Goal: Task Accomplishment & Management: Manage account settings

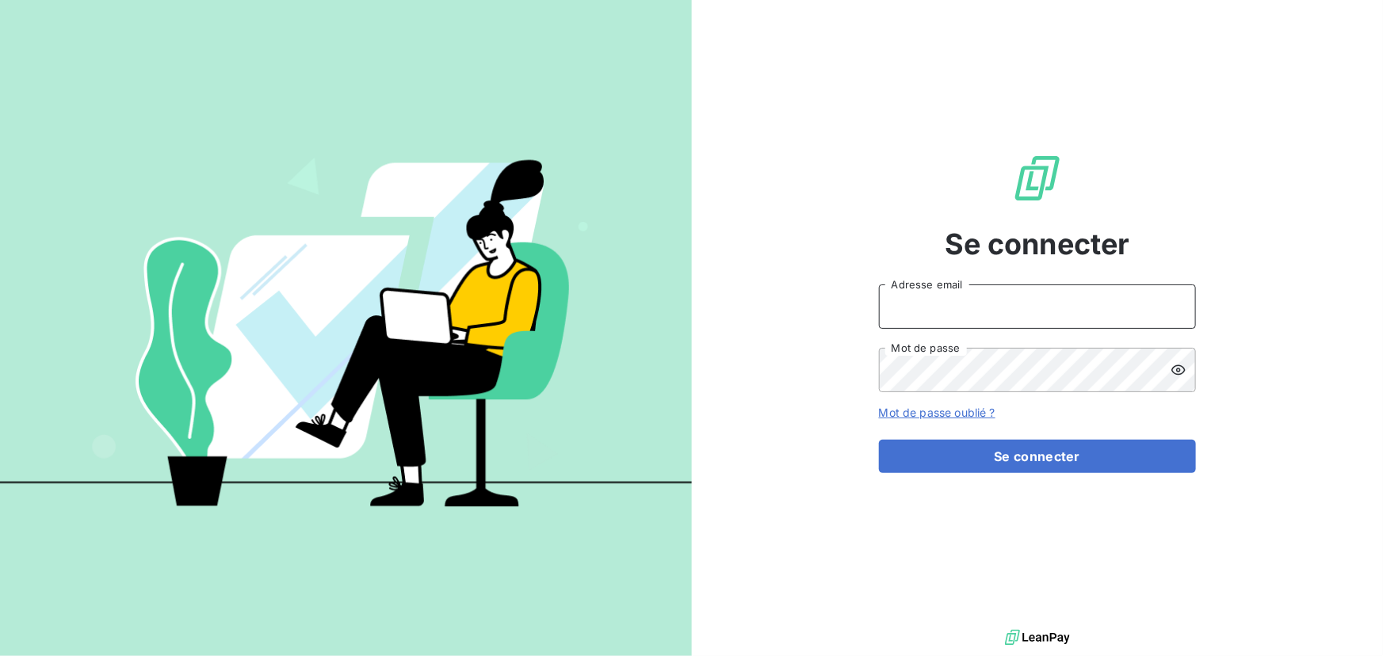
click at [974, 304] on input "Adresse email" at bounding box center [1037, 306] width 317 height 44
type input "[PERSON_NAME][EMAIL_ADDRESS][DOMAIN_NAME]"
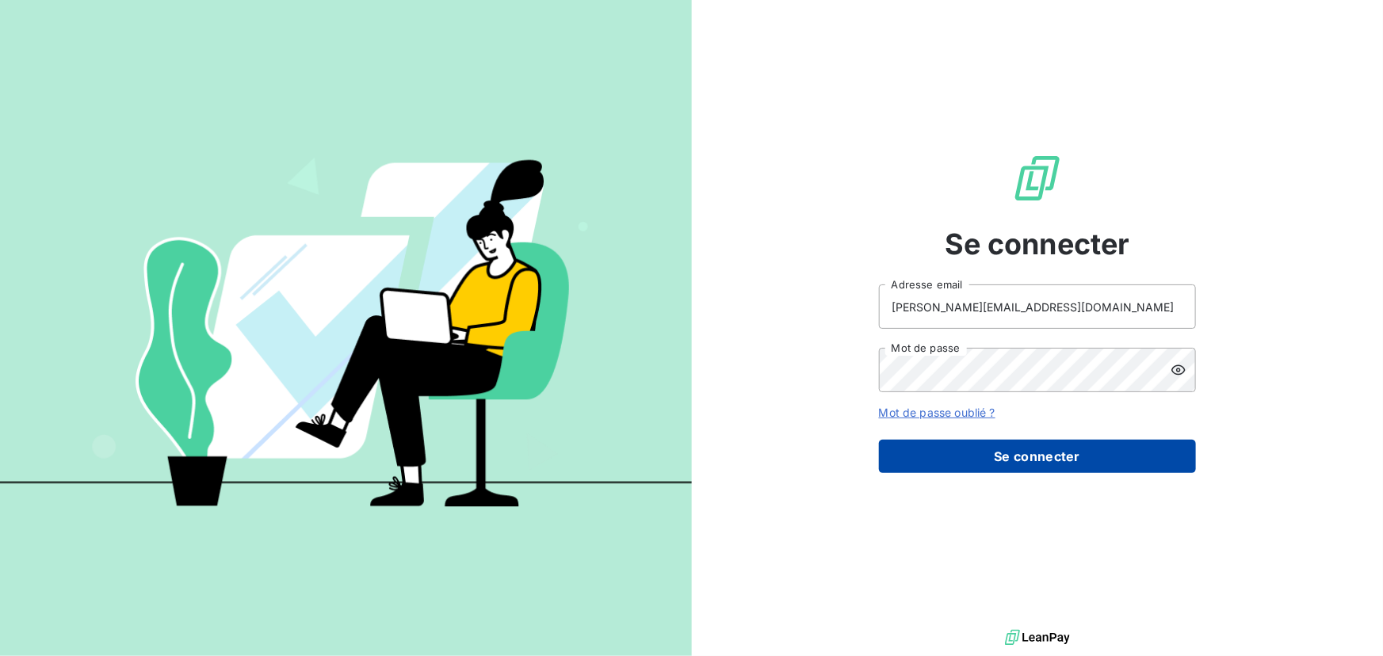
click at [993, 457] on button "Se connecter" at bounding box center [1037, 456] width 317 height 33
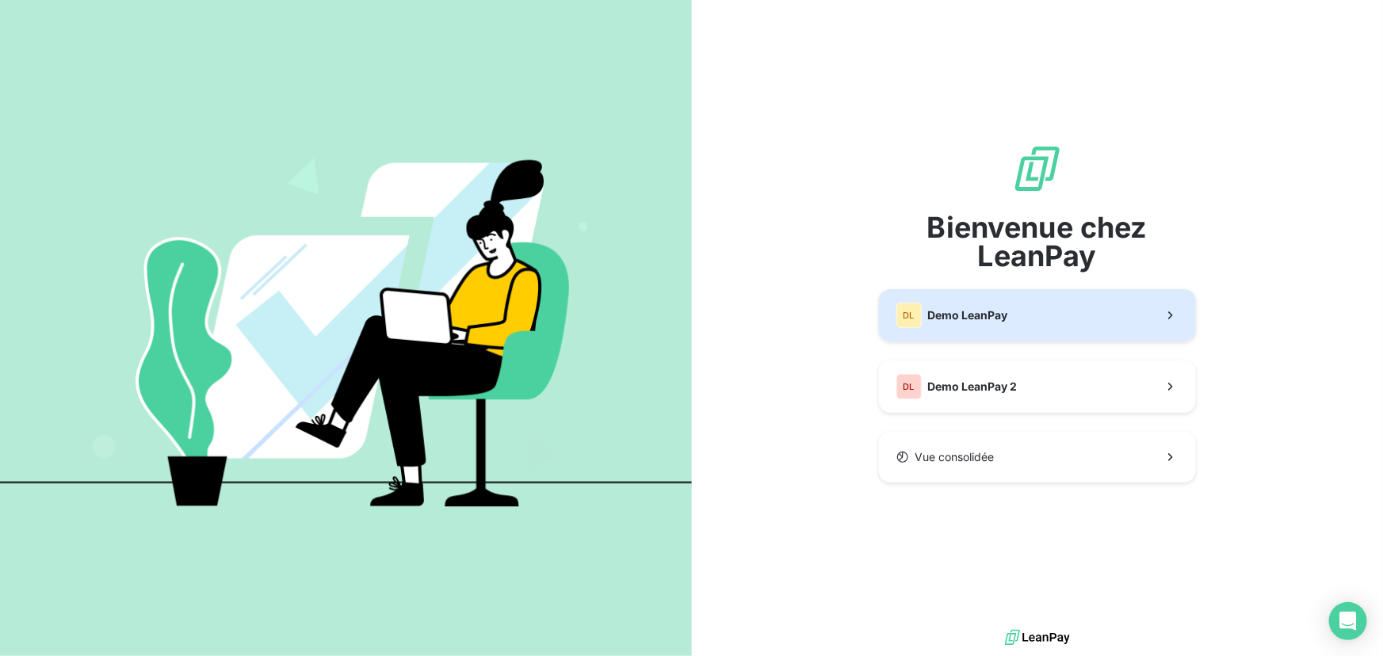
click at [1014, 318] on button "DL Demo LeanPay" at bounding box center [1037, 315] width 317 height 52
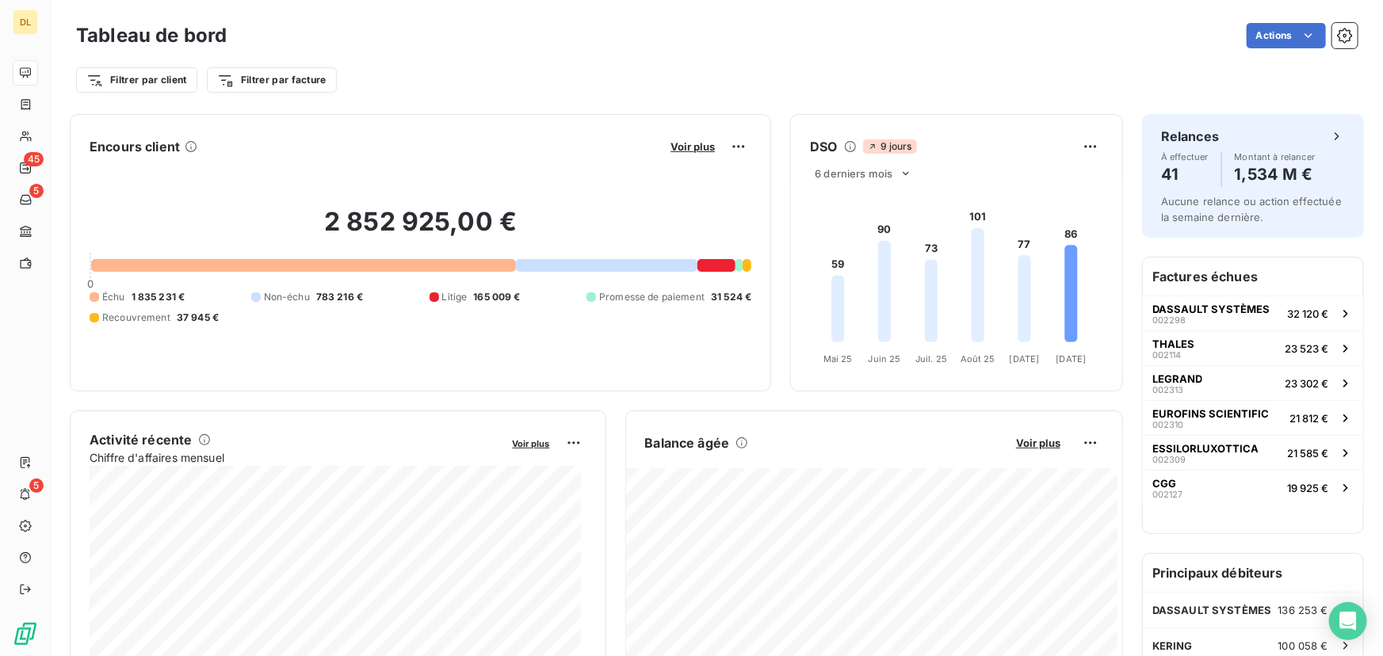
click at [1241, 586] on h6 "Principaux débiteurs" at bounding box center [1253, 573] width 220 height 38
click at [1243, 600] on div "DASSAULT SYSTÈMES 136 253 €" at bounding box center [1253, 610] width 220 height 35
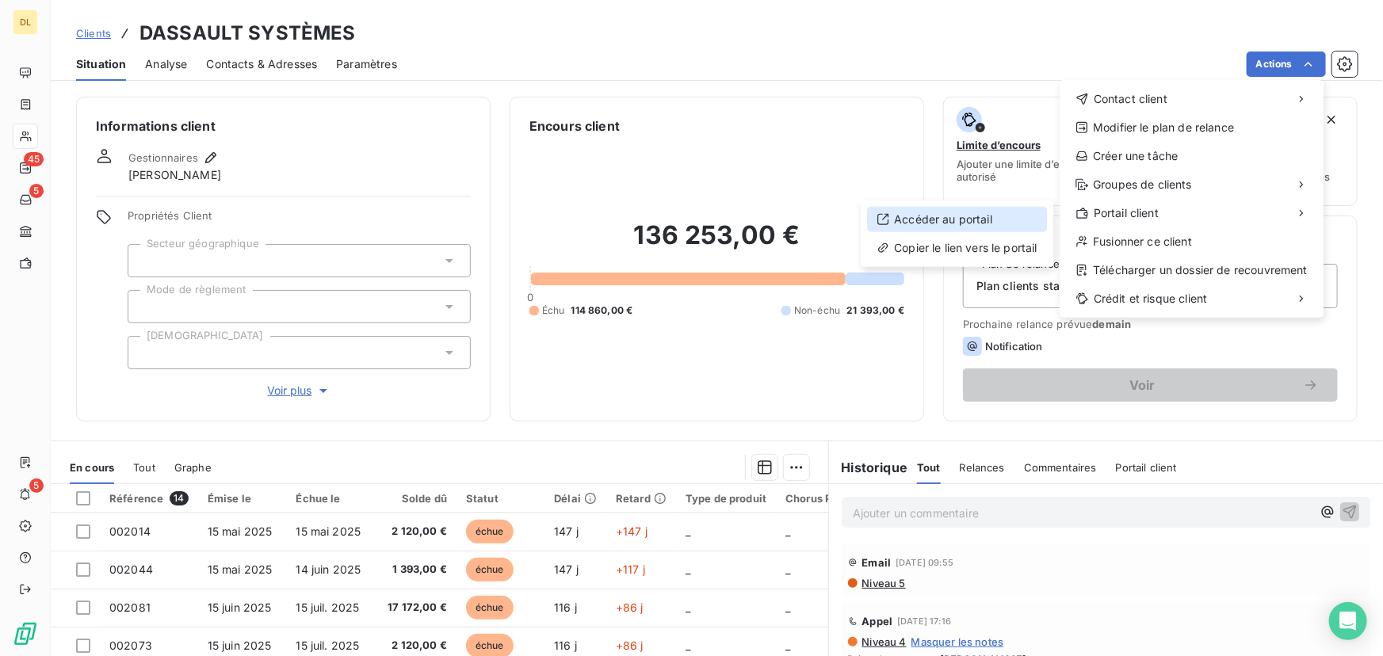
click at [956, 214] on div "Accéder au portail" at bounding box center [957, 219] width 180 height 25
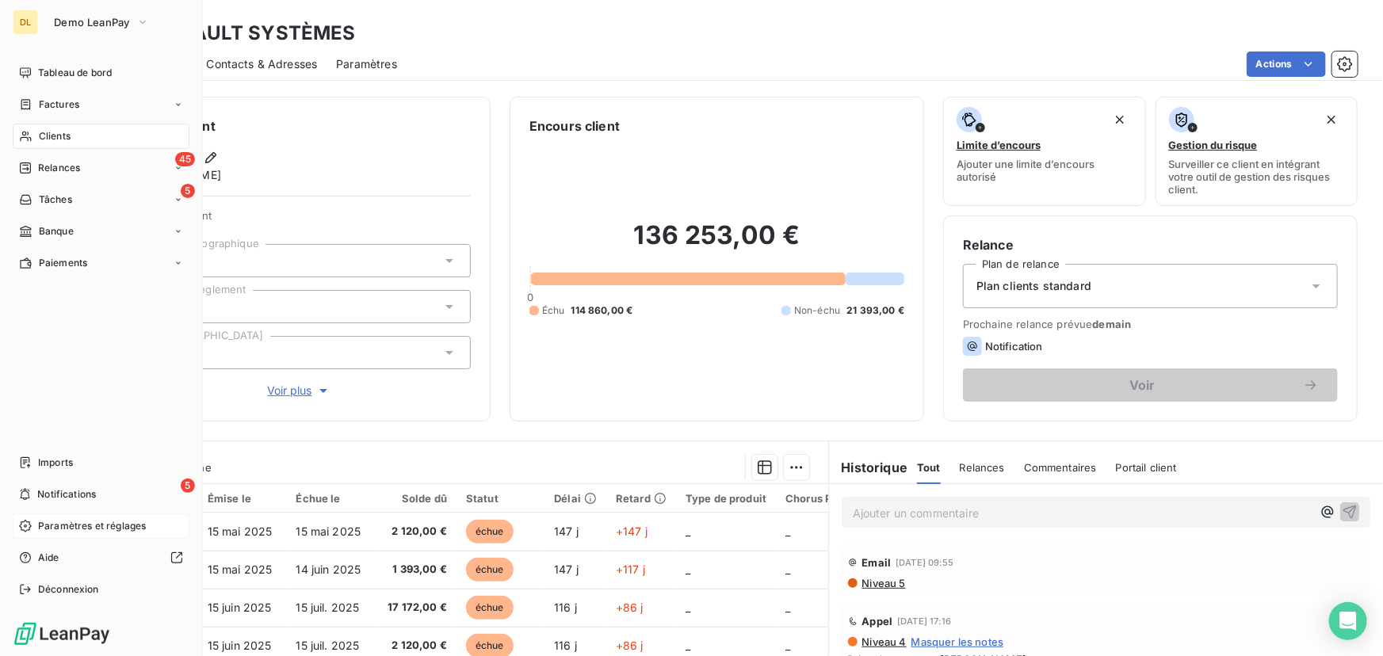
click at [28, 523] on icon at bounding box center [25, 526] width 13 height 13
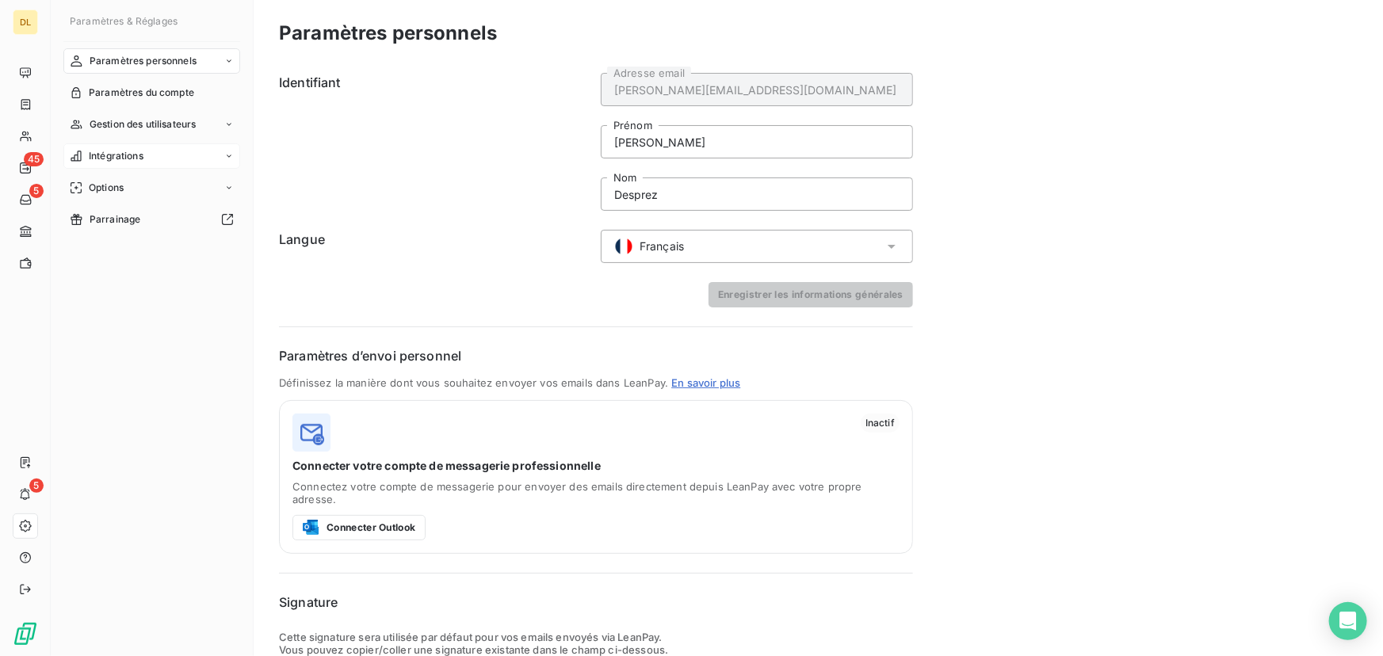
click at [178, 147] on div "Intégrations" at bounding box center [151, 155] width 177 height 25
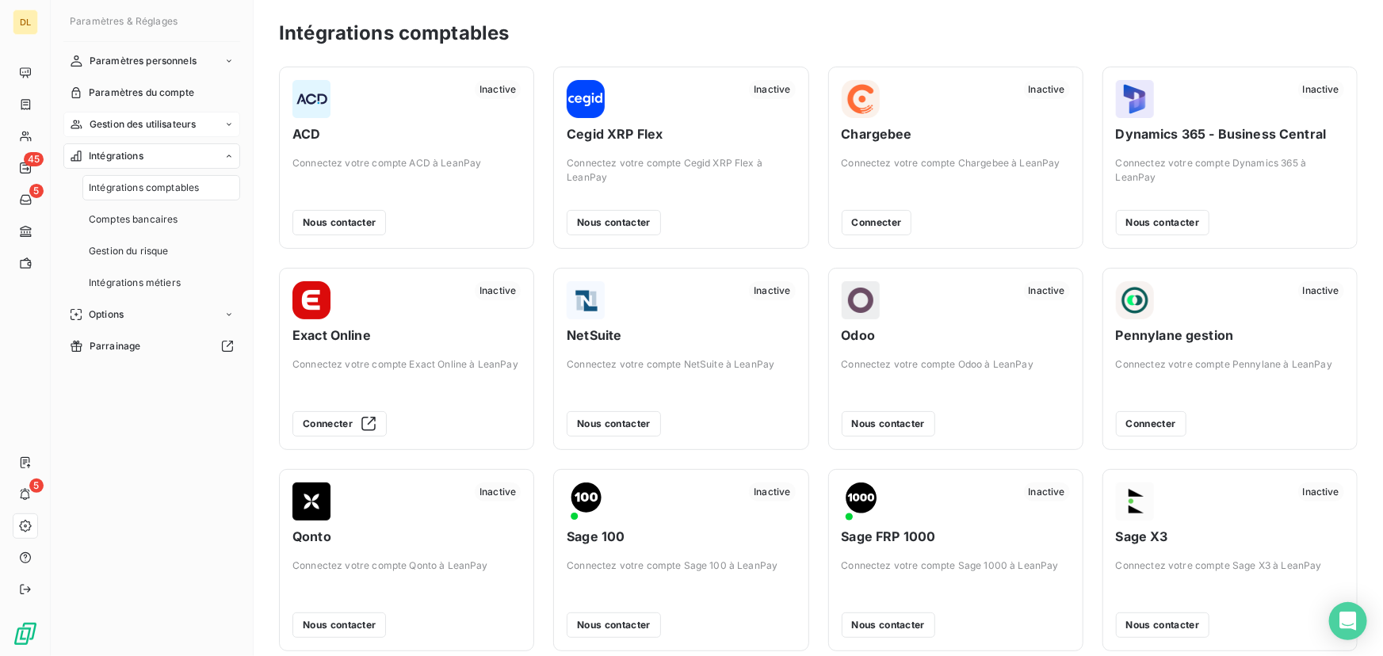
click at [175, 124] on span "Gestion des utilisateurs" at bounding box center [143, 124] width 107 height 14
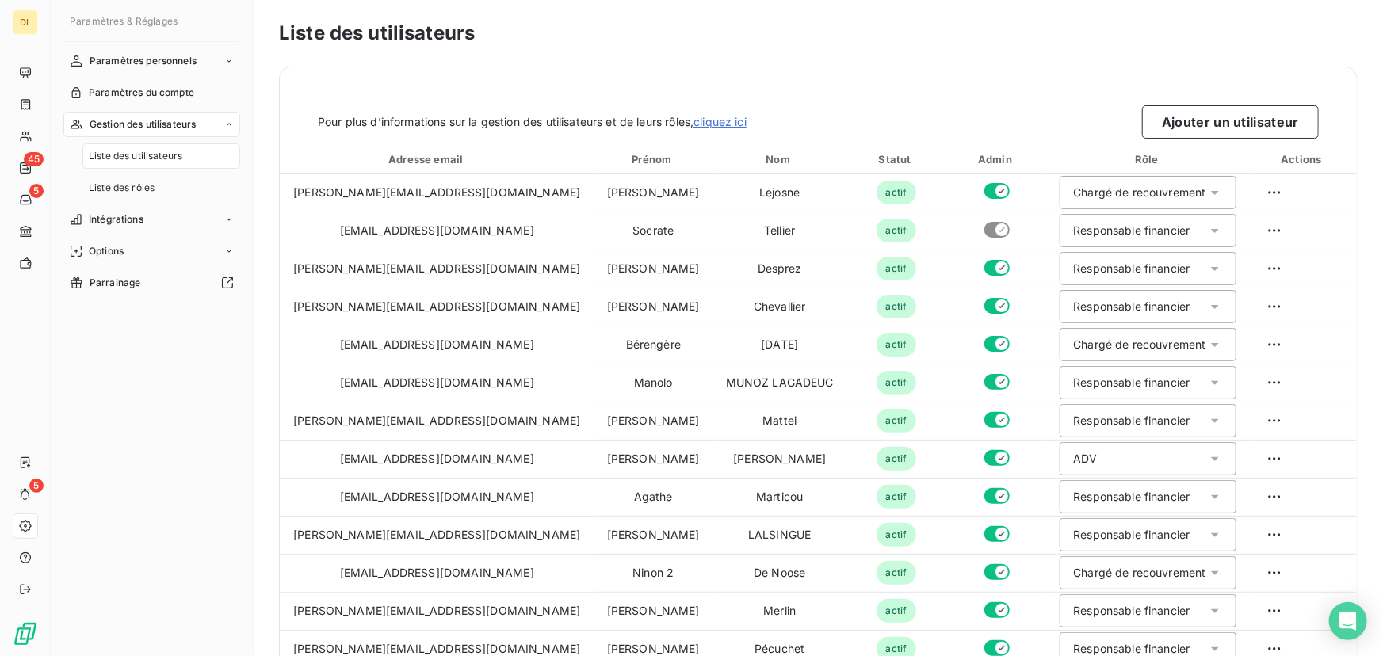
click at [136, 267] on nav "Paramètres personnels Paramètres du compte Gestion des utilisateurs Liste des u…" at bounding box center [151, 171] width 177 height 247
click at [135, 256] on div "Options" at bounding box center [151, 251] width 177 height 25
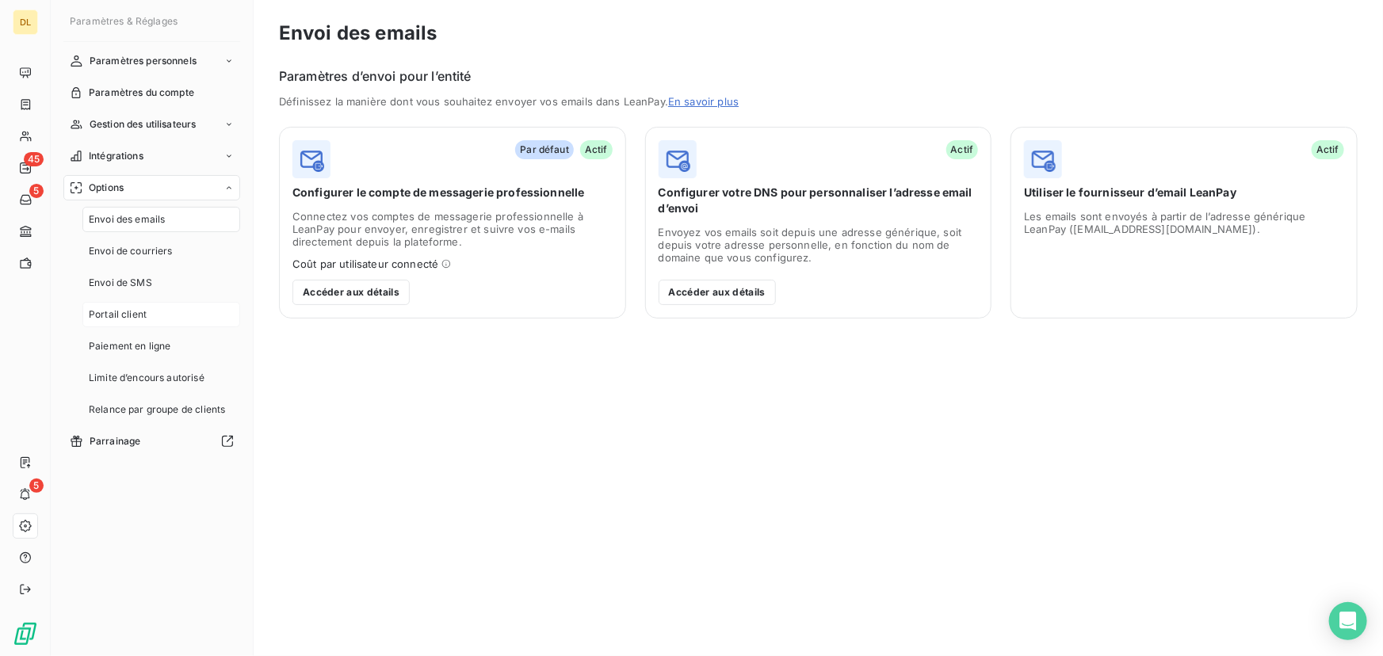
click at [141, 323] on div "Portail client" at bounding box center [161, 314] width 158 height 25
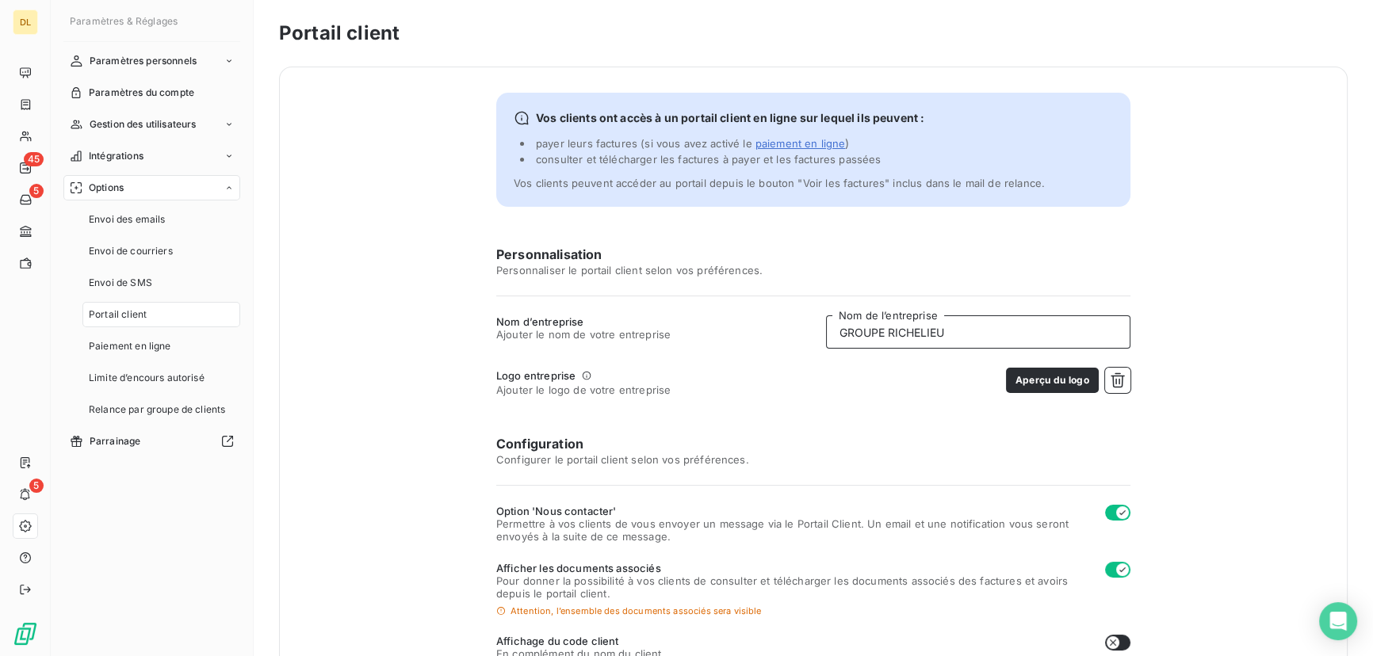
click at [943, 337] on input "GROUPE RICHELIEU" at bounding box center [978, 331] width 304 height 33
type input "ADVERIS"
click at [1109, 380] on icon "button" at bounding box center [1117, 380] width 16 height 16
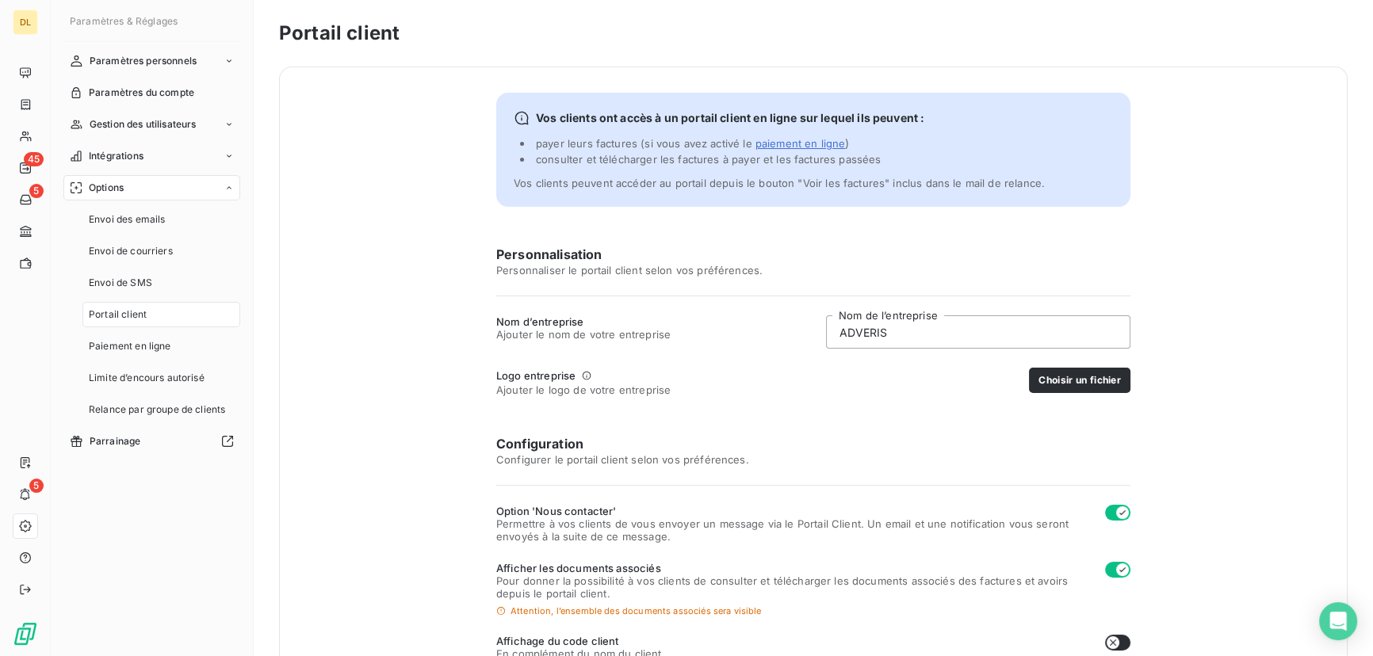
click at [1103, 380] on button "Choisir un fichier" at bounding box center [1079, 380] width 101 height 25
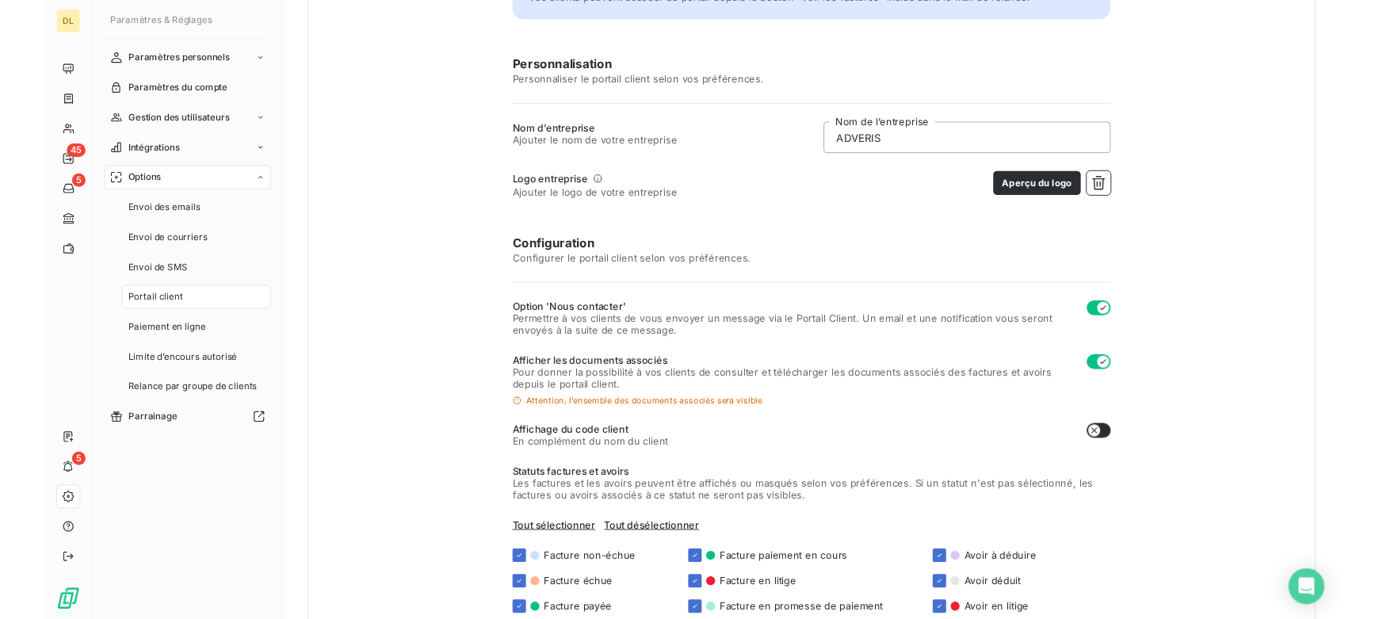
scroll to position [323, 0]
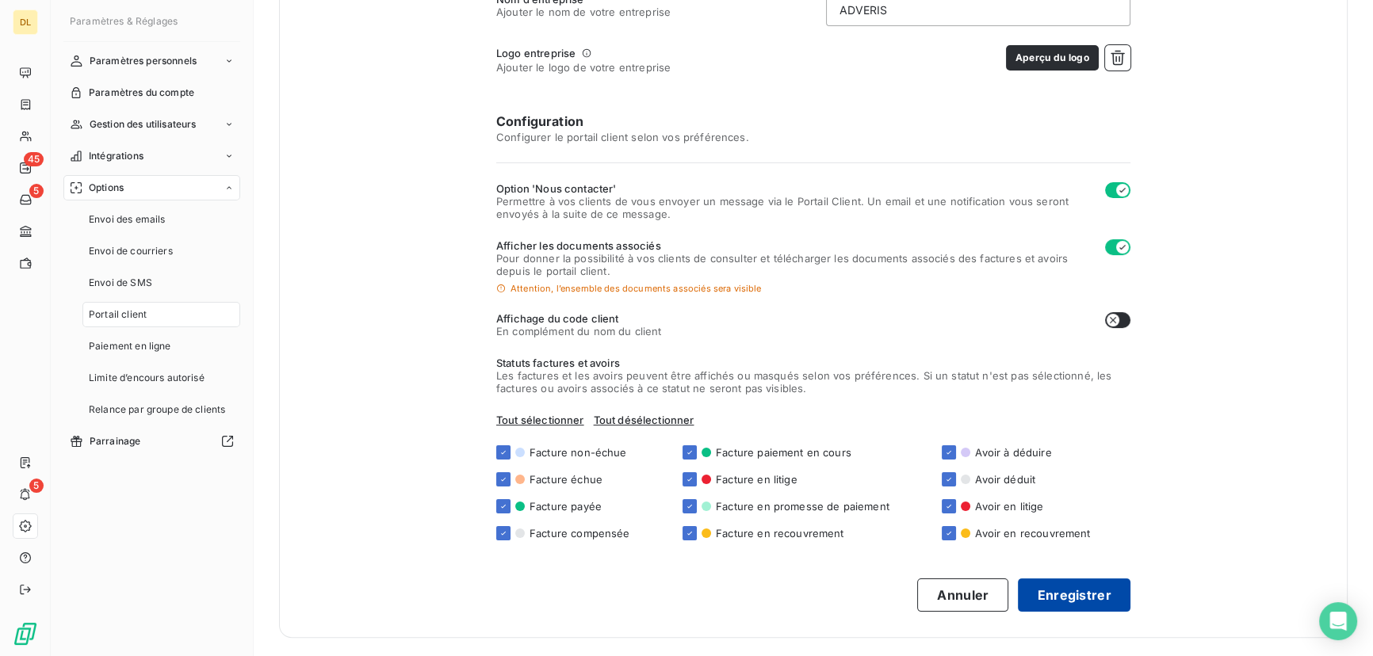
click at [1077, 602] on button "Enregistrer" at bounding box center [1074, 594] width 113 height 33
click at [1076, 602] on button "Enregistrer" at bounding box center [1074, 594] width 113 height 33
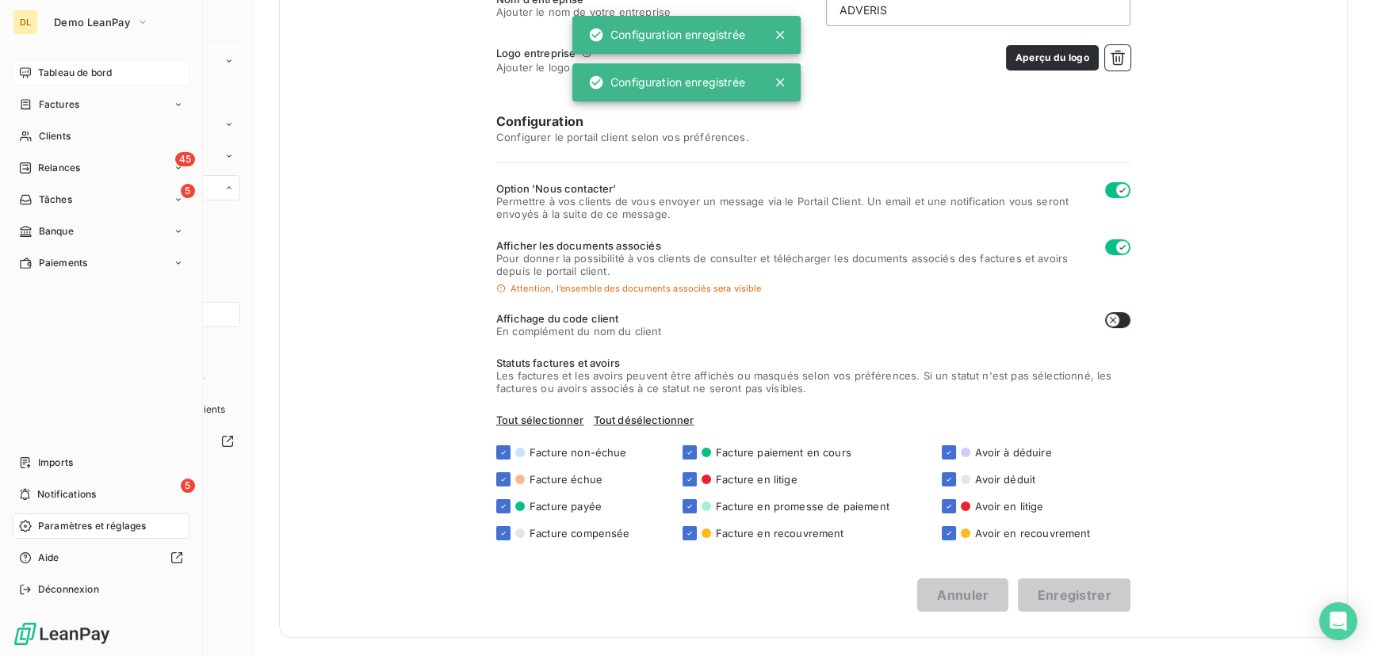
click at [24, 75] on icon at bounding box center [25, 73] width 13 height 13
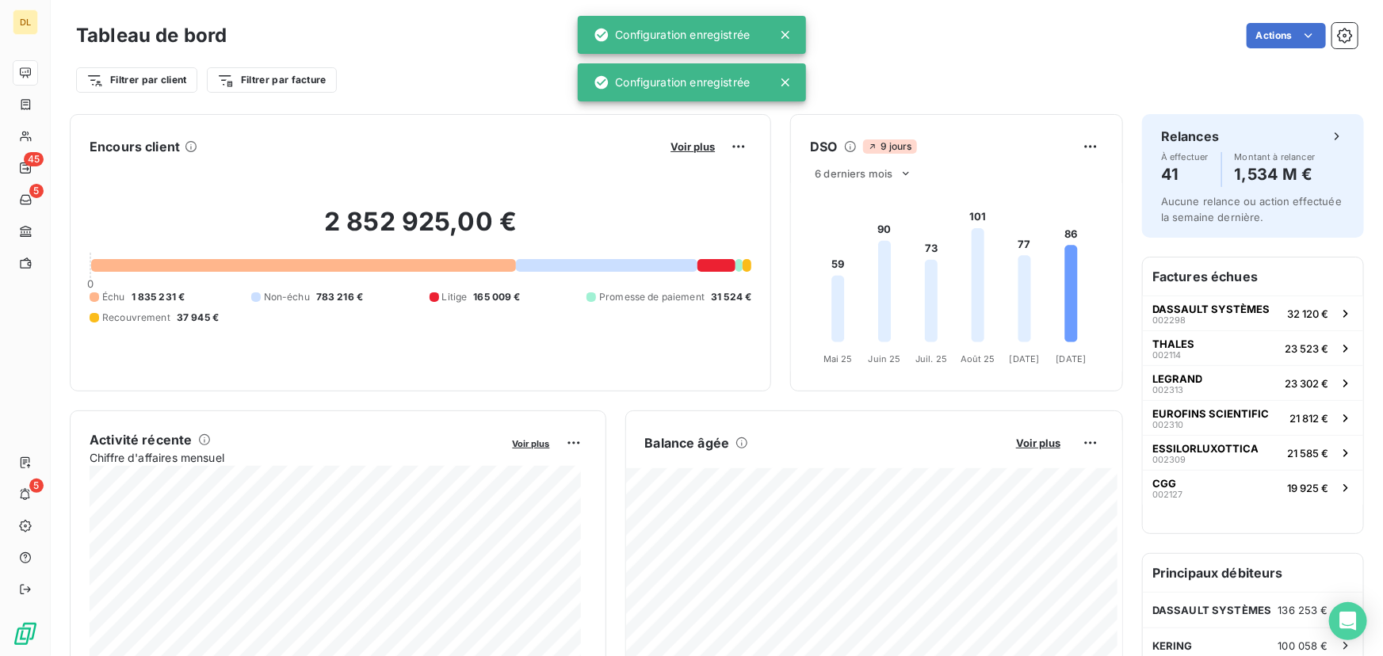
click at [781, 30] on icon at bounding box center [785, 35] width 16 height 16
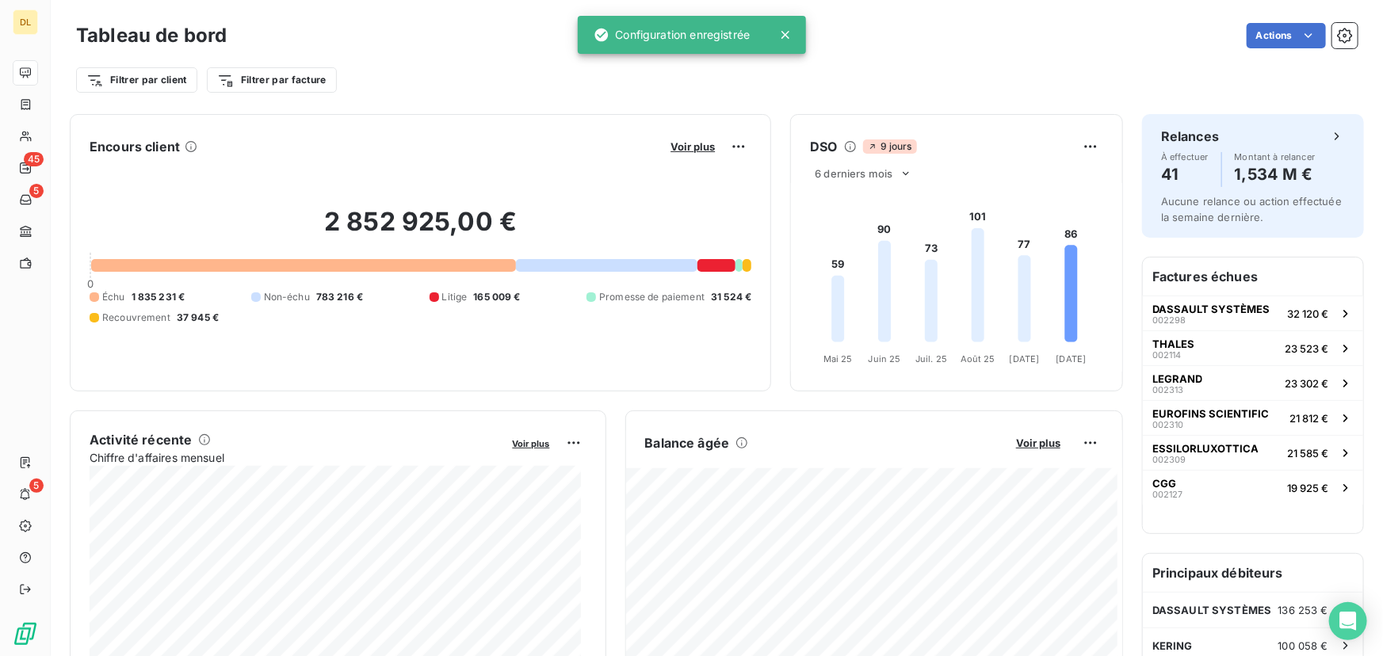
click at [782, 35] on icon at bounding box center [785, 35] width 16 height 16
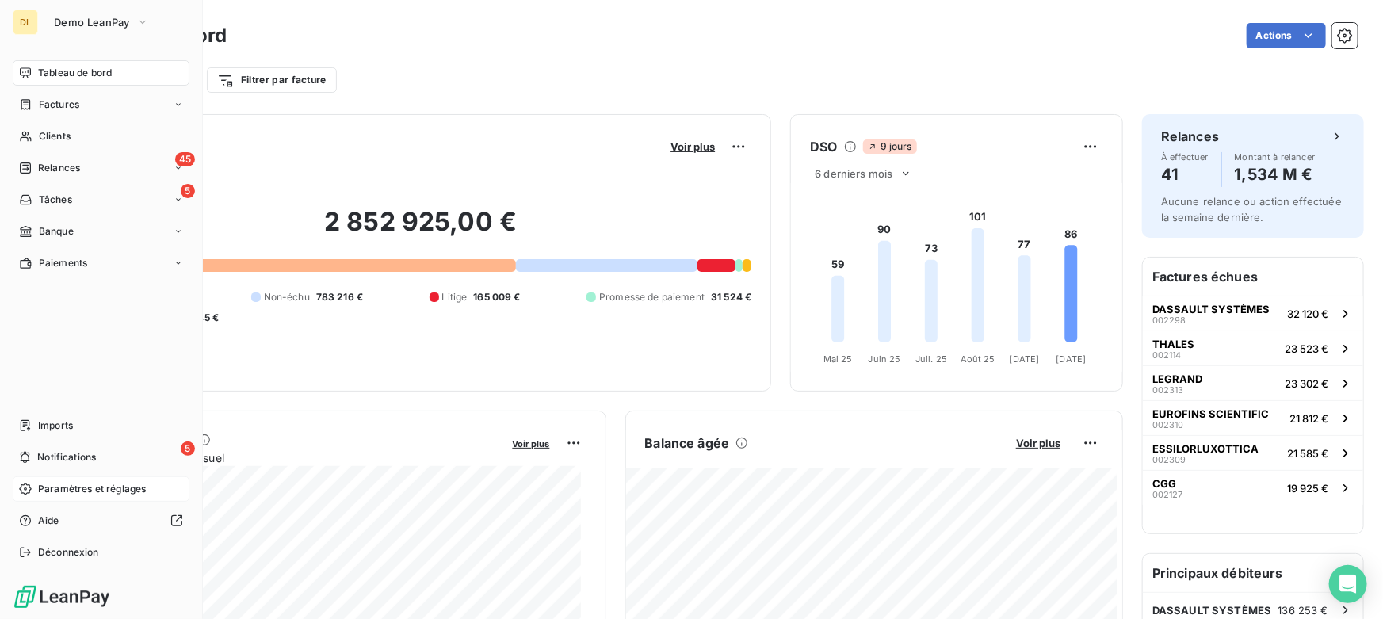
click at [47, 491] on span "Paramètres et réglages" at bounding box center [92, 489] width 108 height 14
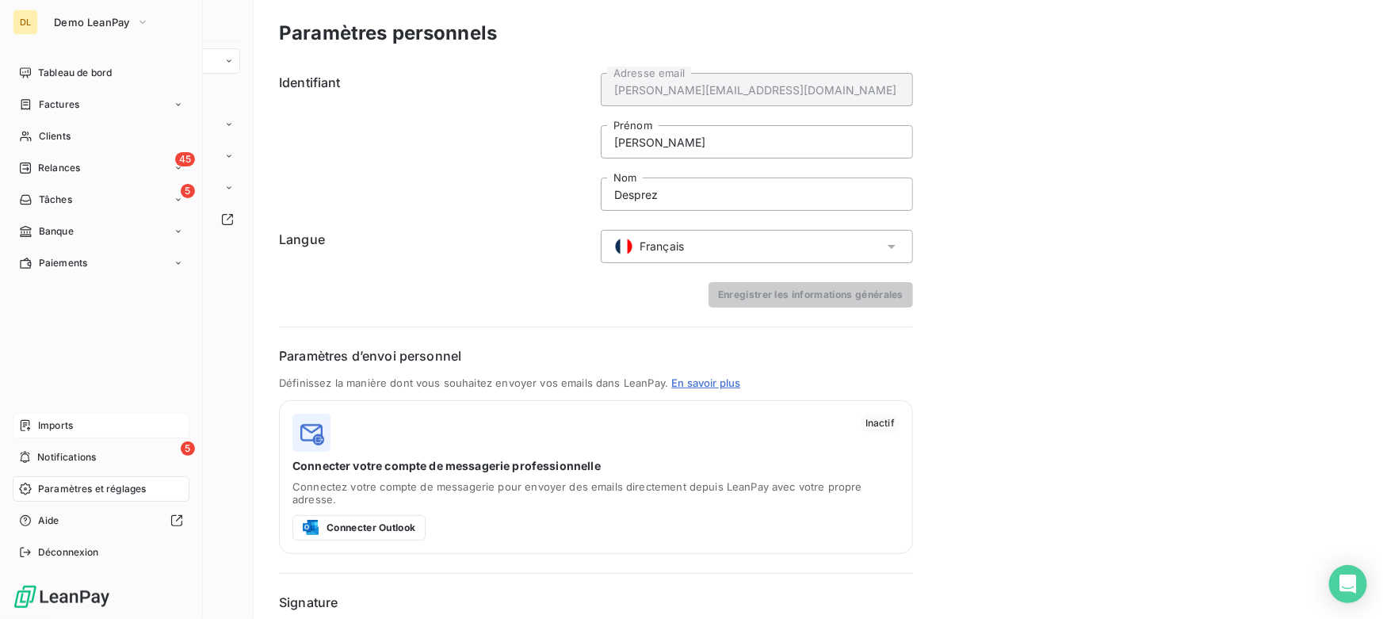
click at [79, 426] on div "Imports" at bounding box center [101, 425] width 177 height 25
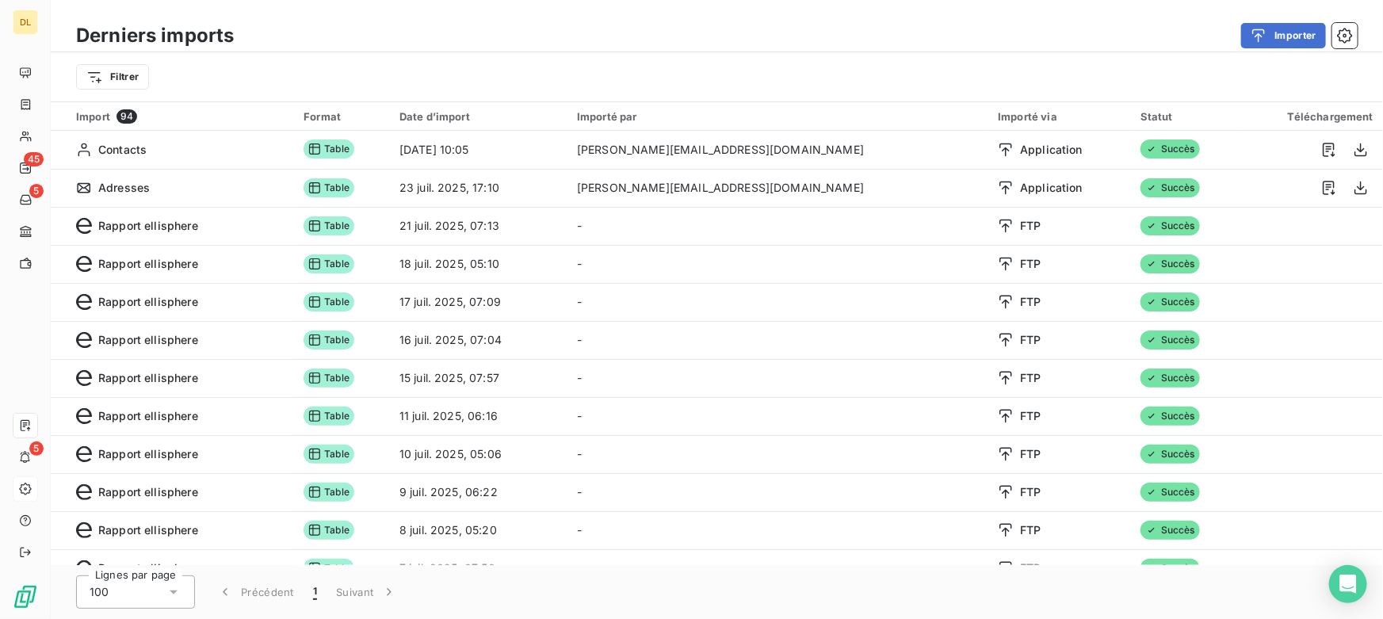
click at [1268, 50] on div "Derniers imports Importer" at bounding box center [717, 35] width 1332 height 33
click at [1277, 35] on button "Importer" at bounding box center [1283, 35] width 85 height 25
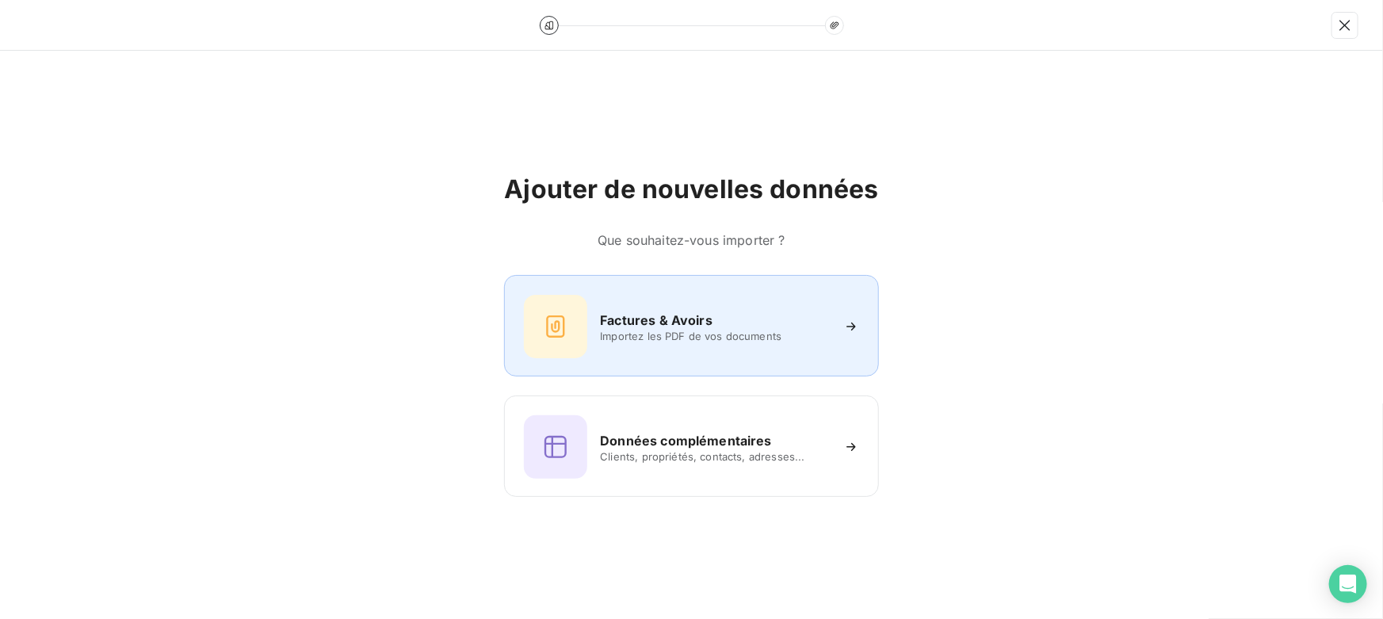
click at [650, 322] on h6 "Factures & Avoirs" at bounding box center [656, 320] width 113 height 19
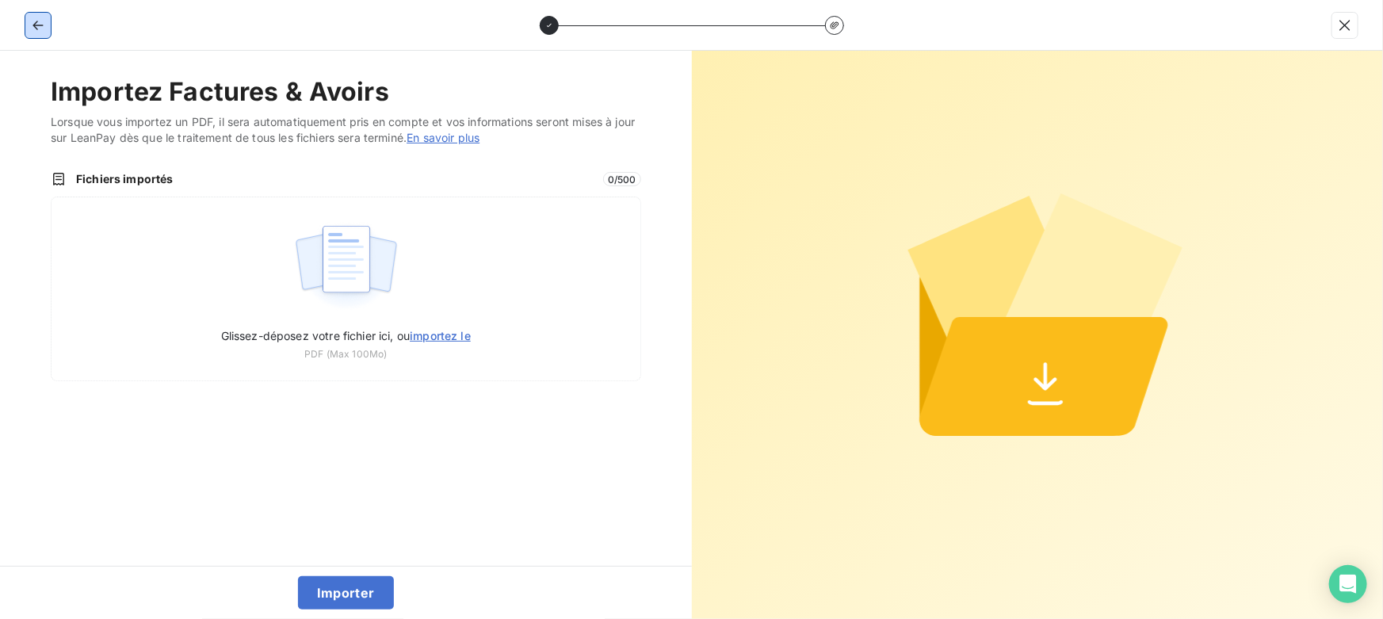
click at [40, 14] on button "button" at bounding box center [37, 25] width 25 height 25
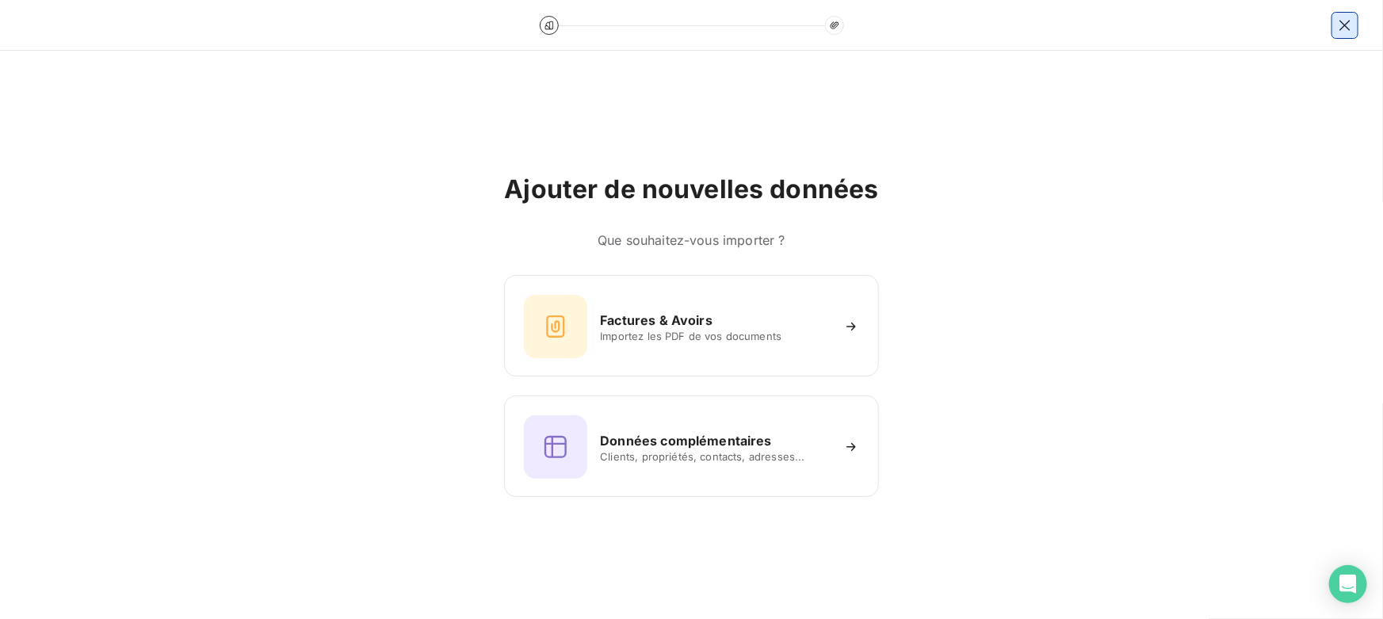
click at [1350, 21] on icon "button" at bounding box center [1345, 25] width 16 height 16
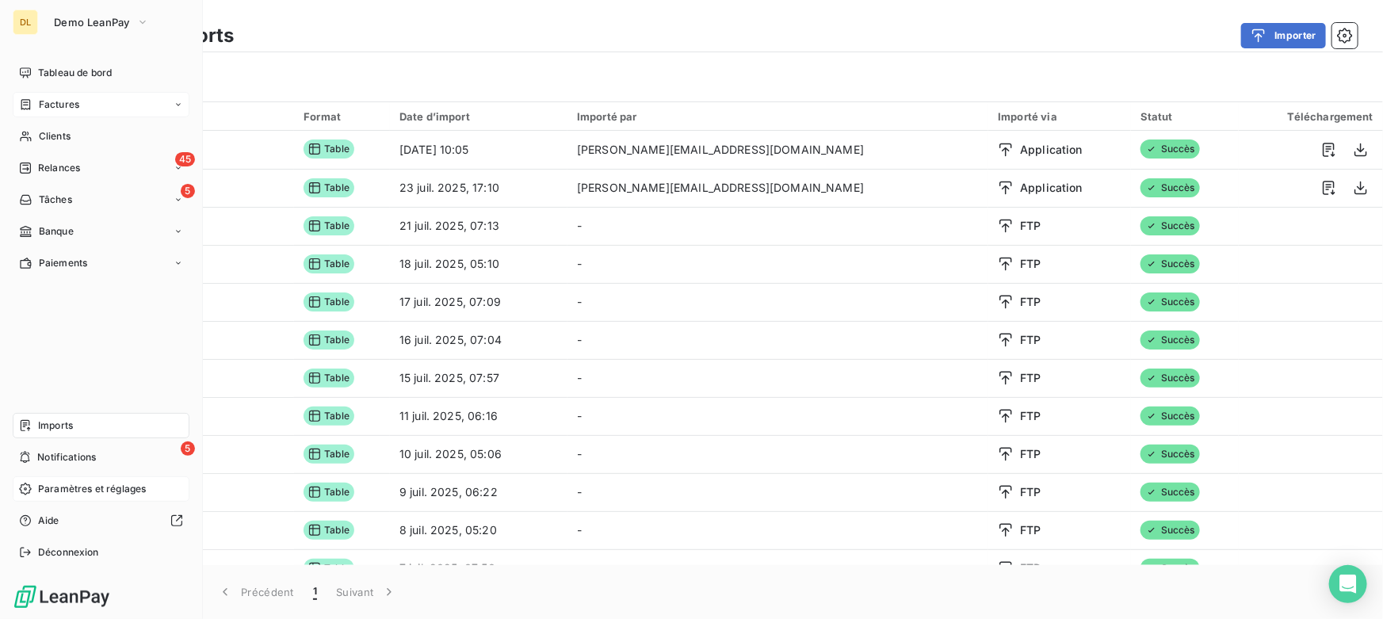
click at [78, 96] on div "Factures" at bounding box center [101, 104] width 177 height 25
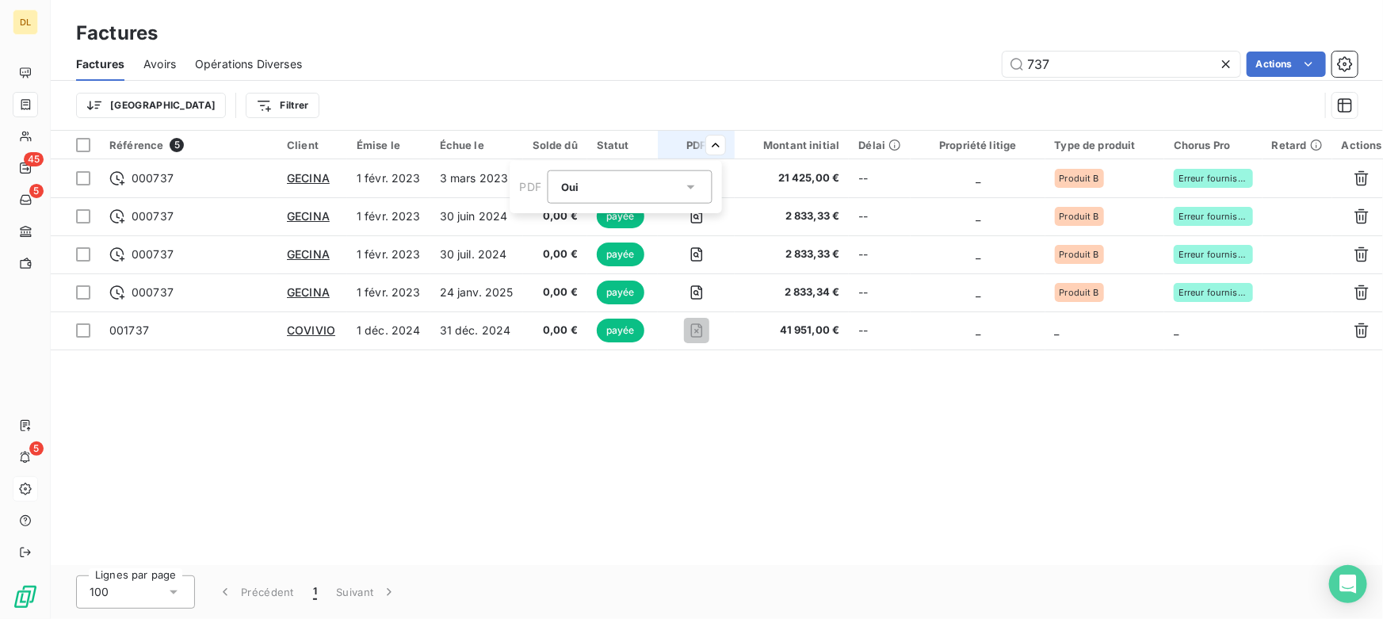
click at [579, 189] on div "Oui is_true" at bounding box center [622, 187] width 122 height 22
click at [599, 254] on li "Non" at bounding box center [630, 253] width 165 height 29
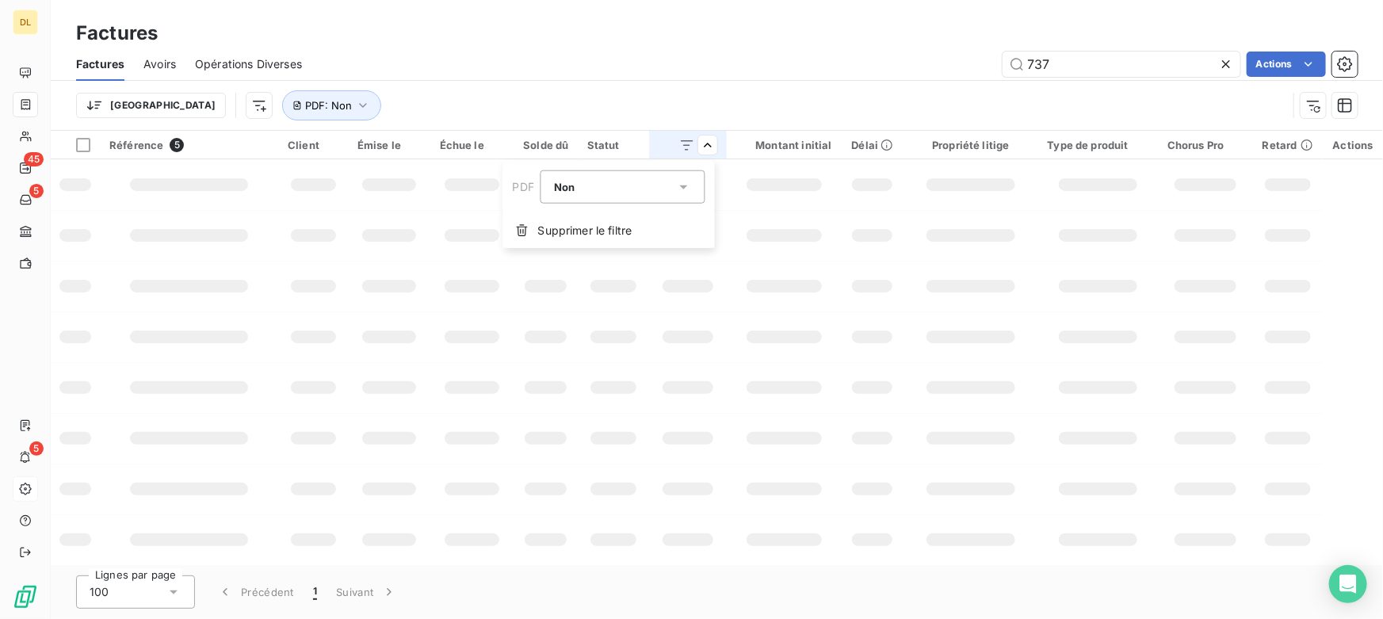
click at [640, 189] on div "Non" at bounding box center [615, 187] width 122 height 22
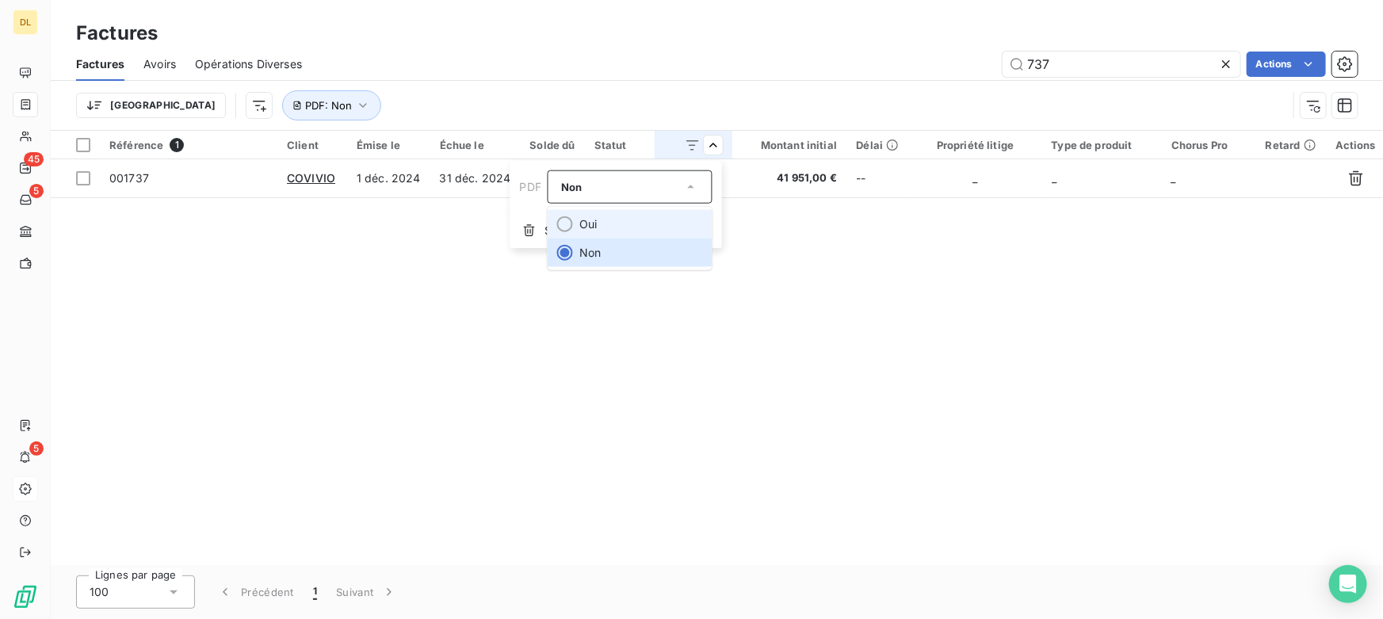
click at [610, 216] on li "Oui" at bounding box center [630, 224] width 165 height 29
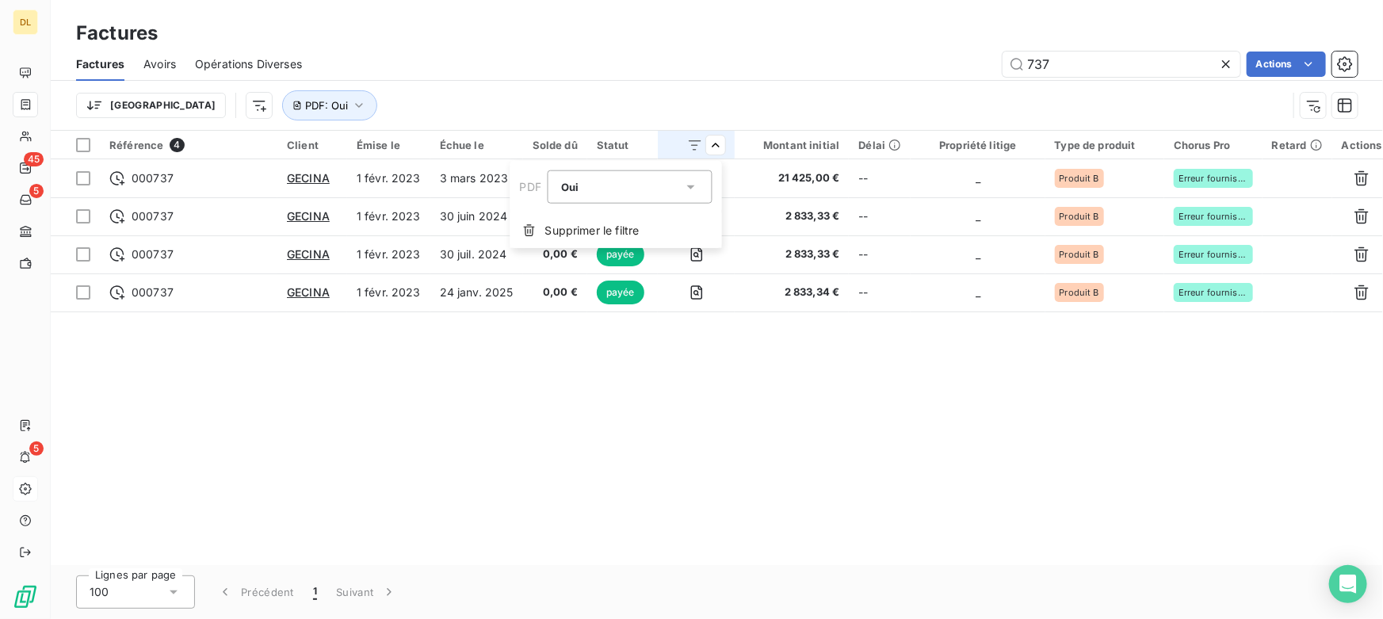
click at [202, 391] on html "DL 45 5 5 Factures Factures Avoirs Opérations Diverses 737 Actions Trier PDF : …" at bounding box center [691, 309] width 1383 height 619
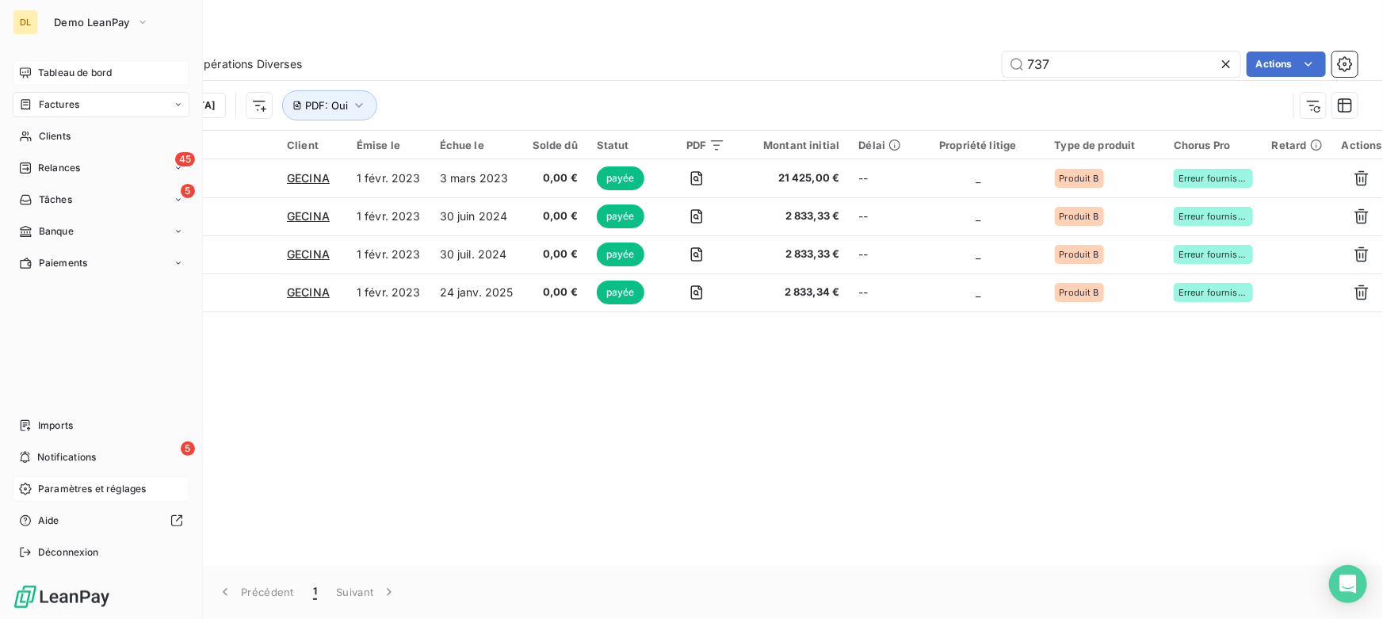
click at [38, 71] on span "Tableau de bord" at bounding box center [75, 73] width 74 height 14
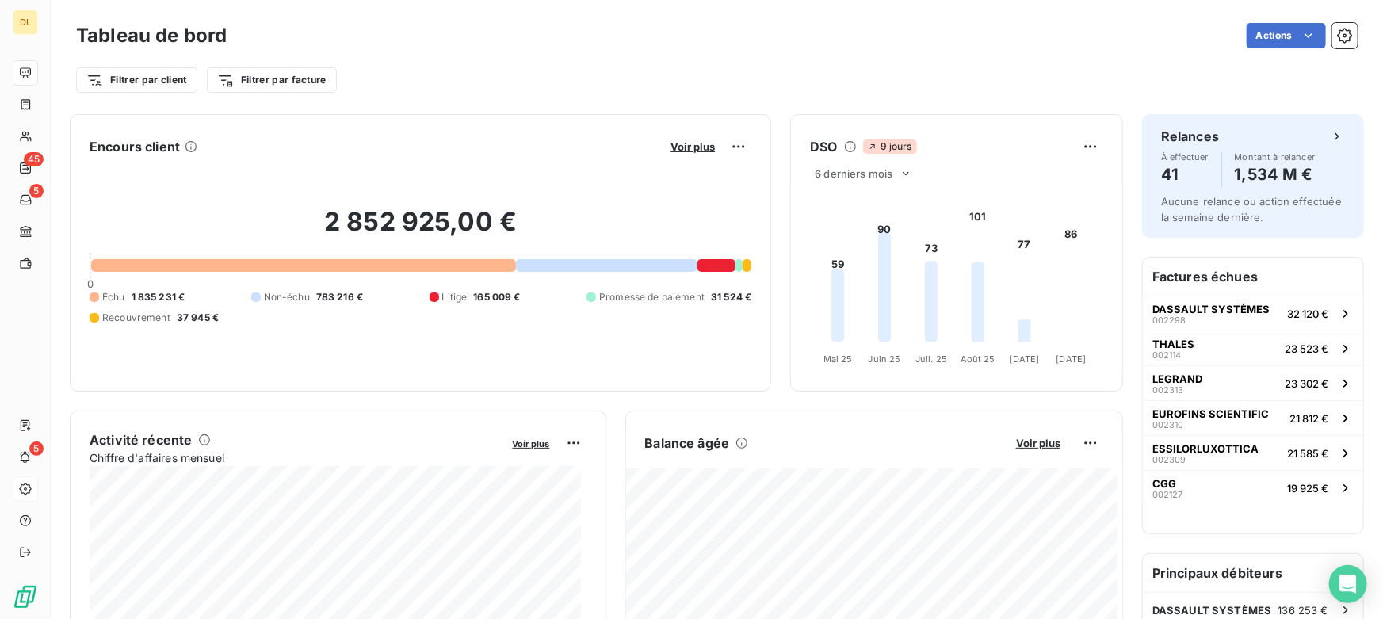
click at [454, 55] on div "Filtrer par client Filtrer par facture" at bounding box center [716, 73] width 1281 height 43
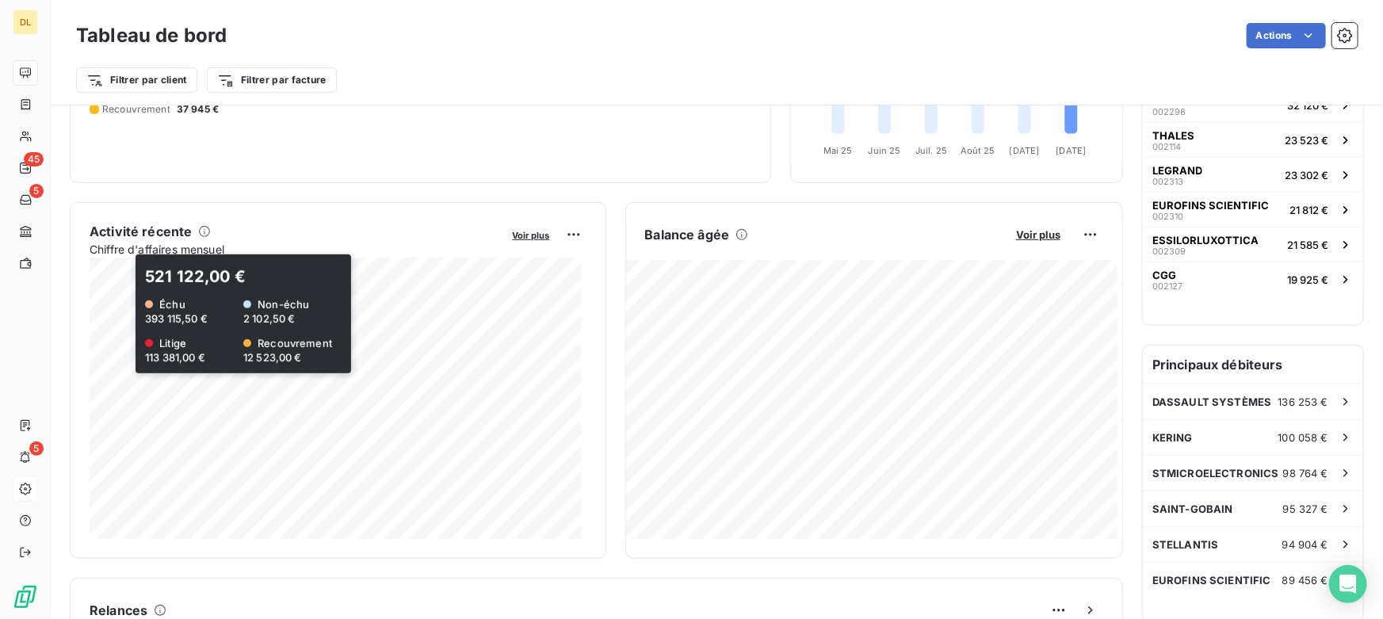
scroll to position [216, 0]
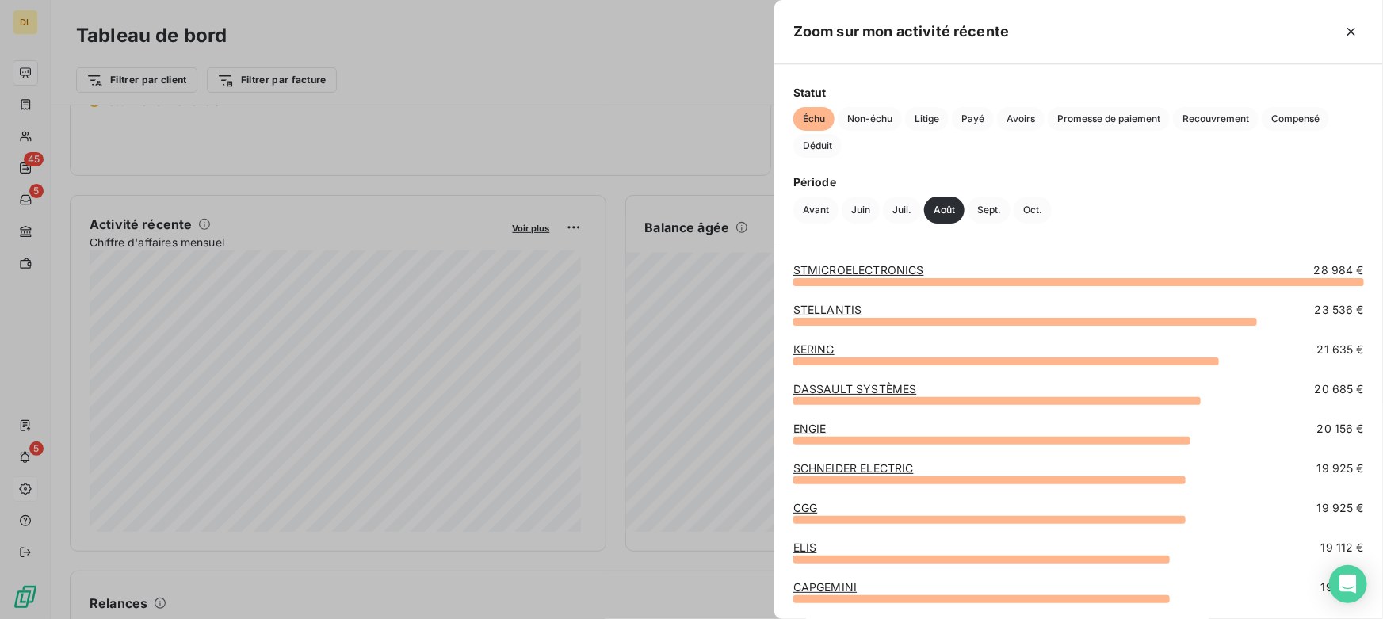
click at [662, 338] on div at bounding box center [691, 309] width 1383 height 619
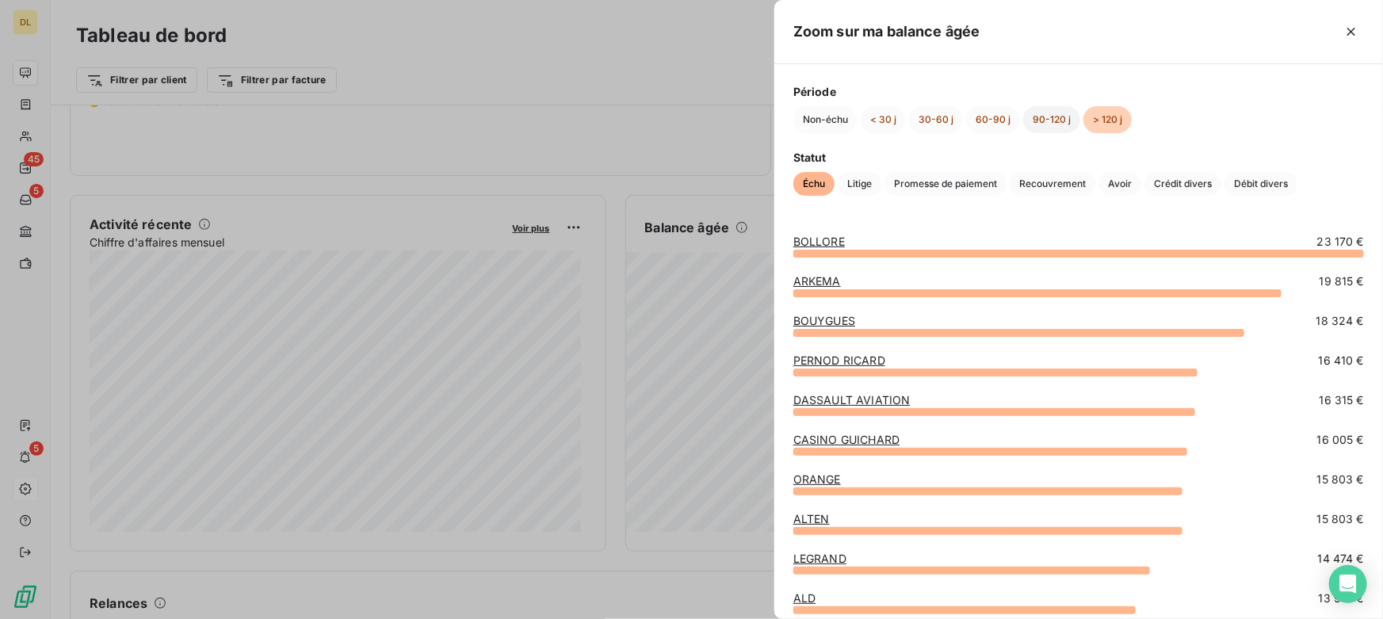
click at [1054, 119] on button "90-120 j" at bounding box center [1051, 119] width 57 height 27
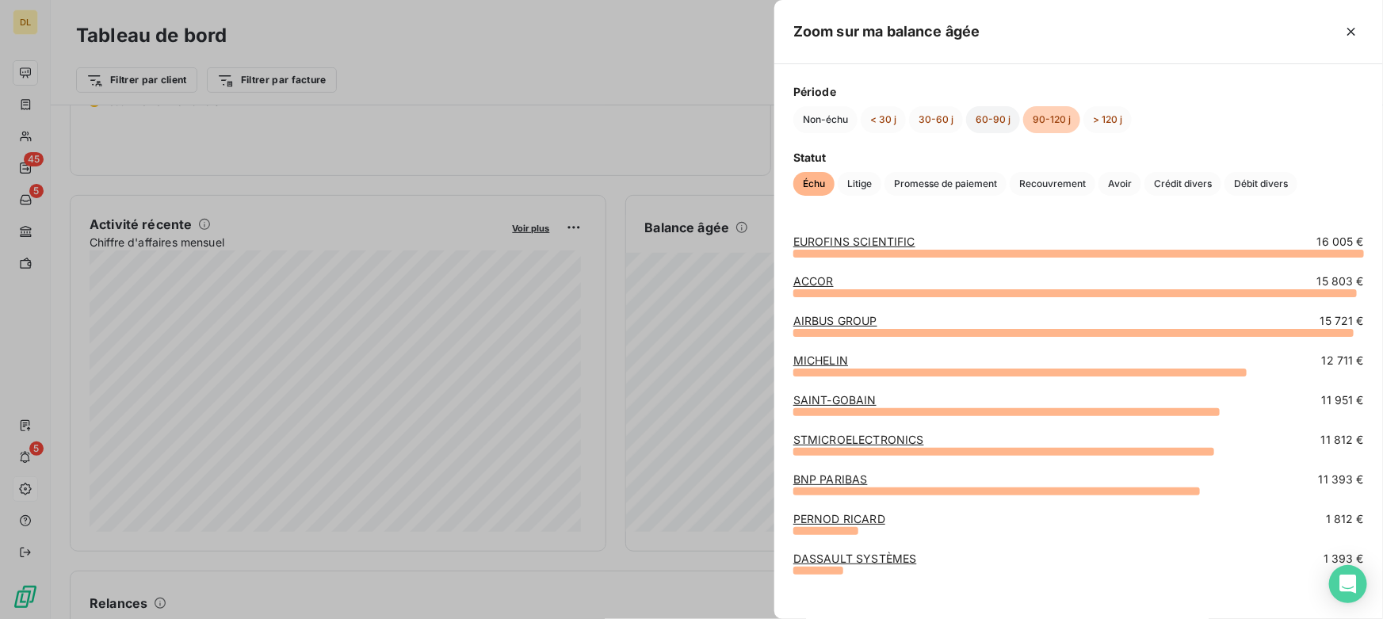
click at [987, 128] on button "60-90 j" at bounding box center [993, 119] width 54 height 27
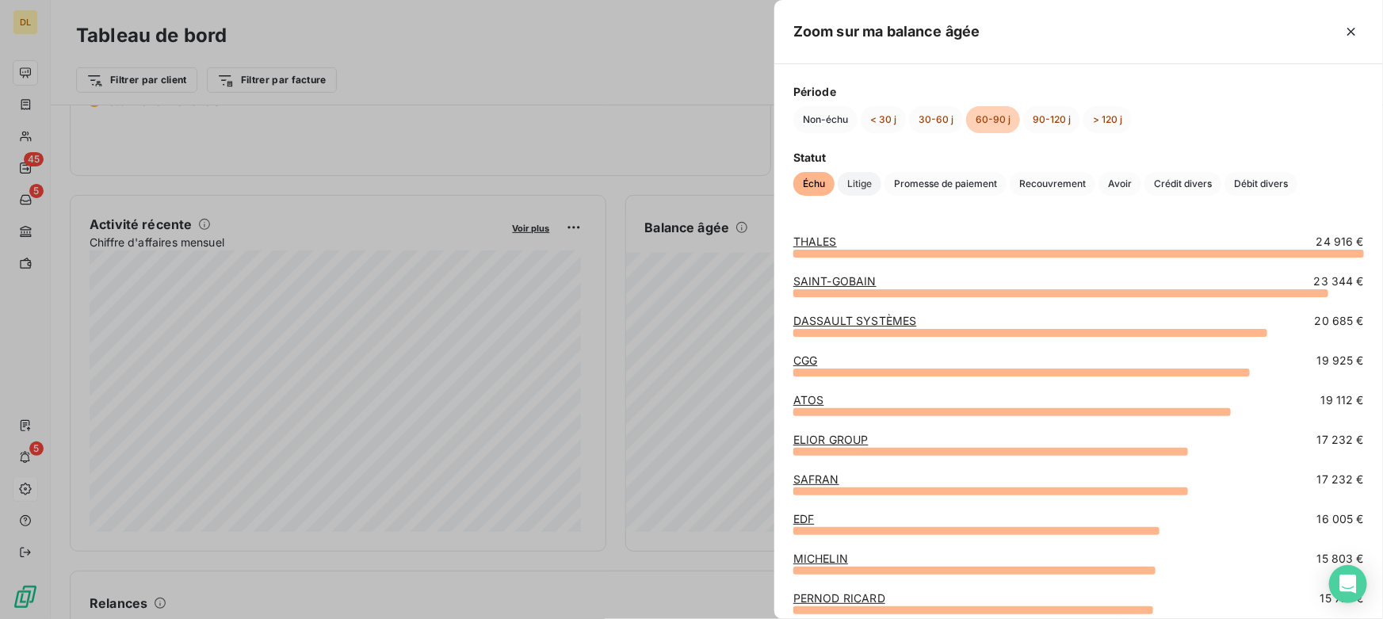
click at [861, 181] on span "Litige" at bounding box center [860, 184] width 44 height 24
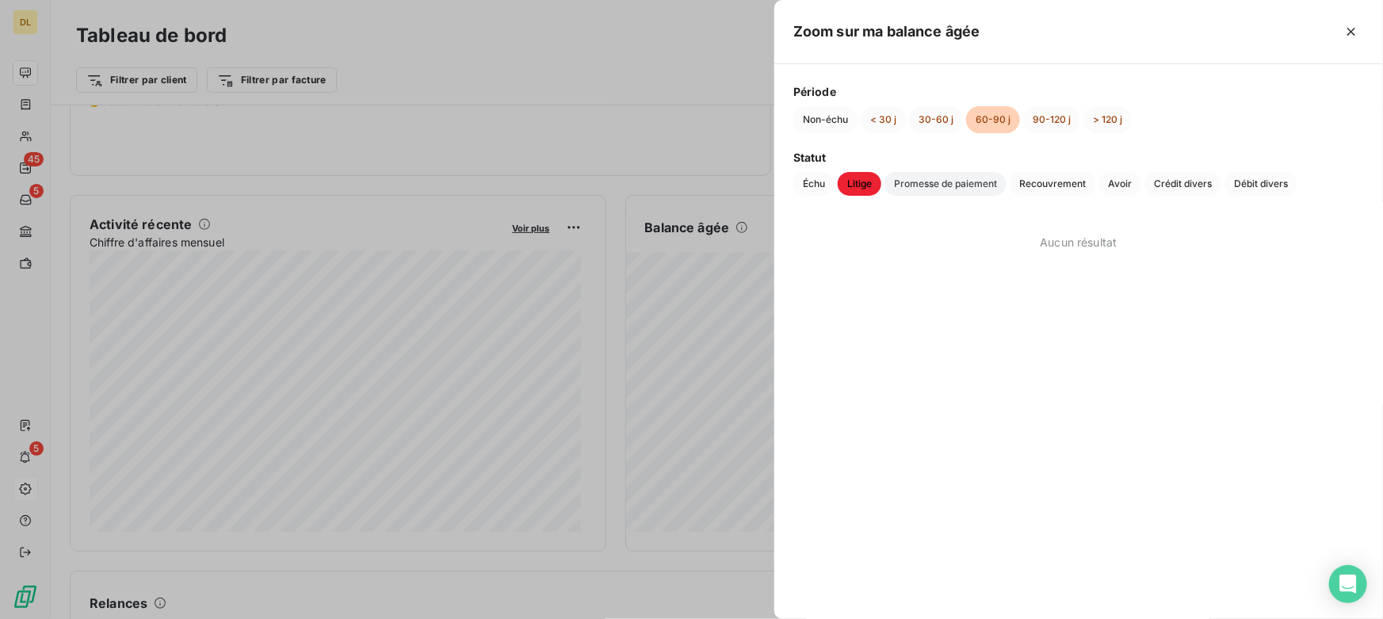
click at [930, 181] on span "Promesse de paiement" at bounding box center [945, 184] width 122 height 24
click at [808, 187] on span "Échu" at bounding box center [813, 184] width 41 height 24
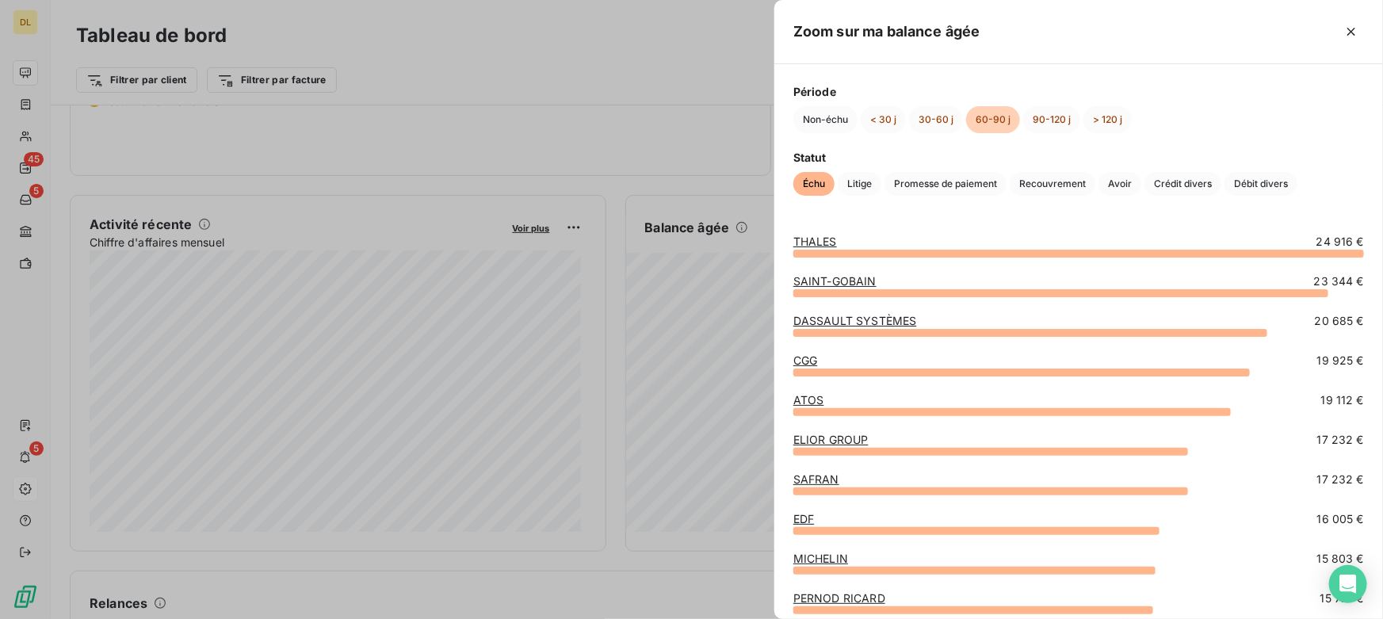
click at [811, 238] on link "THALES" at bounding box center [815, 241] width 44 height 13
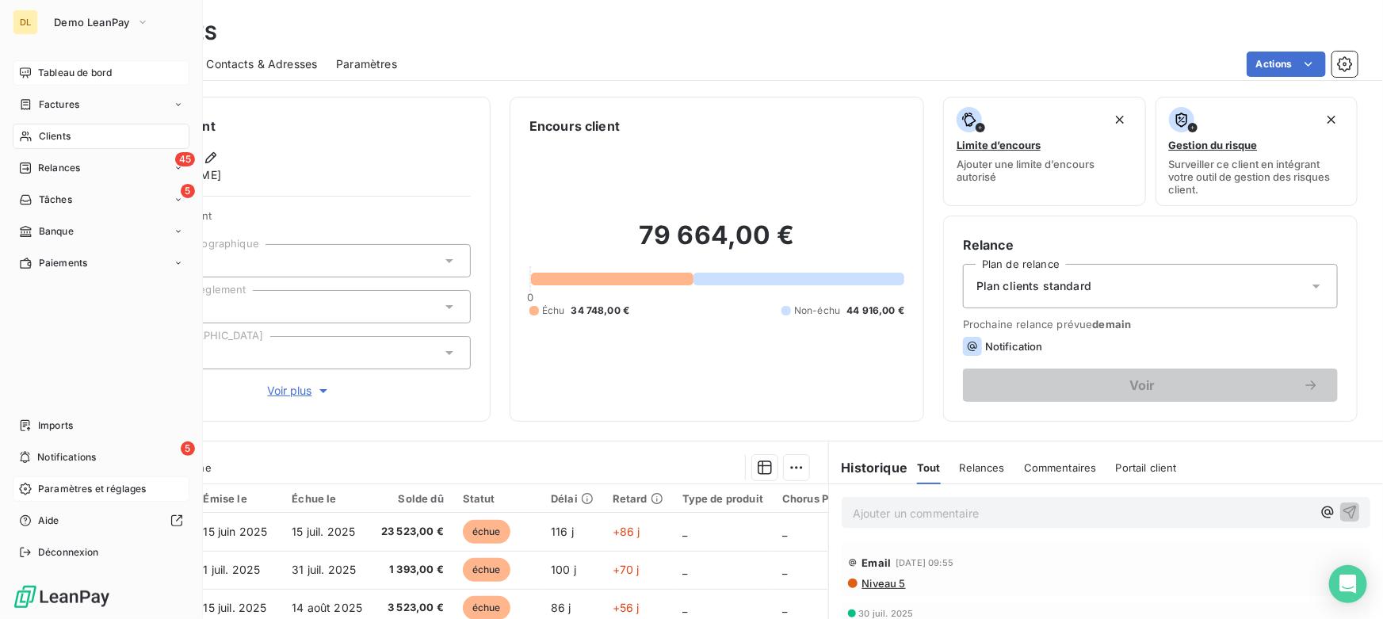
click at [30, 71] on icon at bounding box center [25, 72] width 11 height 10
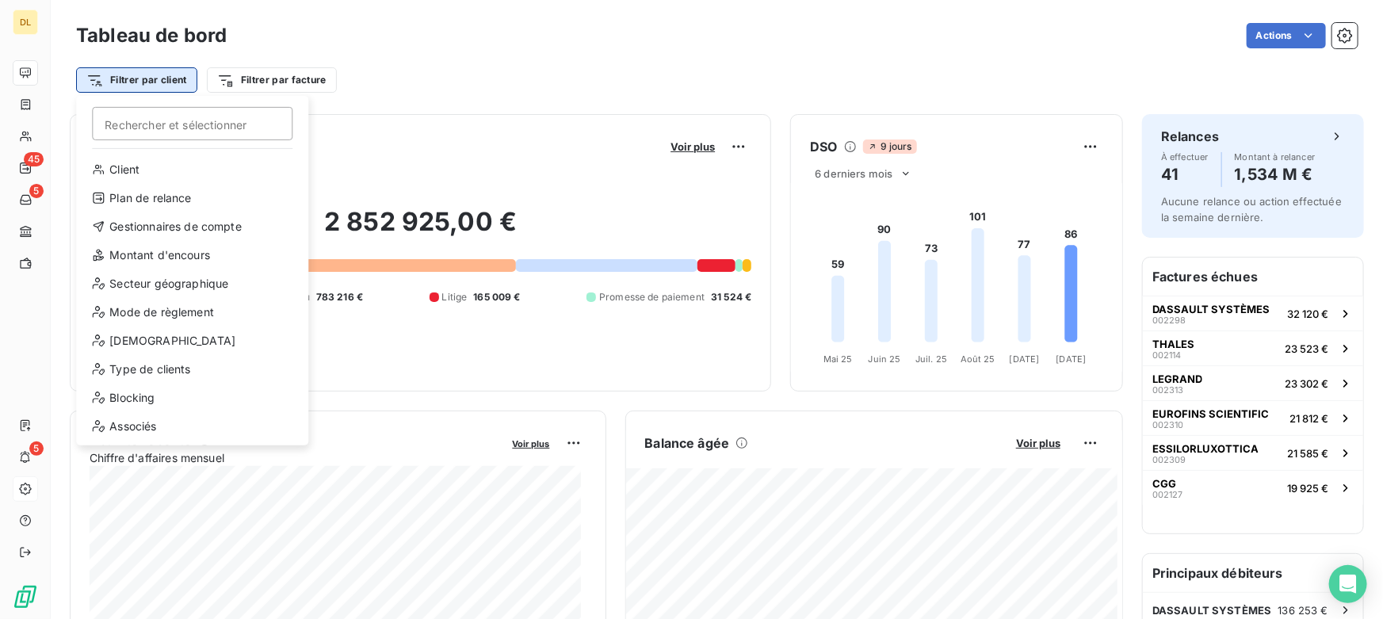
click at [124, 80] on html "DL 45 5 5 Tableau de bord Actions Filtrer par client Rechercher et sélectionner…" at bounding box center [691, 309] width 1383 height 619
click at [133, 227] on div "Gestionnaires de compte" at bounding box center [192, 226] width 220 height 25
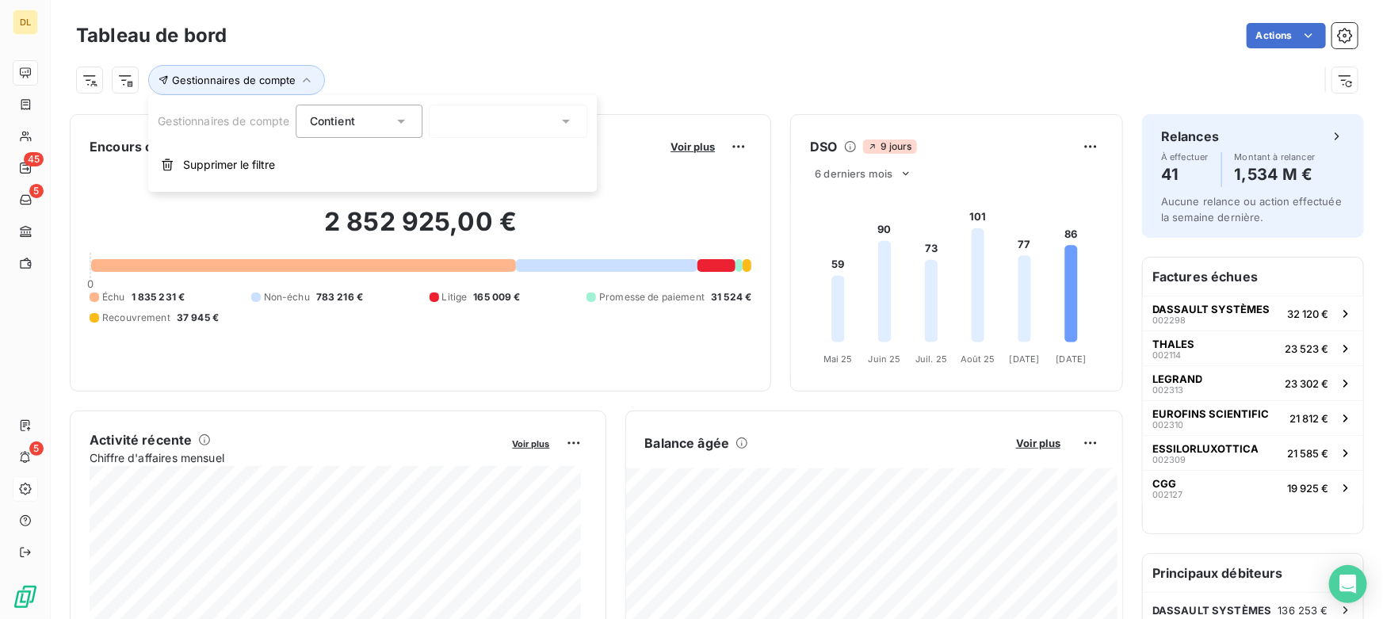
click at [445, 127] on input "text" at bounding box center [449, 121] width 13 height 14
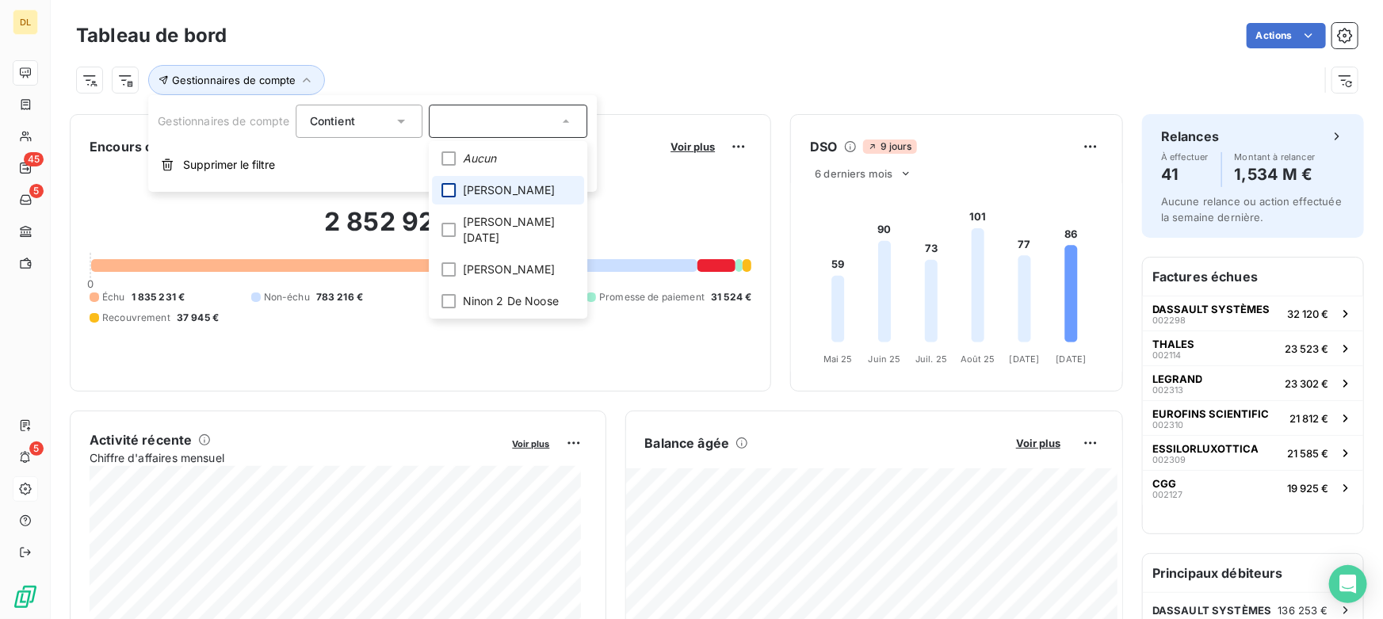
click at [448, 193] on div at bounding box center [449, 190] width 14 height 14
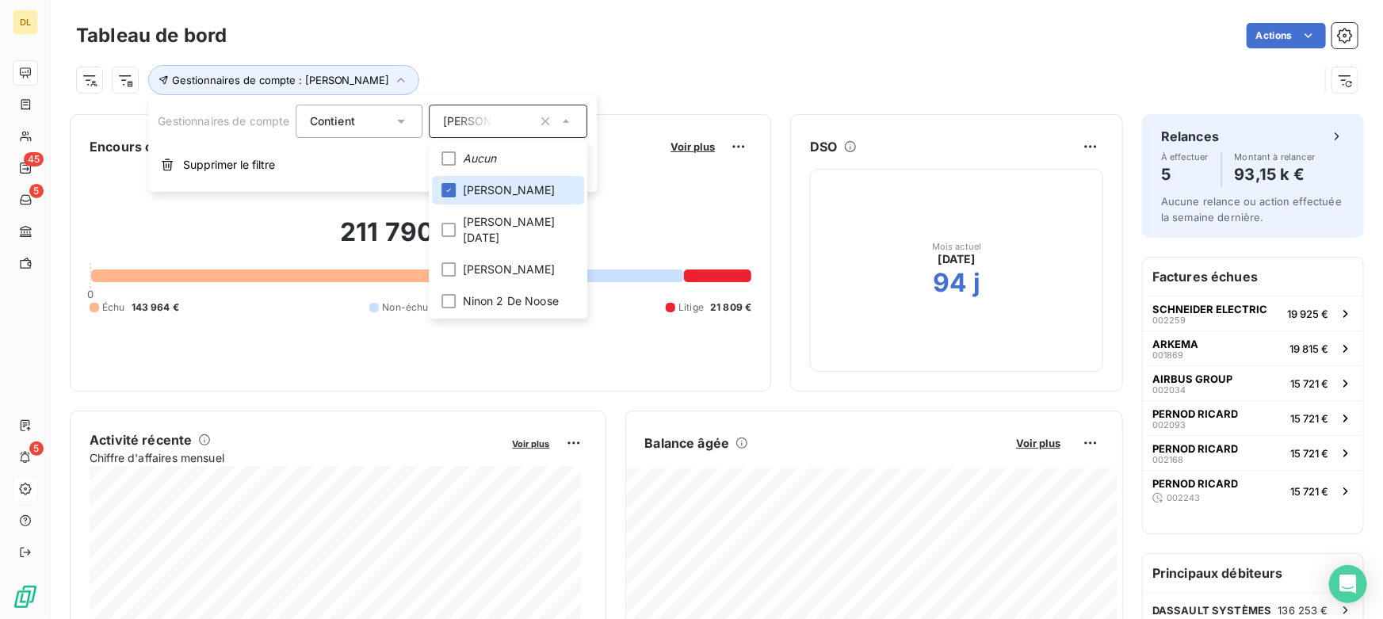
click at [809, 86] on div "Gestionnaires de compte : [PERSON_NAME]" at bounding box center [697, 80] width 1243 height 30
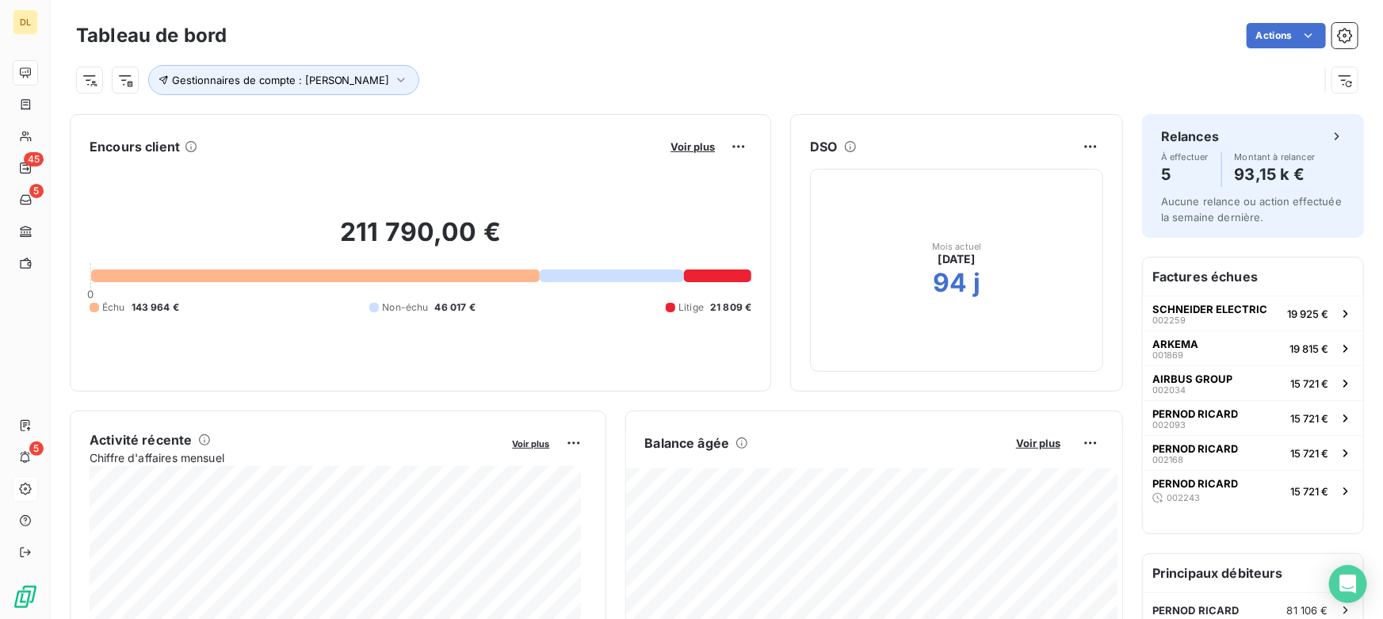
click at [325, 90] on button "Gestionnaires de compte : [PERSON_NAME]" at bounding box center [283, 80] width 271 height 30
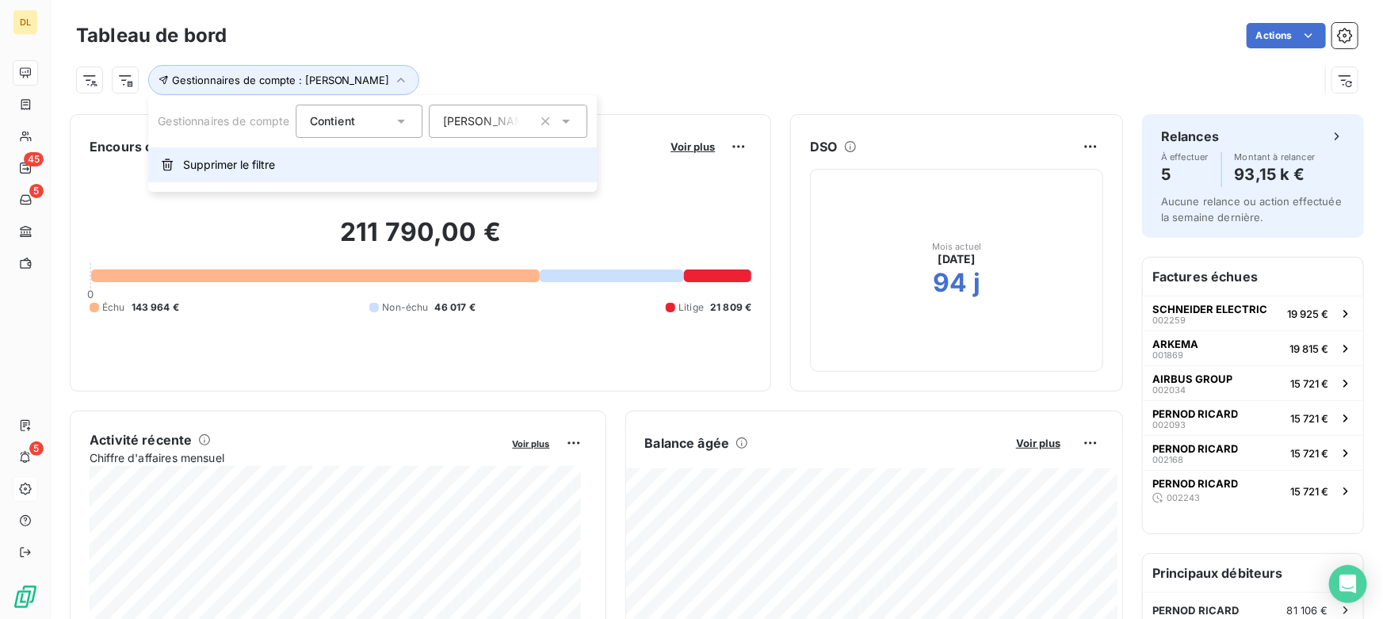
click at [225, 170] on span "Supprimer le filtre" at bounding box center [229, 165] width 92 height 16
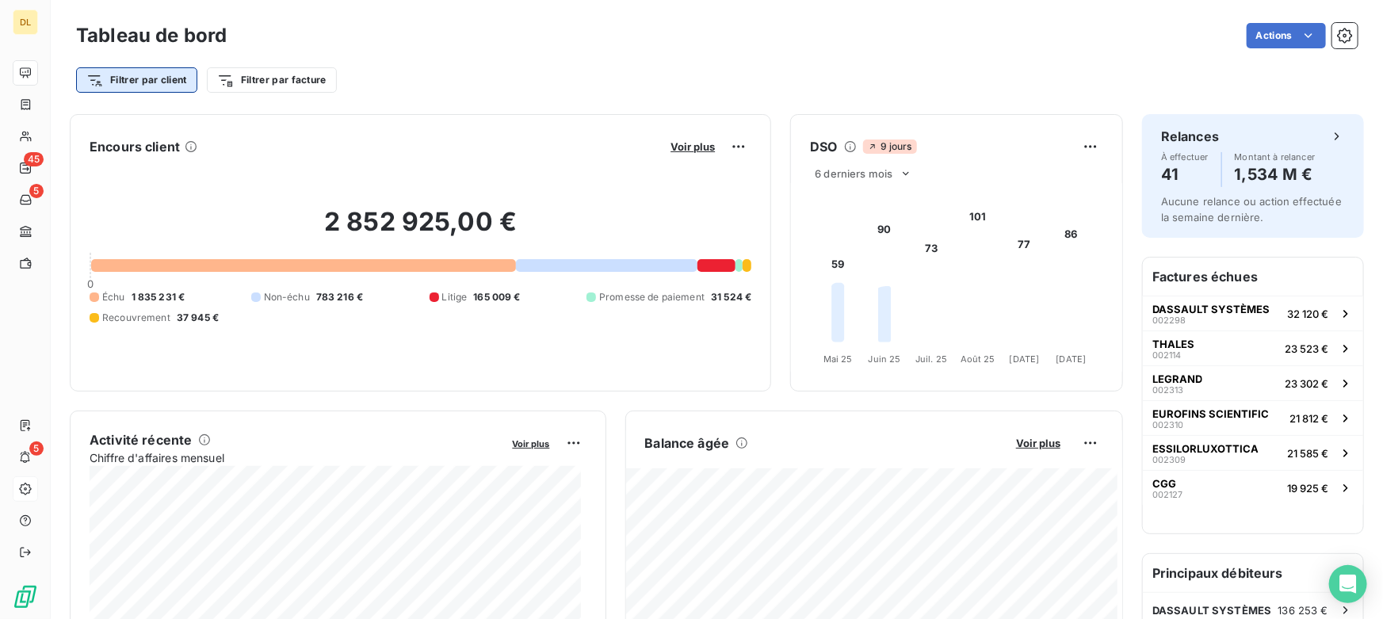
click at [111, 83] on html "DL 45 5 5 Tableau de bord Actions Filtrer par client Filtrer par facture Encour…" at bounding box center [691, 309] width 1383 height 619
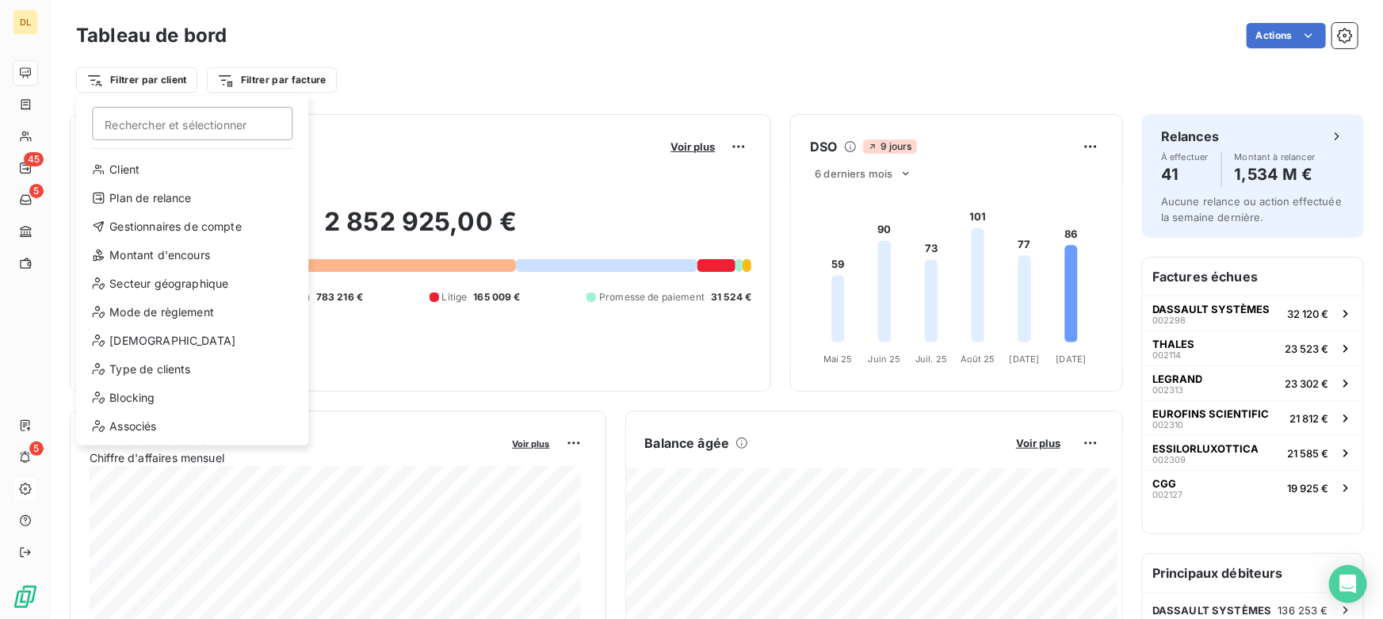
click at [444, 62] on html "DL 45 5 5 Tableau de bord Actions Filtrer par client Rechercher et sélectionner…" at bounding box center [691, 309] width 1383 height 619
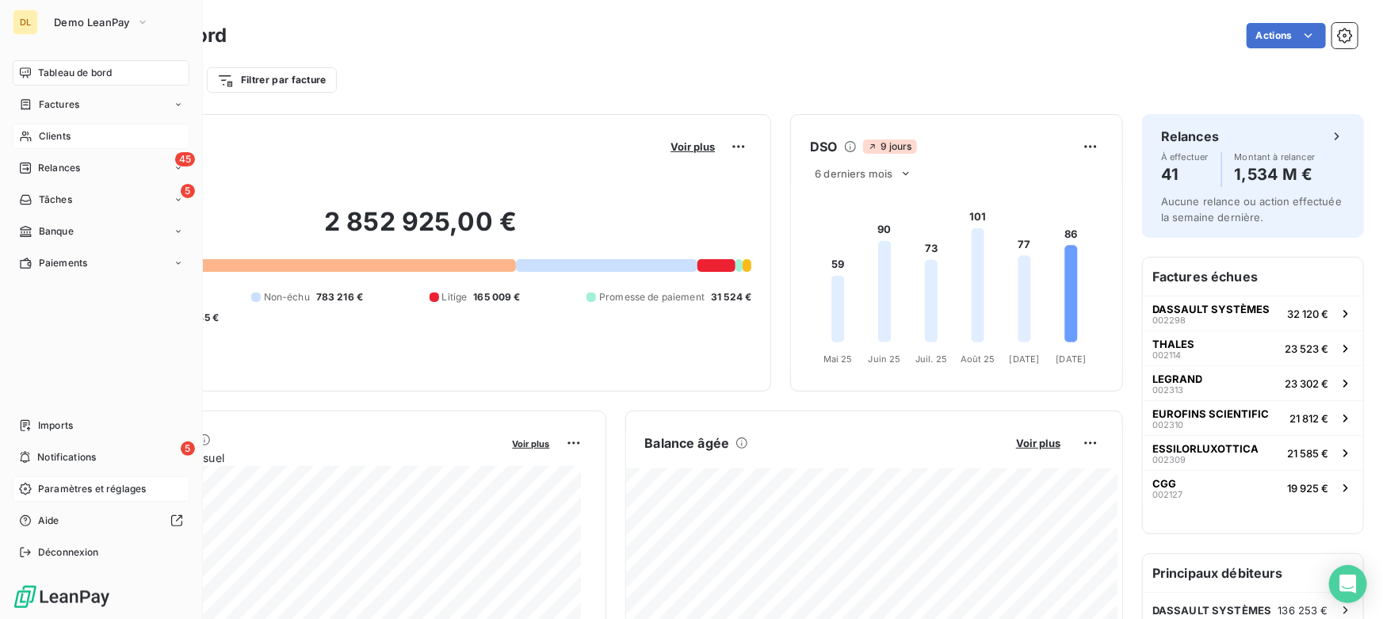
click at [36, 136] on div "Clients" at bounding box center [101, 136] width 177 height 25
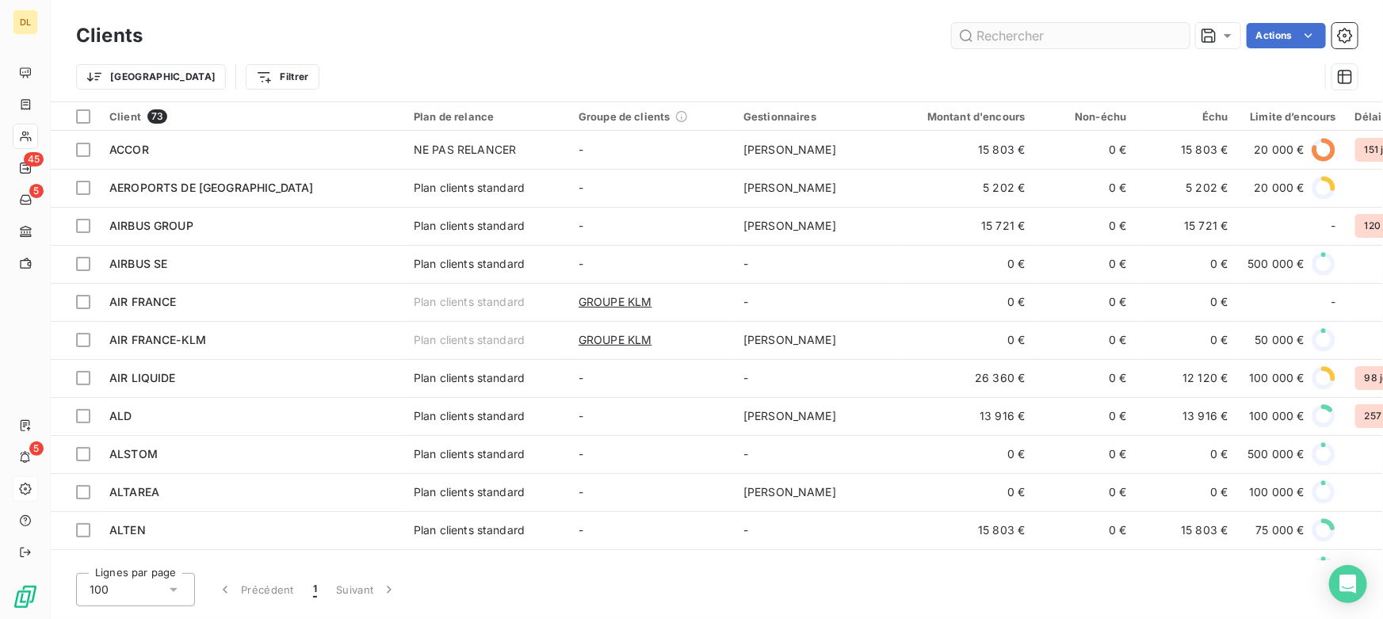
click at [1015, 40] on input "text" at bounding box center [1071, 35] width 238 height 25
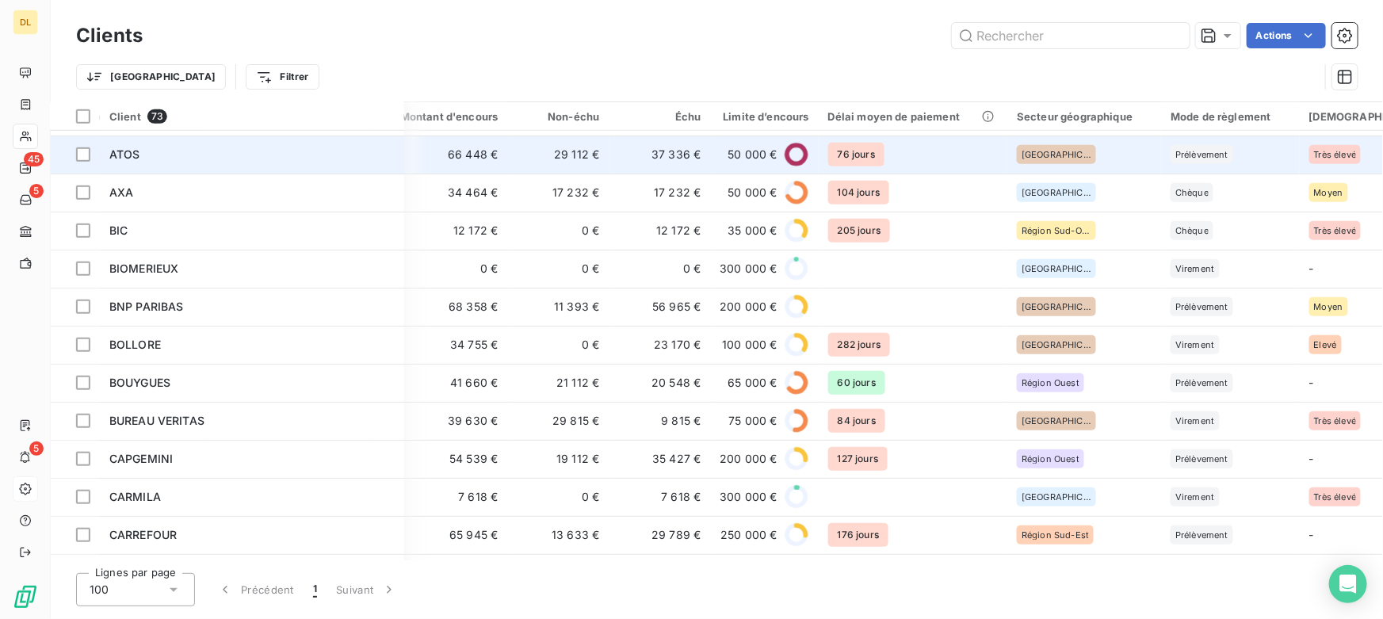
scroll to position [720, 527]
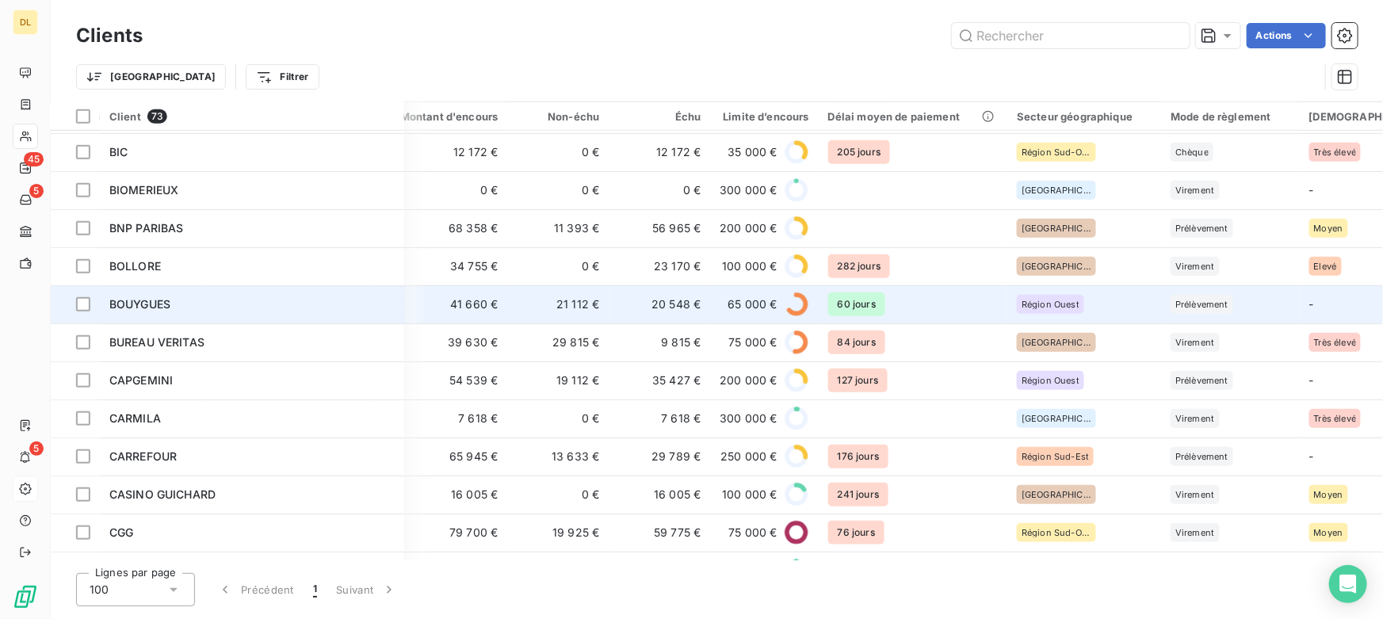
click at [165, 300] on span "BOUYGUES" at bounding box center [139, 303] width 61 height 13
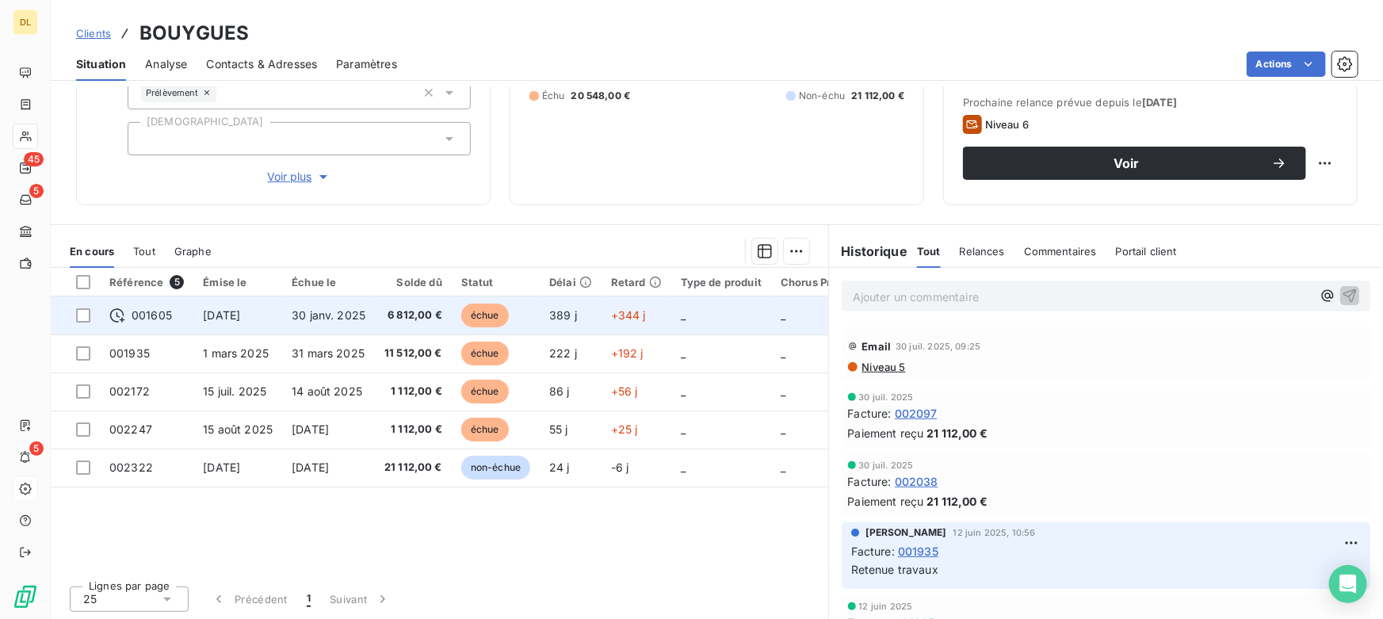
scroll to position [215, 0]
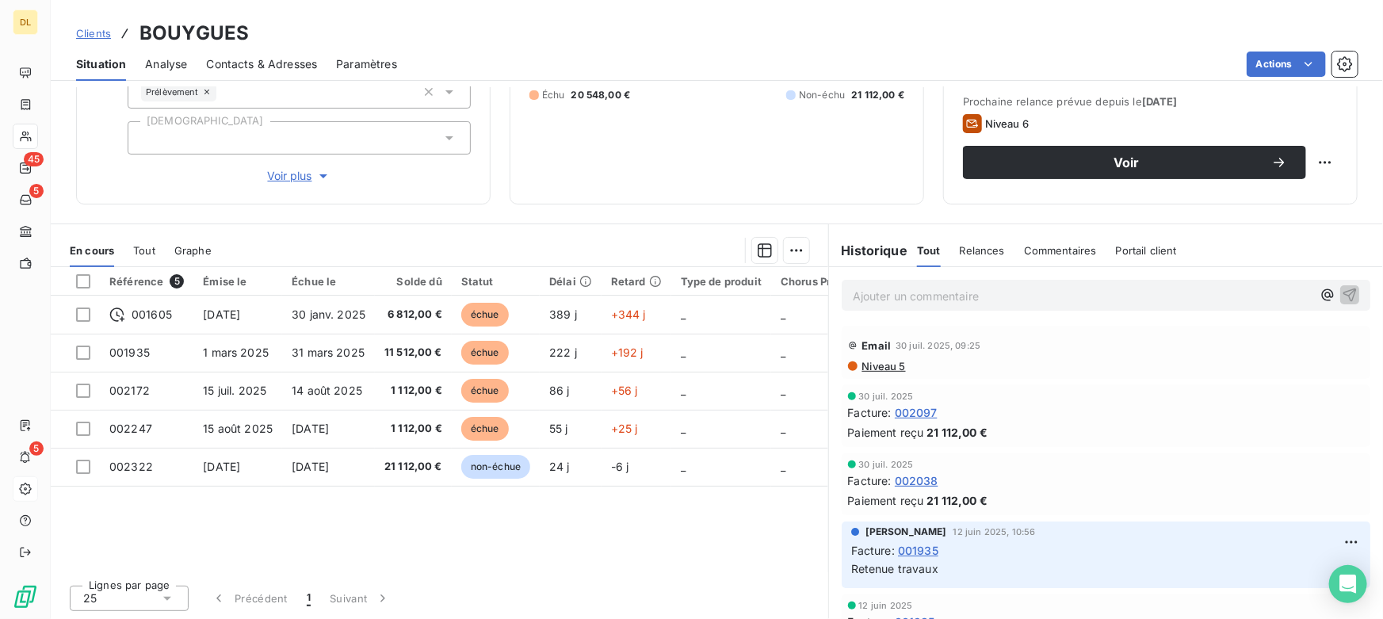
click at [144, 254] on span "Tout" at bounding box center [144, 250] width 22 height 13
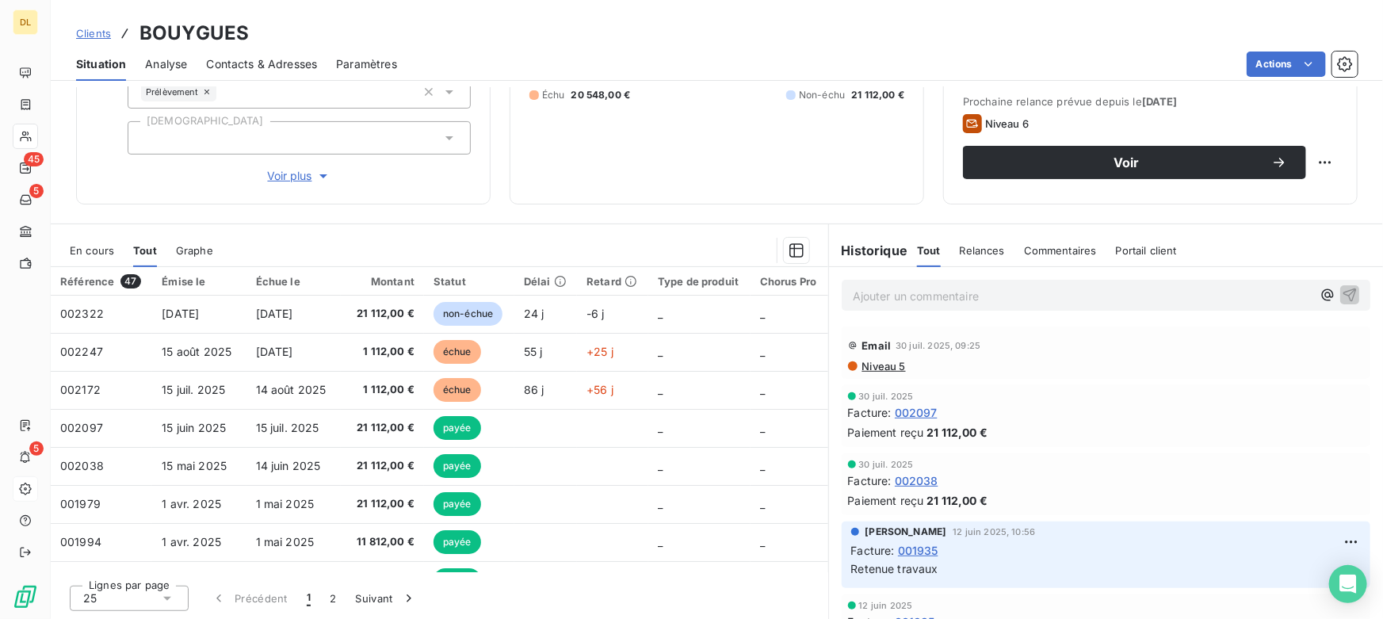
scroll to position [0, 0]
click at [907, 287] on p "Ajouter un commentaire ﻿" at bounding box center [1082, 296] width 459 height 20
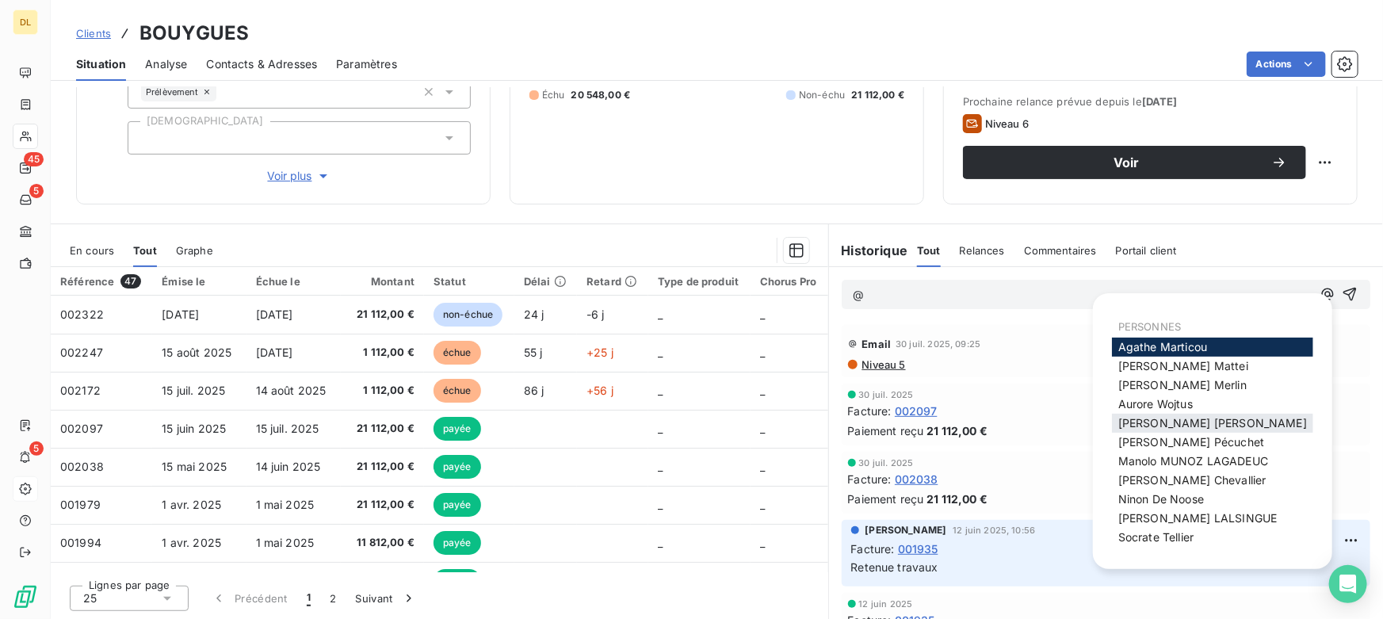
click at [1147, 424] on span "[PERSON_NAME]" at bounding box center [1212, 422] width 189 height 13
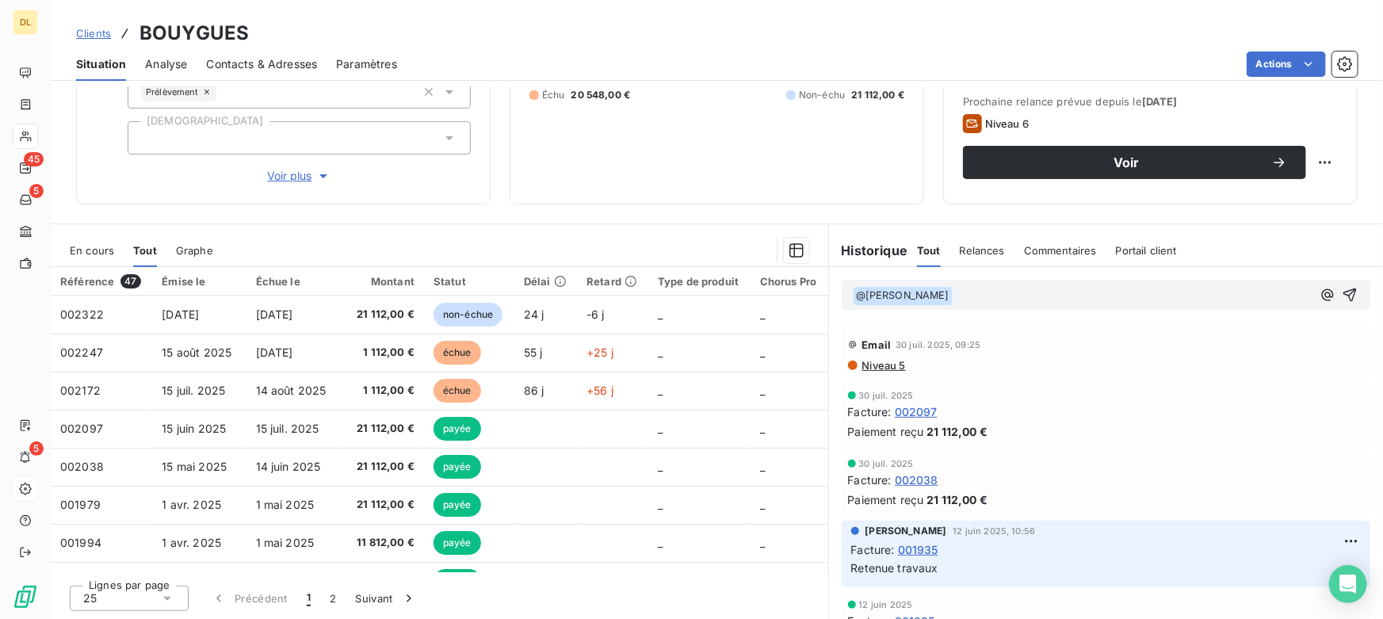
click at [985, 298] on p "﻿ @ [PERSON_NAME] ﻿ ﻿" at bounding box center [1082, 295] width 459 height 19
click at [953, 293] on span "KSHIBSKRTBHEGID" at bounding box center [1004, 294] width 103 height 13
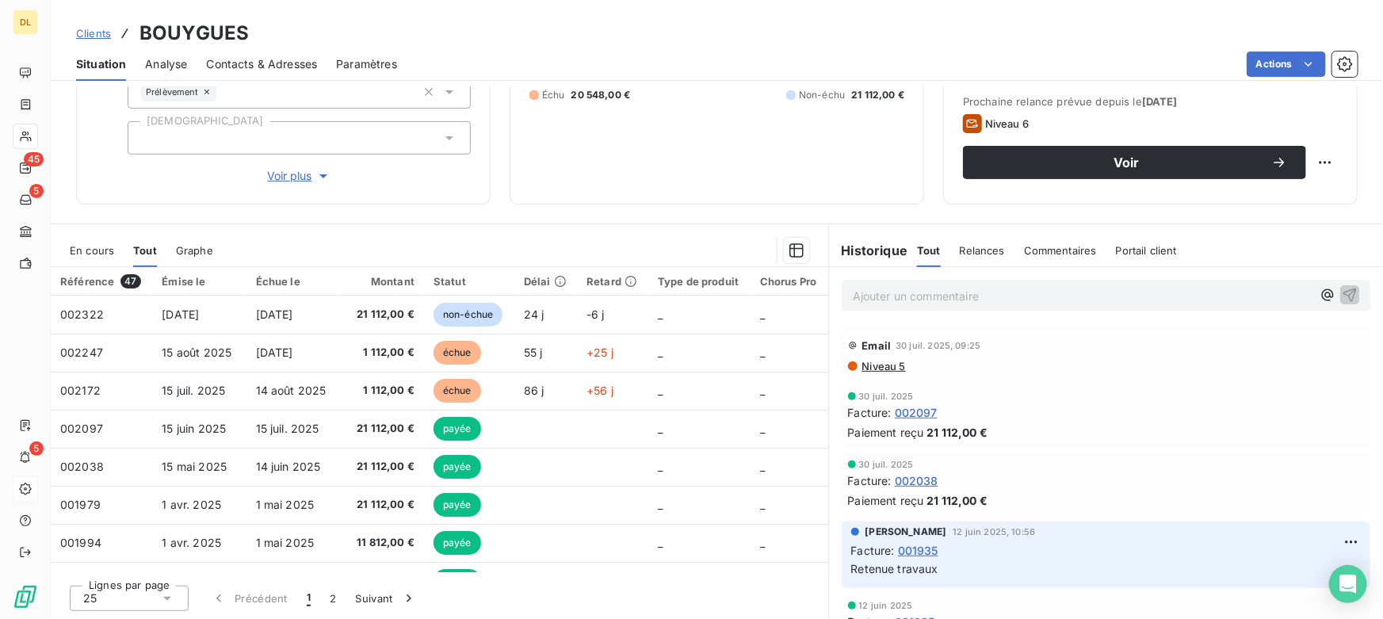
click at [93, 247] on span "En cours" at bounding box center [92, 250] width 44 height 13
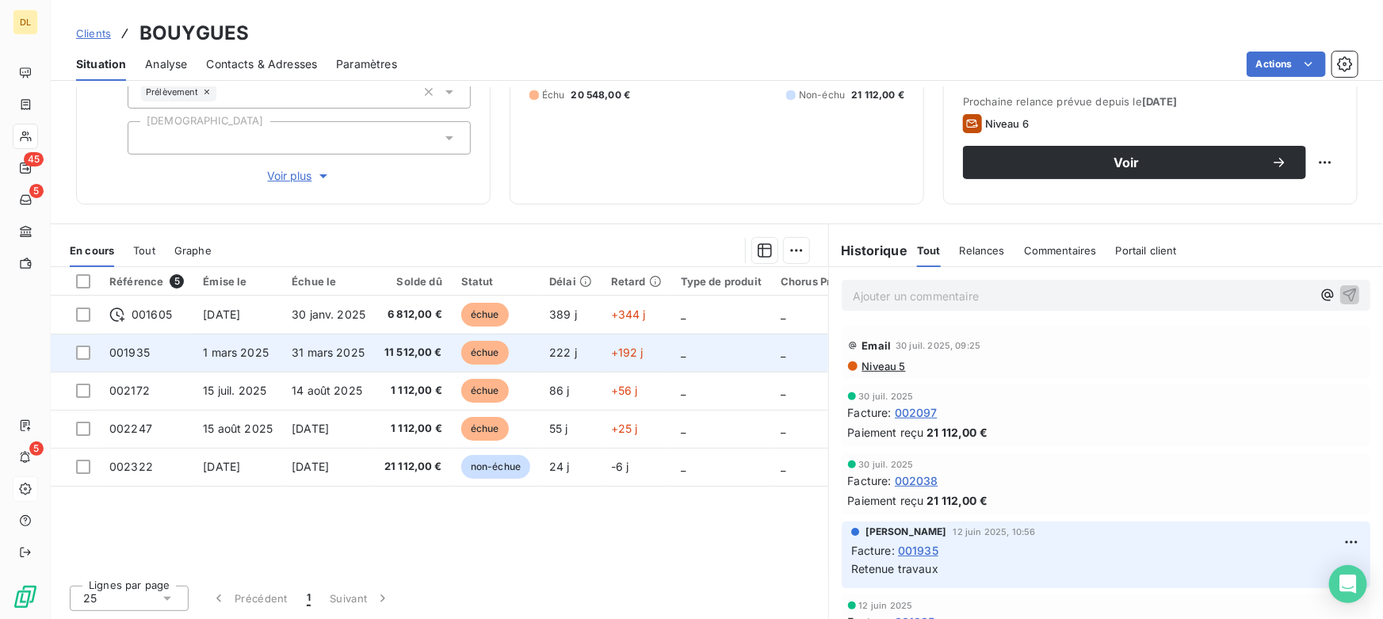
click at [136, 349] on span "001935" at bounding box center [129, 352] width 40 height 13
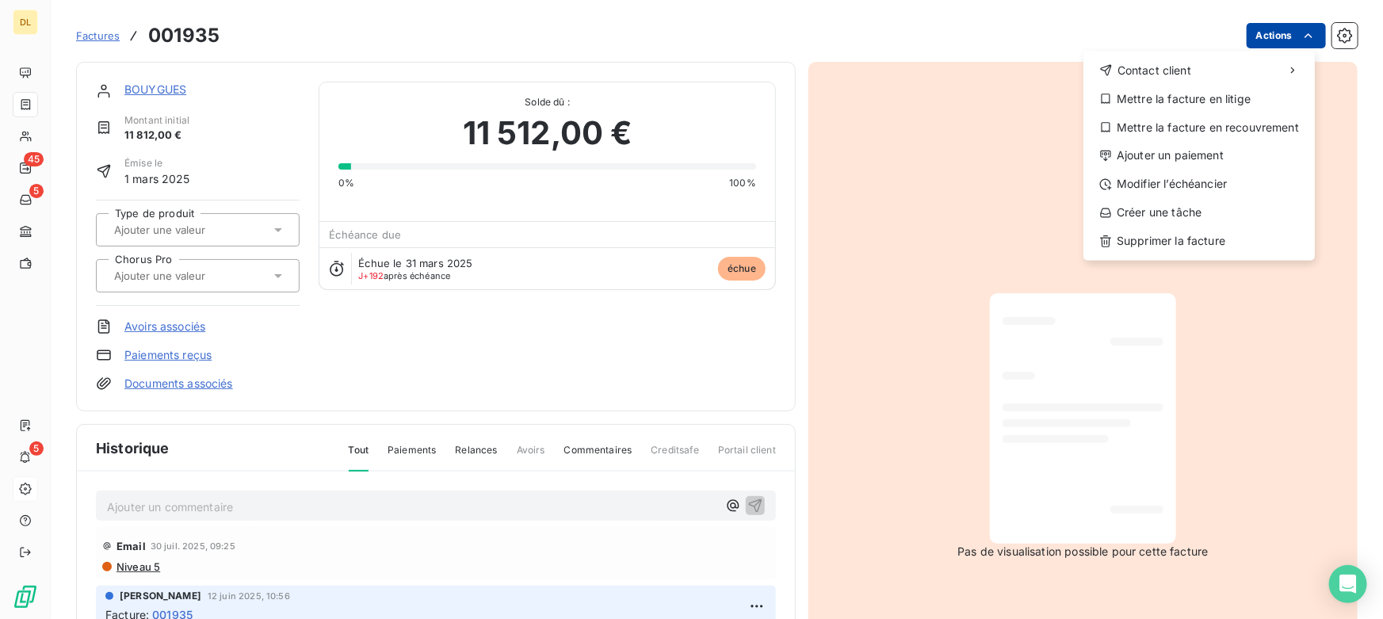
click at [1258, 37] on html "DL 45 5 5 Factures [DRIVERS_LICENSE_NUMBER] Actions Contact client Mettre la fa…" at bounding box center [691, 309] width 1383 height 619
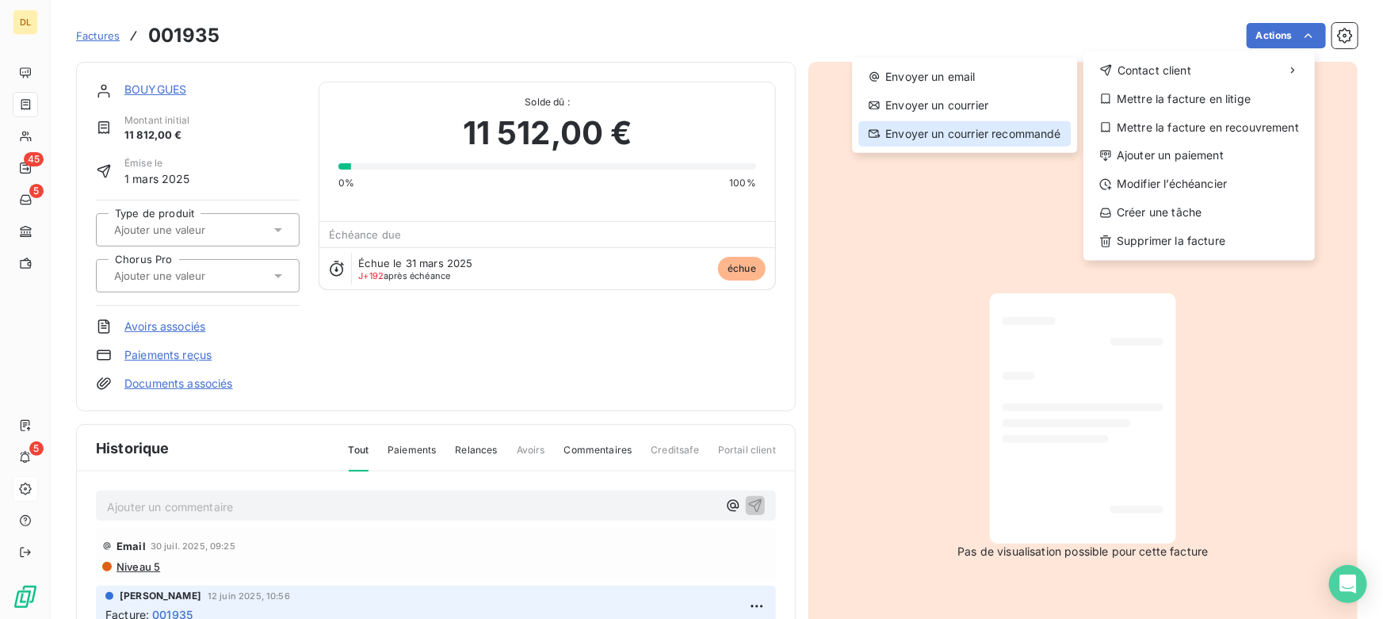
click at [964, 128] on div "Envoyer un courrier recommandé" at bounding box center [964, 133] width 212 height 25
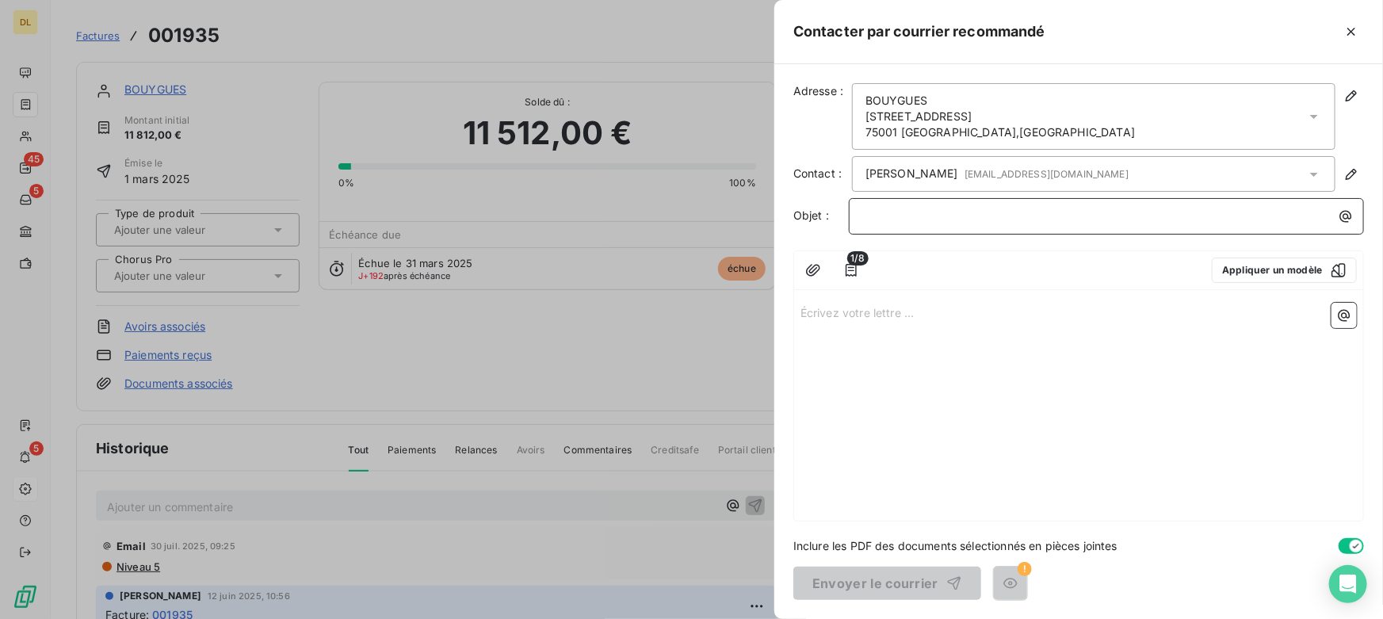
click at [903, 222] on p "﻿" at bounding box center [1110, 216] width 496 height 18
click at [867, 320] on div "Écrivez votre lettre ... ﻿" at bounding box center [1078, 408] width 569 height 224
click at [1350, 28] on icon "button" at bounding box center [1351, 32] width 16 height 16
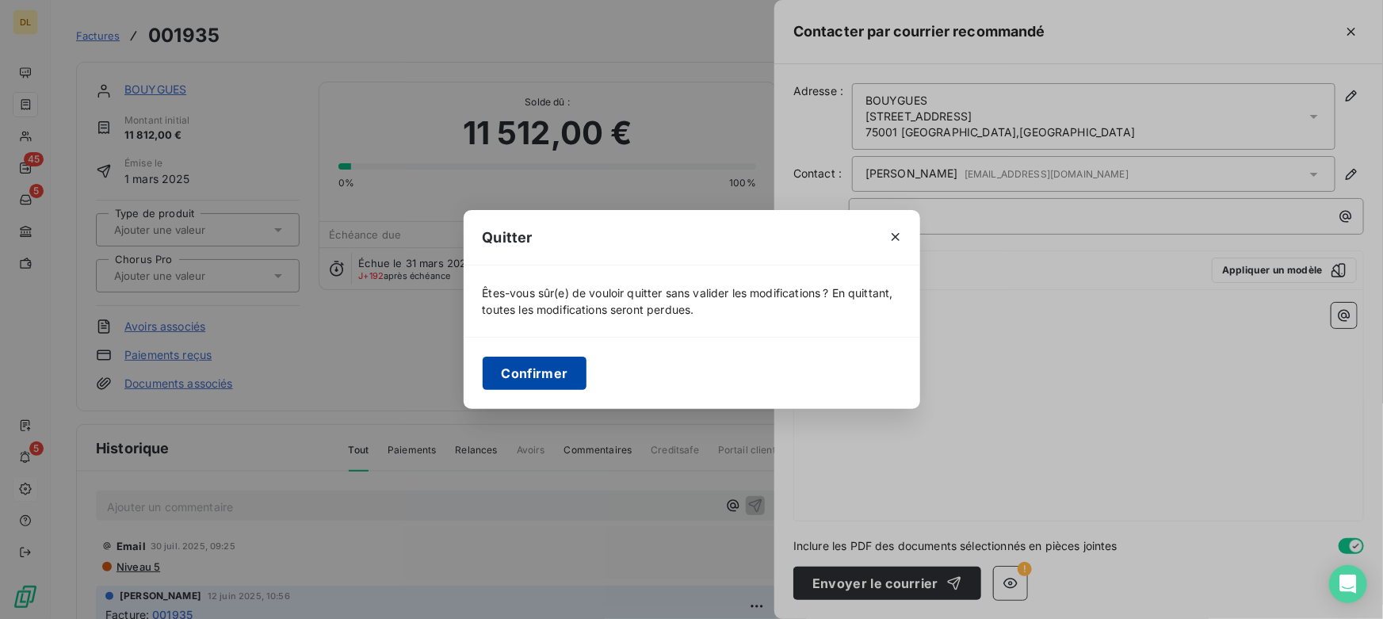
click at [507, 380] on button "Confirmer" at bounding box center [535, 373] width 105 height 33
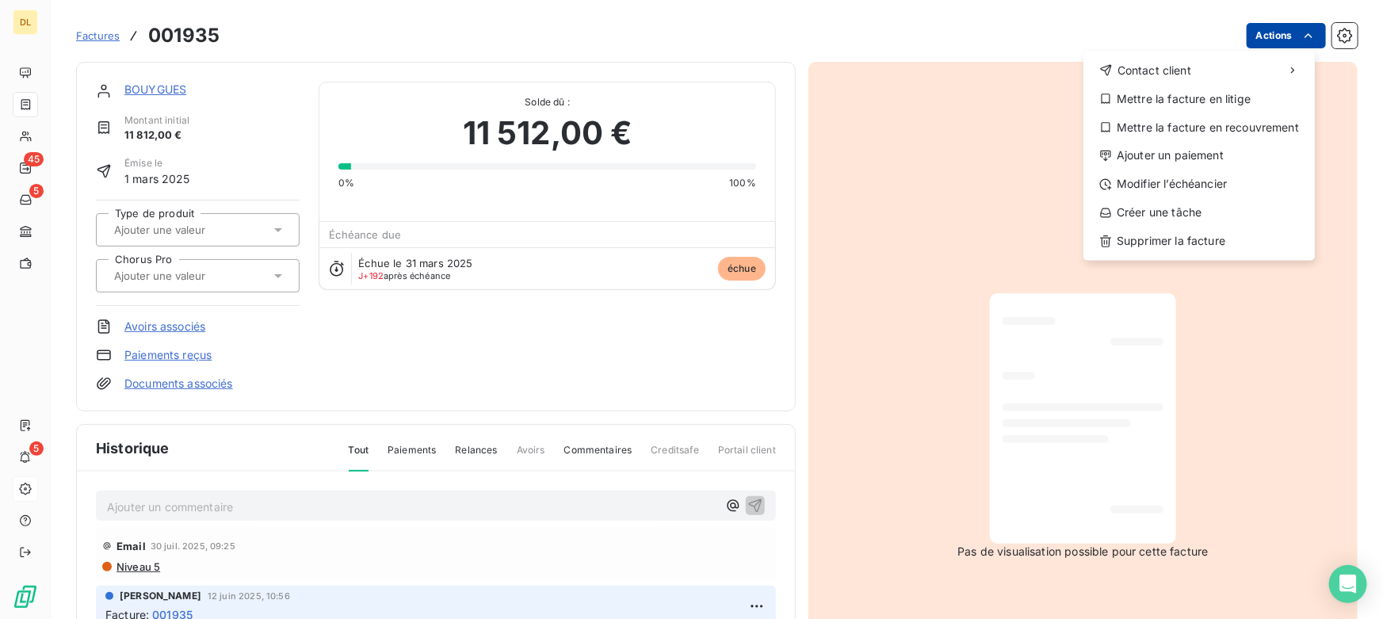
click at [1281, 32] on html "DL 45 5 5 Factures [DRIVERS_LICENSE_NUMBER] Actions Contact client Mettre la fa…" at bounding box center [691, 309] width 1383 height 619
click at [1161, 98] on div "Mettre la facture en litige" at bounding box center [1199, 98] width 219 height 25
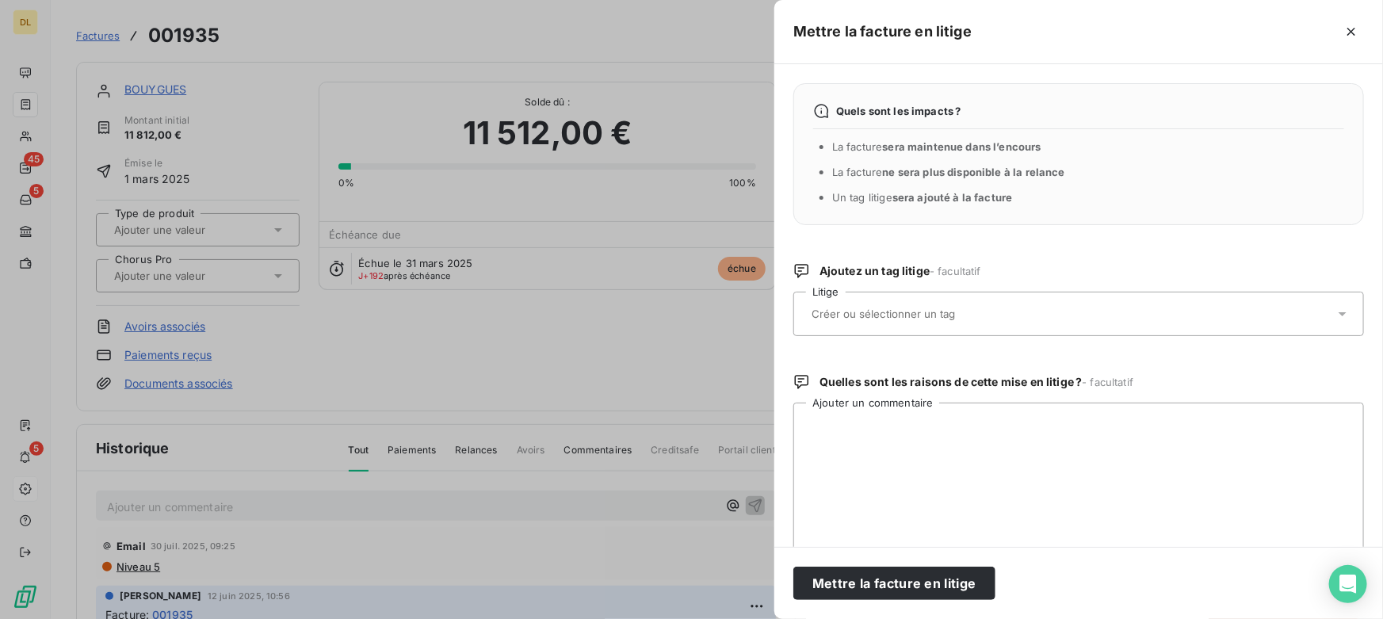
click at [909, 311] on input "text" at bounding box center [925, 314] width 231 height 14
click at [1345, 32] on icon "button" at bounding box center [1351, 32] width 16 height 16
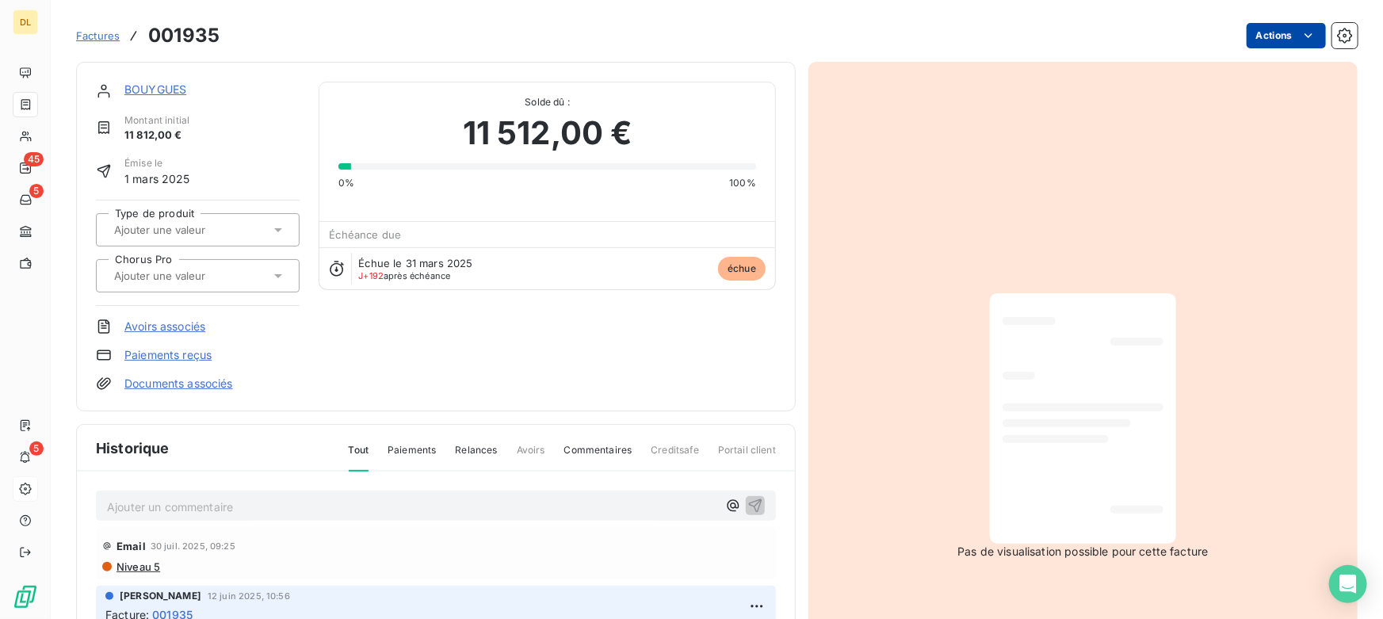
click at [1265, 40] on html "DL 45 5 5 Factures [DRIVERS_LICENSE_NUMBER] Actions BOUYGUES Montant initial 11…" at bounding box center [691, 309] width 1383 height 619
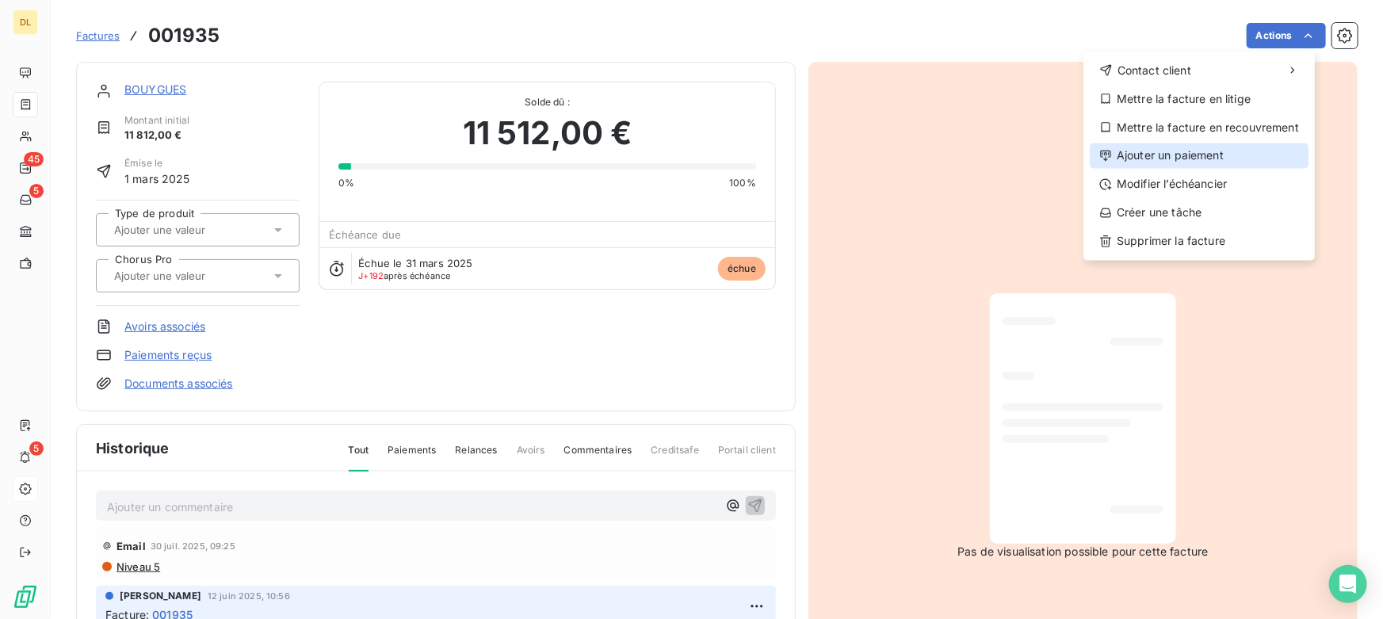
click at [1133, 154] on div "Ajouter un paiement" at bounding box center [1199, 155] width 219 height 25
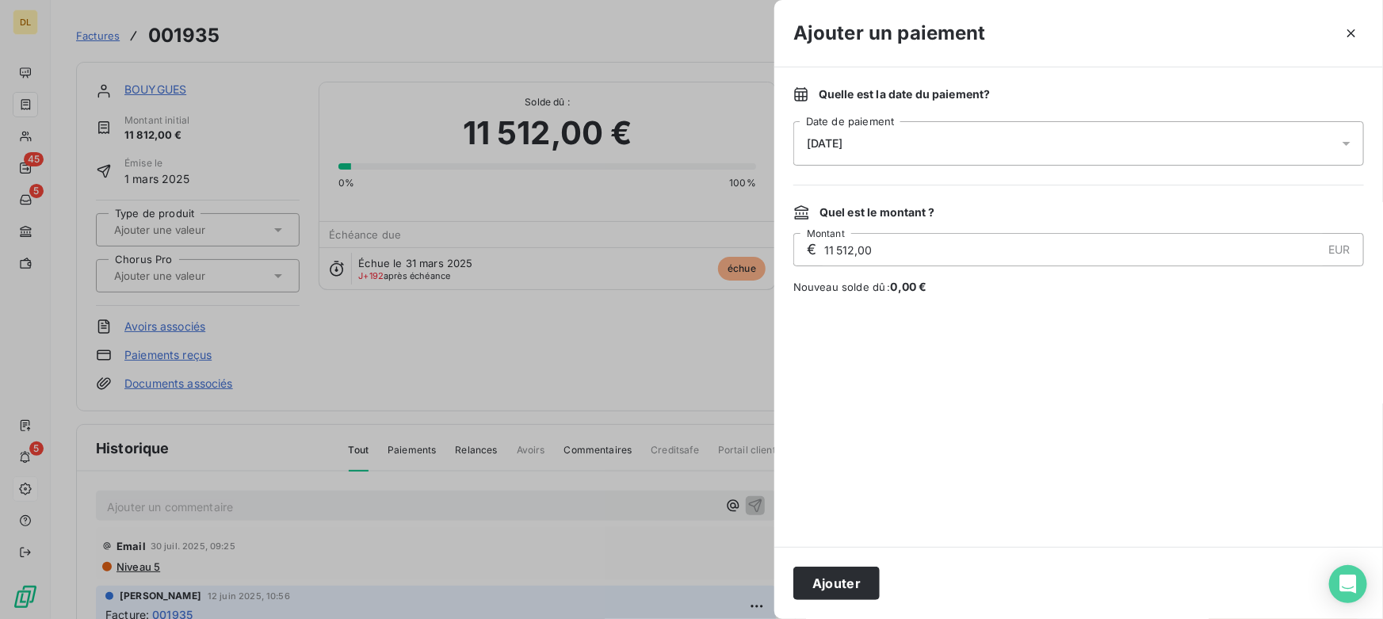
click at [840, 149] on span "[DATE]" at bounding box center [825, 143] width 36 height 13
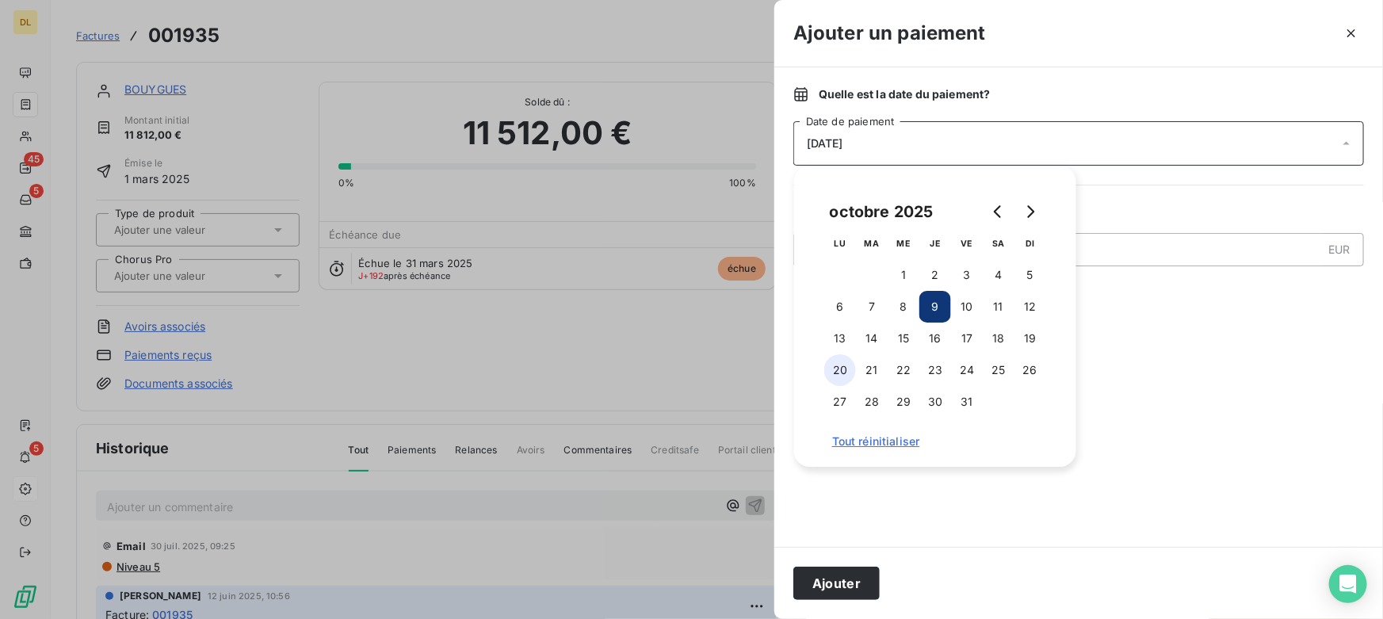
click at [837, 365] on button "20" at bounding box center [840, 370] width 32 height 32
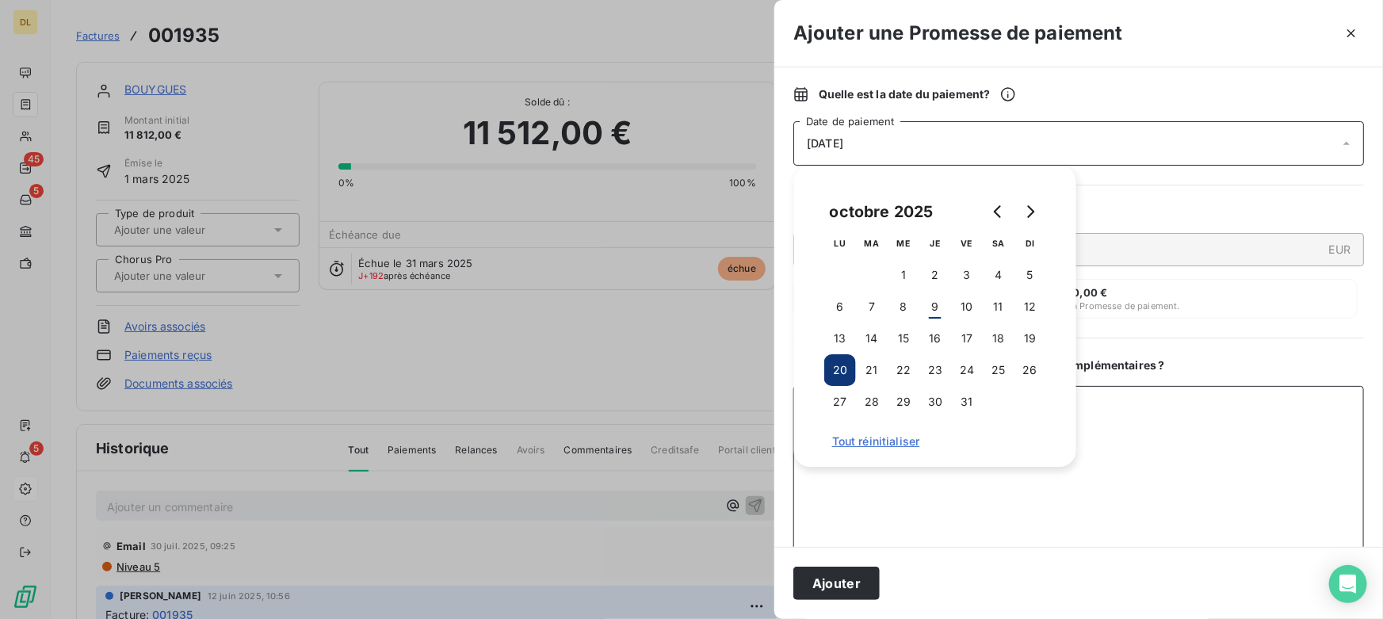
click at [1136, 426] on textarea "Ajouter un commentaire ( facultatif )" at bounding box center [1078, 468] width 571 height 165
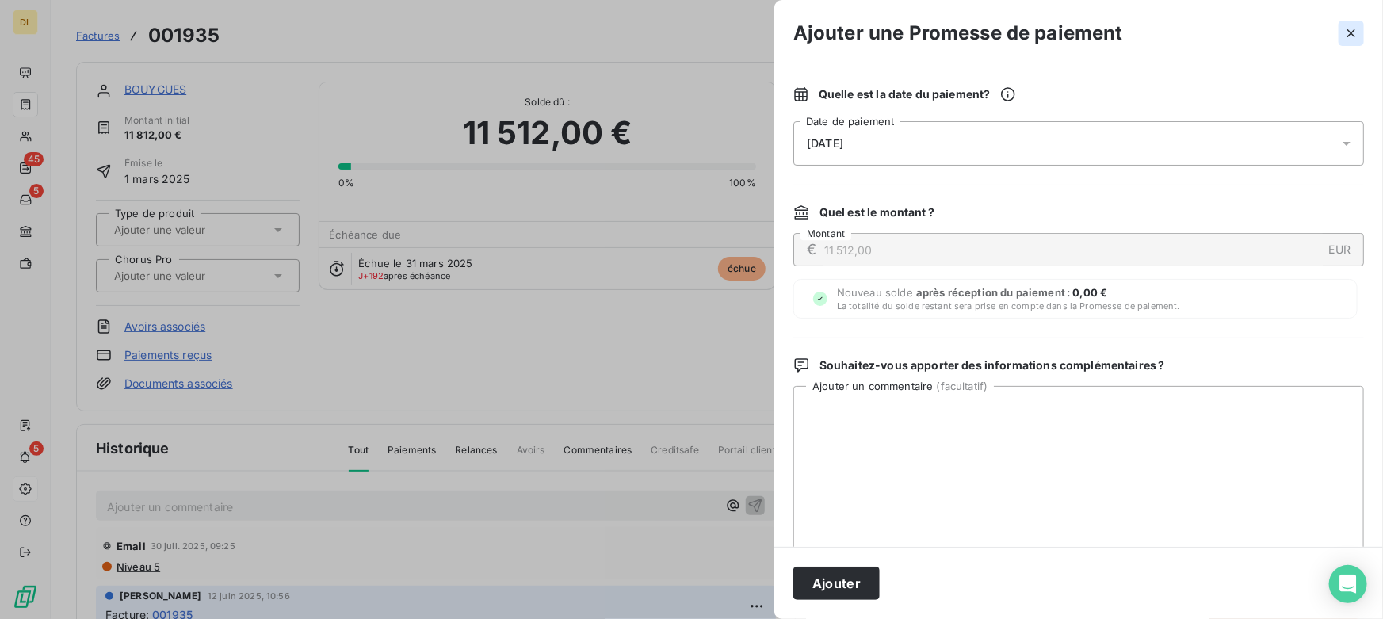
click at [1350, 28] on icon "button" at bounding box center [1351, 33] width 16 height 16
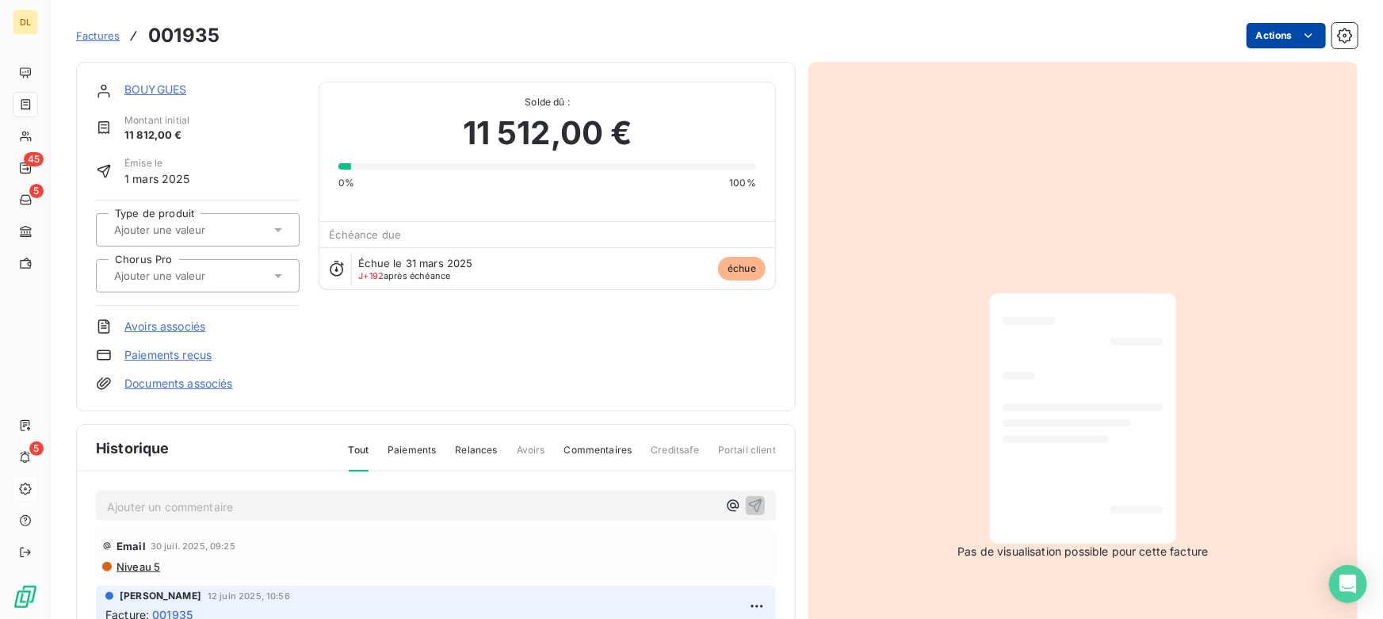
click at [1272, 40] on html "DL 45 5 5 Factures [DRIVERS_LICENSE_NUMBER] Actions BOUYGUES Montant initial 11…" at bounding box center [691, 309] width 1383 height 619
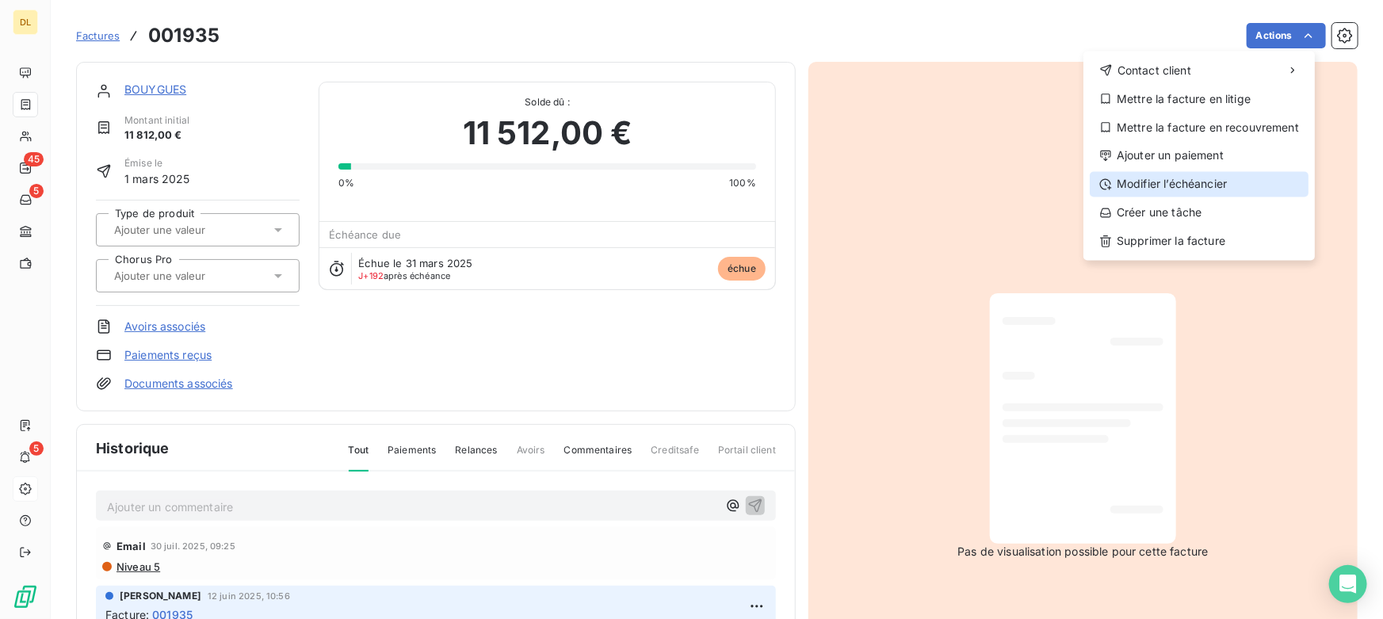
click at [1141, 181] on div "Modifier l’échéancier" at bounding box center [1199, 184] width 219 height 25
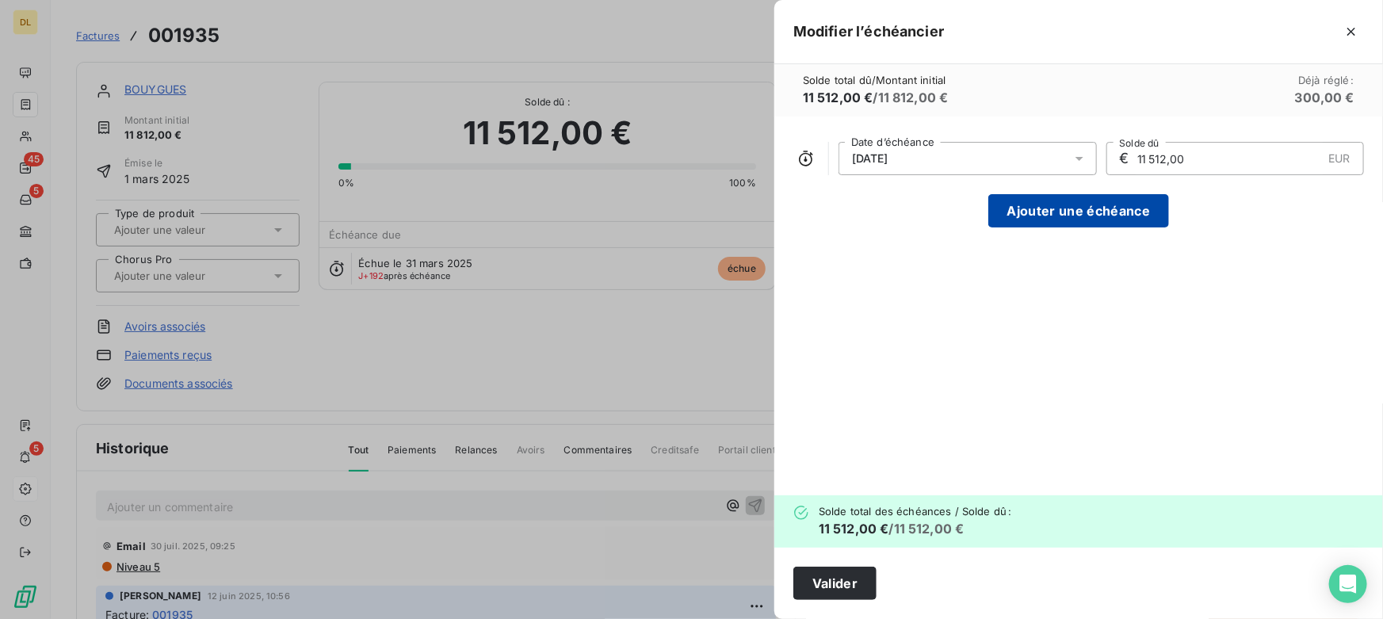
click at [1025, 214] on button "Ajouter une échéance" at bounding box center [1078, 210] width 181 height 33
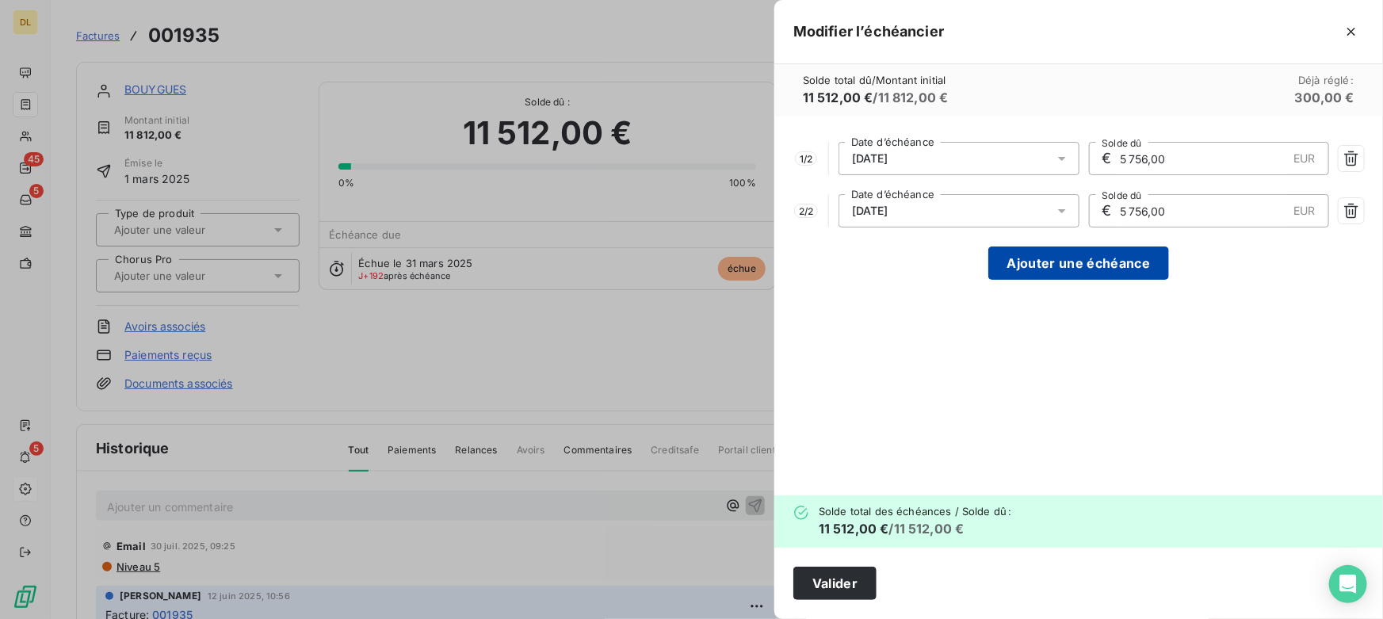
click at [1014, 269] on button "Ajouter une échéance" at bounding box center [1078, 262] width 181 height 33
type input "3 837,33"
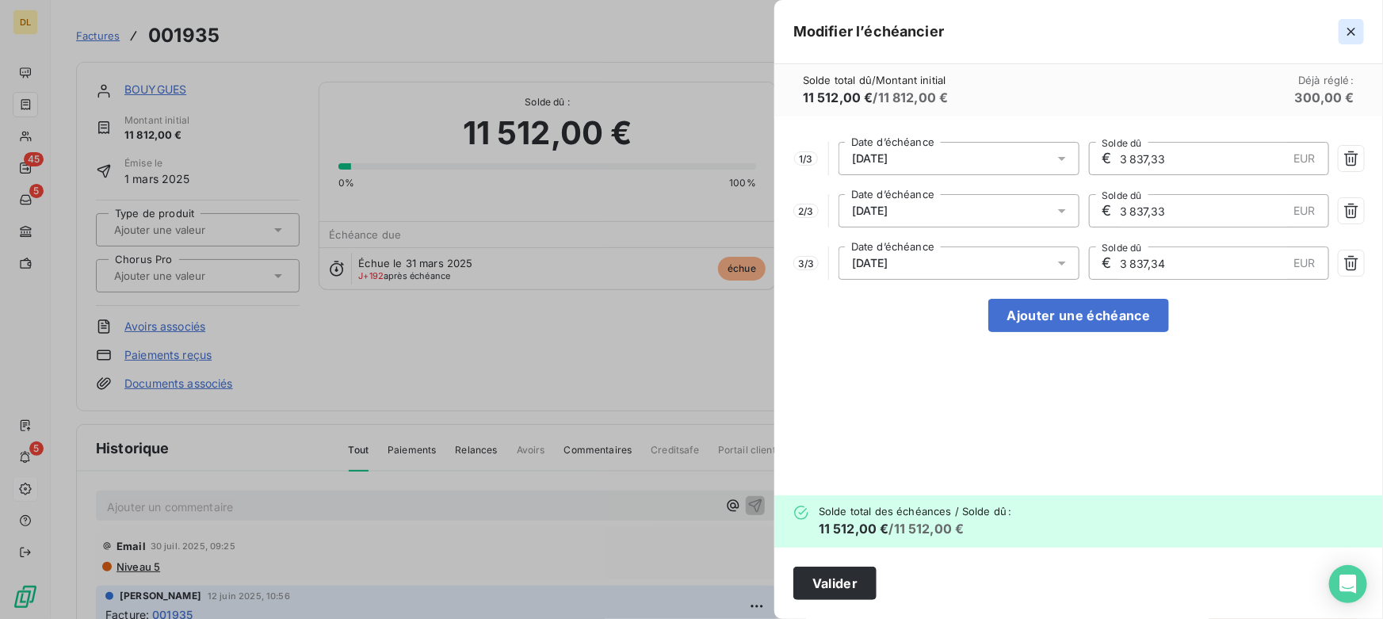
click at [1348, 28] on icon "button" at bounding box center [1351, 32] width 8 height 8
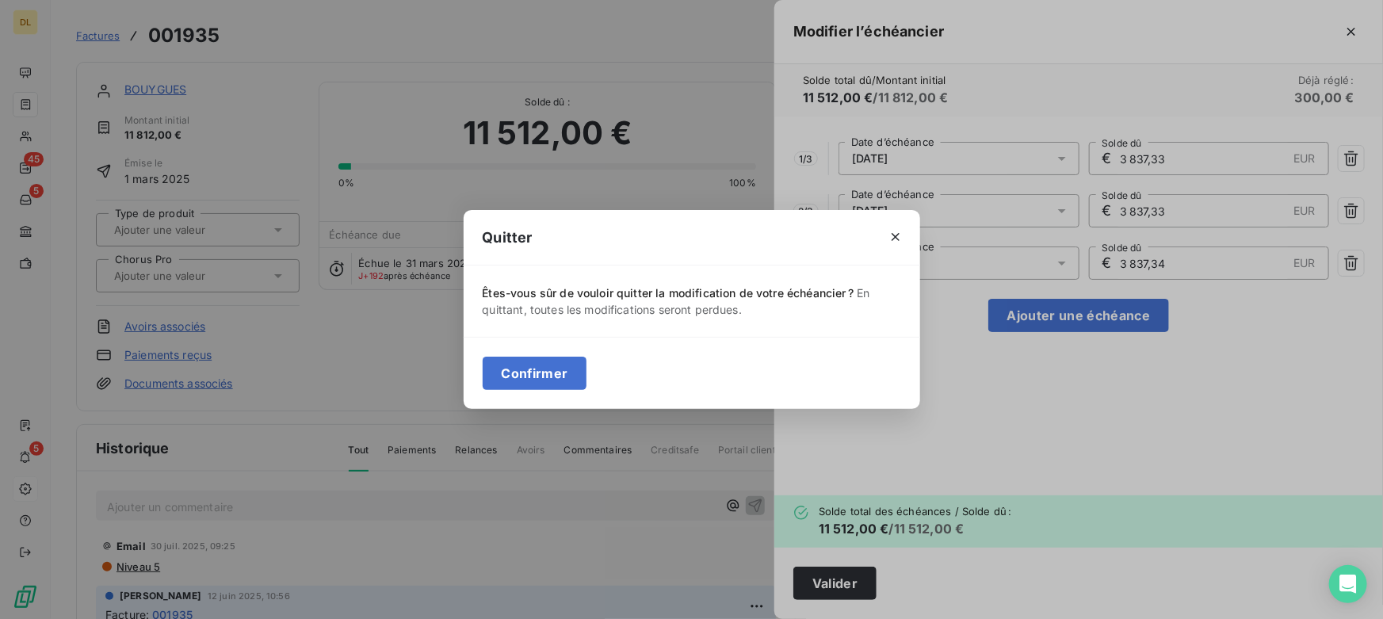
click at [540, 390] on div "Confirmer" at bounding box center [692, 373] width 456 height 72
click at [547, 376] on button "Confirmer" at bounding box center [535, 373] width 105 height 33
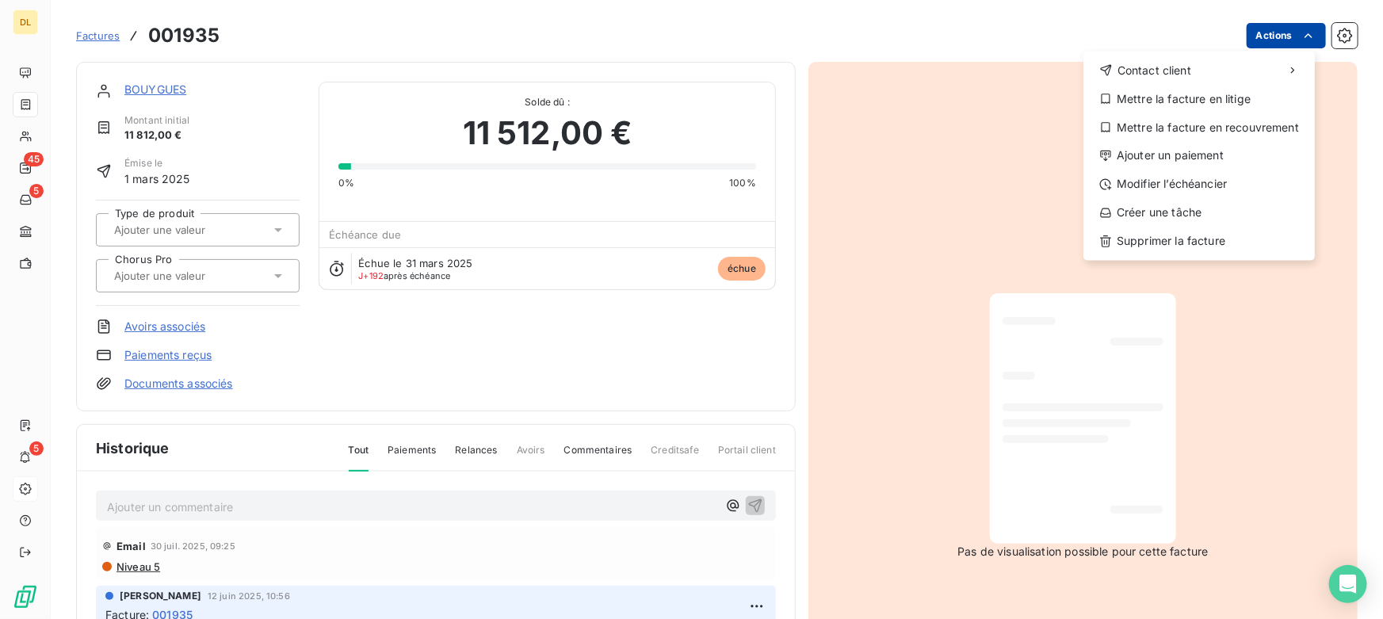
click at [1258, 29] on html "DL 45 5 5 Factures [DRIVERS_LICENSE_NUMBER] Actions Contact client Mettre la fa…" at bounding box center [691, 309] width 1383 height 619
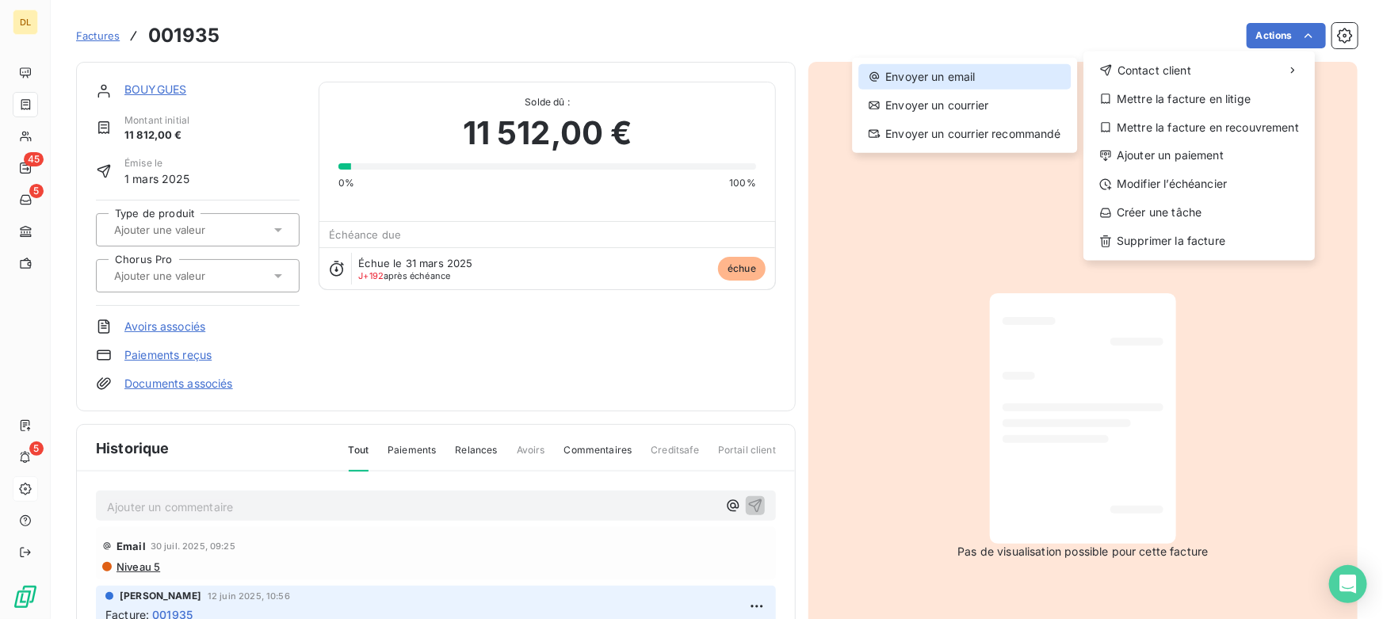
click at [970, 80] on div "Envoyer un email" at bounding box center [964, 76] width 212 height 25
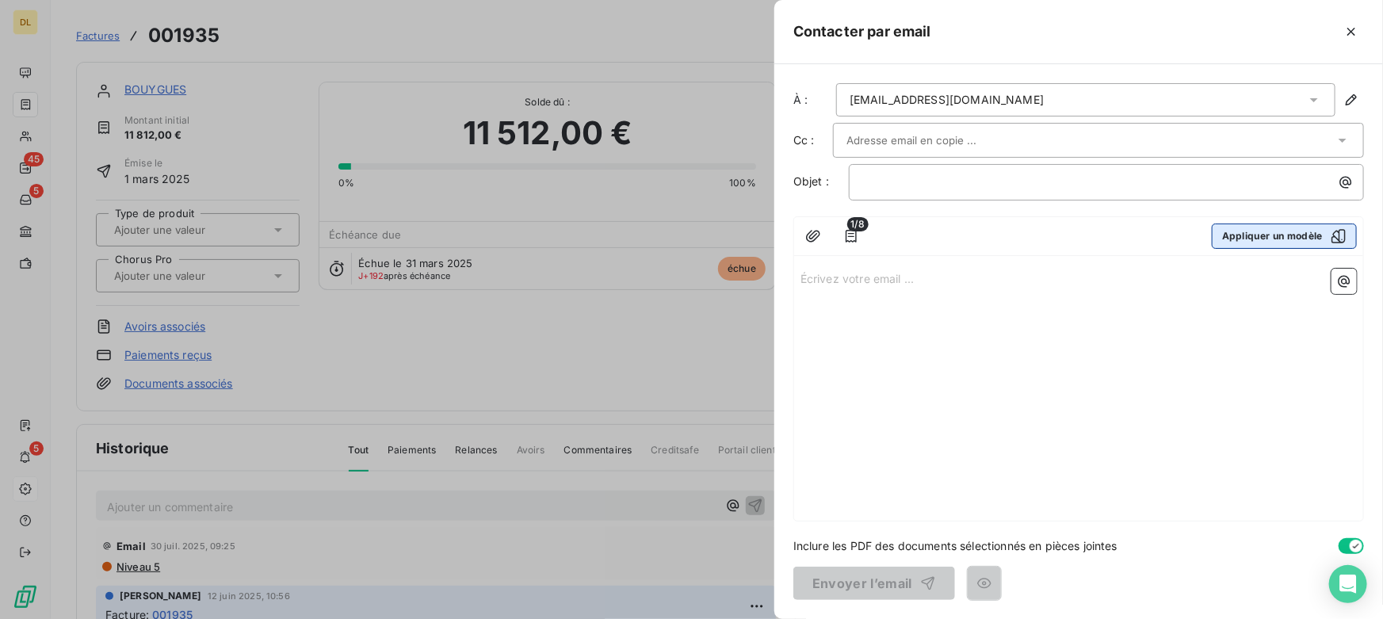
click at [1304, 241] on button "Appliquer un modèle" at bounding box center [1284, 235] width 145 height 25
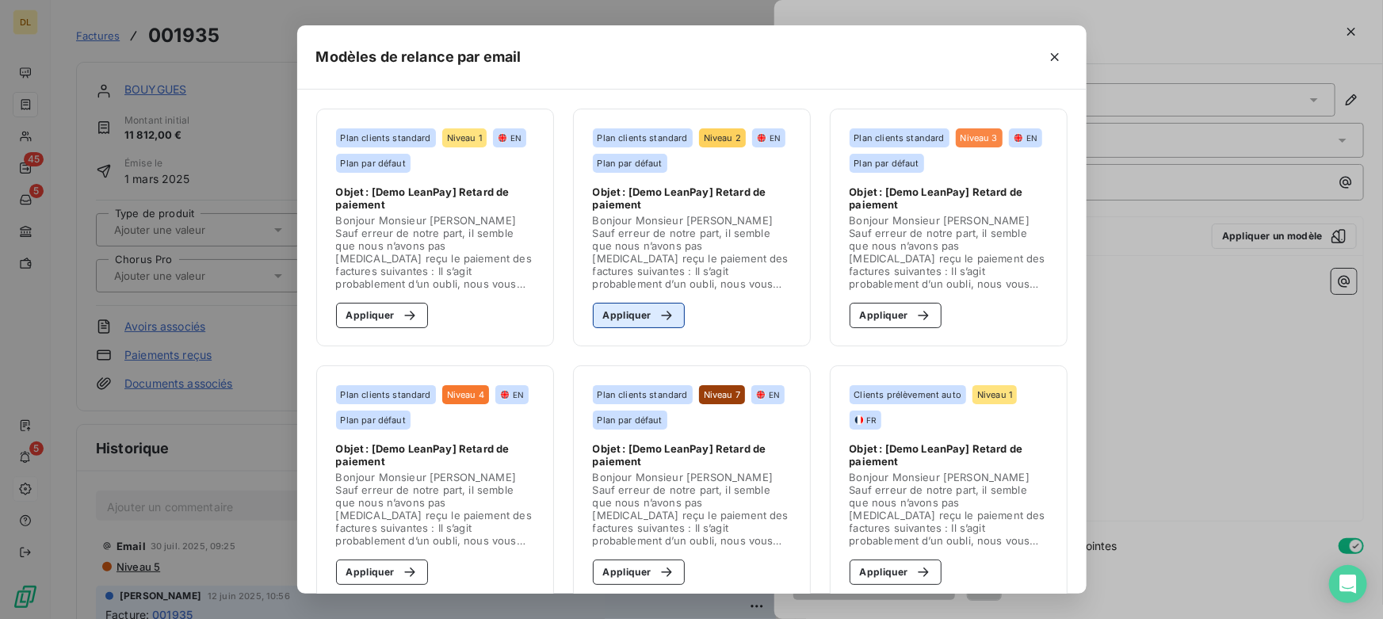
click at [624, 314] on button "Appliquer" at bounding box center [639, 315] width 93 height 25
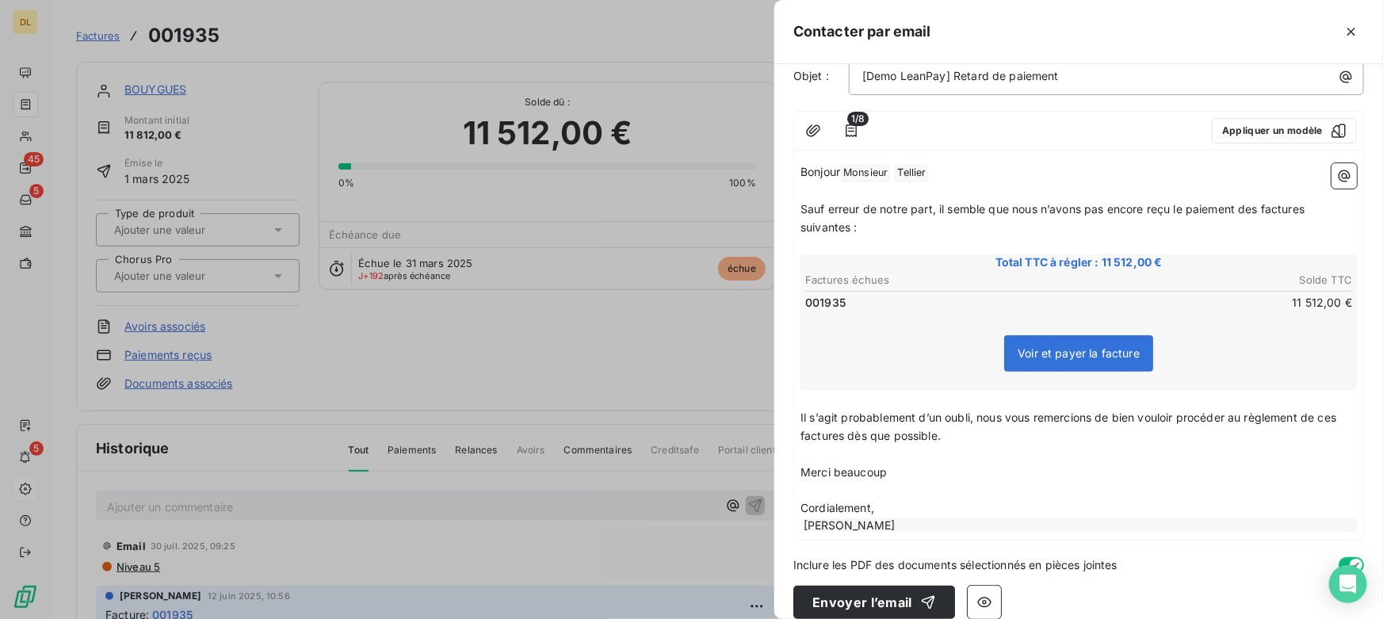
scroll to position [123, 0]
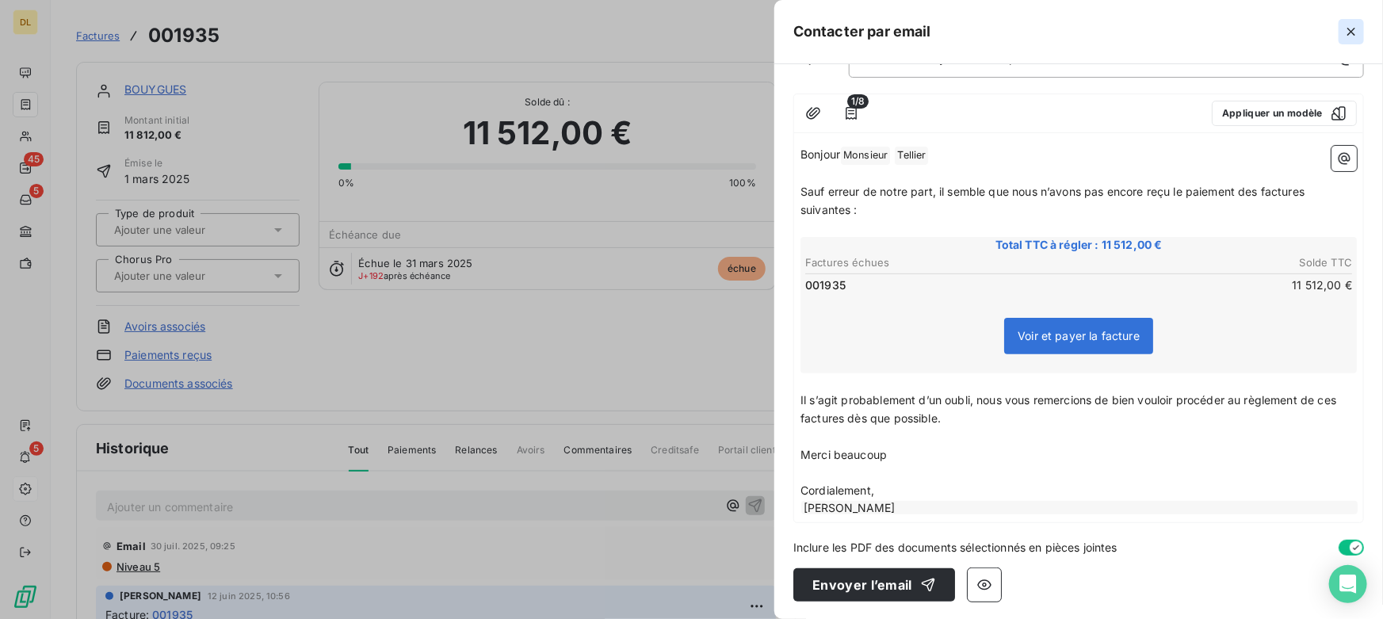
click at [1352, 30] on icon "button" at bounding box center [1351, 32] width 16 height 16
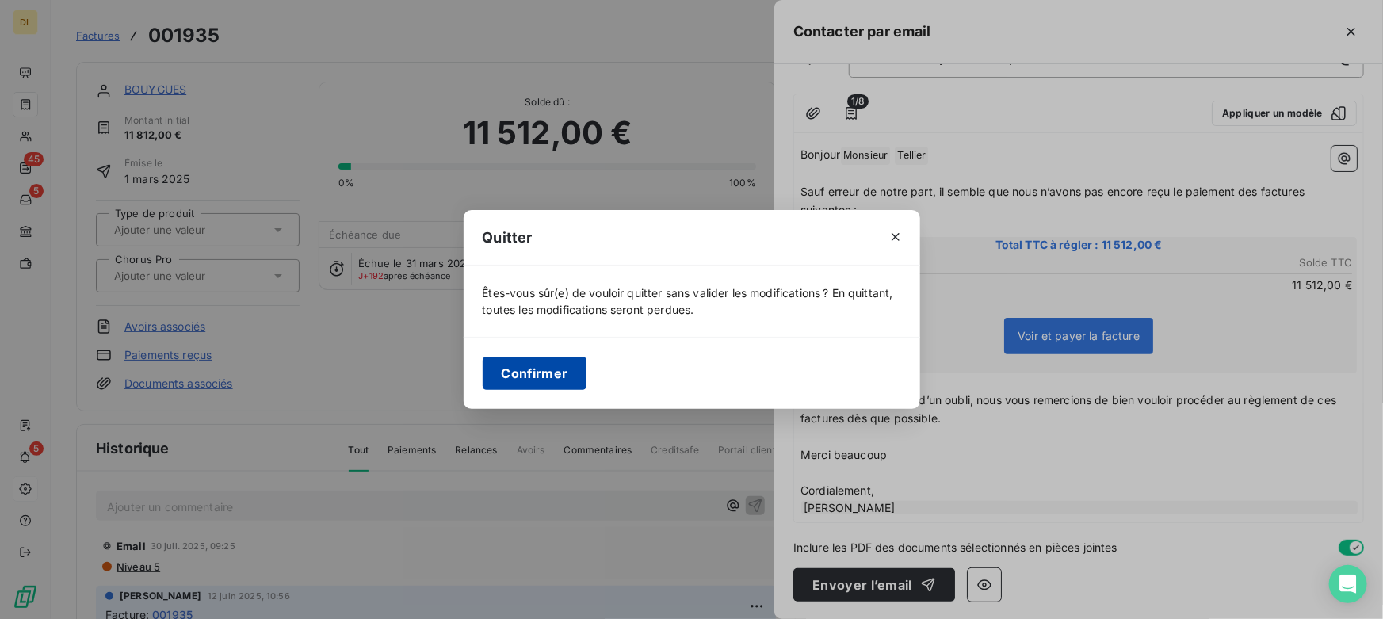
click at [538, 374] on button "Confirmer" at bounding box center [535, 373] width 105 height 33
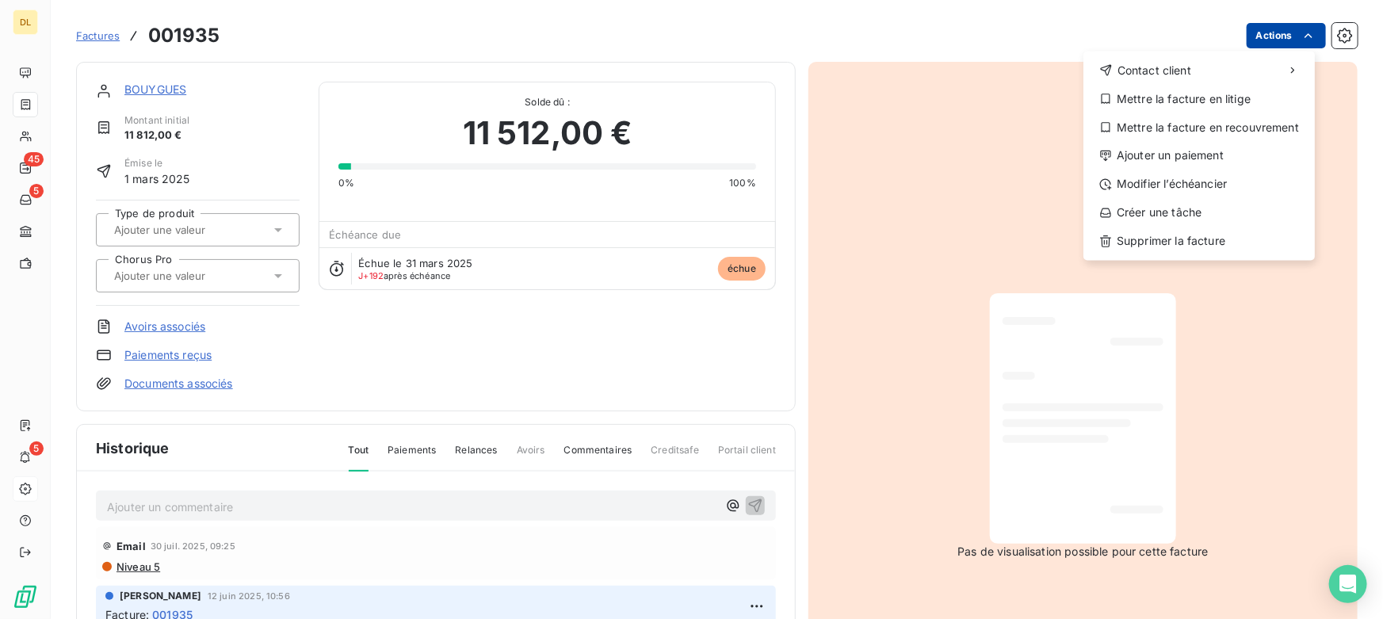
click at [1268, 32] on html "DL 45 5 5 Factures [DRIVERS_LICENSE_NUMBER] Actions Contact client Mettre la fa…" at bounding box center [691, 309] width 1383 height 619
click at [1163, 182] on div "Modifier l’échéancier" at bounding box center [1199, 184] width 219 height 25
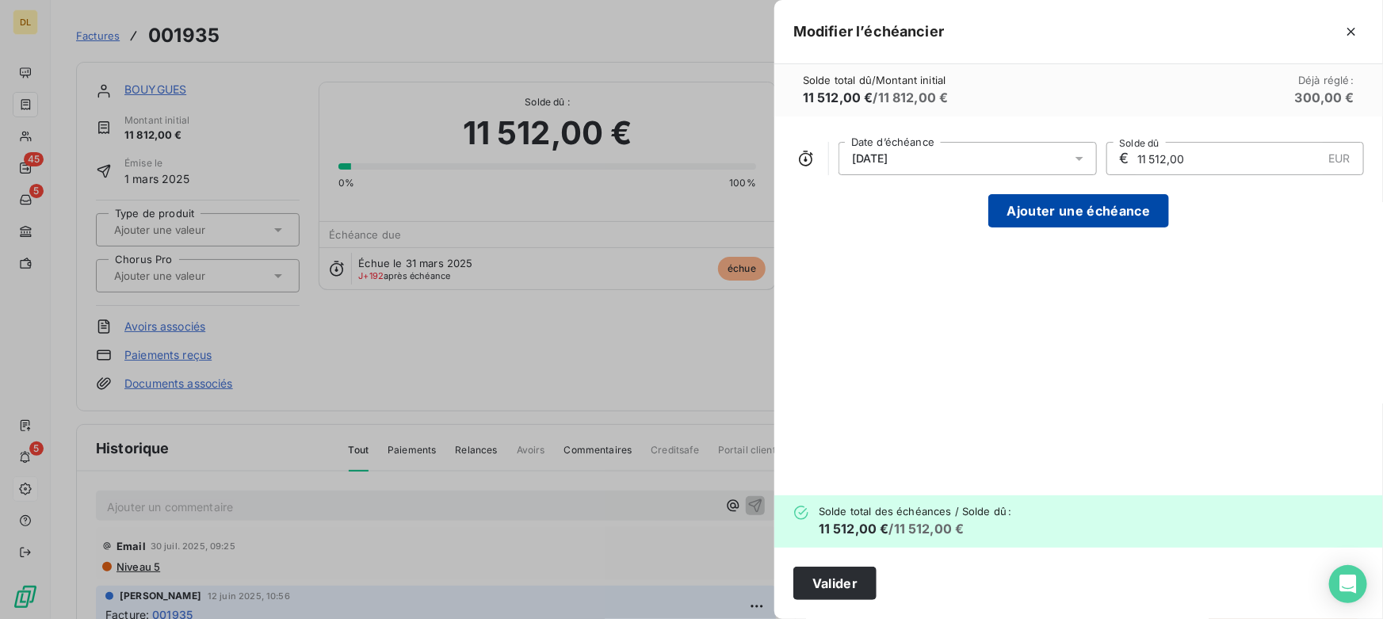
click at [1058, 200] on button "Ajouter une échéance" at bounding box center [1078, 210] width 181 height 33
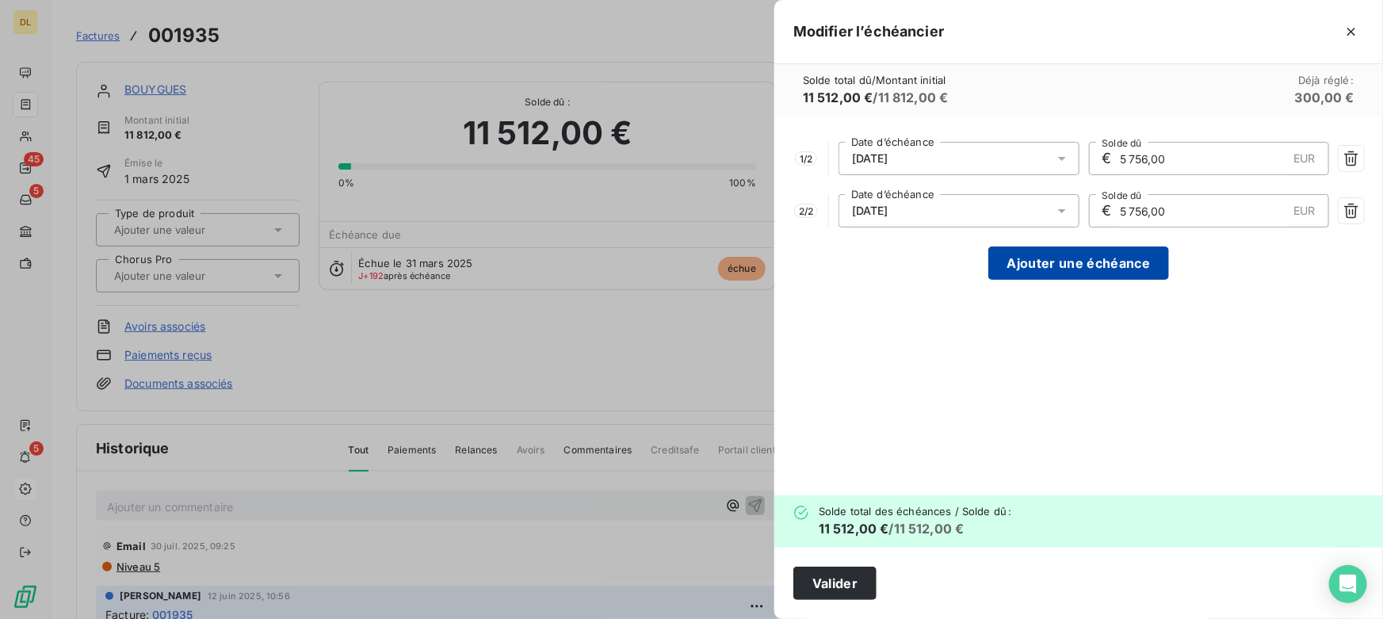
click at [1046, 247] on button "Ajouter une échéance" at bounding box center [1078, 262] width 181 height 33
type input "3 837,33"
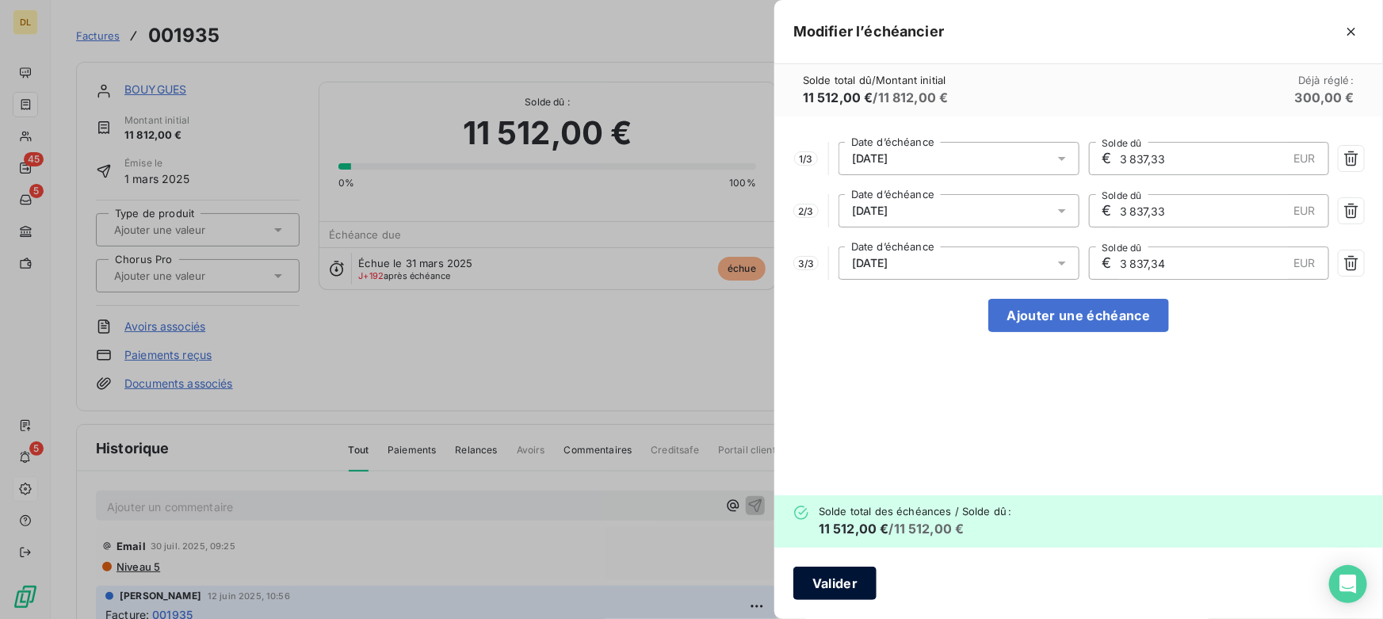
click at [835, 592] on button "Valider" at bounding box center [834, 583] width 83 height 33
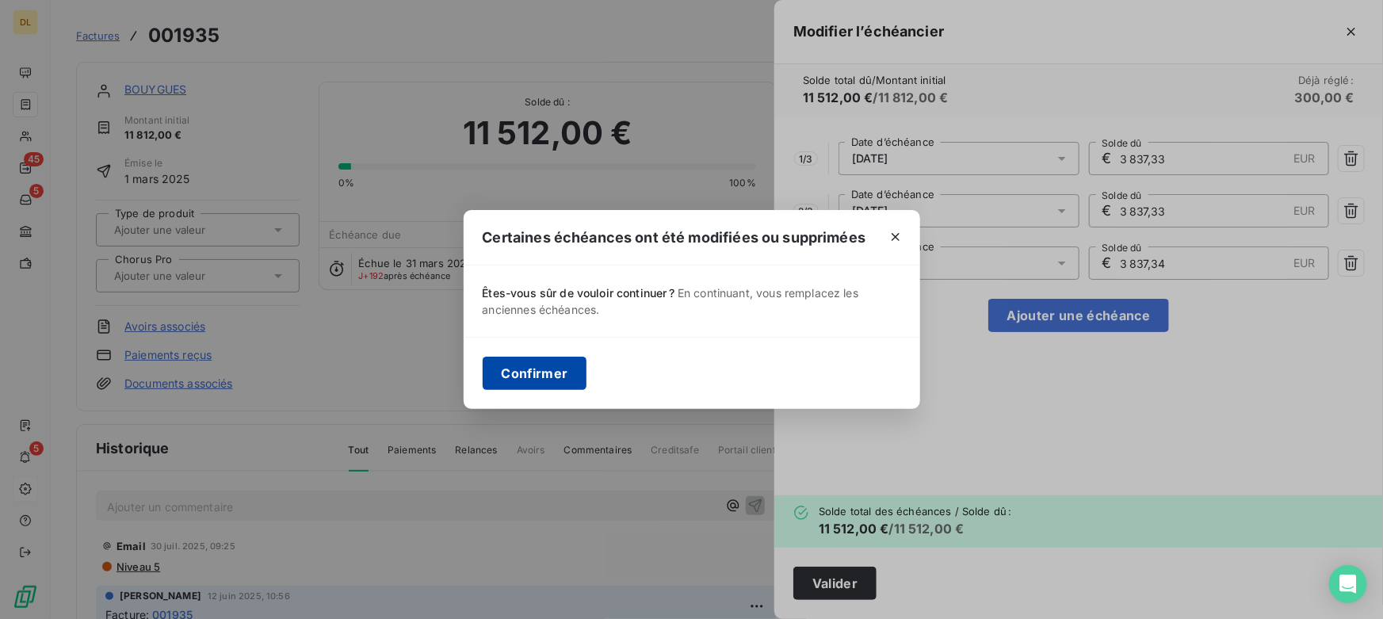
click at [527, 370] on button "Confirmer" at bounding box center [535, 373] width 105 height 33
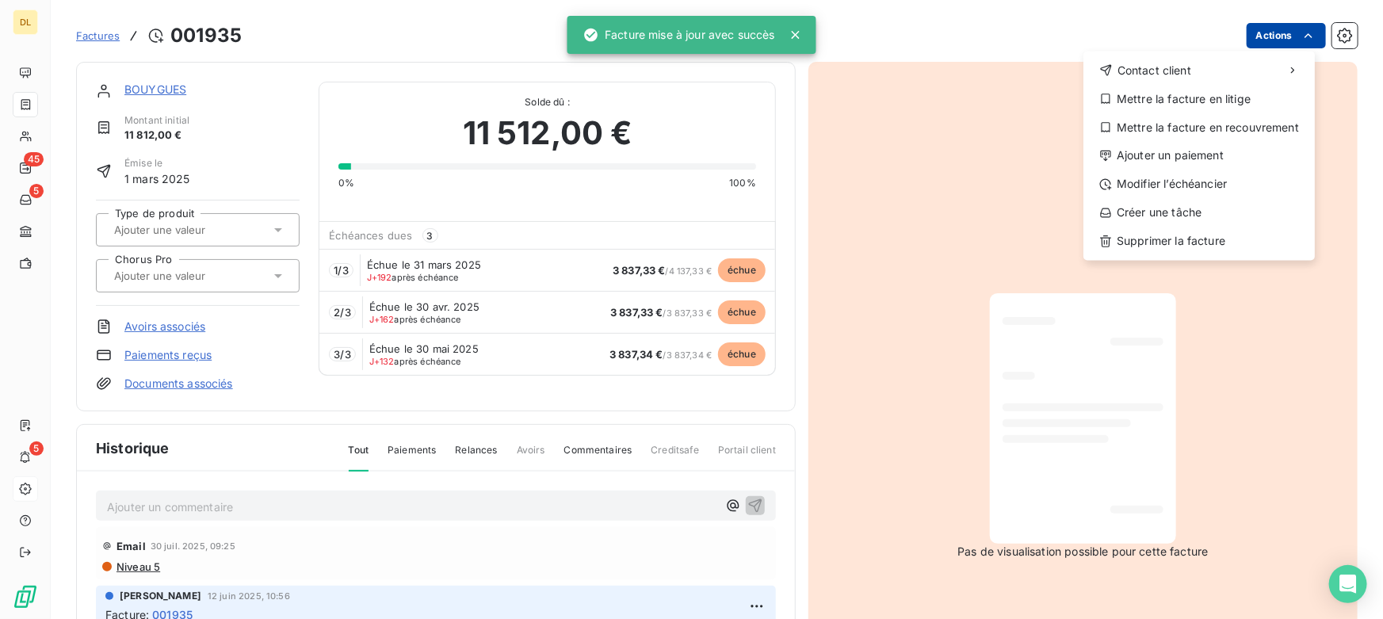
click at [1269, 39] on html "DL 45 5 5 Factures [DRIVERS_LICENSE_NUMBER] Actions Contact client Mettre la fa…" at bounding box center [691, 309] width 1383 height 619
click at [1170, 185] on div "Modifier l’échéancier" at bounding box center [1199, 184] width 219 height 25
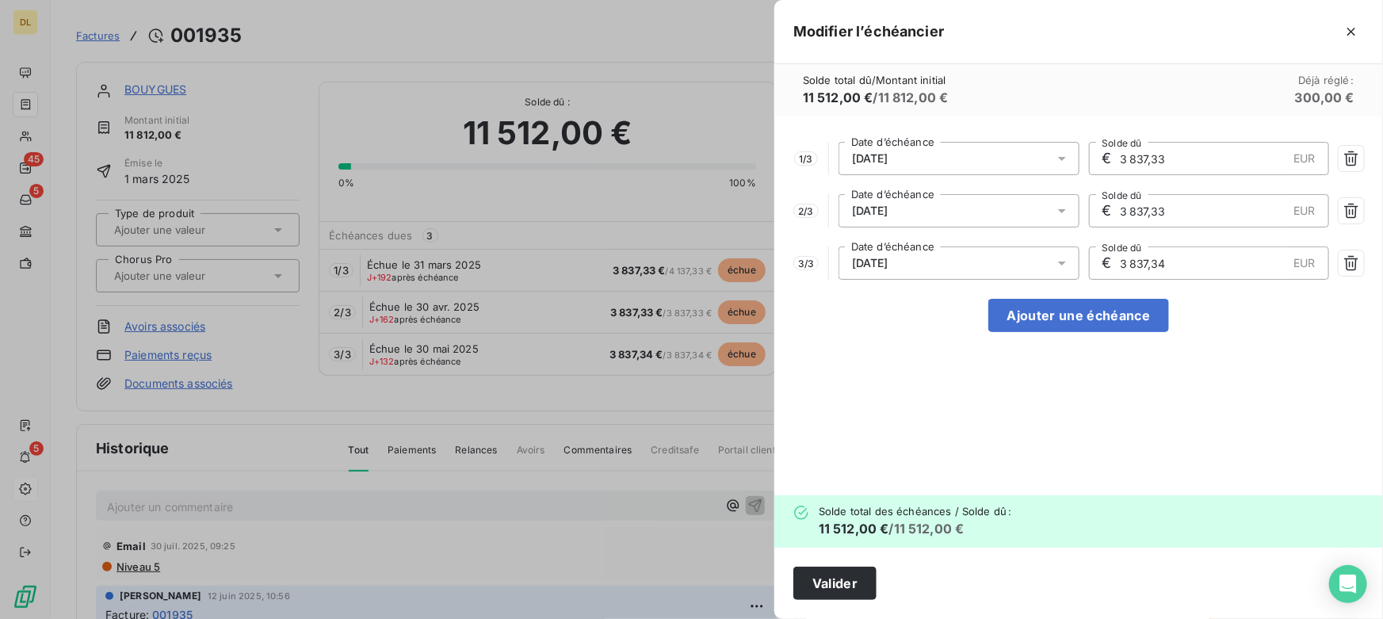
click at [888, 159] on span "[DATE]" at bounding box center [870, 158] width 36 height 13
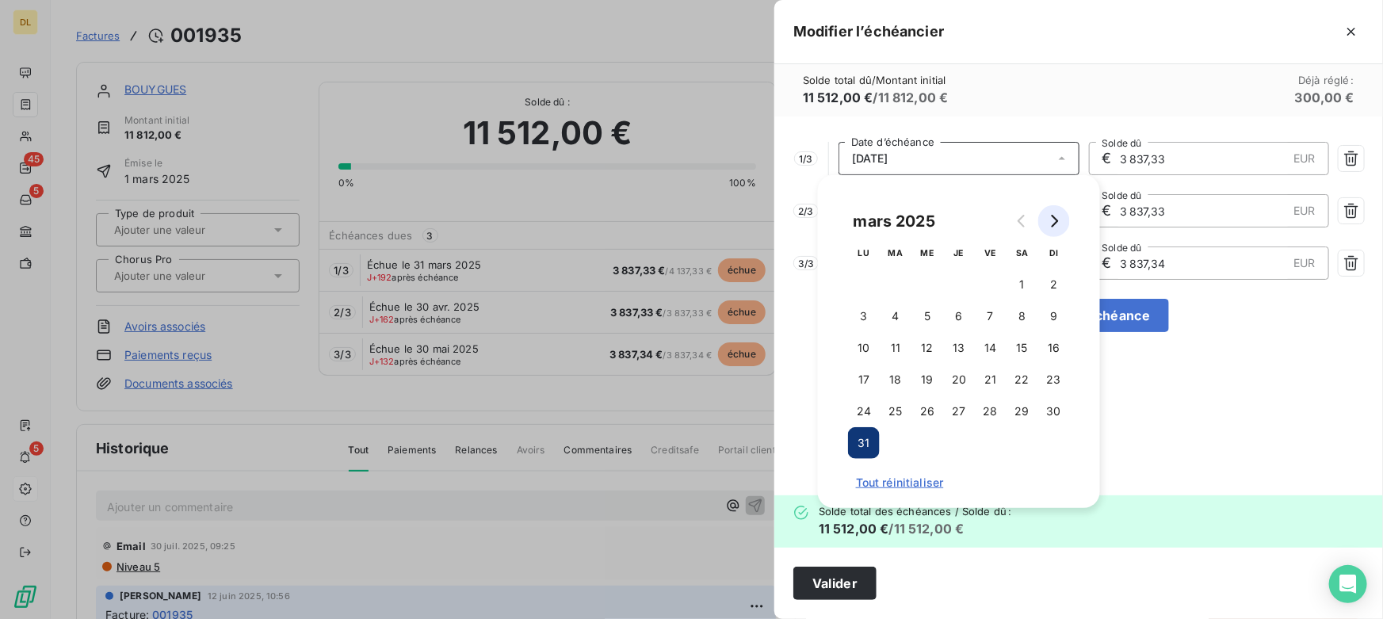
click at [1060, 219] on button "Go to next month" at bounding box center [1054, 221] width 32 height 32
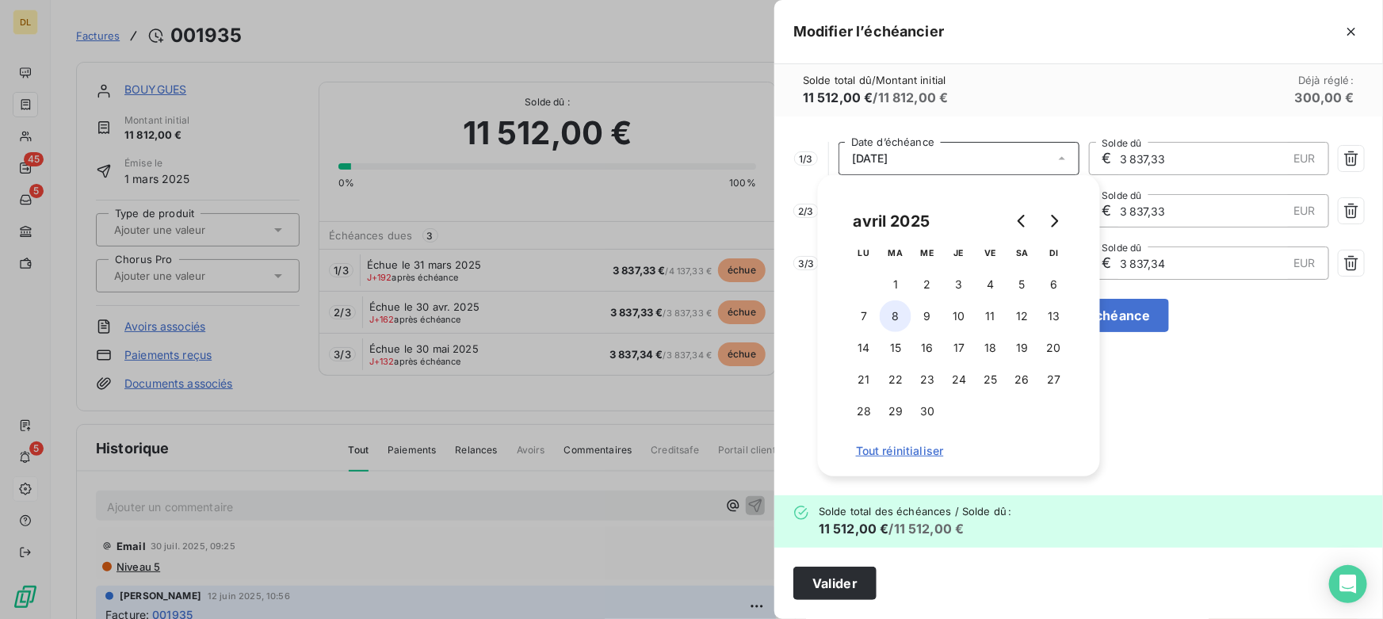
click at [897, 323] on button "8" at bounding box center [896, 316] width 32 height 32
click at [1189, 475] on div "1 / 3 [DATE] Date d’échéance € 3 837,33 EUR Solde dû 2 / 3 [DATE] Date d’échéan…" at bounding box center [1078, 305] width 609 height 379
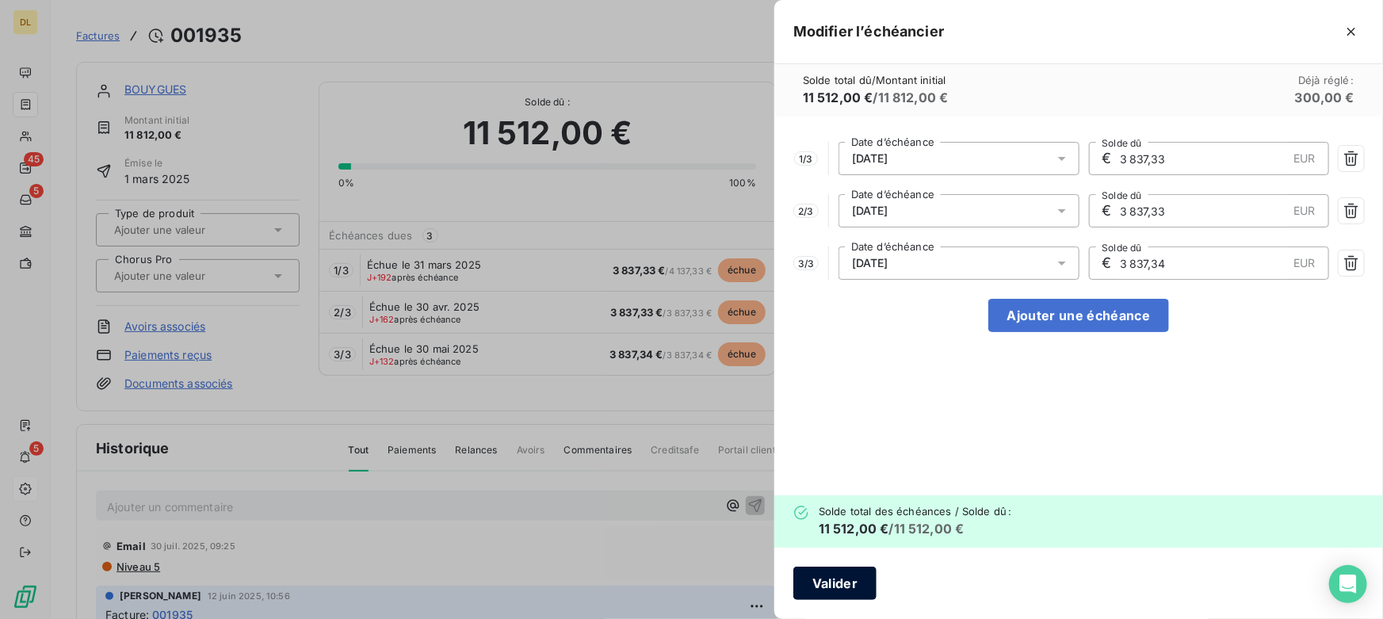
click at [827, 582] on button "Valider" at bounding box center [834, 583] width 83 height 33
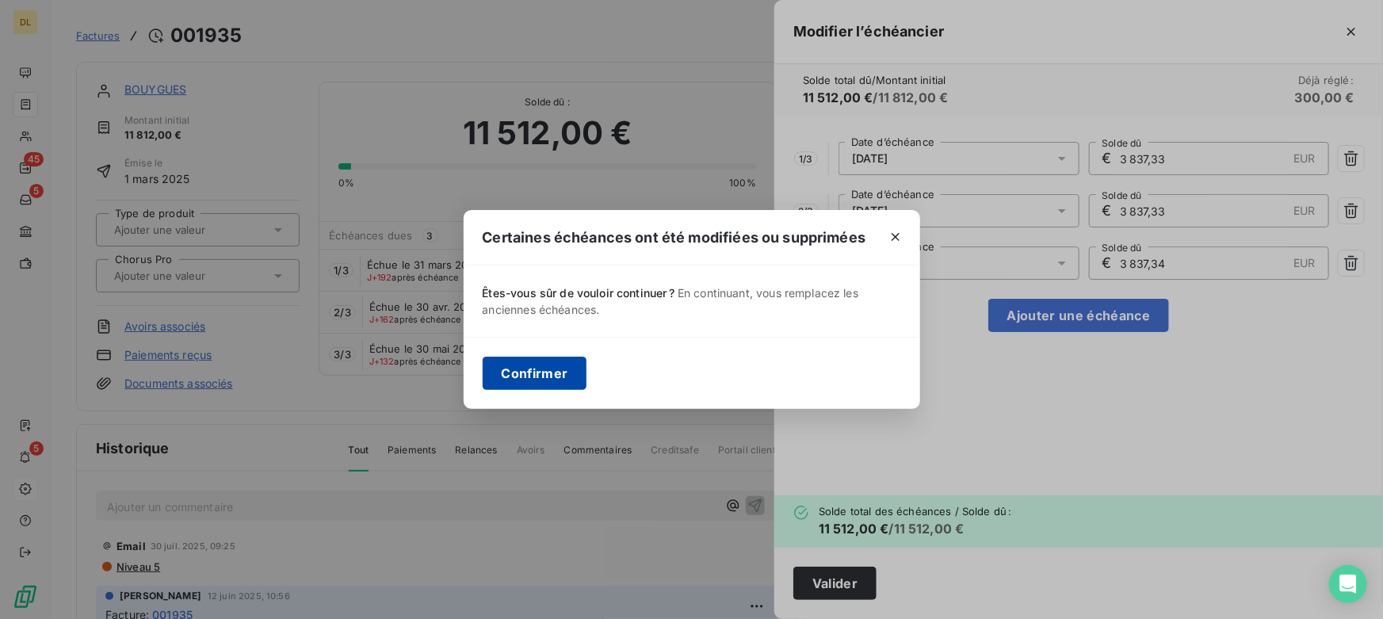
click at [553, 376] on button "Confirmer" at bounding box center [535, 373] width 105 height 33
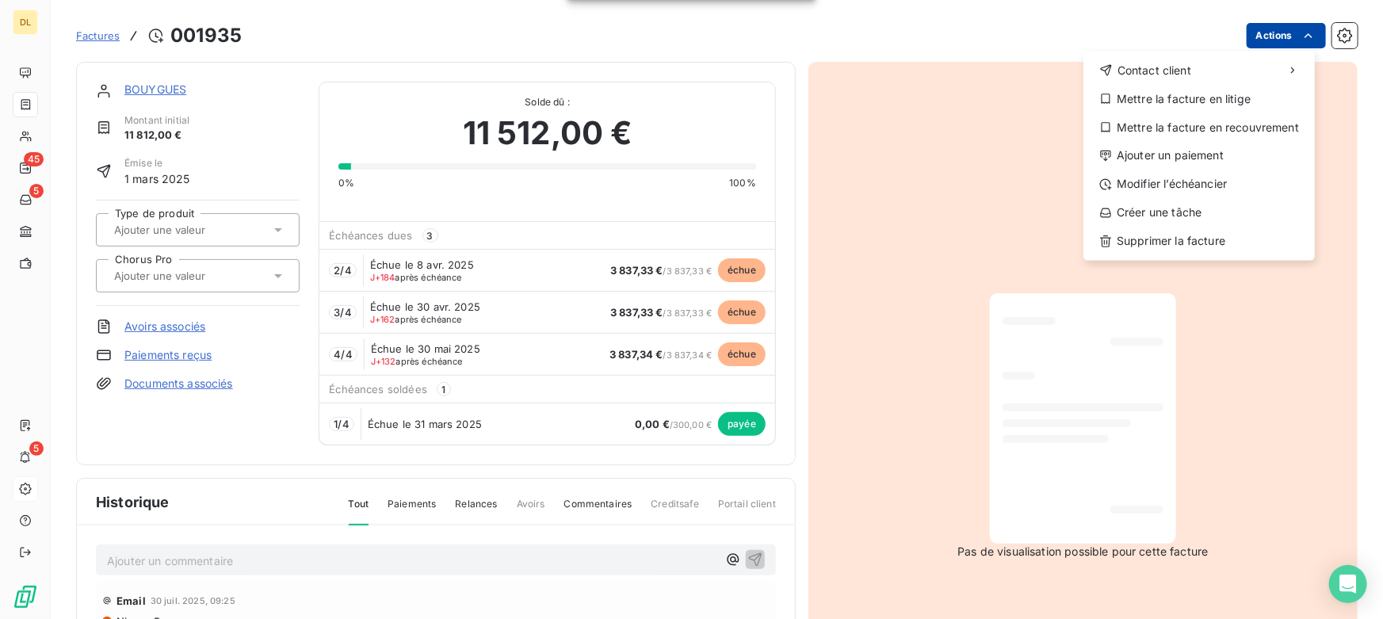
click at [1258, 31] on html "DL 45 5 5 Factures [DRIVERS_LICENSE_NUMBER] Actions Contact client Mettre la fa…" at bounding box center [691, 309] width 1383 height 619
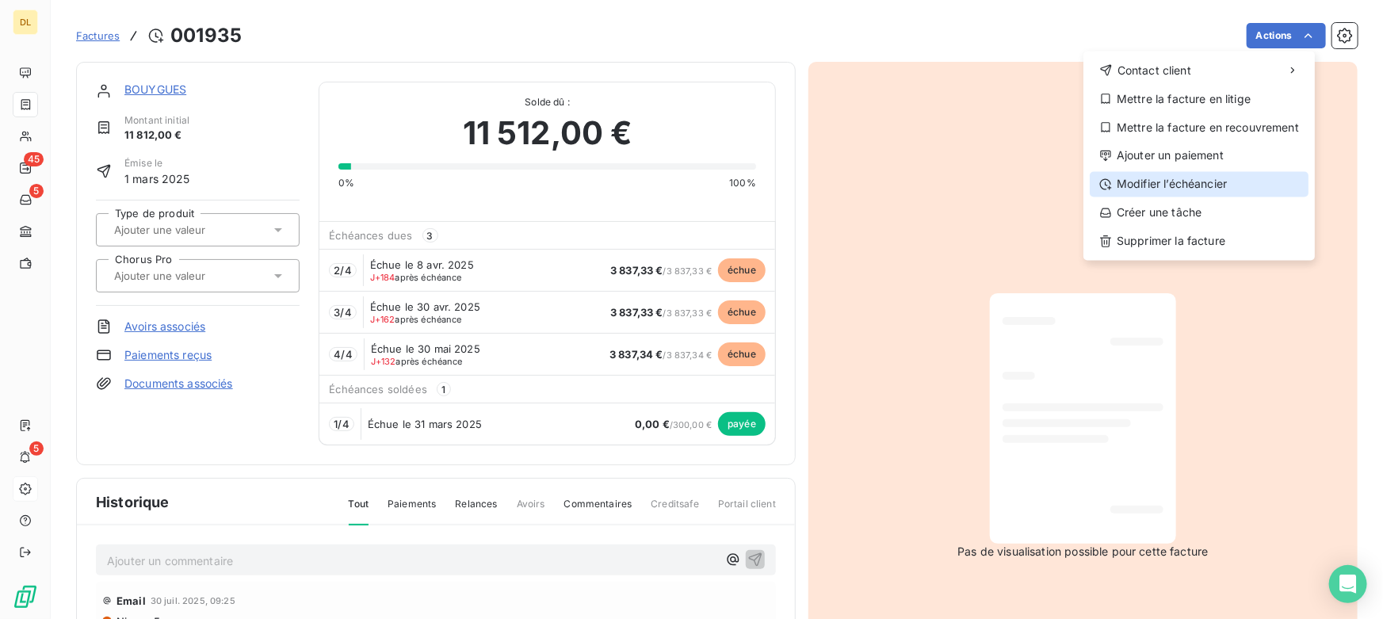
click at [1179, 186] on div "Modifier l’échéancier" at bounding box center [1199, 184] width 219 height 25
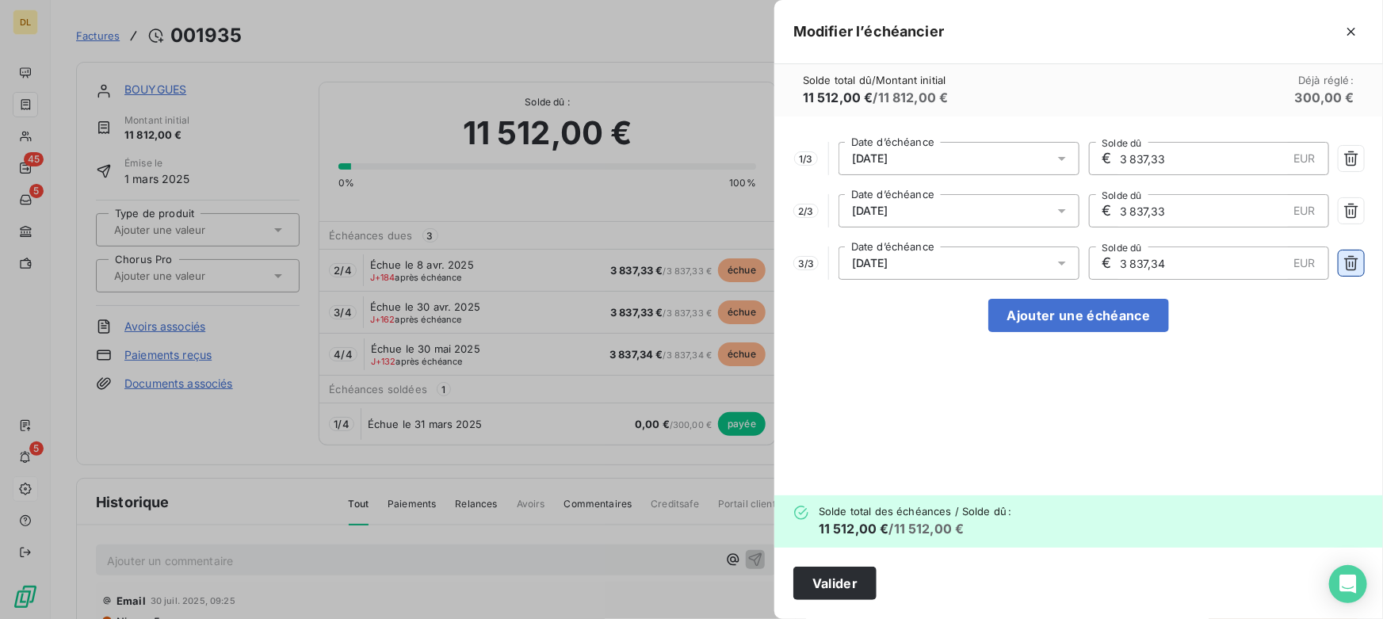
click at [1350, 262] on icon "button" at bounding box center [1351, 263] width 16 height 16
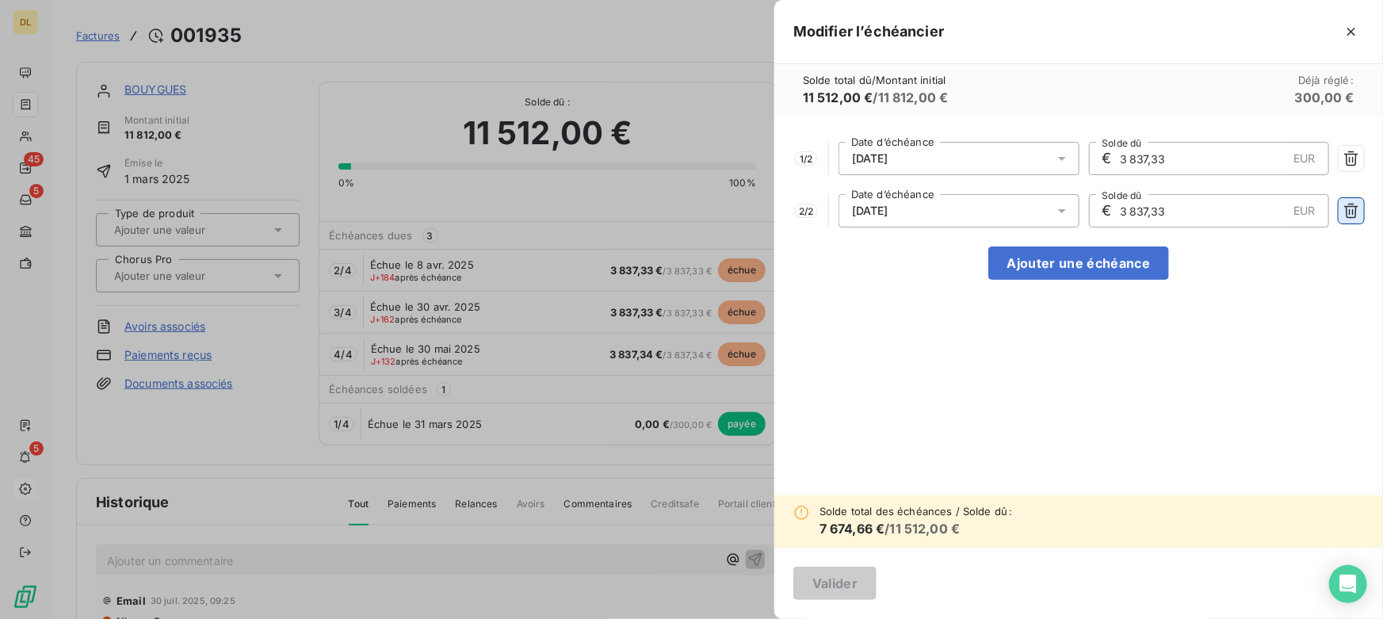
click at [1354, 206] on icon "button" at bounding box center [1351, 211] width 14 height 15
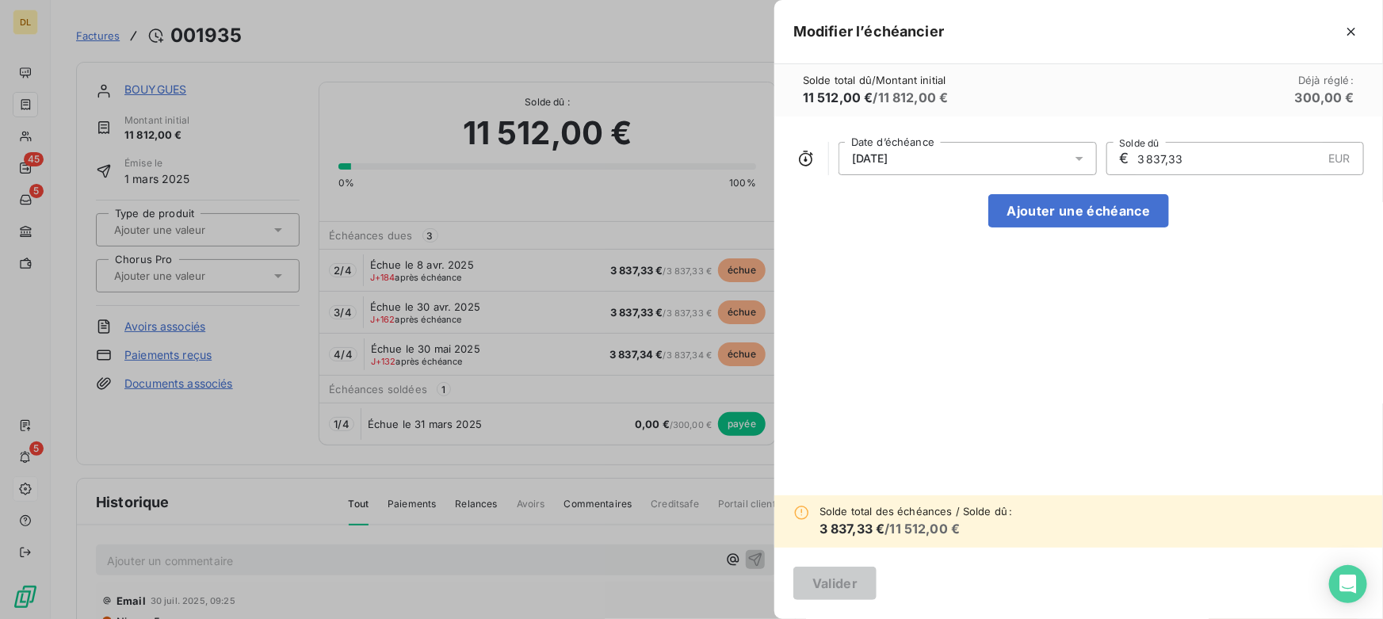
click at [1354, 156] on div "€ 3 837,33 EUR Solde dû" at bounding box center [1235, 158] width 258 height 33
click at [1352, 38] on icon "button" at bounding box center [1351, 32] width 16 height 16
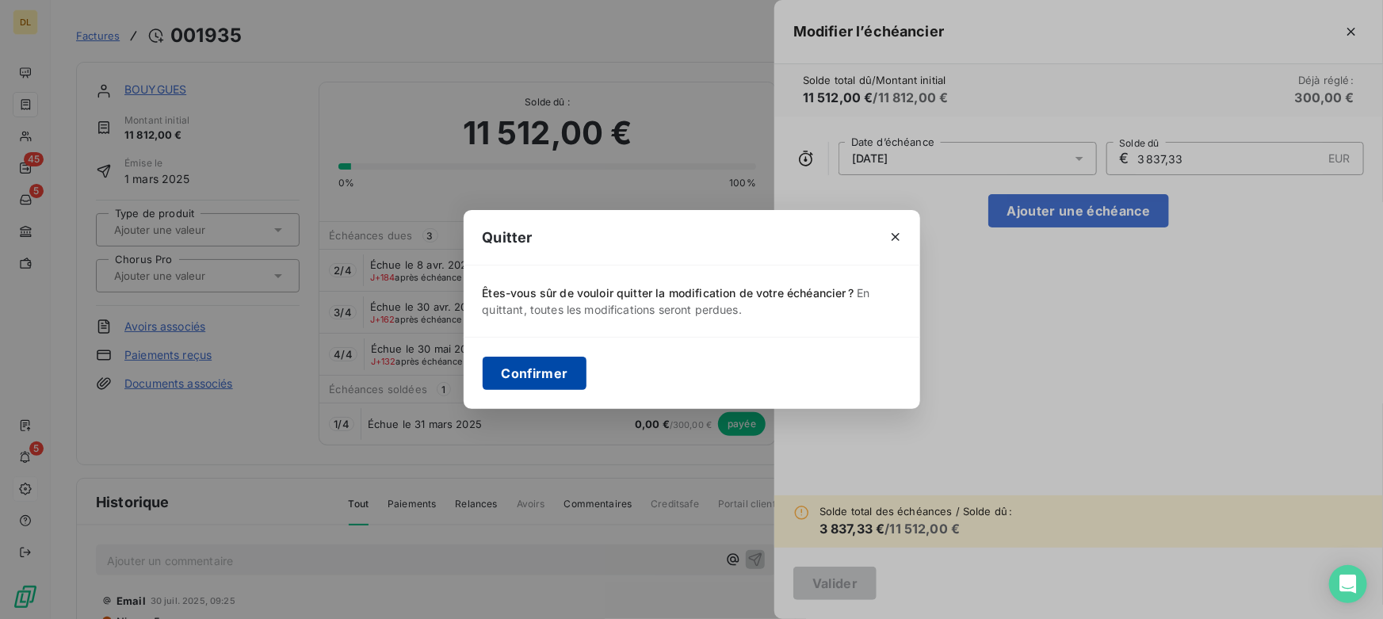
click at [561, 365] on button "Confirmer" at bounding box center [535, 373] width 105 height 33
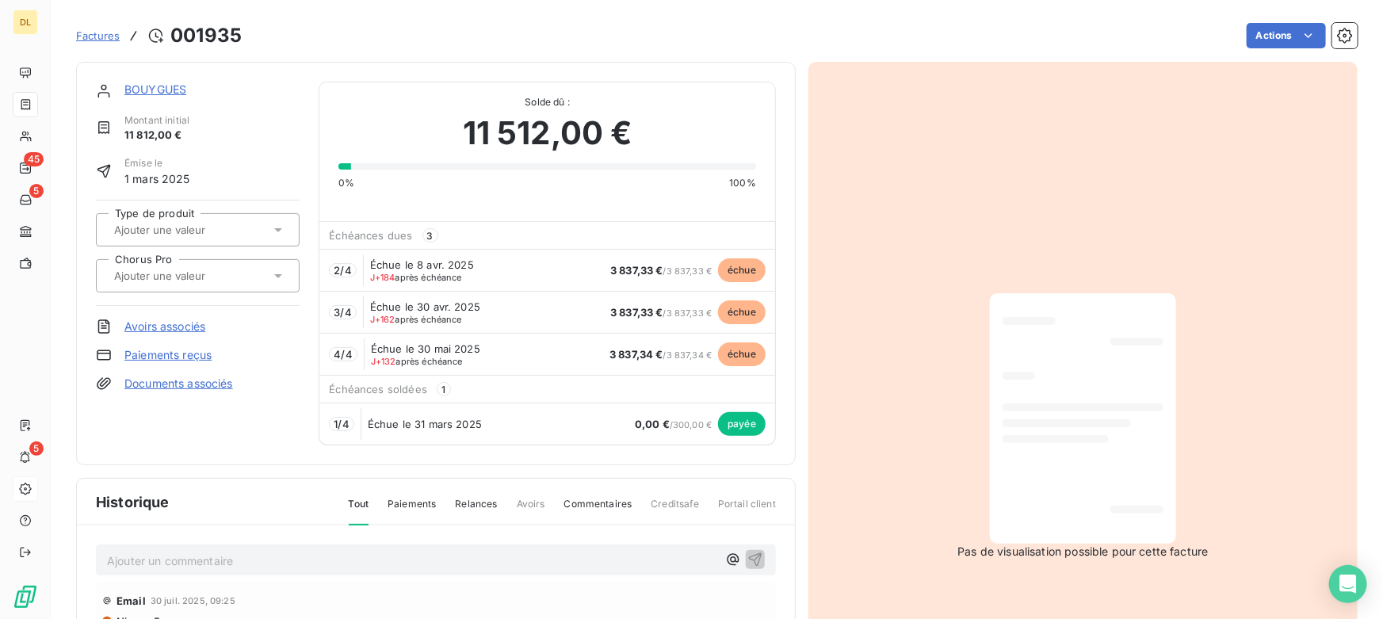
click at [150, 85] on link "BOUYGUES" at bounding box center [155, 88] width 62 height 13
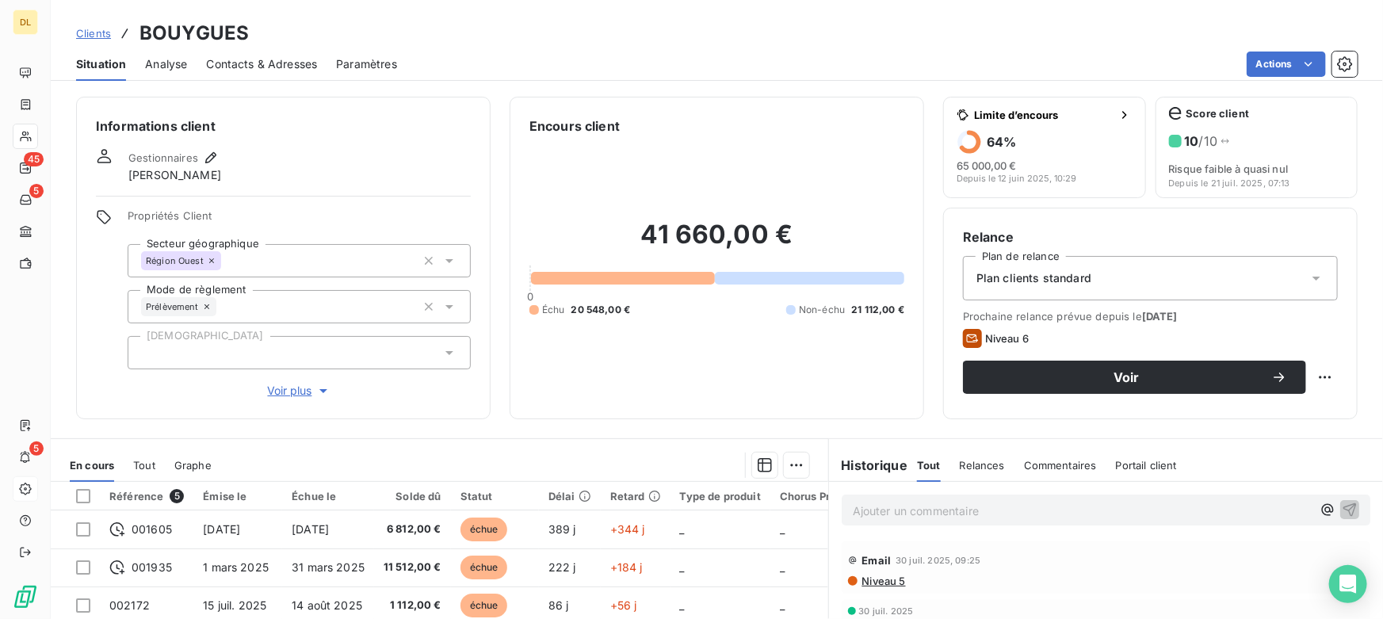
click at [160, 64] on span "Analyse" at bounding box center [166, 64] width 42 height 16
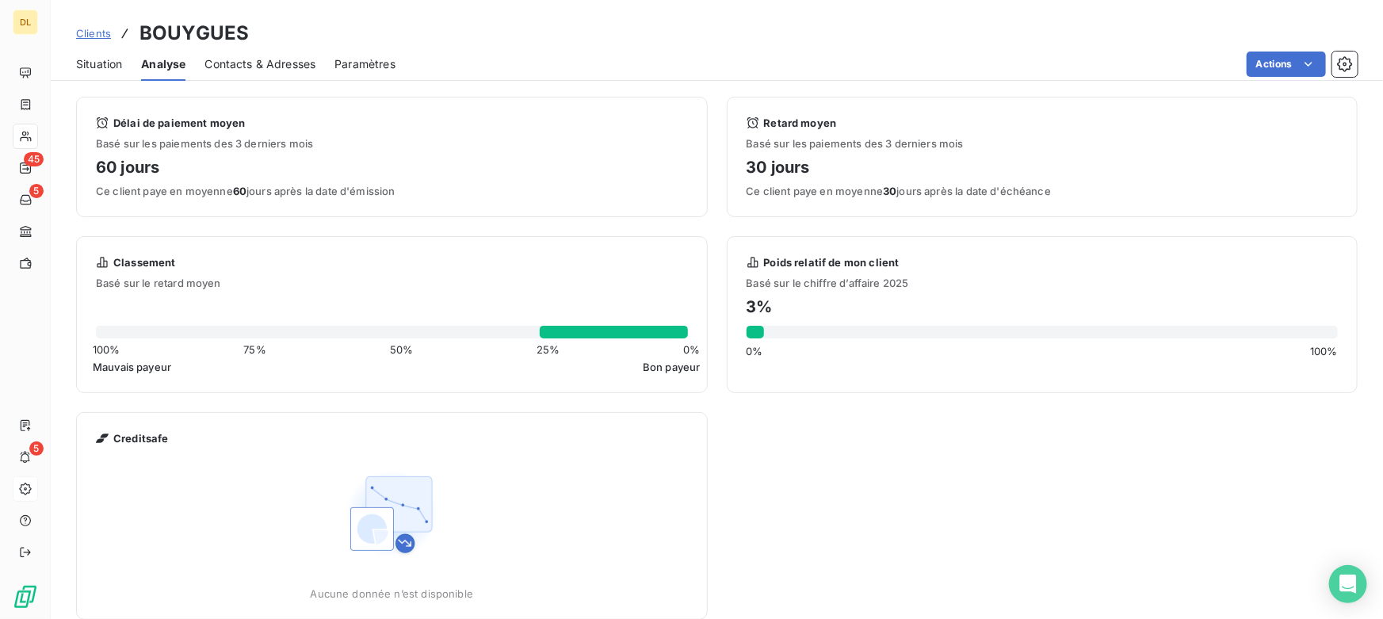
click at [253, 63] on span "Contacts & Adresses" at bounding box center [259, 64] width 111 height 16
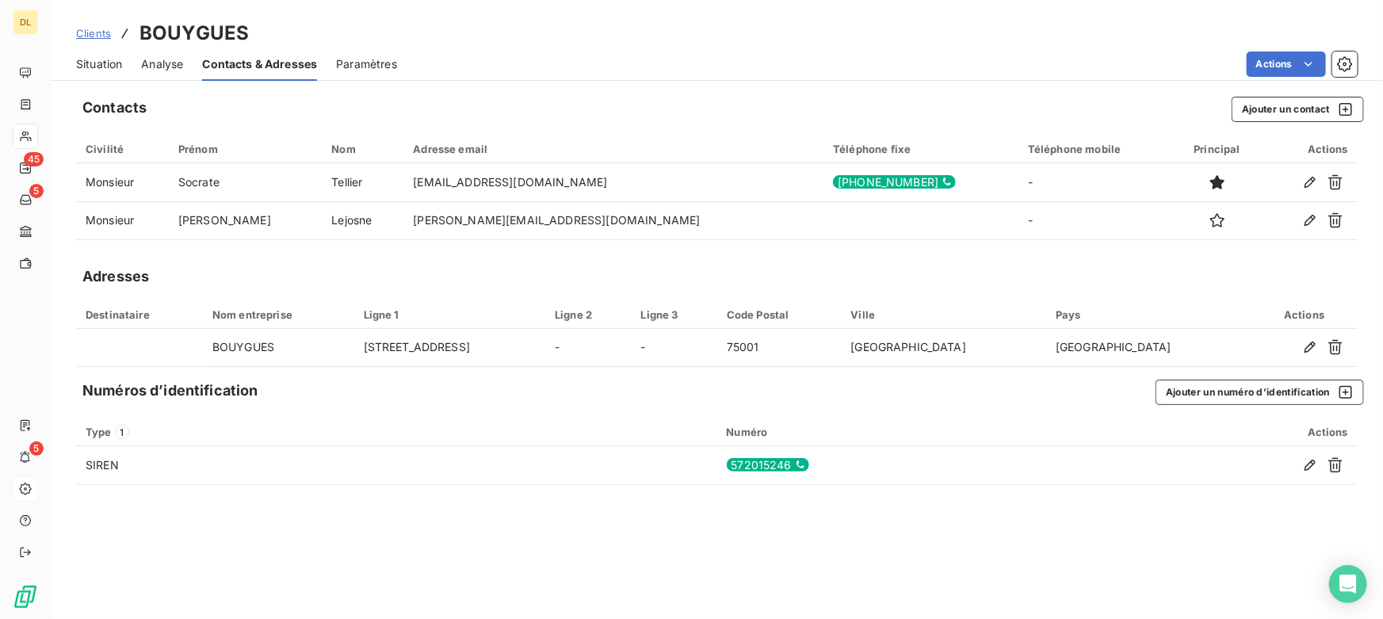
click at [887, 282] on div "Adresses" at bounding box center [716, 276] width 1281 height 22
click at [1285, 65] on html "DL 45 5 5 Clients BOUYGUES Situation Analyse Contacts & Adresses Paramètres Act…" at bounding box center [691, 309] width 1383 height 619
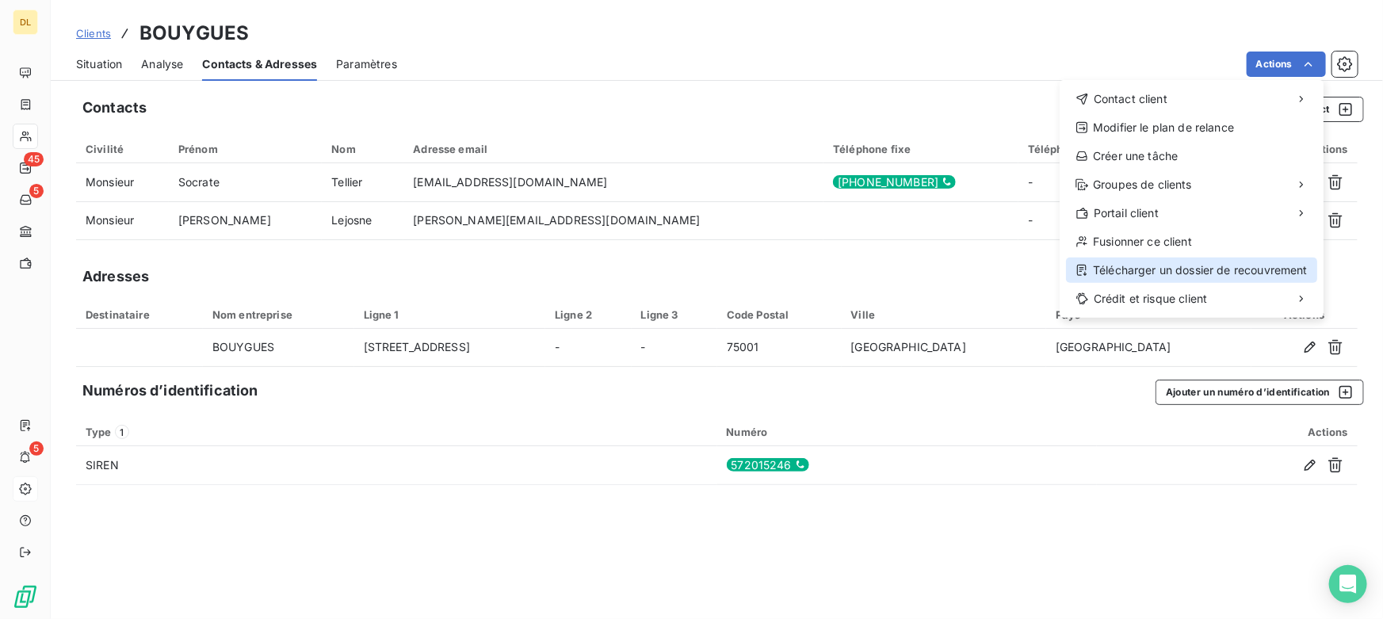
click at [1119, 269] on div "Télécharger un dossier de recouvrement" at bounding box center [1191, 270] width 251 height 25
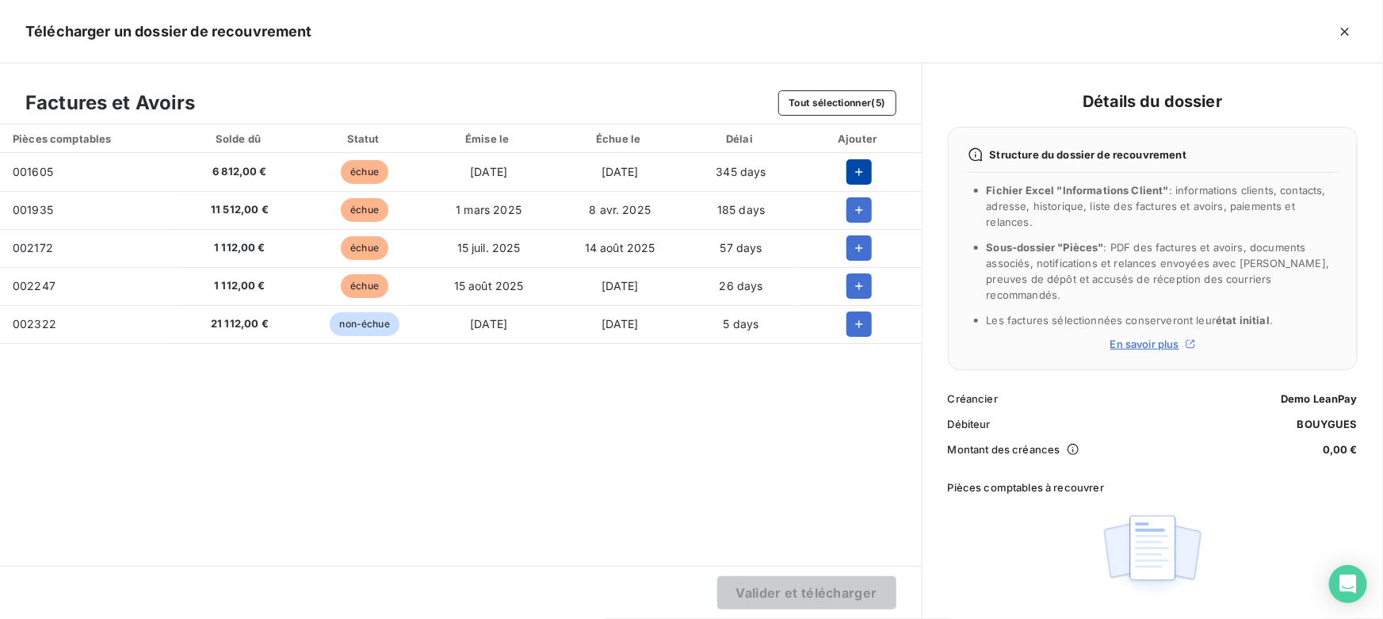
click at [864, 170] on icon "button" at bounding box center [859, 172] width 16 height 16
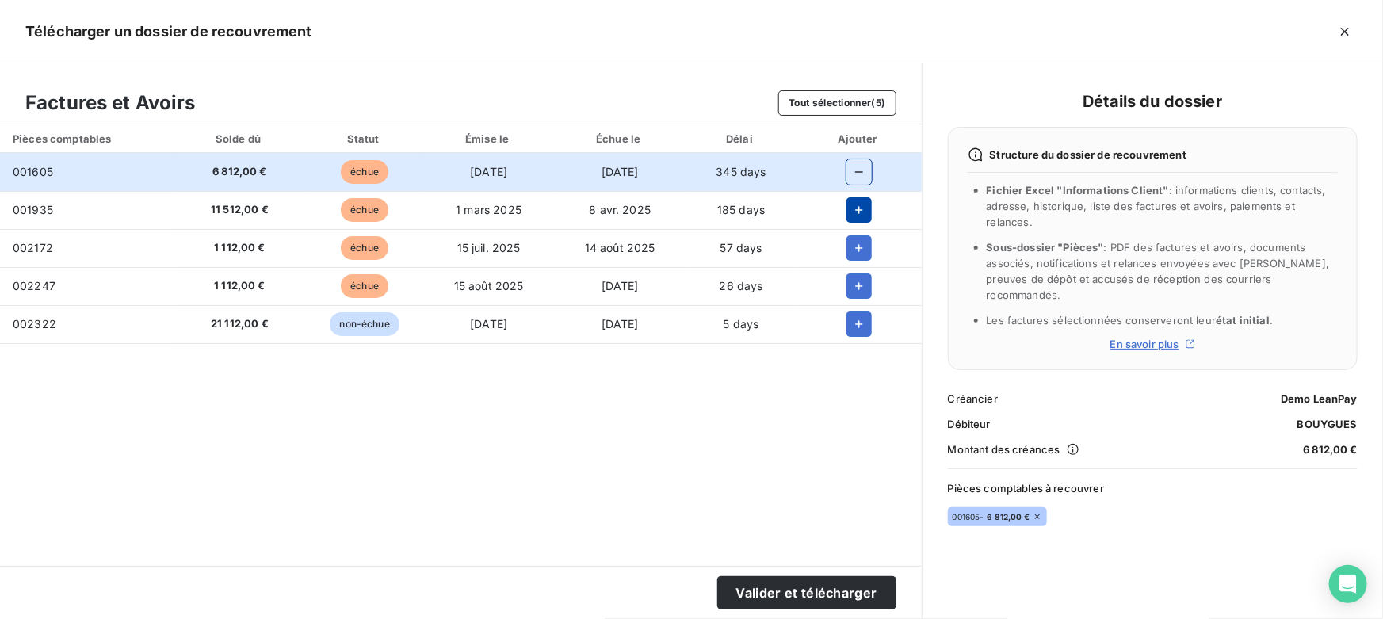
click at [864, 207] on icon "button" at bounding box center [859, 210] width 16 height 16
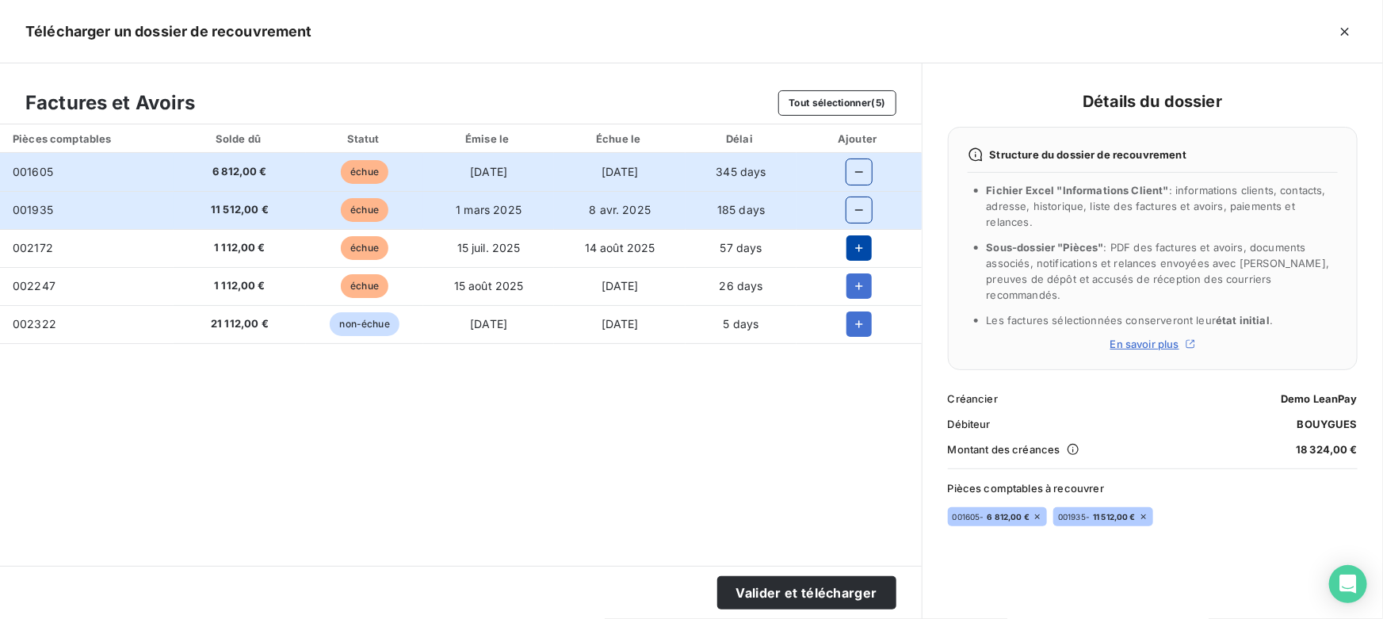
click at [867, 252] on button "button" at bounding box center [858, 247] width 25 height 25
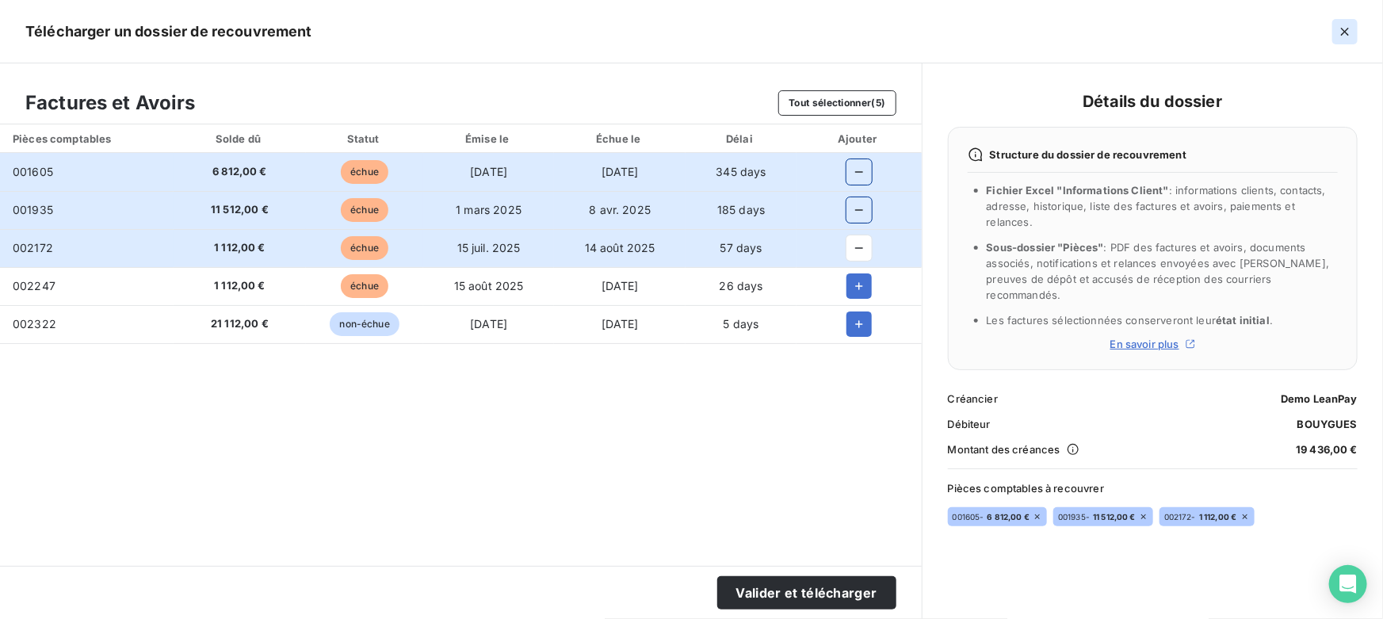
click at [1348, 27] on icon "button" at bounding box center [1345, 32] width 16 height 16
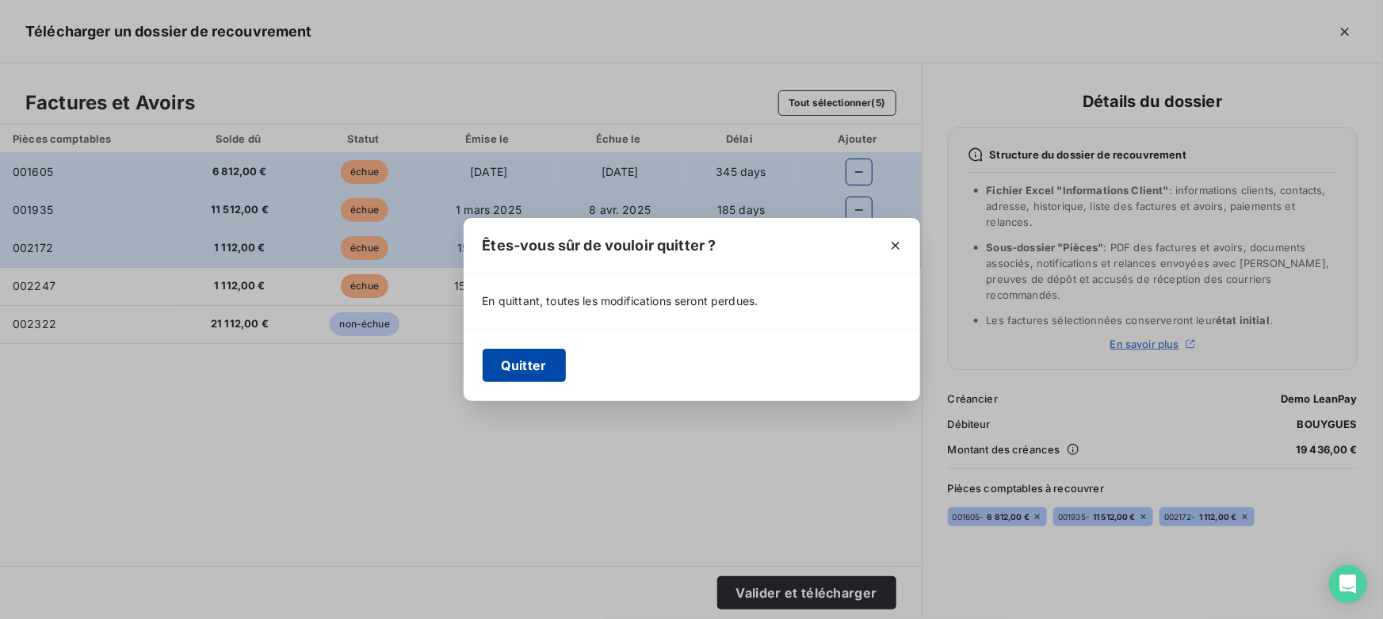
click at [535, 368] on button "Quitter" at bounding box center [524, 365] width 83 height 33
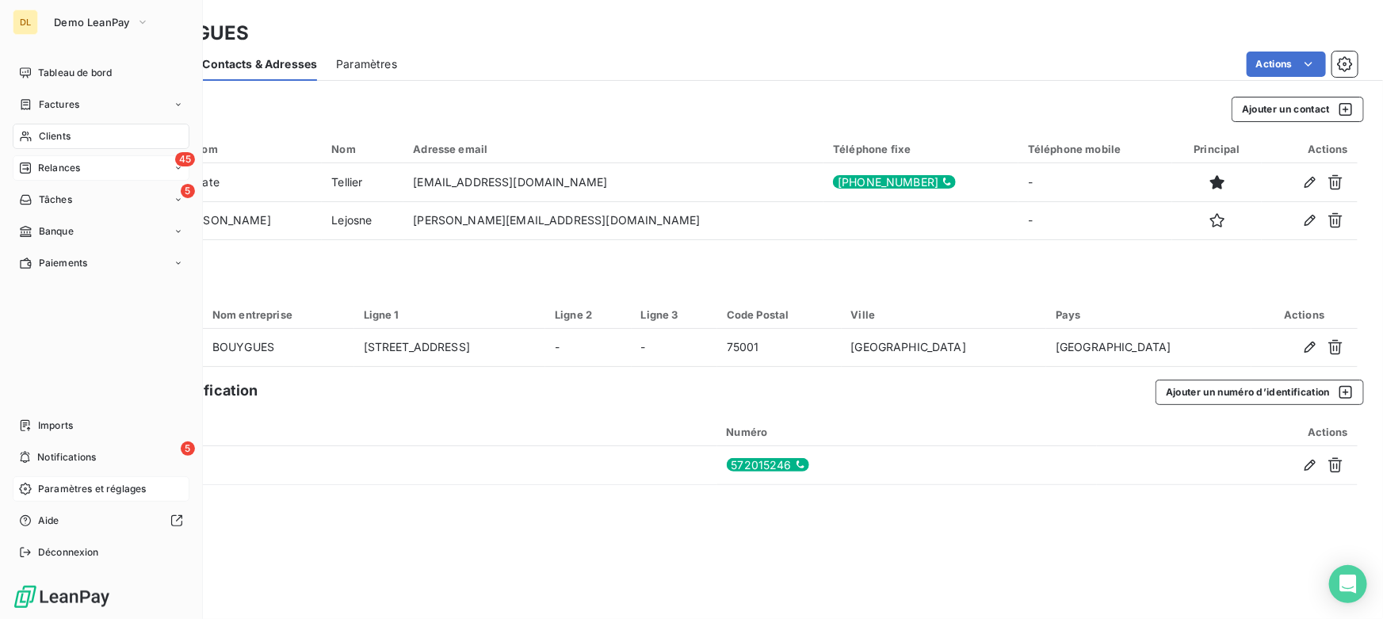
click at [30, 167] on icon at bounding box center [25, 167] width 11 height 11
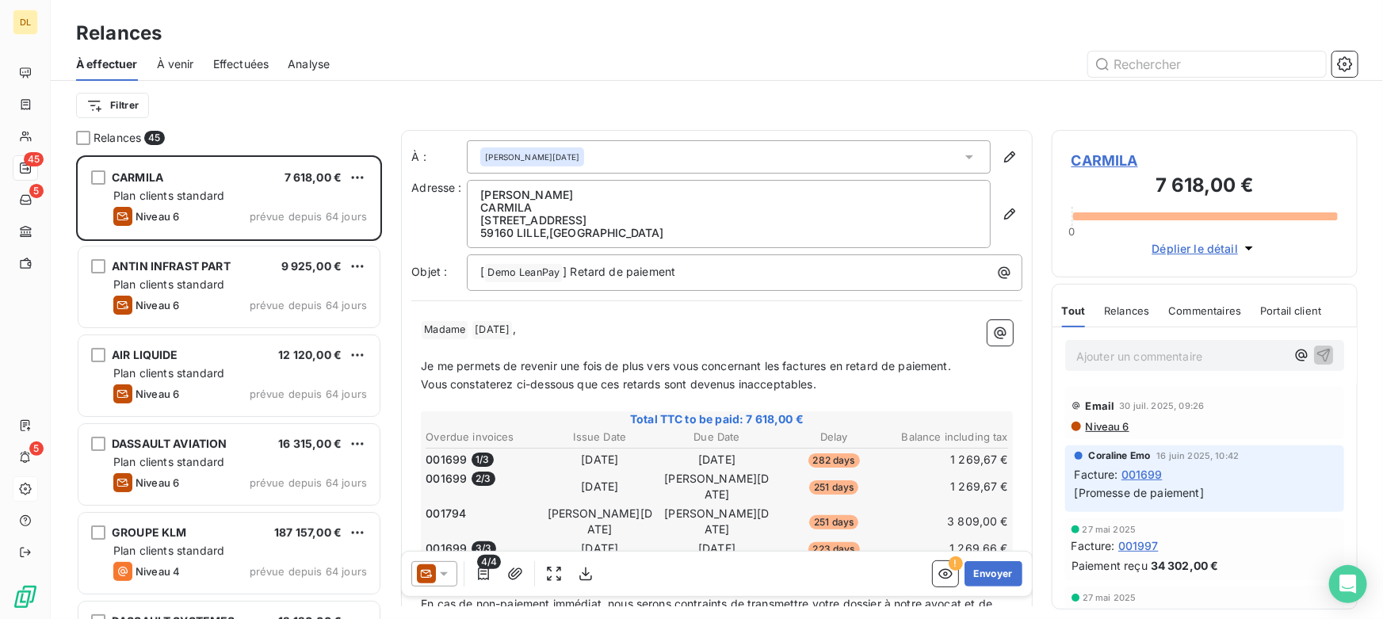
scroll to position [452, 295]
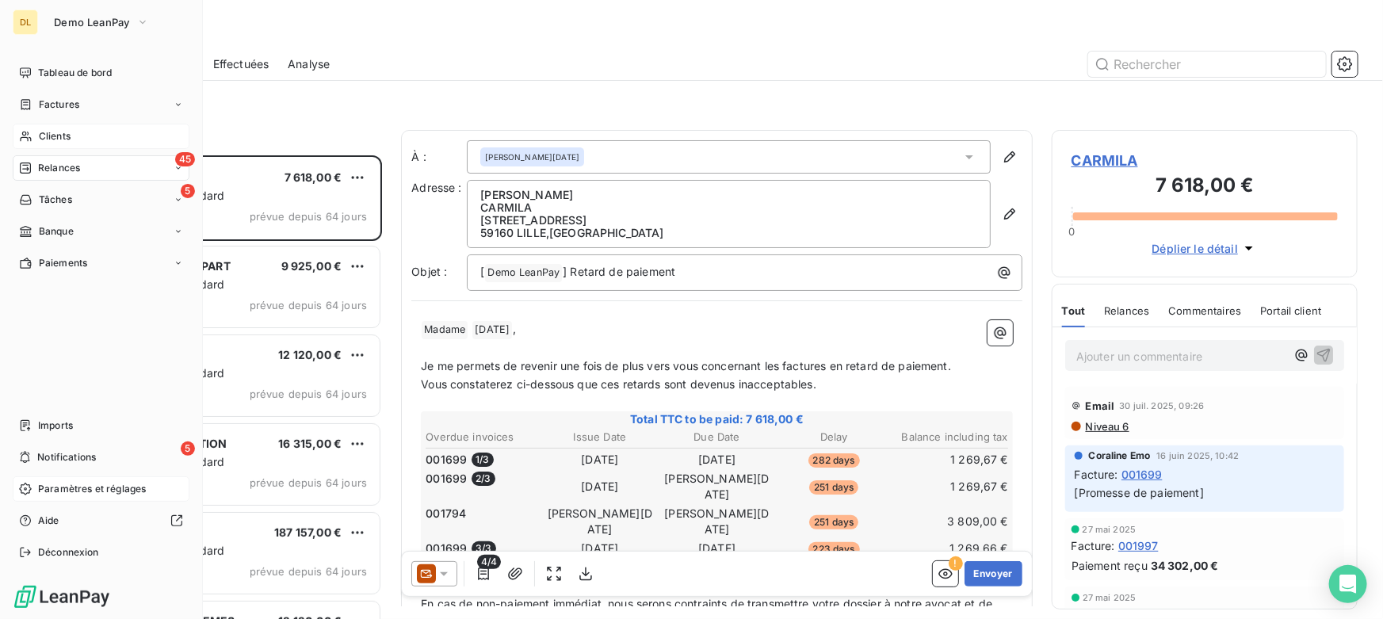
click at [52, 136] on span "Clients" at bounding box center [55, 136] width 32 height 14
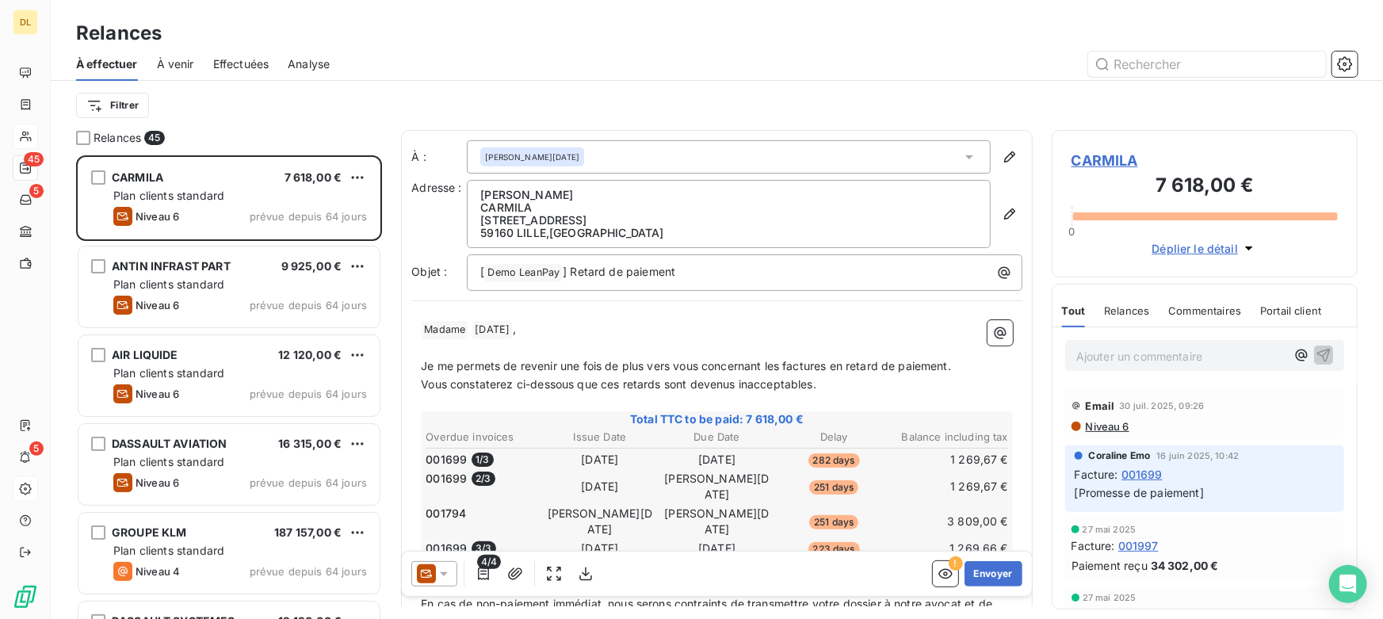
click at [31, 133] on icon at bounding box center [25, 136] width 13 height 13
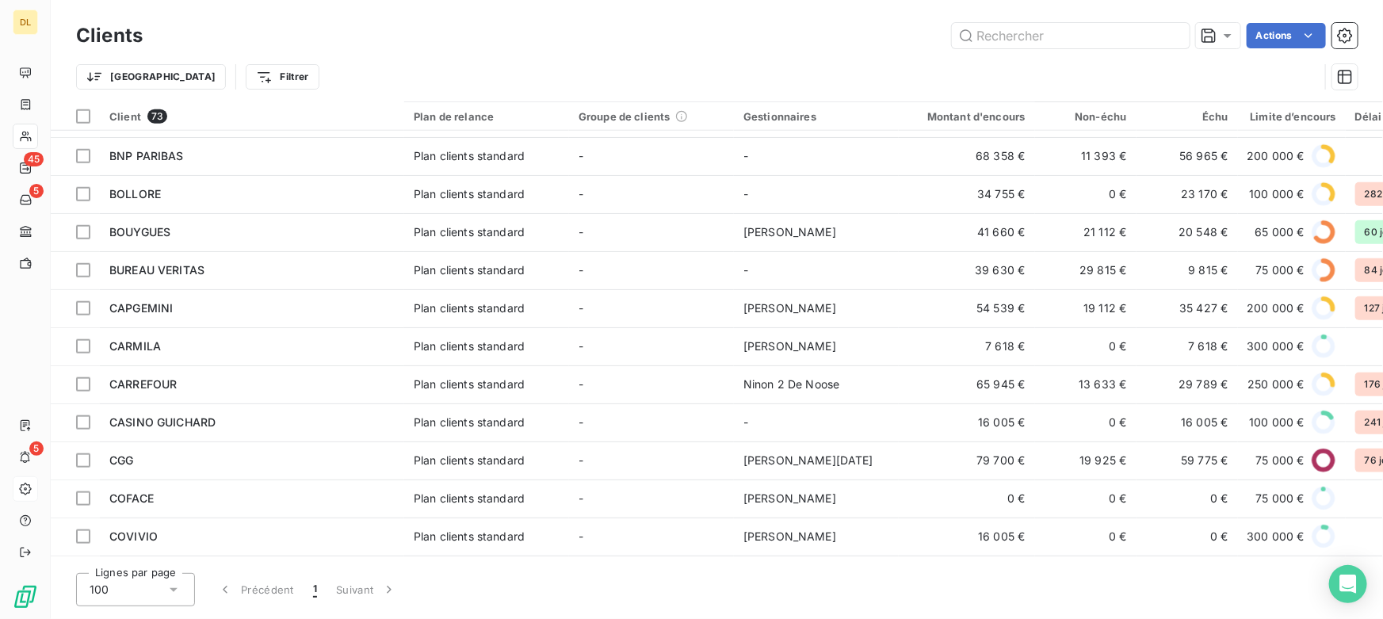
scroll to position [504, 0]
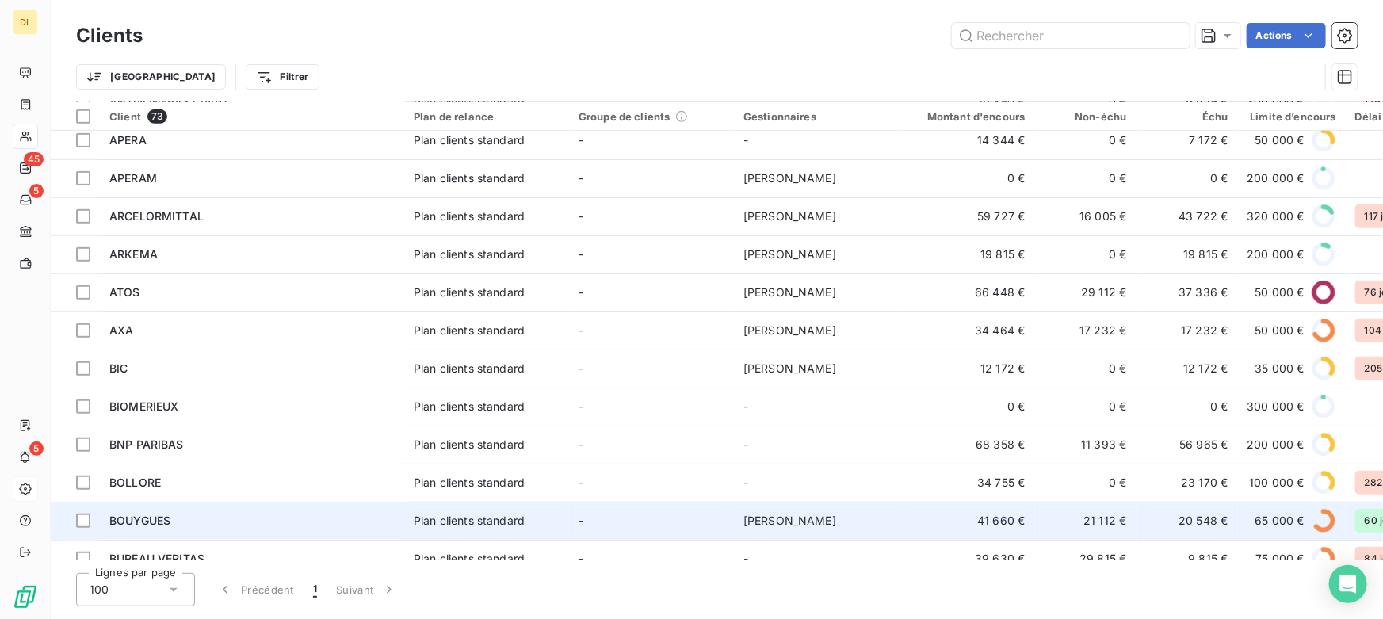
click at [172, 515] on div "BOUYGUES" at bounding box center [251, 521] width 285 height 16
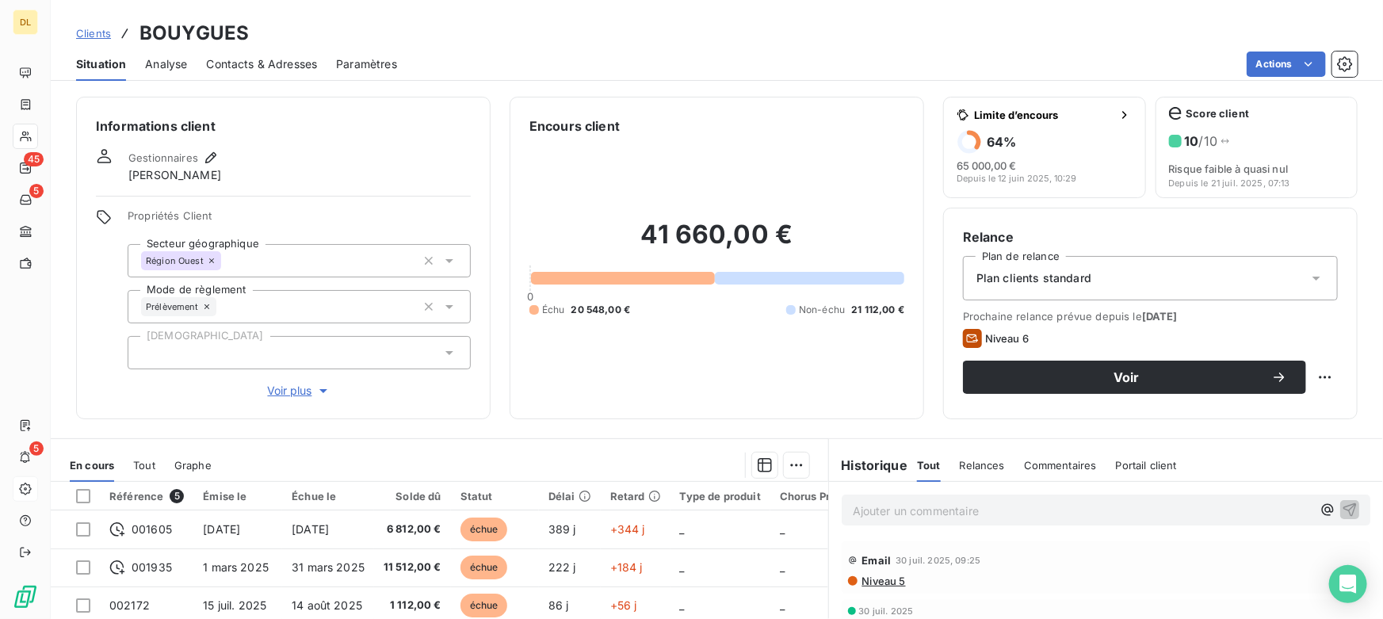
click at [175, 56] on span "Analyse" at bounding box center [166, 64] width 42 height 16
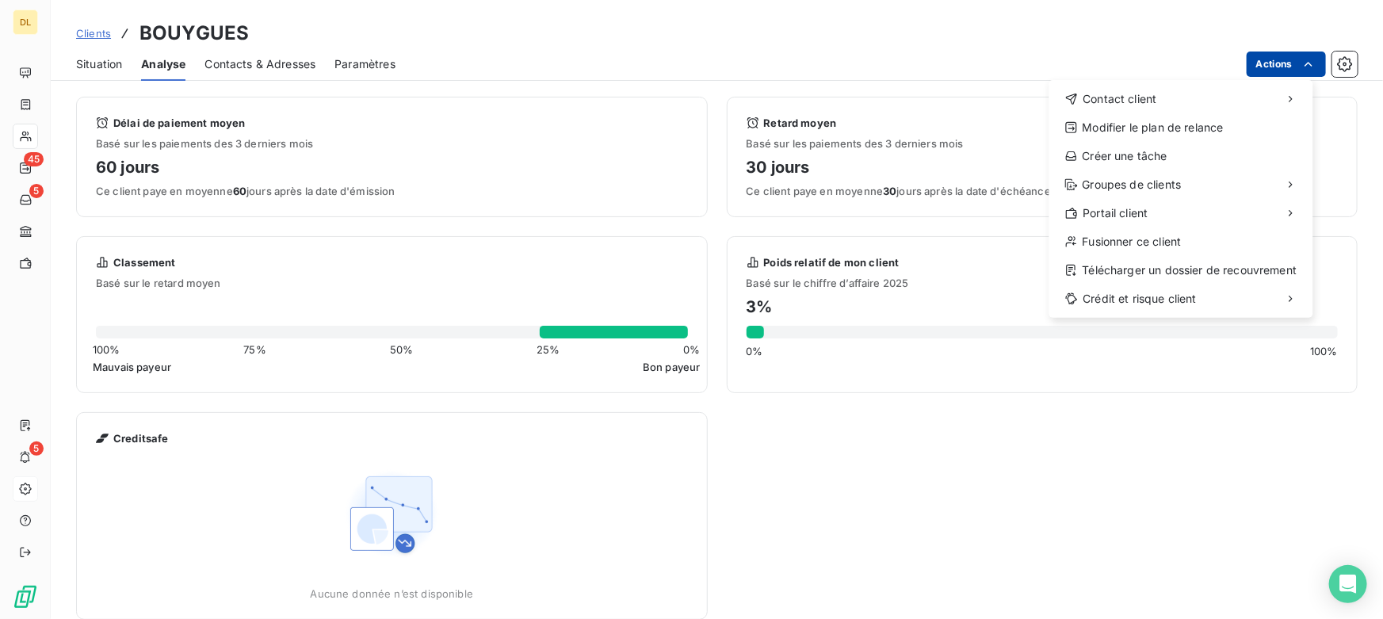
click at [1281, 69] on html "DL 45 5 5 Clients BOUYGUES Situation Analyse Contacts & Adresses Paramètres Act…" at bounding box center [691, 309] width 1383 height 619
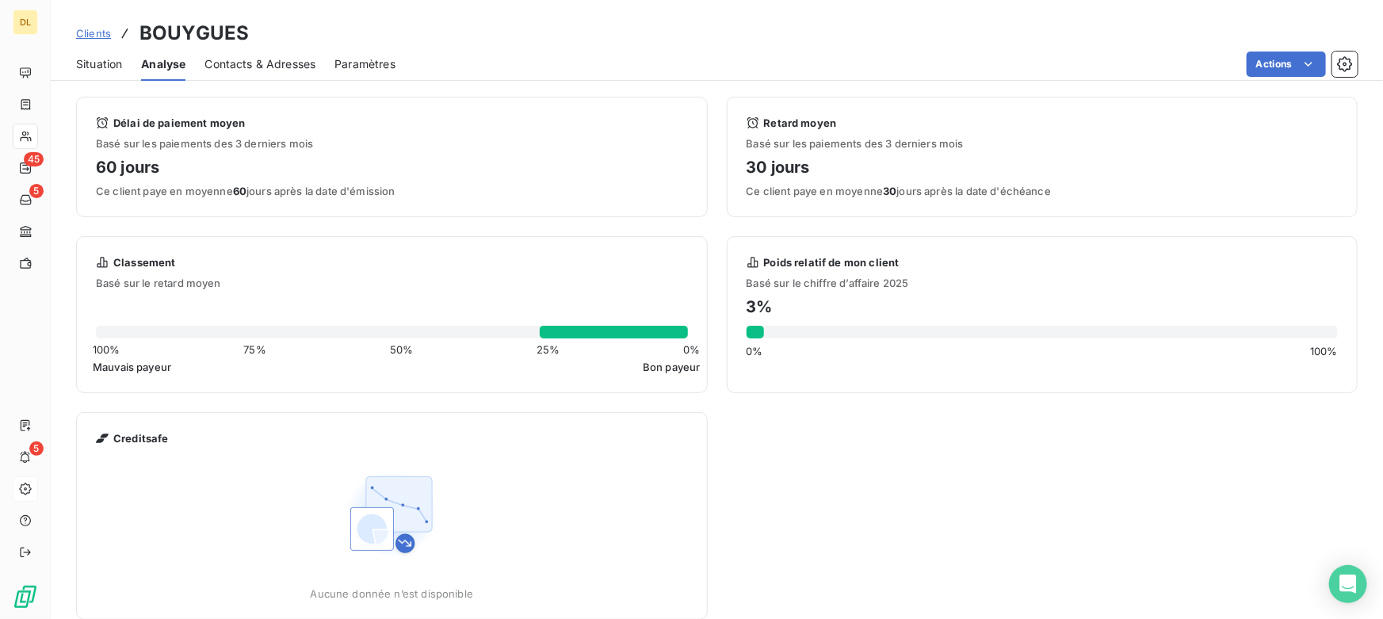
click at [939, 27] on html "DL 45 5 5 Clients BOUYGUES Situation Analyse Contacts & Adresses Paramètres Act…" at bounding box center [691, 309] width 1383 height 619
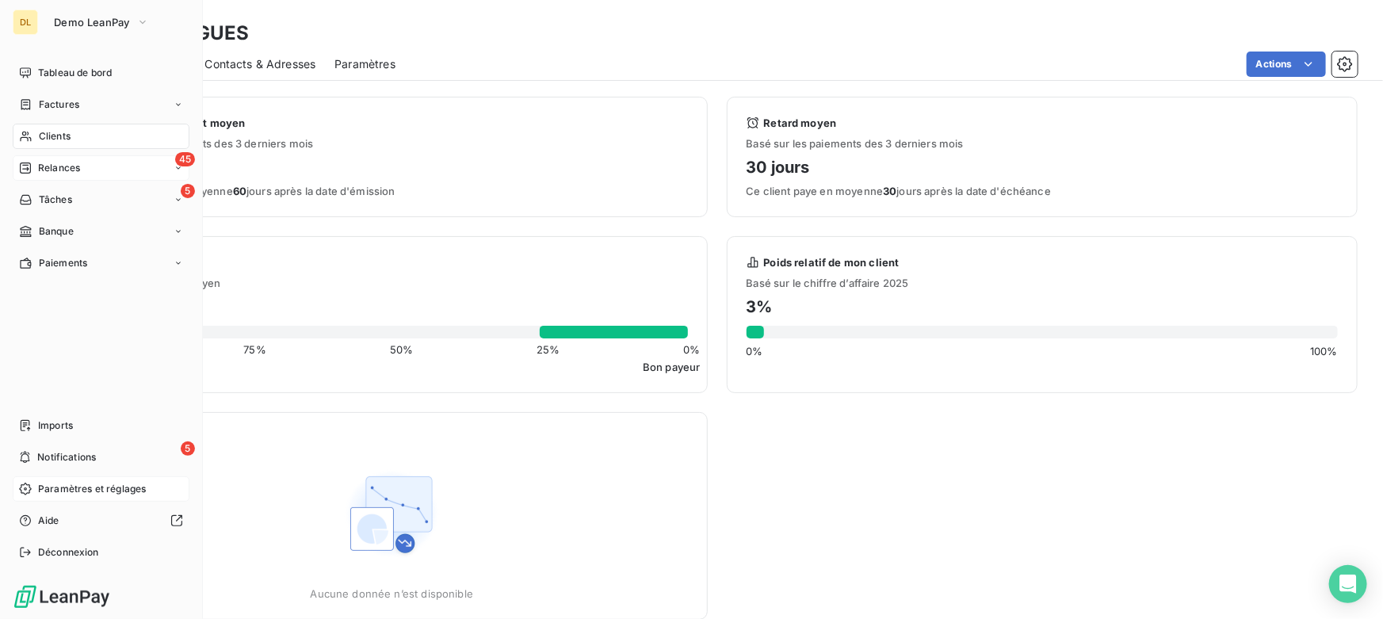
click at [33, 166] on div "Relances" at bounding box center [49, 168] width 61 height 14
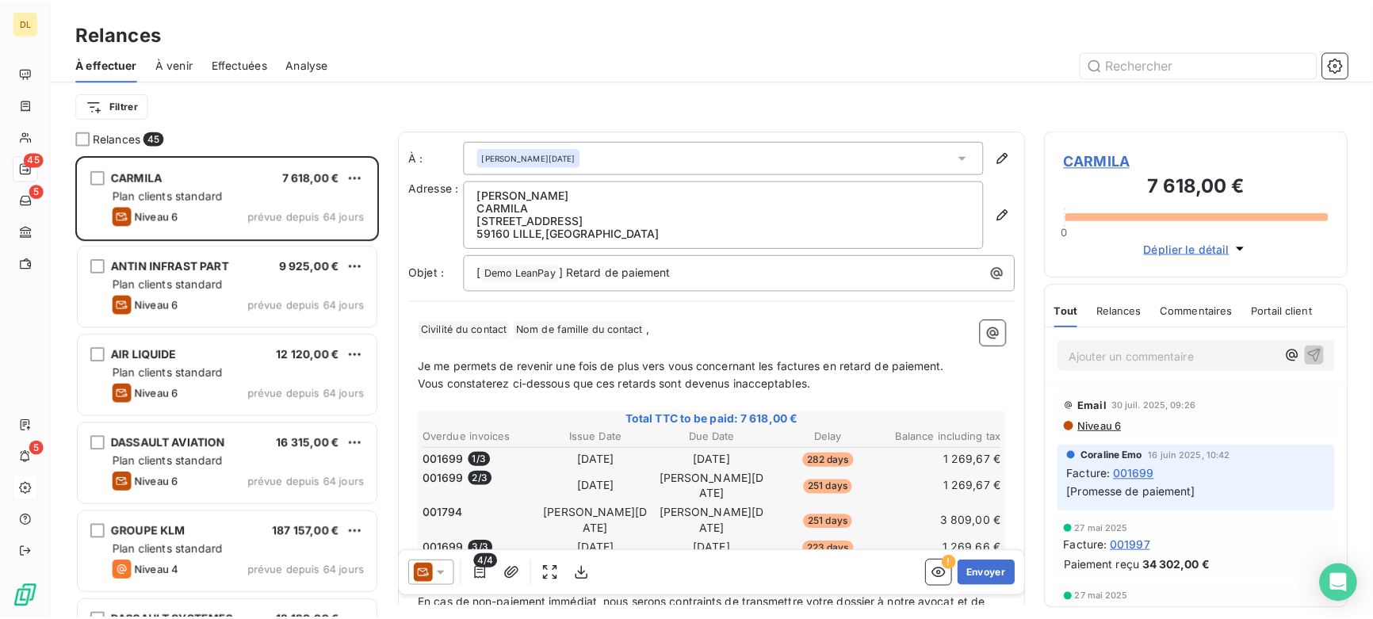
scroll to position [452, 295]
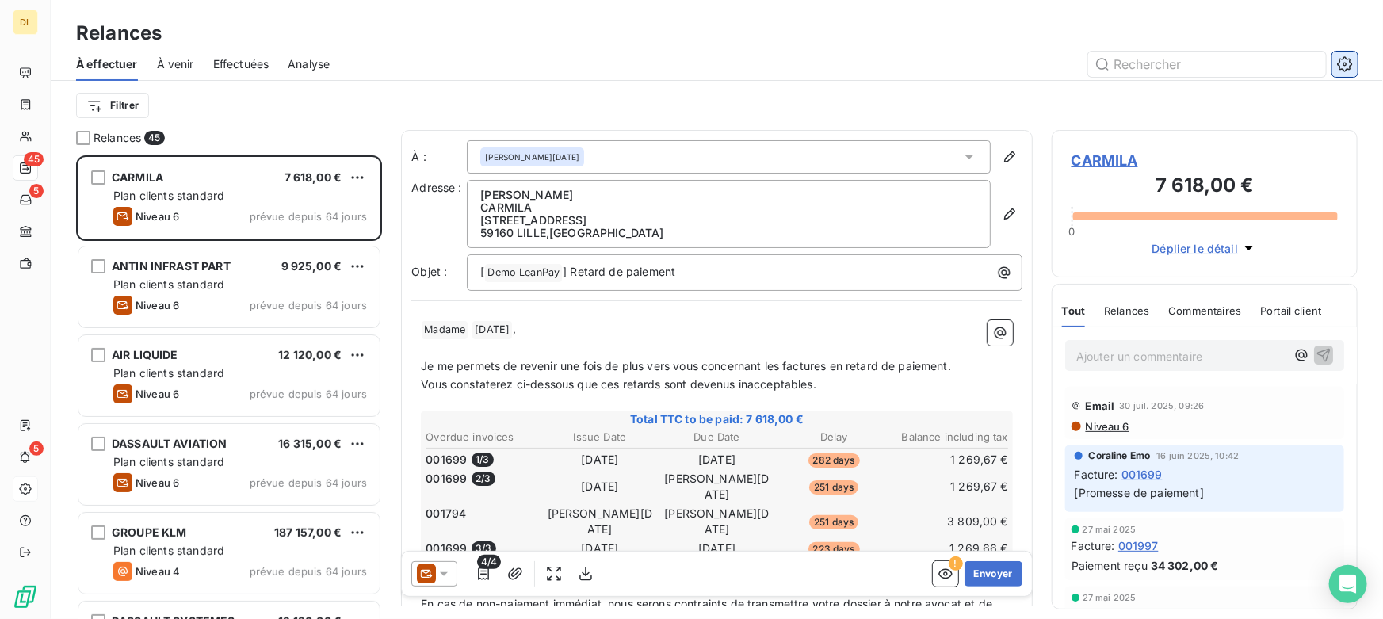
click at [1343, 64] on icon "button" at bounding box center [1345, 64] width 4 height 4
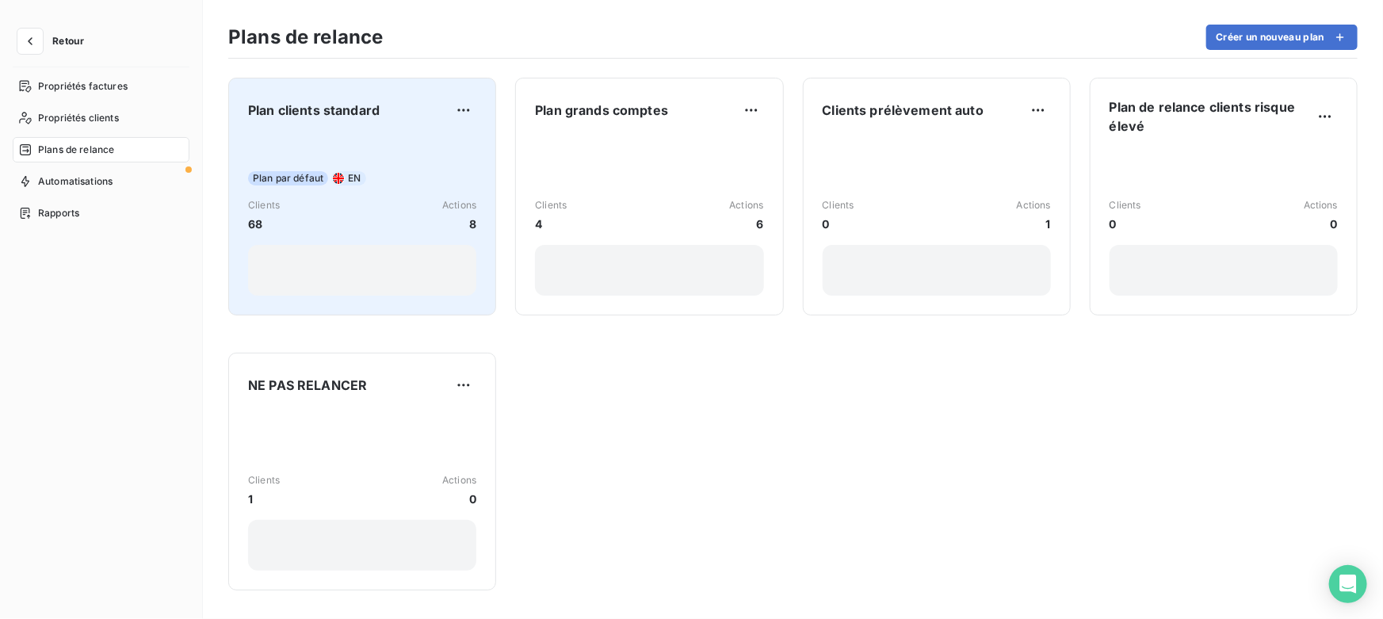
click at [370, 203] on div "Clients 68 Actions 8" at bounding box center [362, 215] width 228 height 34
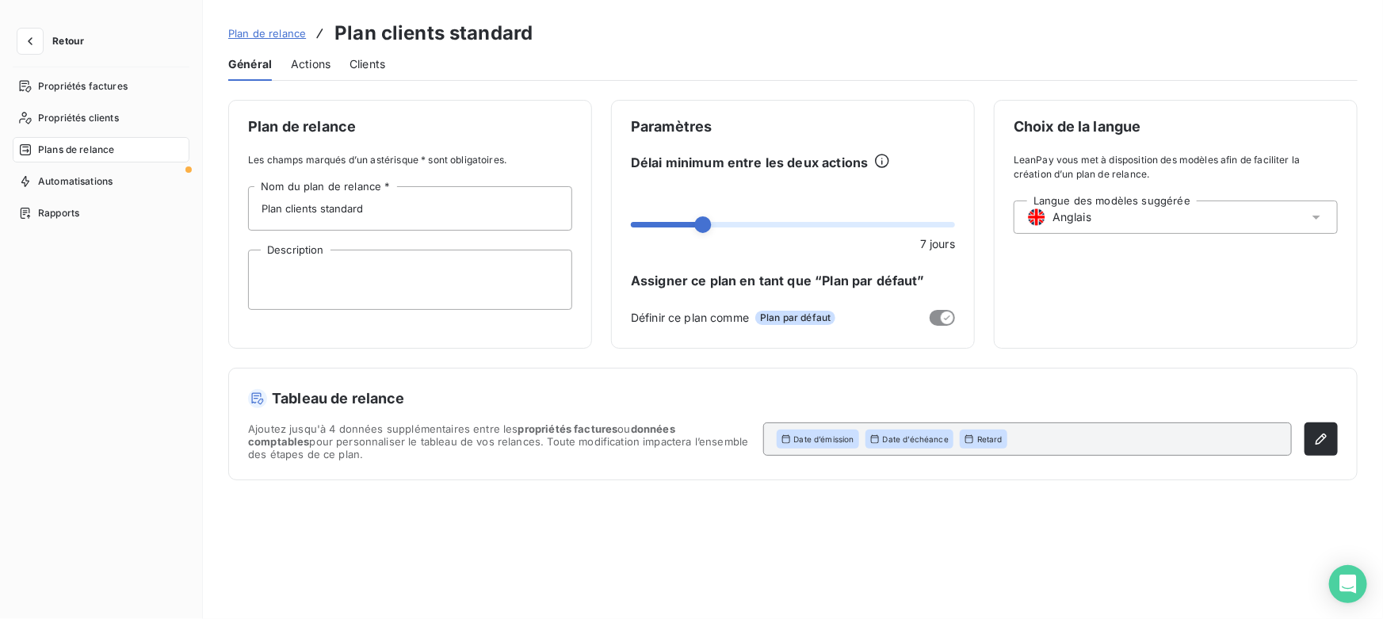
click at [1040, 223] on img at bounding box center [1036, 217] width 19 height 19
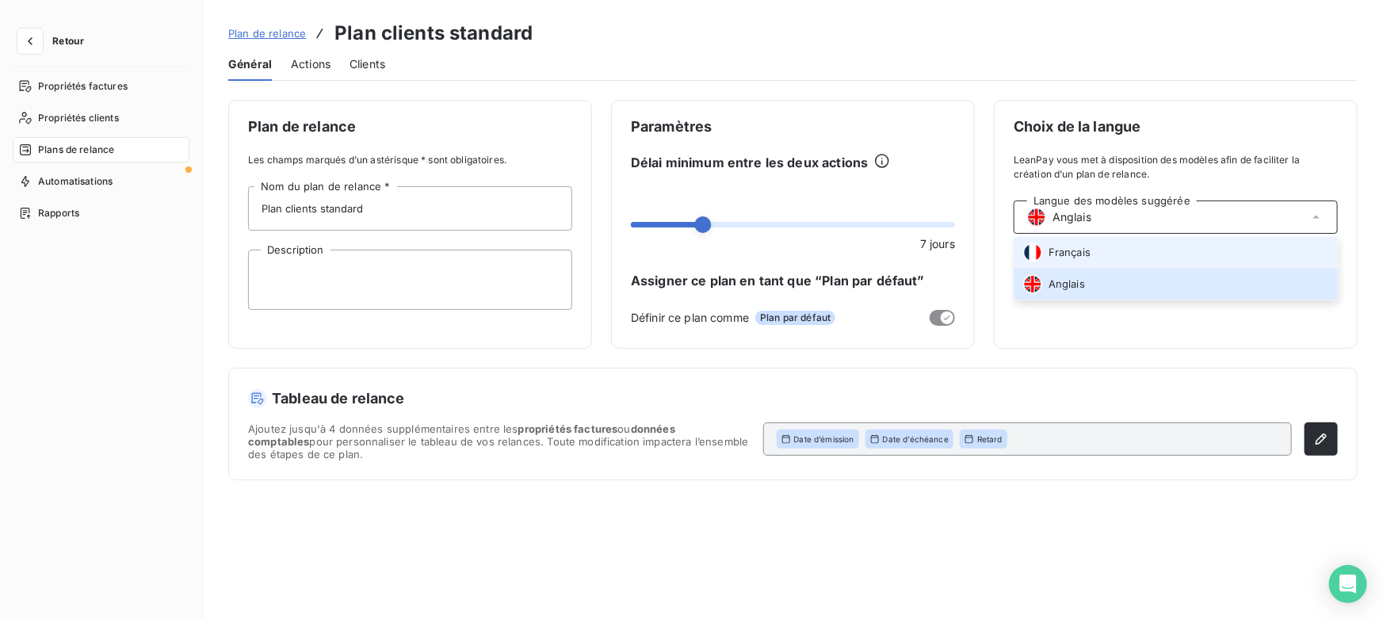
click at [1079, 249] on span "Français" at bounding box center [1069, 252] width 42 height 15
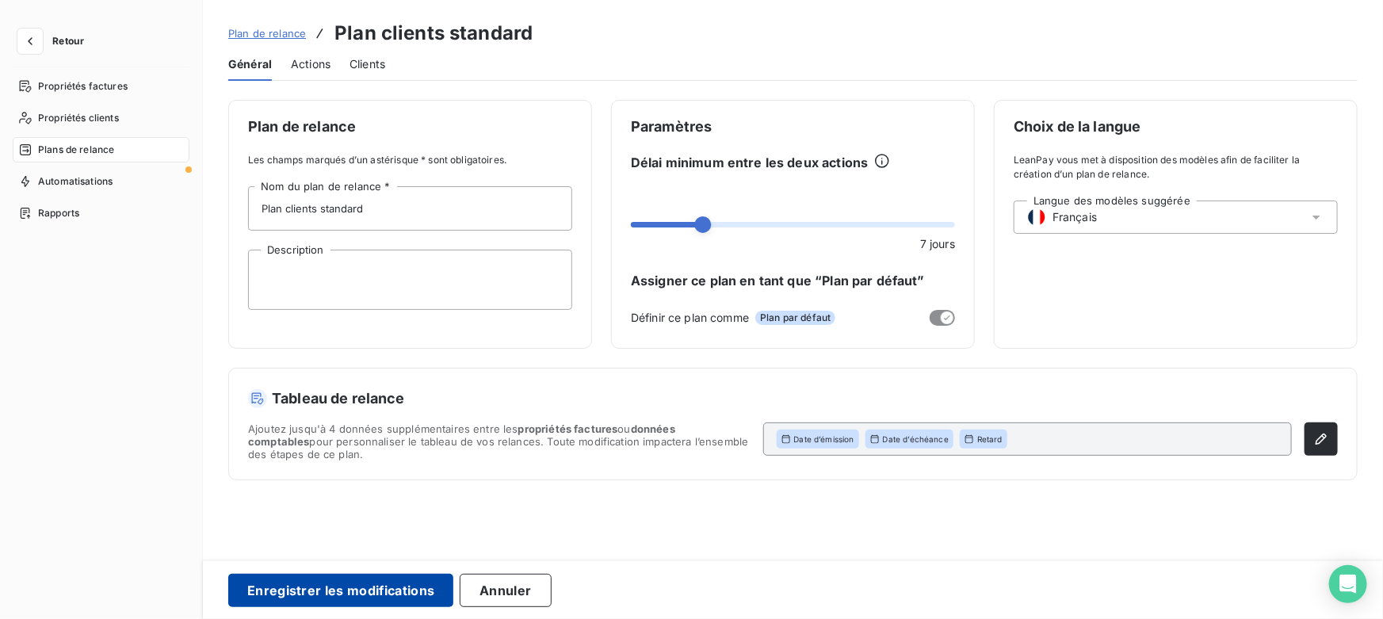
click at [372, 590] on button "Enregistrer les modifications" at bounding box center [340, 590] width 225 height 33
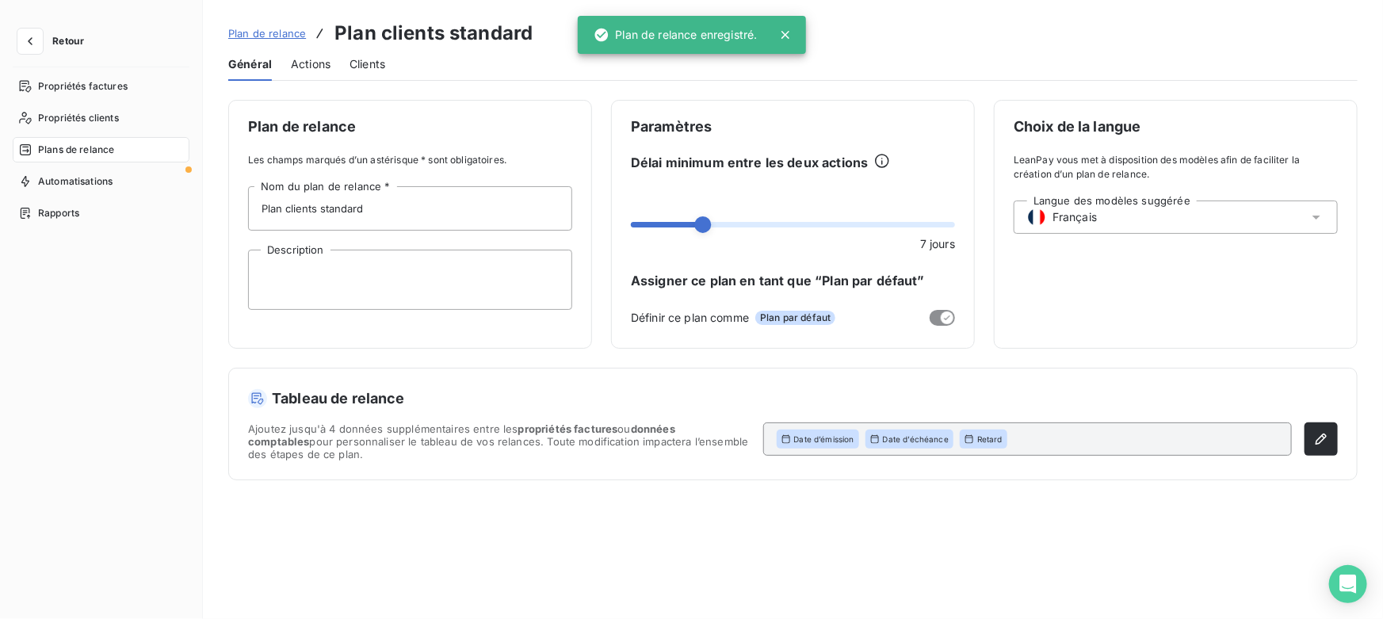
click at [309, 60] on span "Actions" at bounding box center [311, 64] width 40 height 16
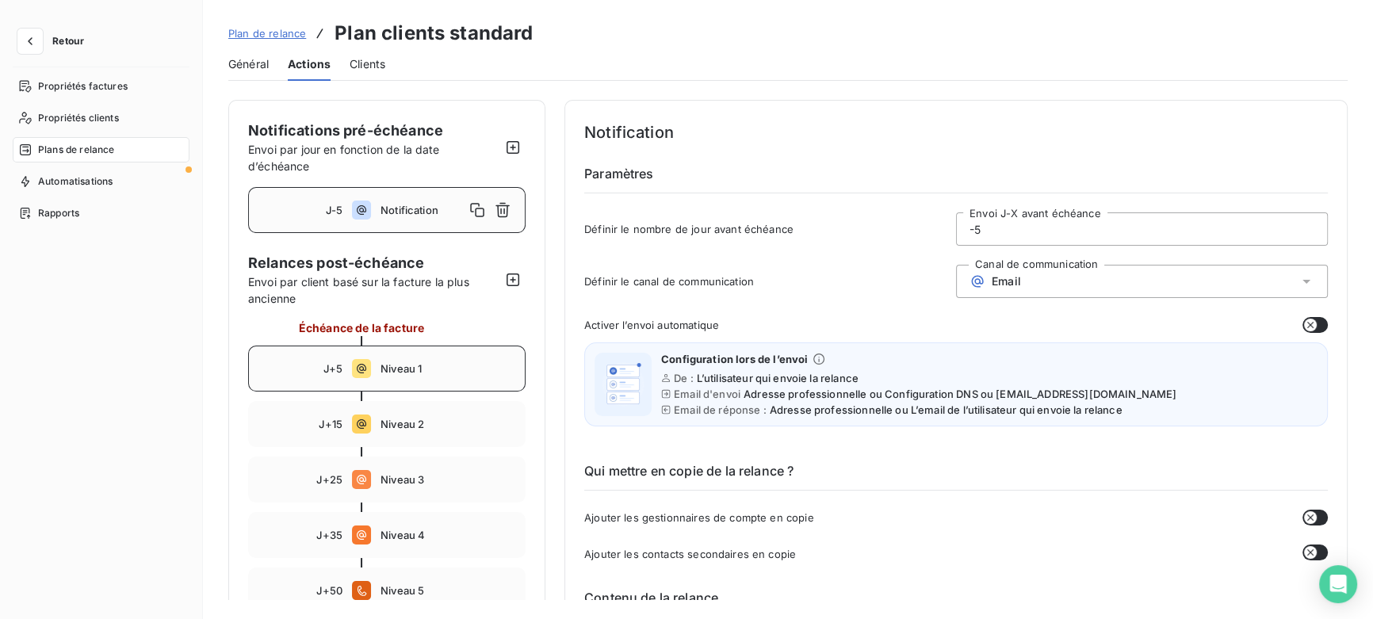
click at [413, 367] on span "Niveau 1" at bounding box center [447, 368] width 135 height 13
type input "5"
click at [1006, 230] on input "5" at bounding box center [1141, 229] width 370 height 32
click at [995, 277] on span "Email" at bounding box center [1005, 281] width 29 height 13
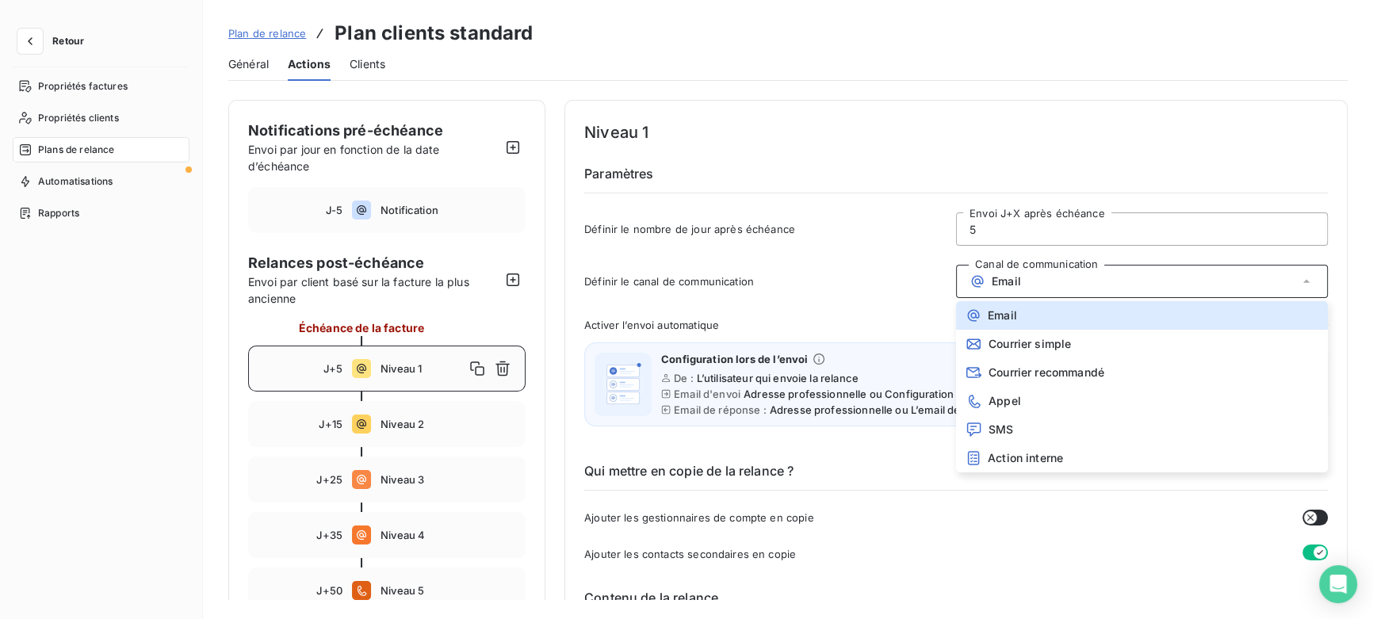
click at [1011, 280] on span "Email" at bounding box center [1005, 281] width 29 height 13
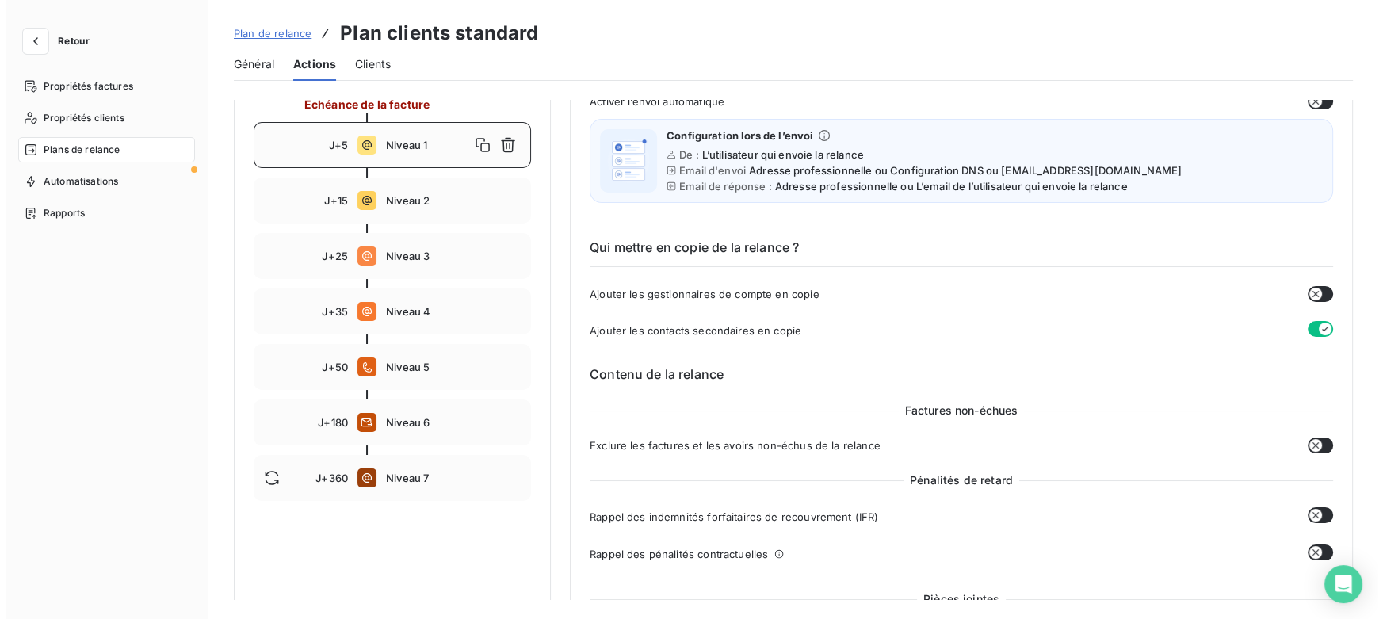
scroll to position [216, 0]
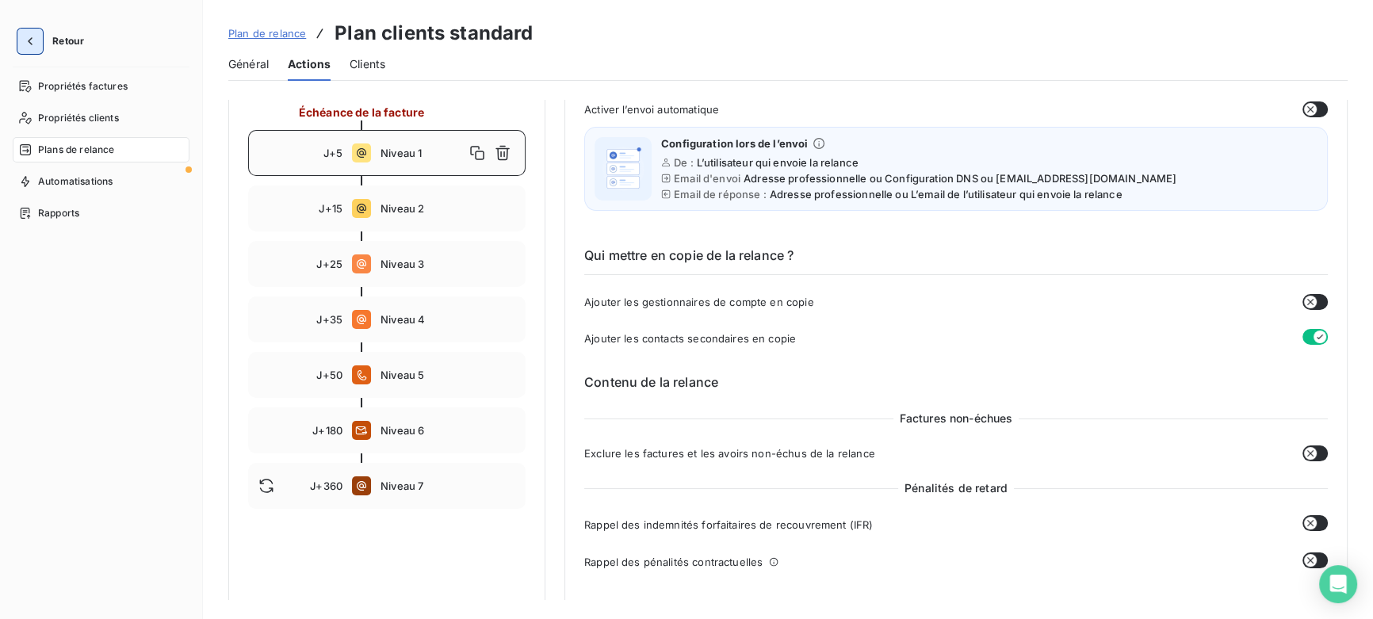
click at [27, 40] on icon "button" at bounding box center [30, 41] width 16 height 16
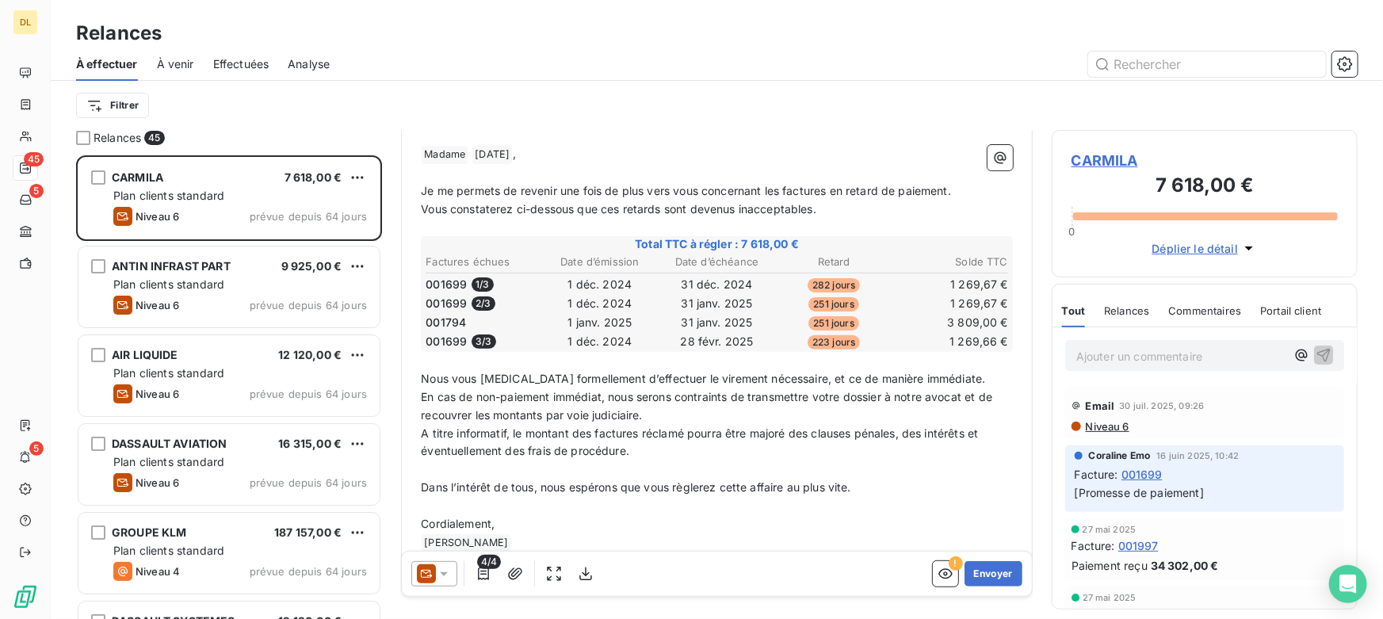
scroll to position [201, 0]
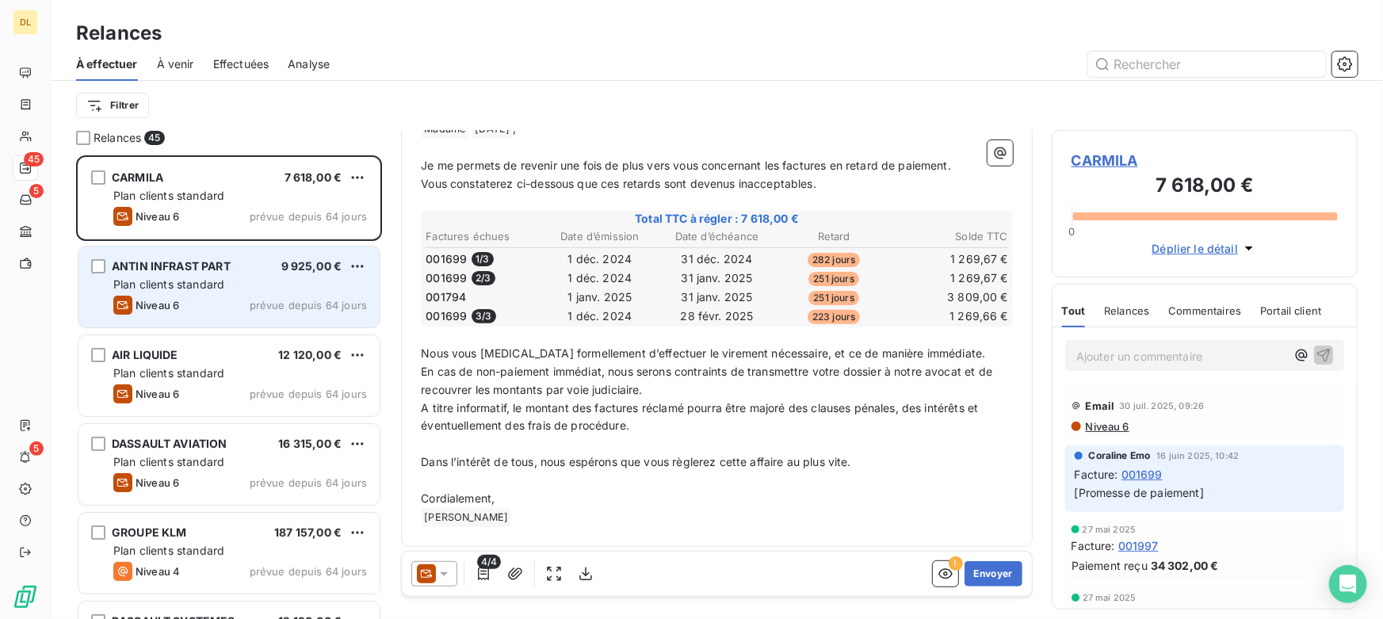
click at [184, 290] on span "Plan clients standard" at bounding box center [168, 283] width 111 height 13
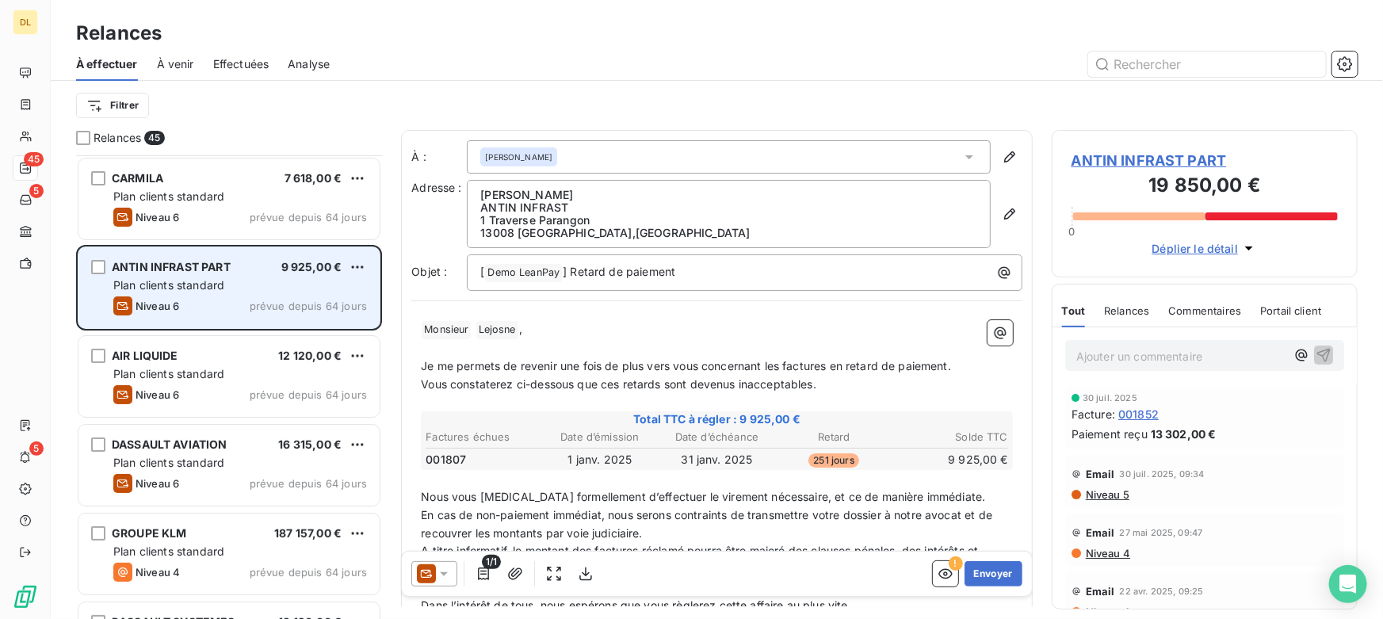
scroll to position [72, 0]
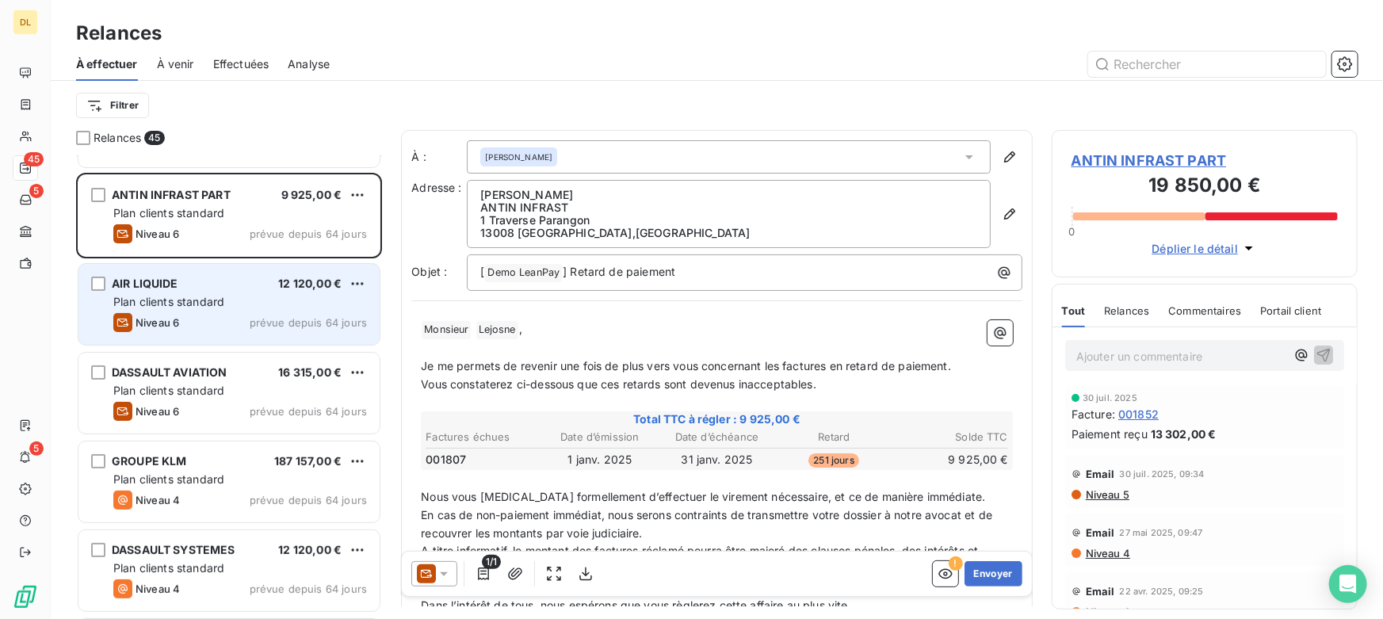
click at [203, 313] on div "Niveau 6 prévue depuis 64 jours" at bounding box center [240, 322] width 254 height 19
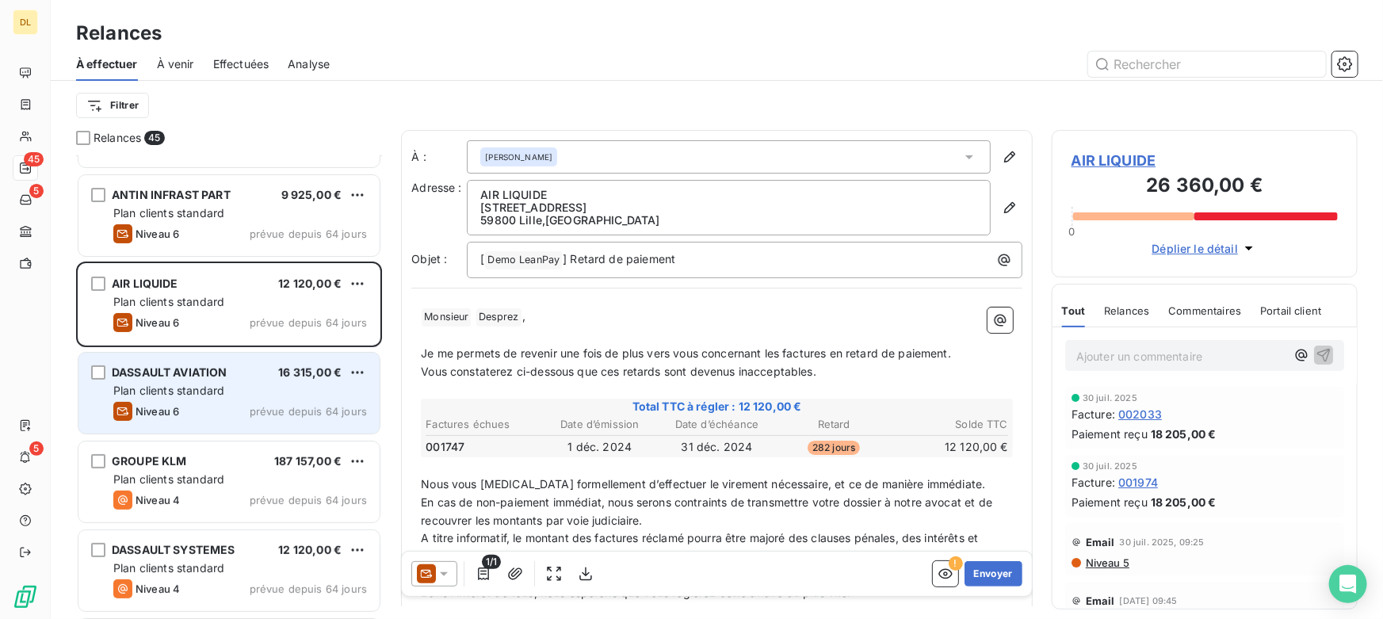
click at [216, 407] on div "Niveau 6 prévue depuis 64 jours" at bounding box center [240, 411] width 254 height 19
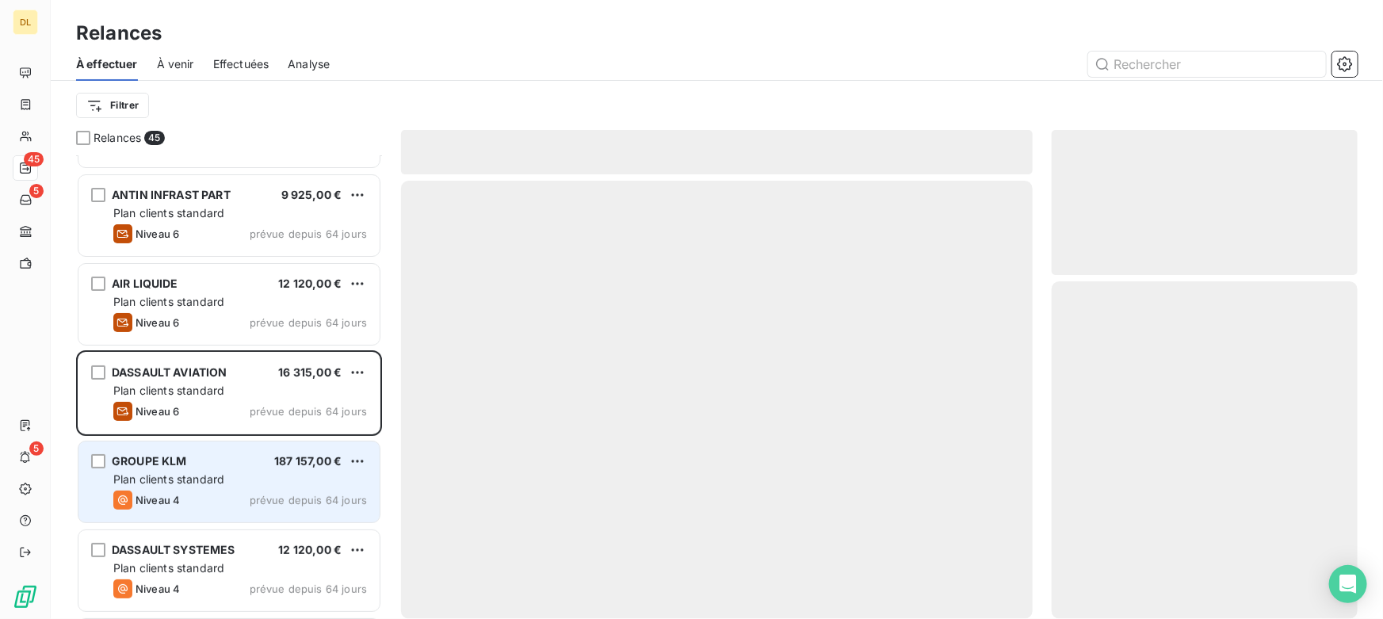
click at [234, 479] on div "Plan clients standard" at bounding box center [240, 480] width 254 height 16
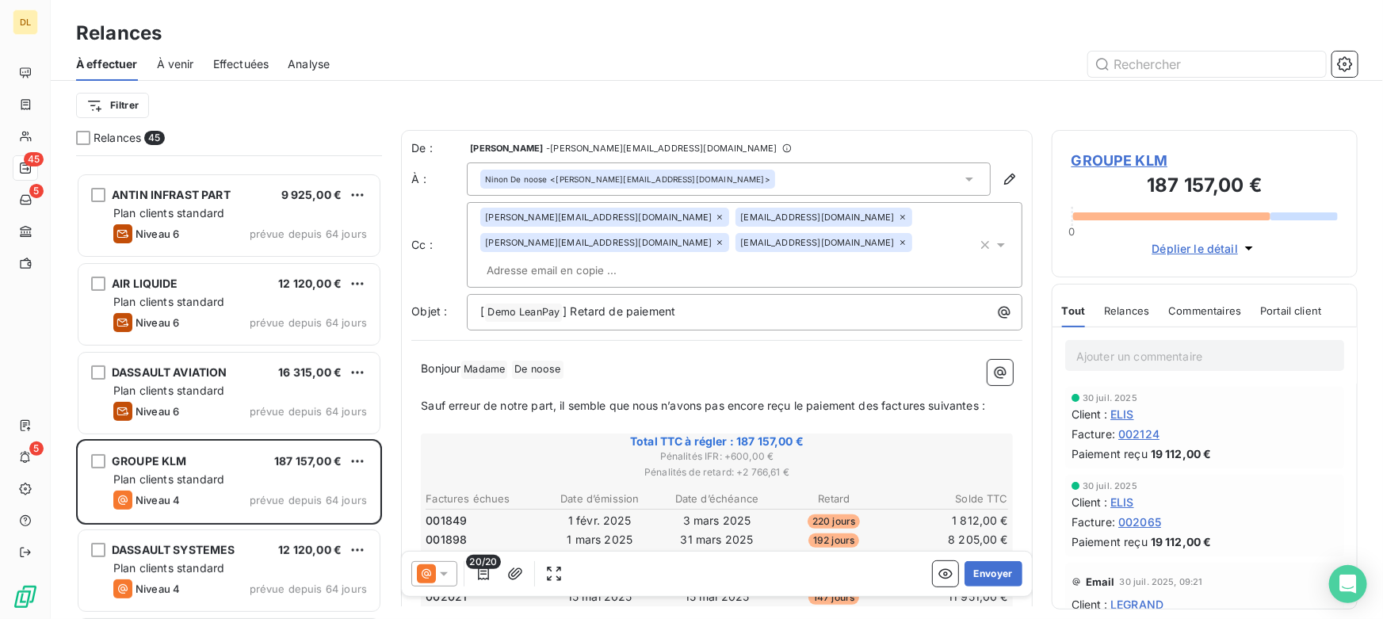
scroll to position [216, 0]
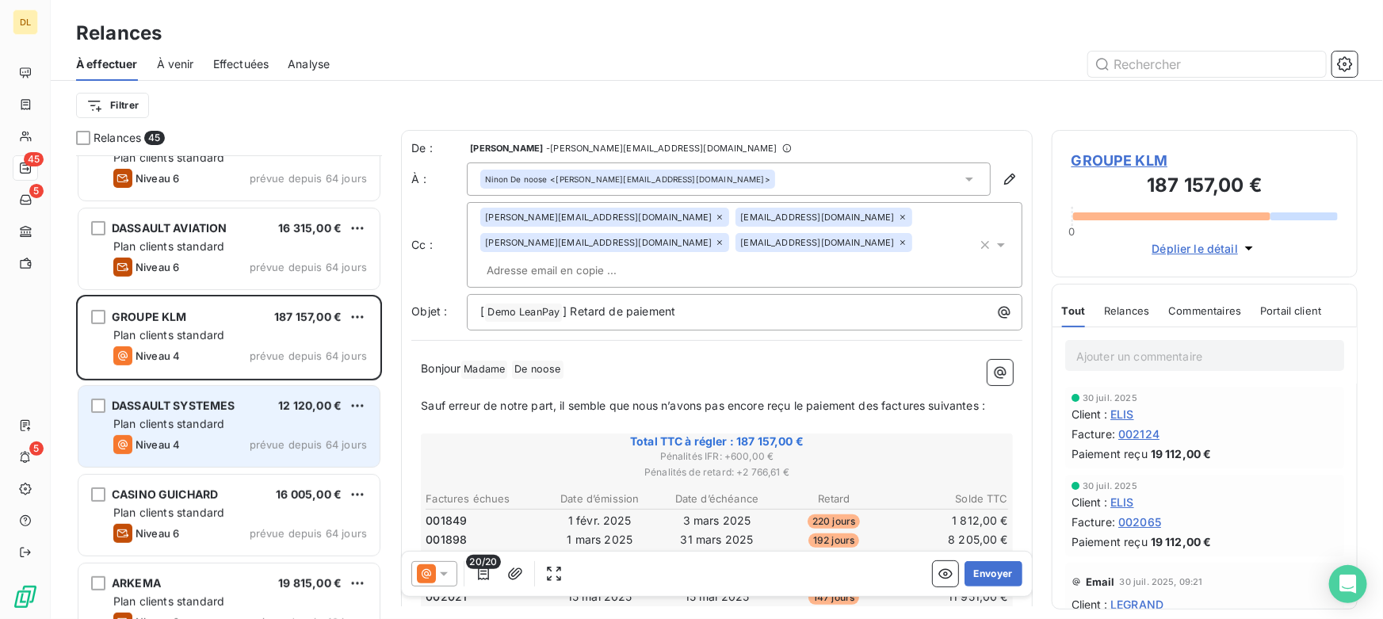
click at [220, 423] on span "Plan clients standard" at bounding box center [168, 423] width 111 height 13
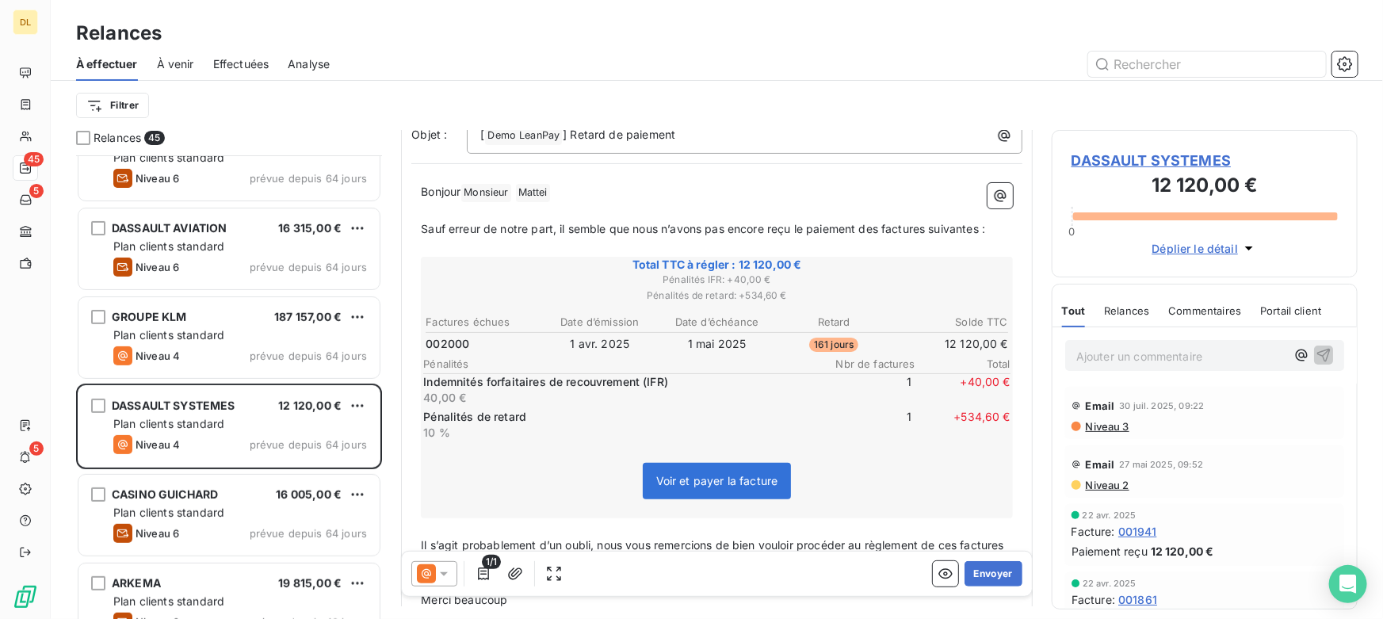
scroll to position [144, 0]
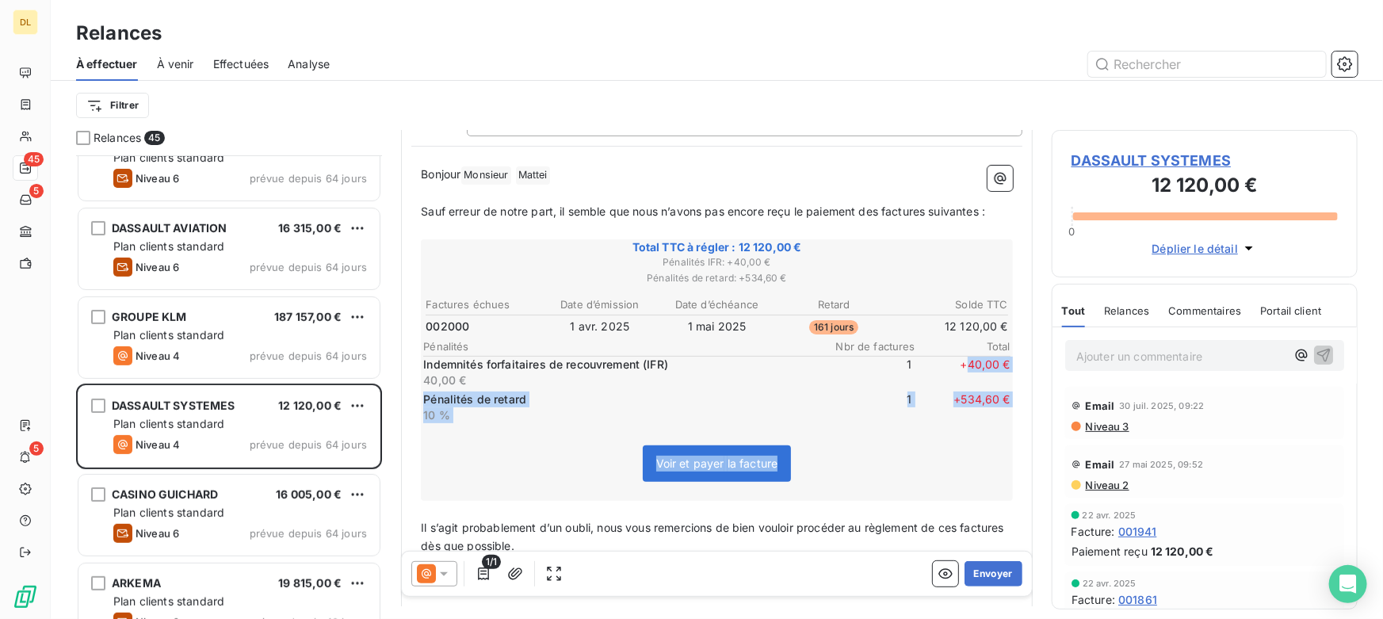
drag, startPoint x: 953, startPoint y: 364, endPoint x: 1002, endPoint y: 401, distance: 61.7
click at [1002, 401] on div "Bonjour Monsieur ﻿ [PERSON_NAME] ﻿ ﻿ ﻿ Sauf erreur de notre part, il semble que…" at bounding box center [716, 413] width 611 height 515
drag, startPoint x: 999, startPoint y: 405, endPoint x: 987, endPoint y: 410, distance: 13.8
click at [998, 405] on div "Total TTC à régler : 12 120,00 € Pénalités IFR : + 40,00 € Pénalités de retard …" at bounding box center [717, 370] width 592 height 262
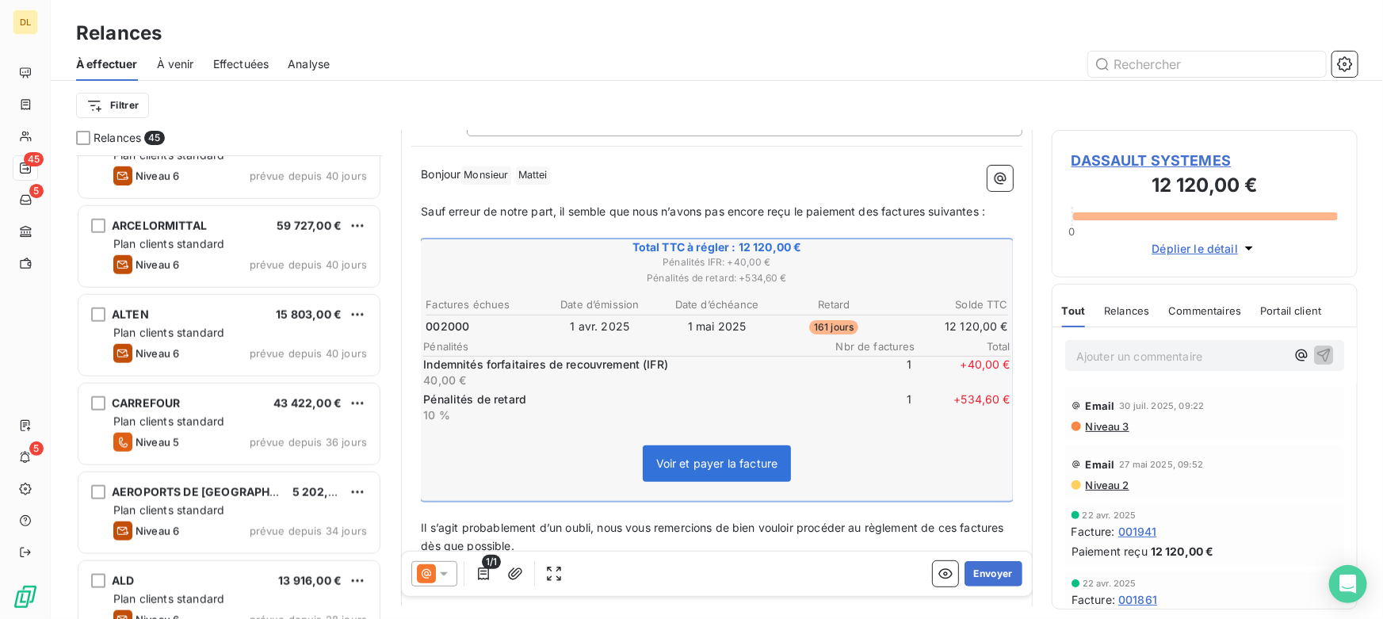
scroll to position [792, 0]
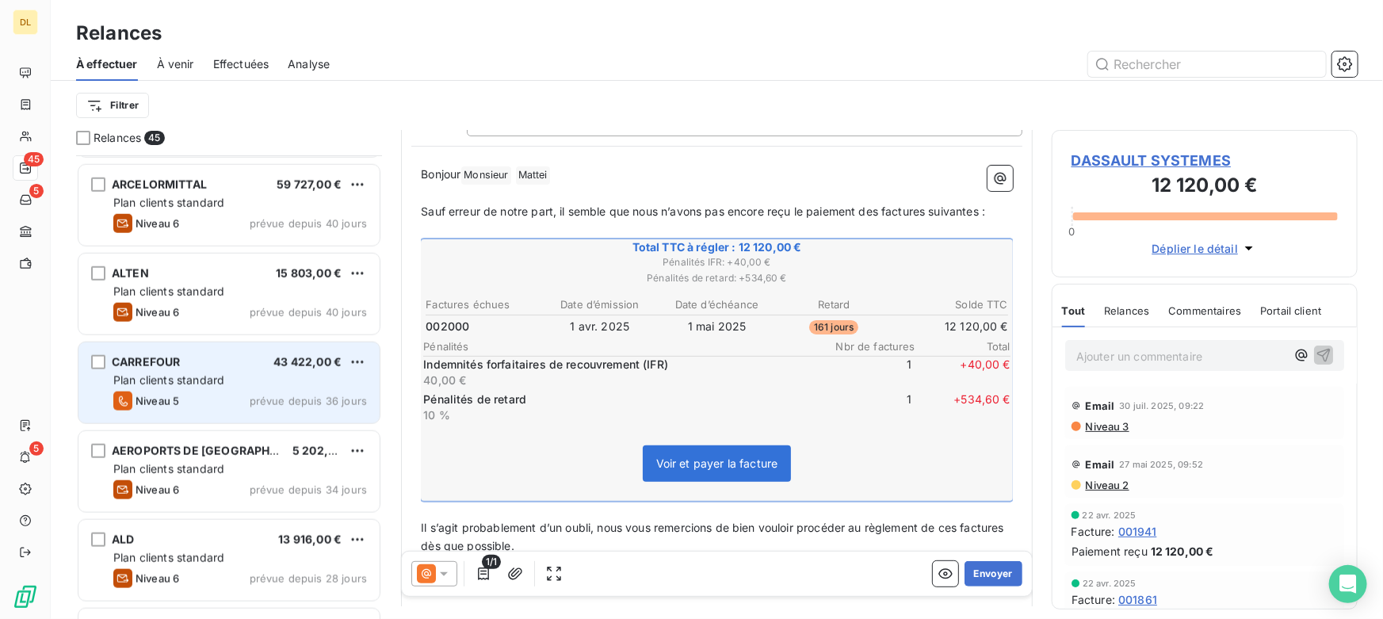
click at [185, 392] on div "Niveau 5 prévue depuis 36 jours" at bounding box center [240, 400] width 254 height 19
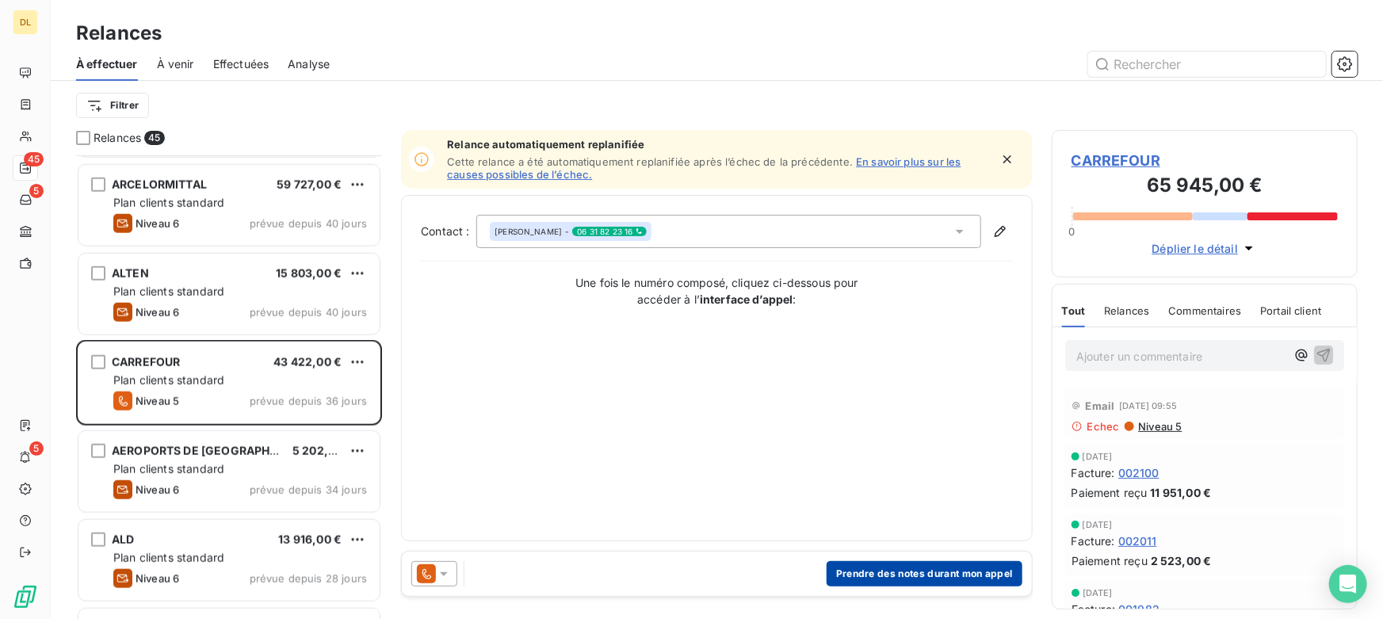
click at [877, 573] on button "Prendre des notes durant mon appel" at bounding box center [925, 573] width 196 height 25
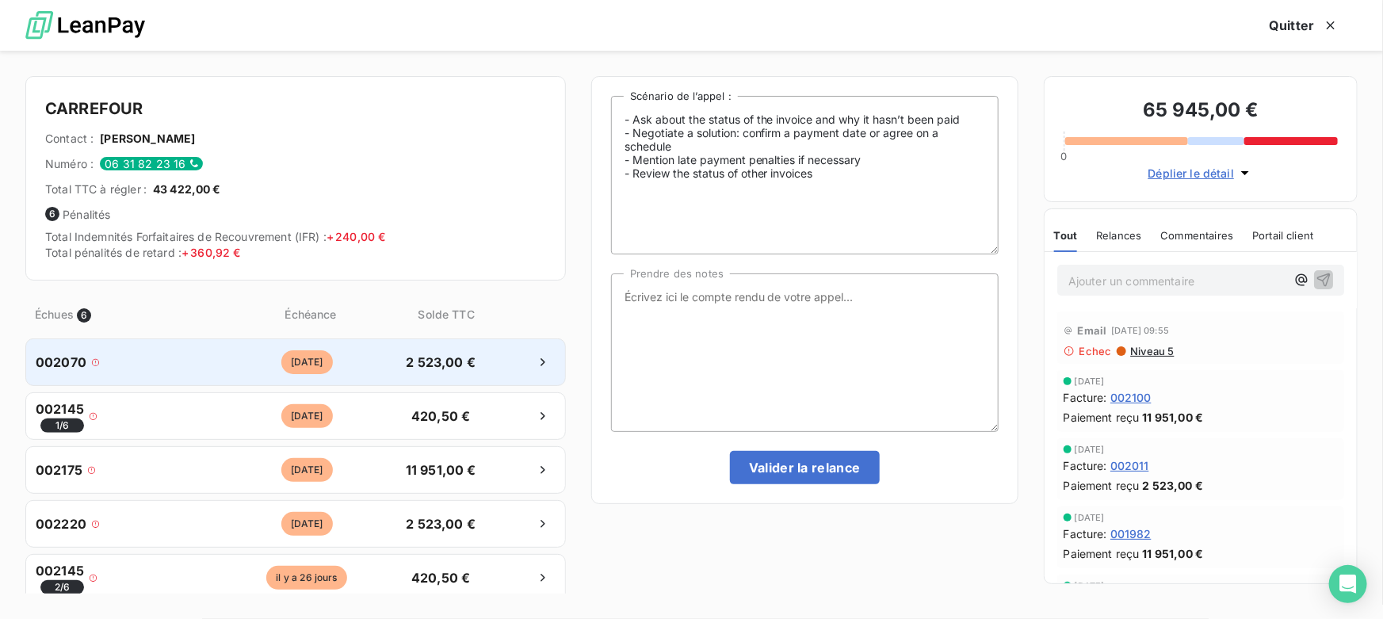
click at [220, 368] on div "[DATE]" at bounding box center [306, 362] width 178 height 24
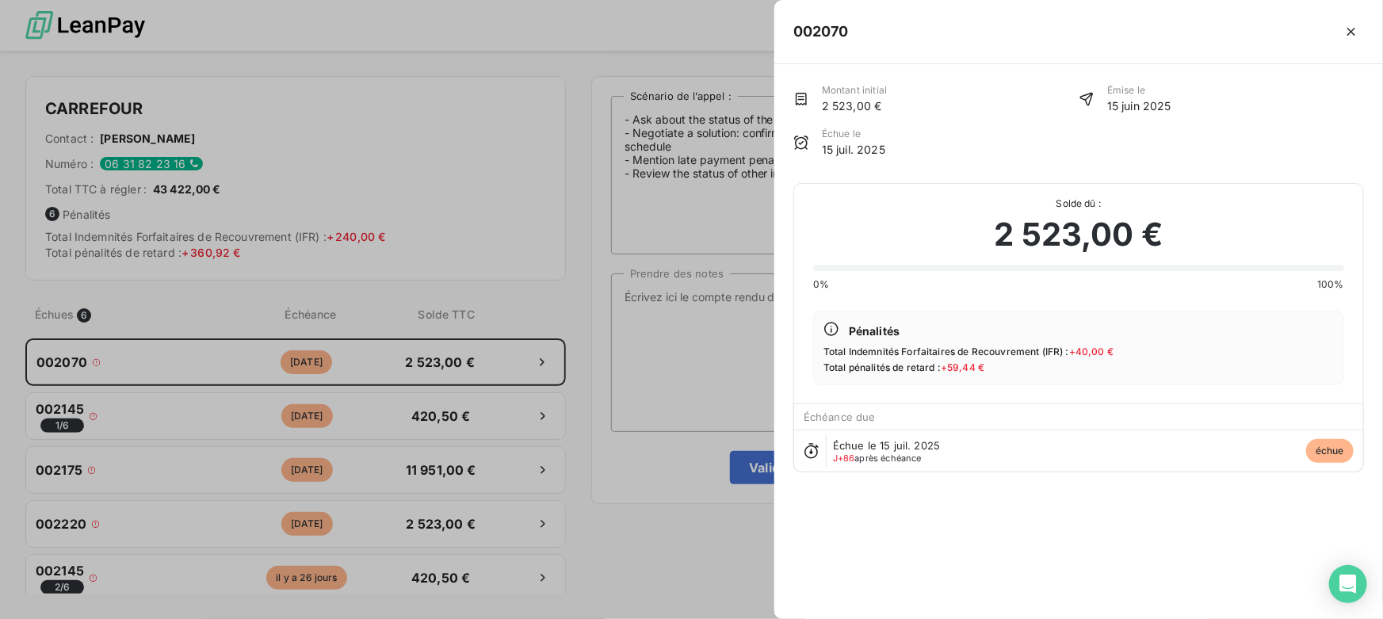
click at [406, 328] on div at bounding box center [691, 309] width 1383 height 619
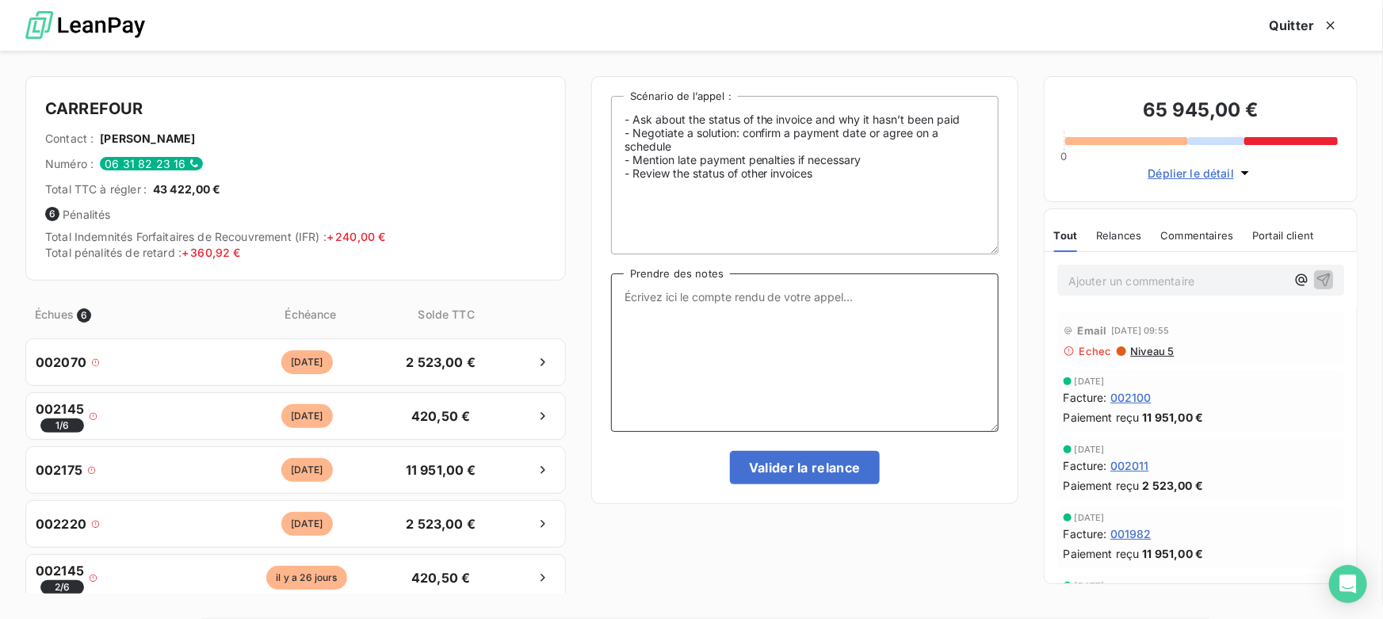
click at [691, 303] on textarea "Prendre des notes" at bounding box center [805, 352] width 388 height 158
click at [1308, 18] on button "Quitter" at bounding box center [1303, 25] width 107 height 33
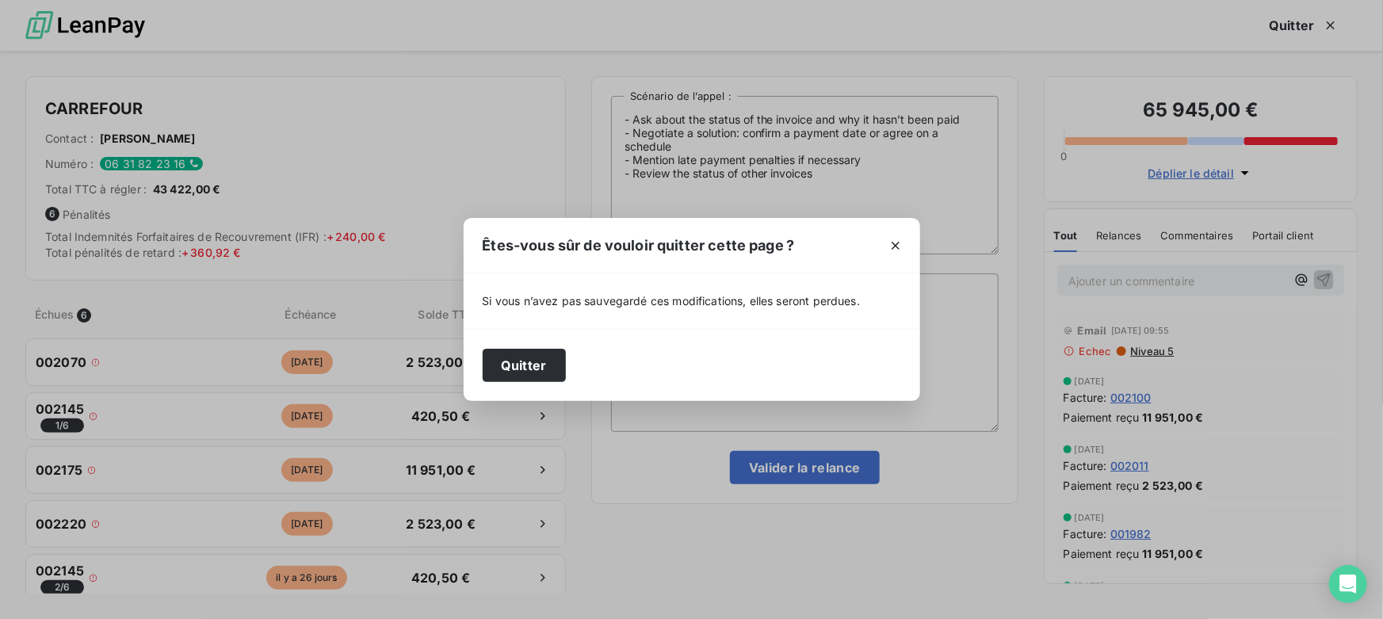
drag, startPoint x: 449, startPoint y: 387, endPoint x: 465, endPoint y: 385, distance: 16.7
click at [448, 387] on div "Êtes-vous sûr de vouloir quitter cette page ? Si vous n’avez pas sauvegardé ces…" at bounding box center [691, 309] width 1383 height 619
click at [510, 375] on button "Quitter" at bounding box center [524, 365] width 83 height 33
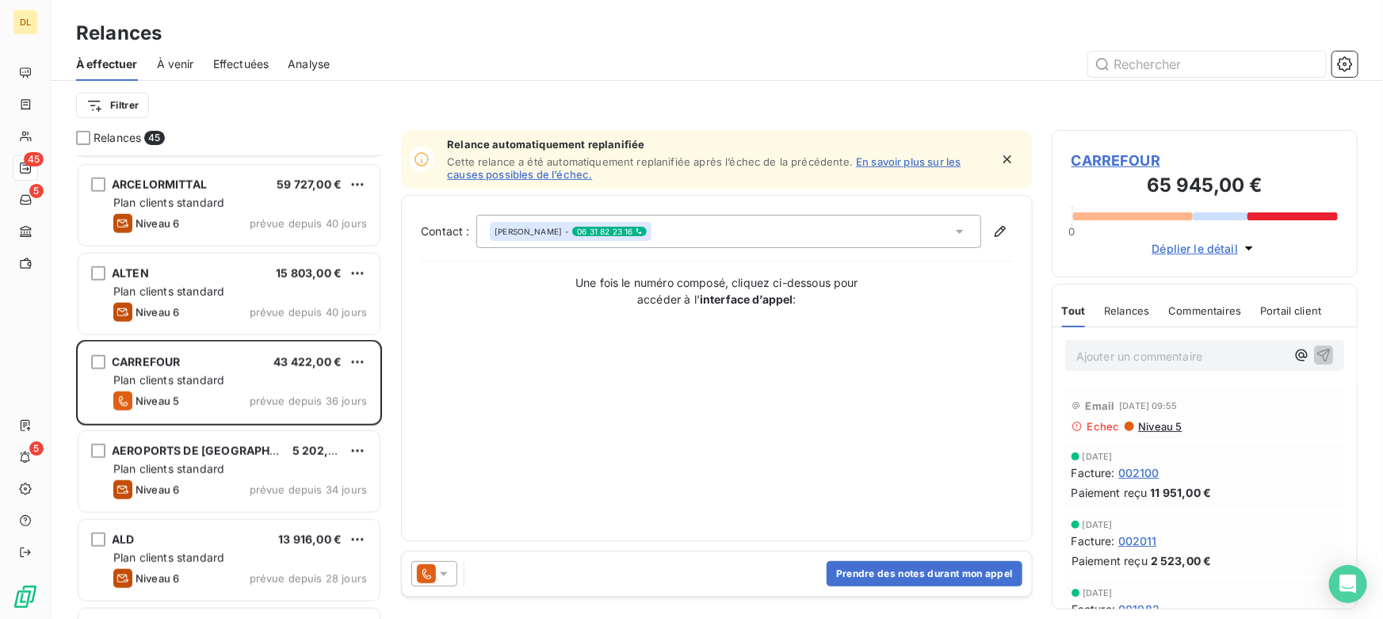
click at [172, 62] on span "À venir" at bounding box center [175, 64] width 37 height 16
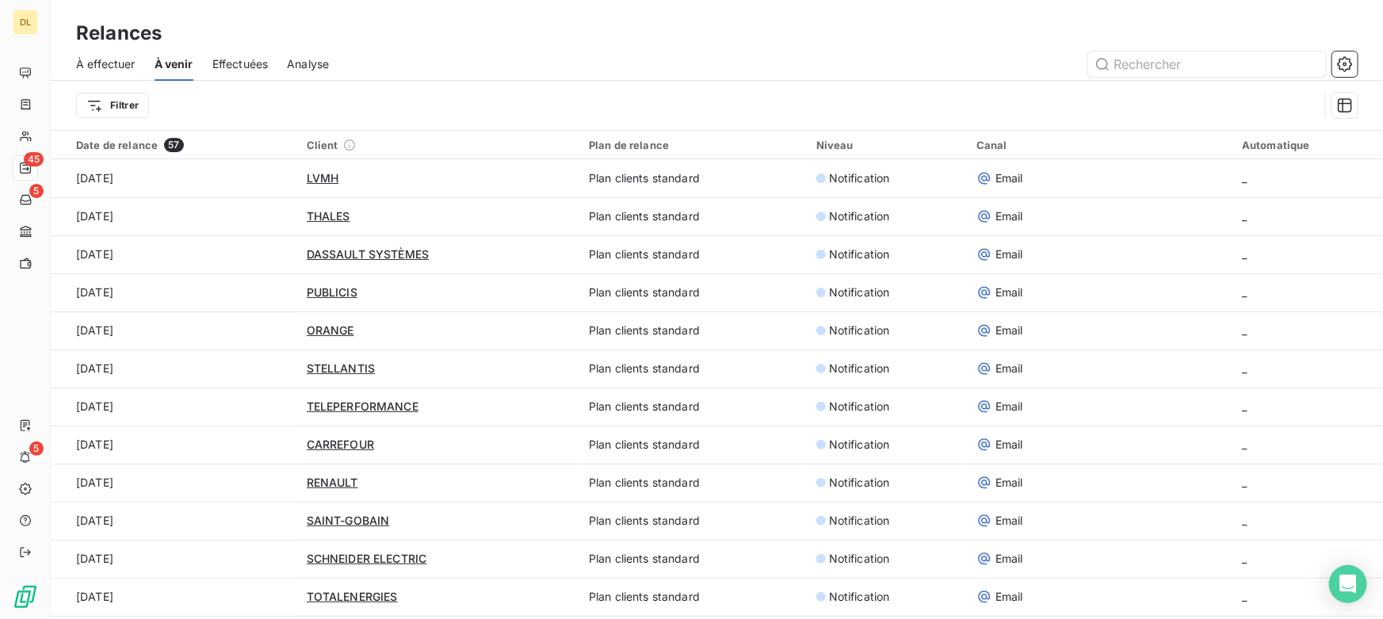
click at [120, 71] on div "À effectuer" at bounding box center [105, 64] width 59 height 33
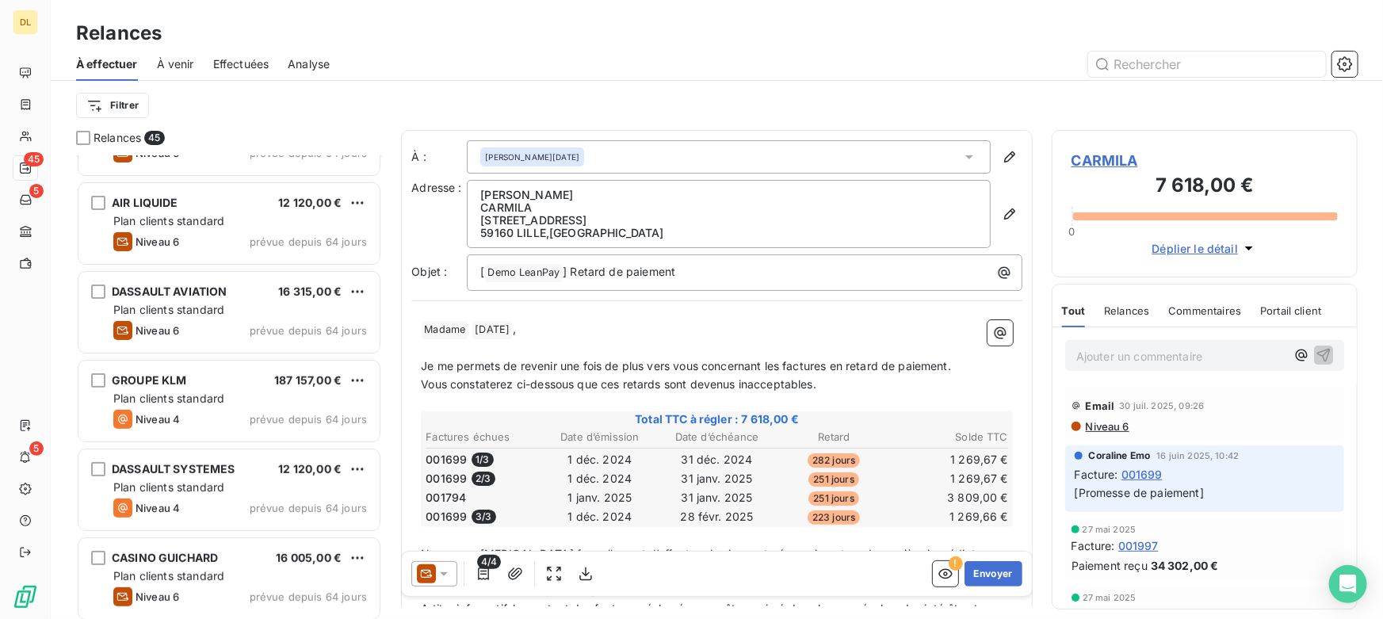
scroll to position [216, 0]
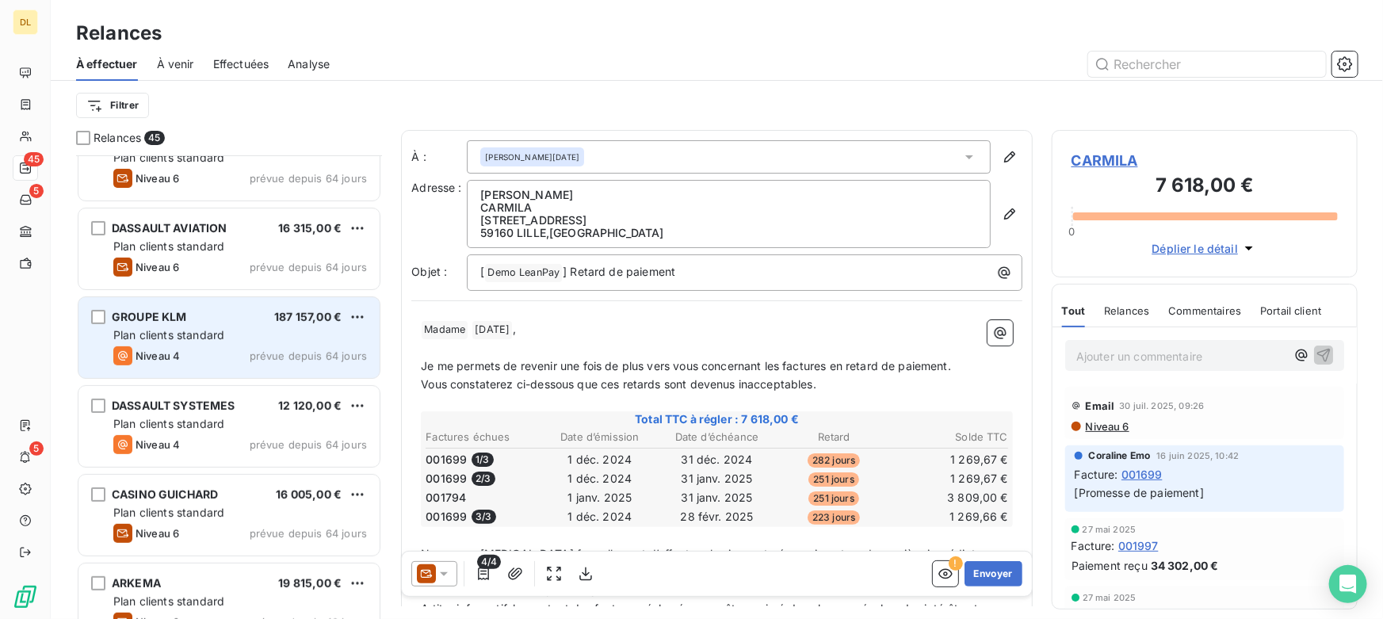
click at [213, 335] on span "Plan clients standard" at bounding box center [168, 334] width 111 height 13
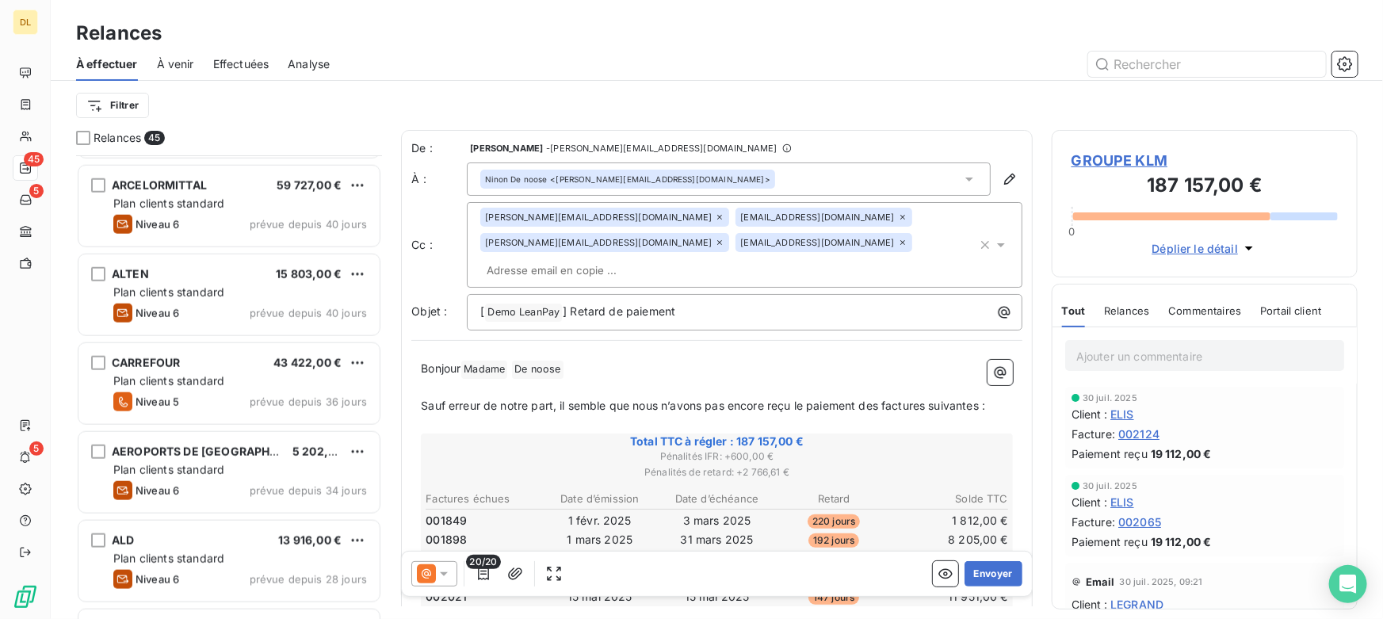
scroll to position [792, 0]
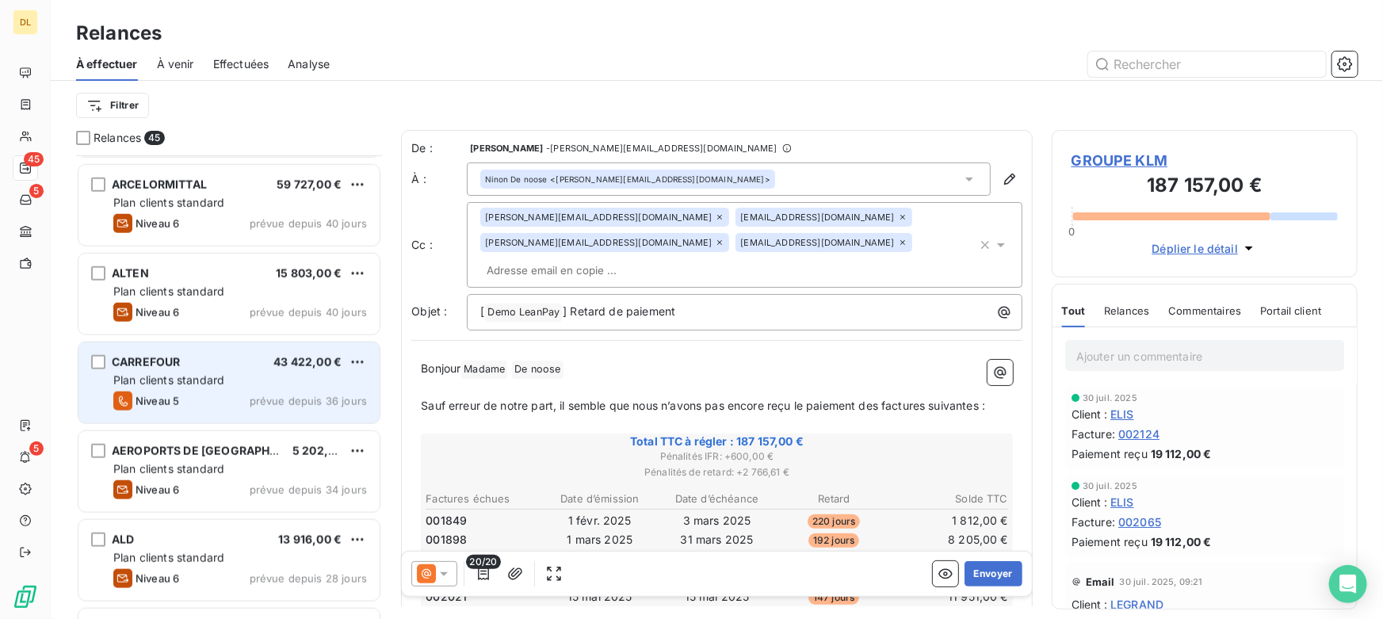
click at [200, 406] on div "Niveau 5 prévue depuis 36 jours" at bounding box center [240, 400] width 254 height 19
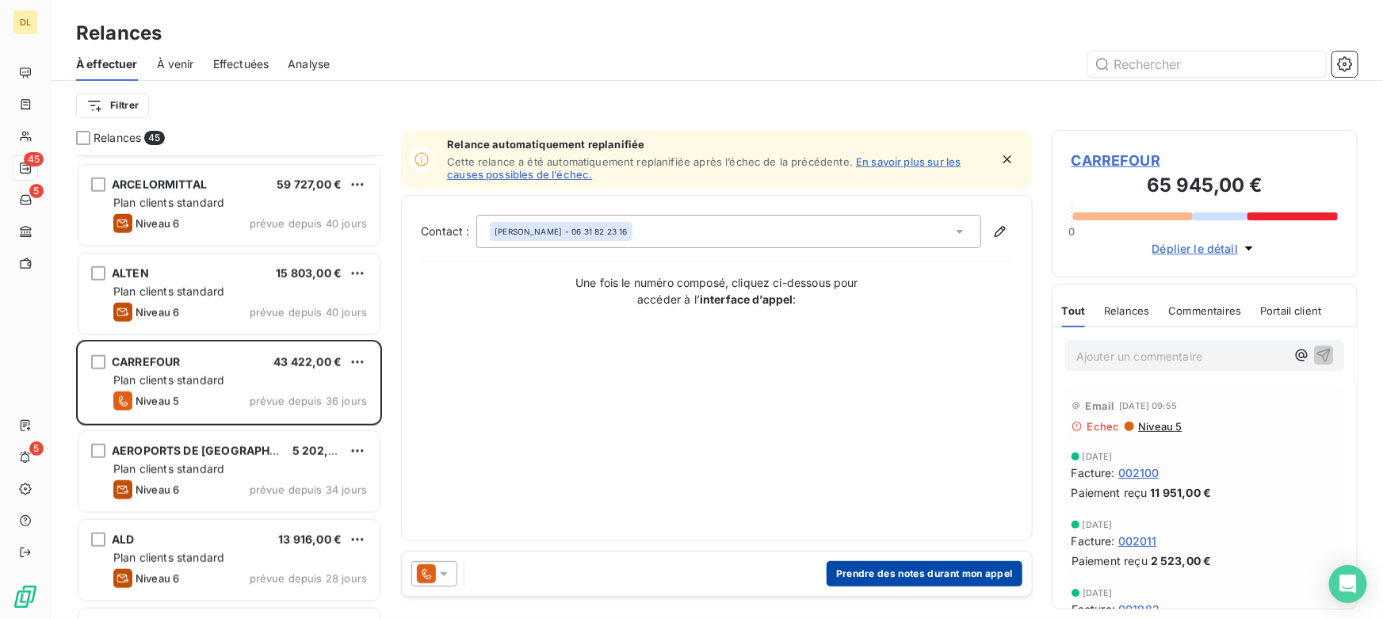
click at [935, 576] on button "Prendre des notes durant mon appel" at bounding box center [925, 573] width 196 height 25
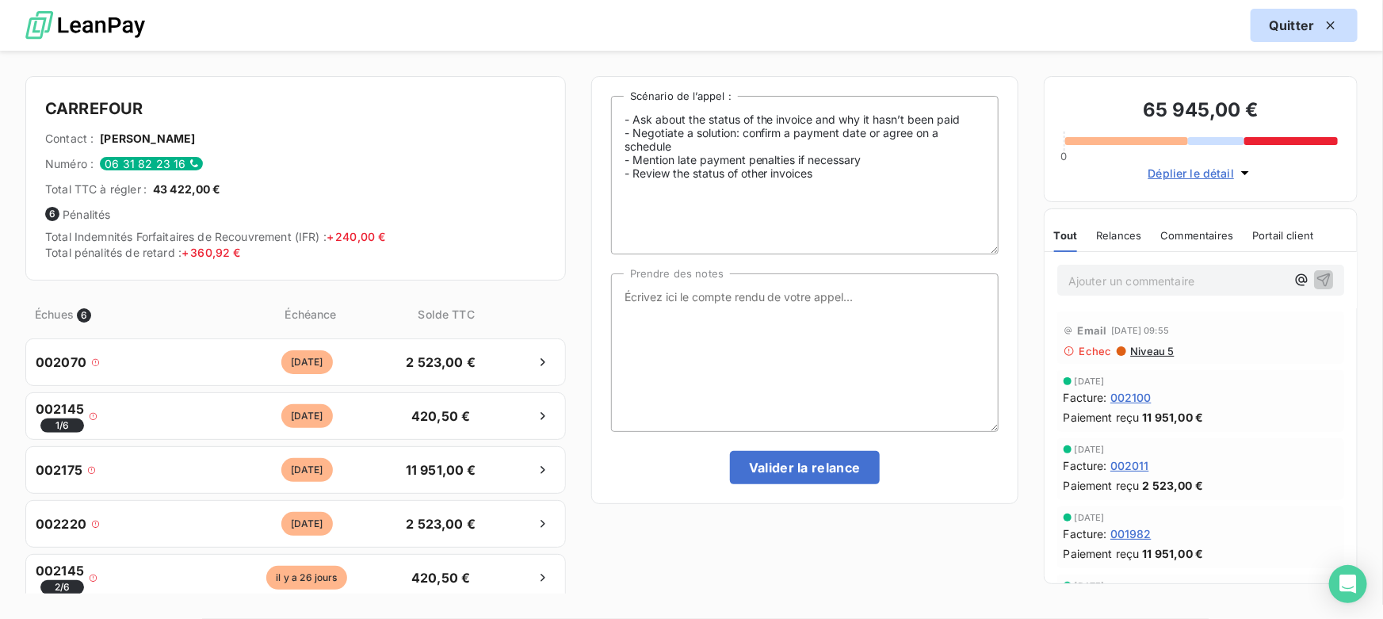
click at [1289, 23] on button "Quitter" at bounding box center [1303, 25] width 107 height 33
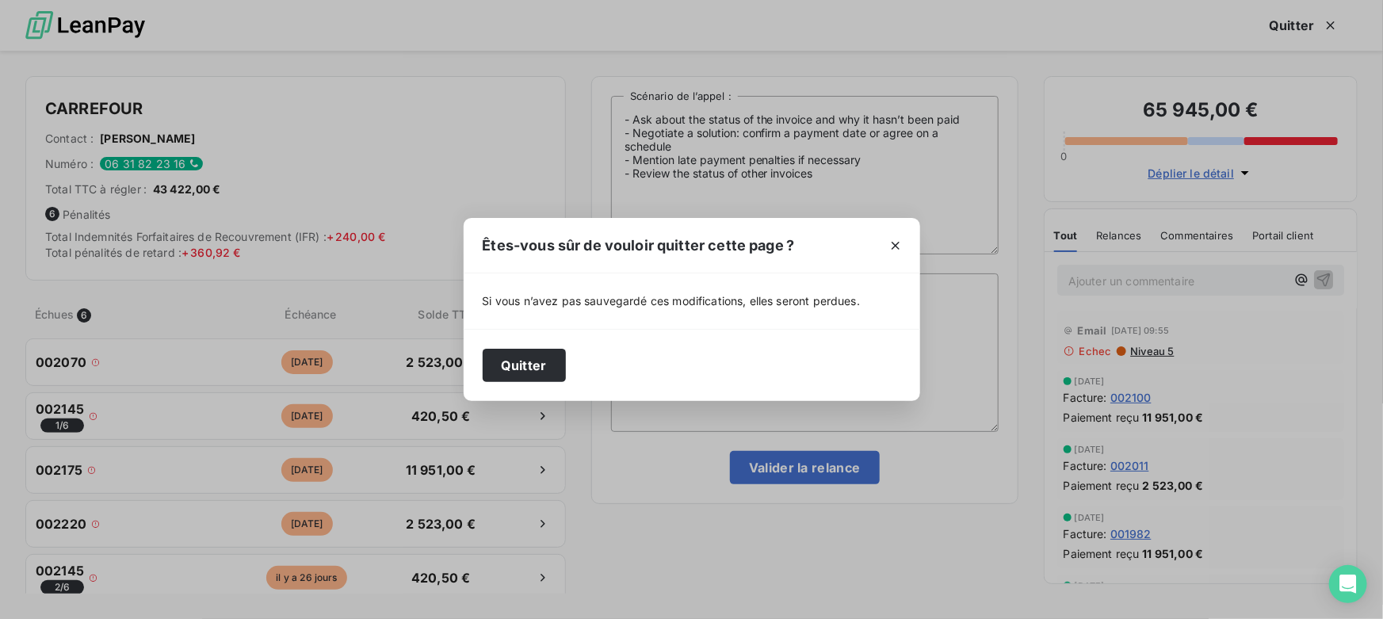
click at [540, 340] on div "Quitter" at bounding box center [692, 365] width 456 height 72
click at [543, 356] on button "Quitter" at bounding box center [524, 365] width 83 height 33
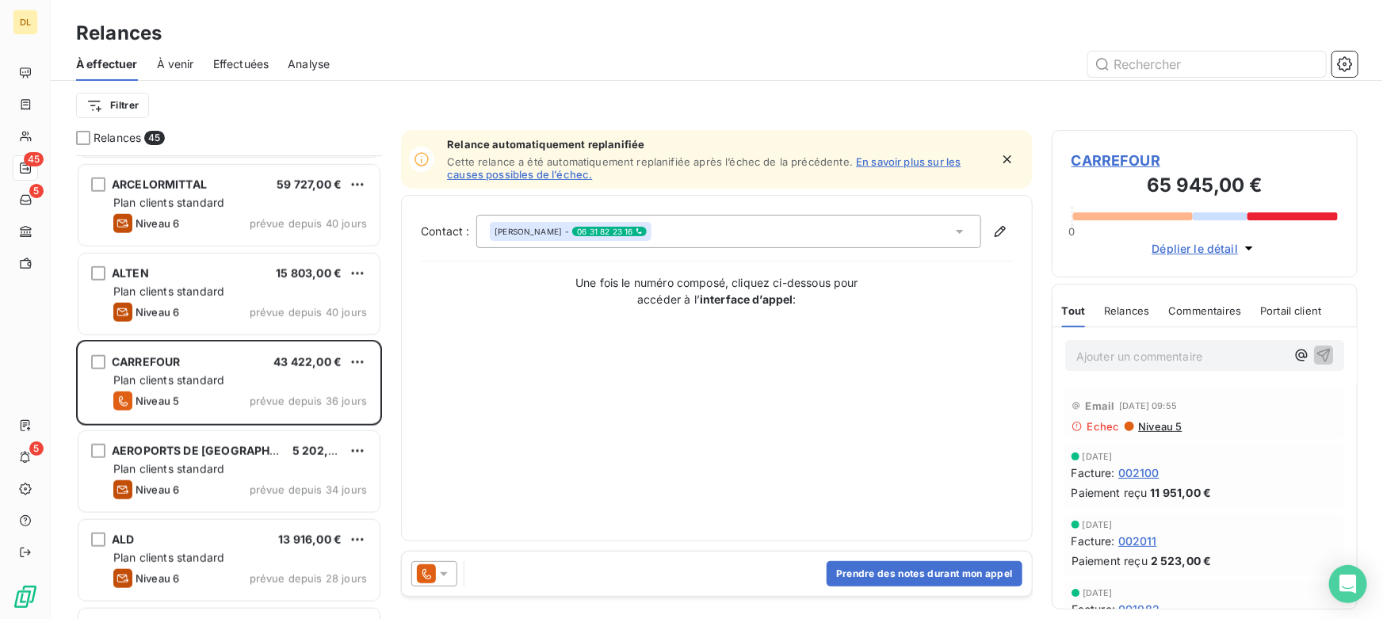
click at [166, 63] on span "À venir" at bounding box center [175, 64] width 37 height 16
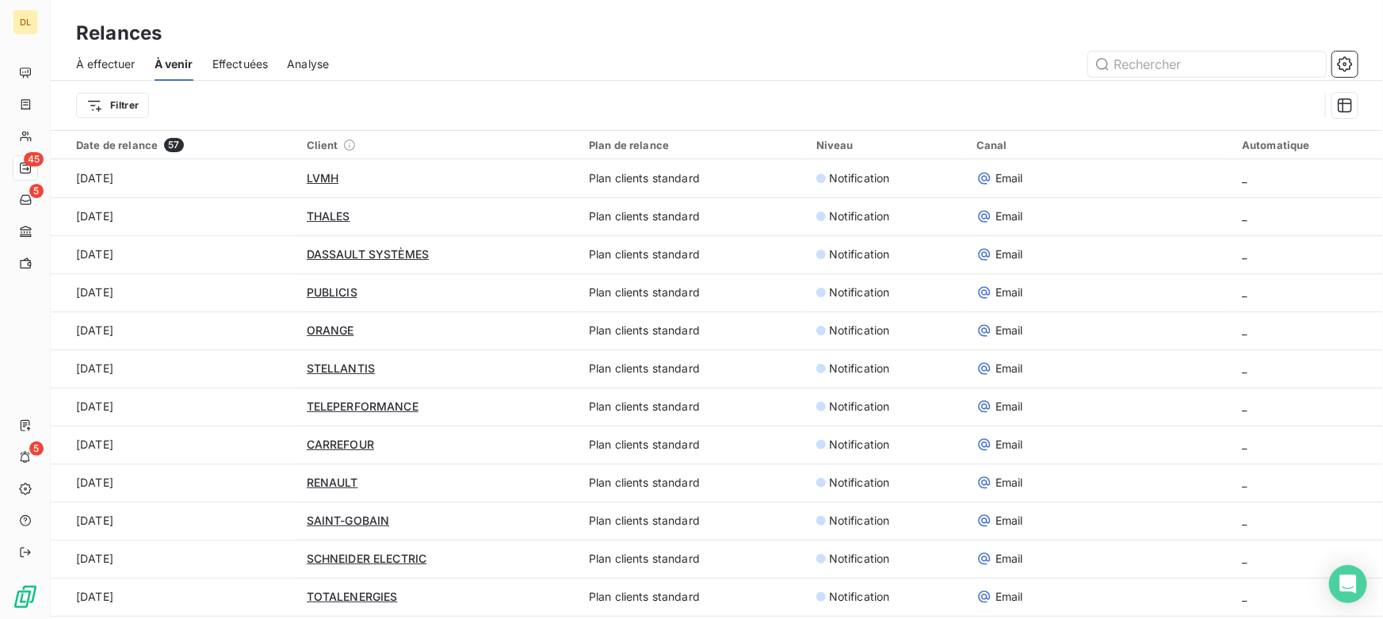
click at [240, 63] on span "Effectuées" at bounding box center [240, 64] width 56 height 16
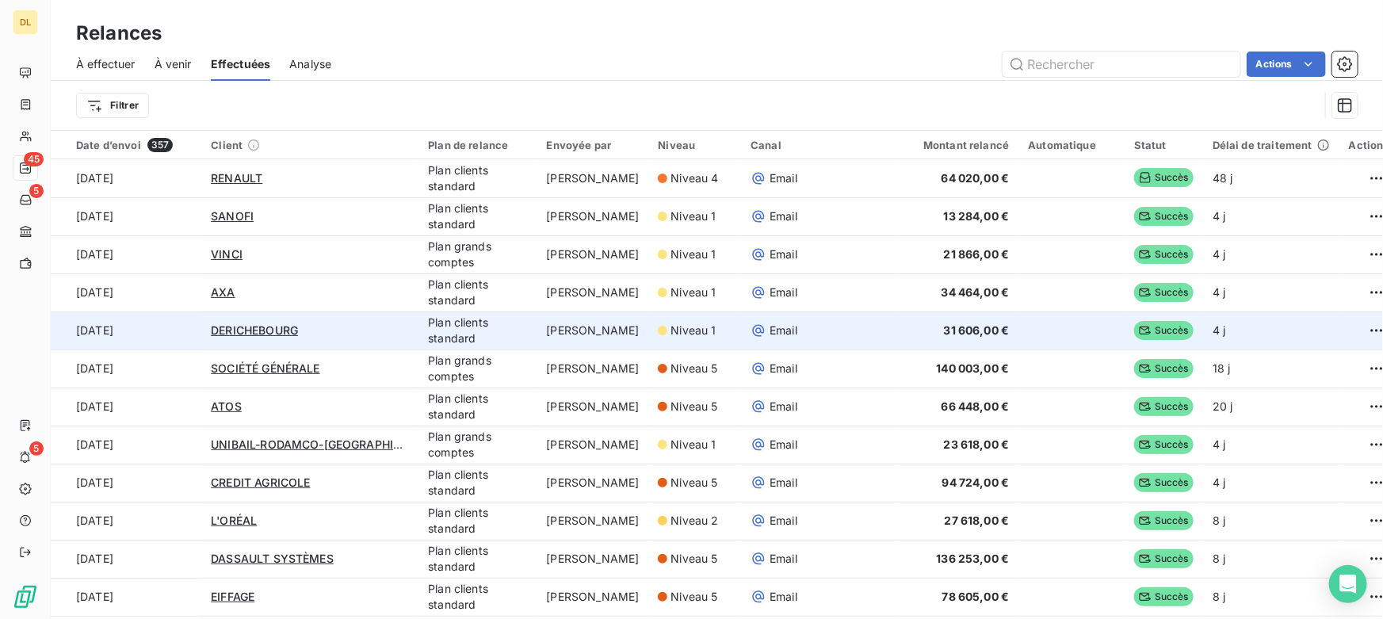
click at [658, 325] on div "Niveau 1" at bounding box center [695, 331] width 74 height 16
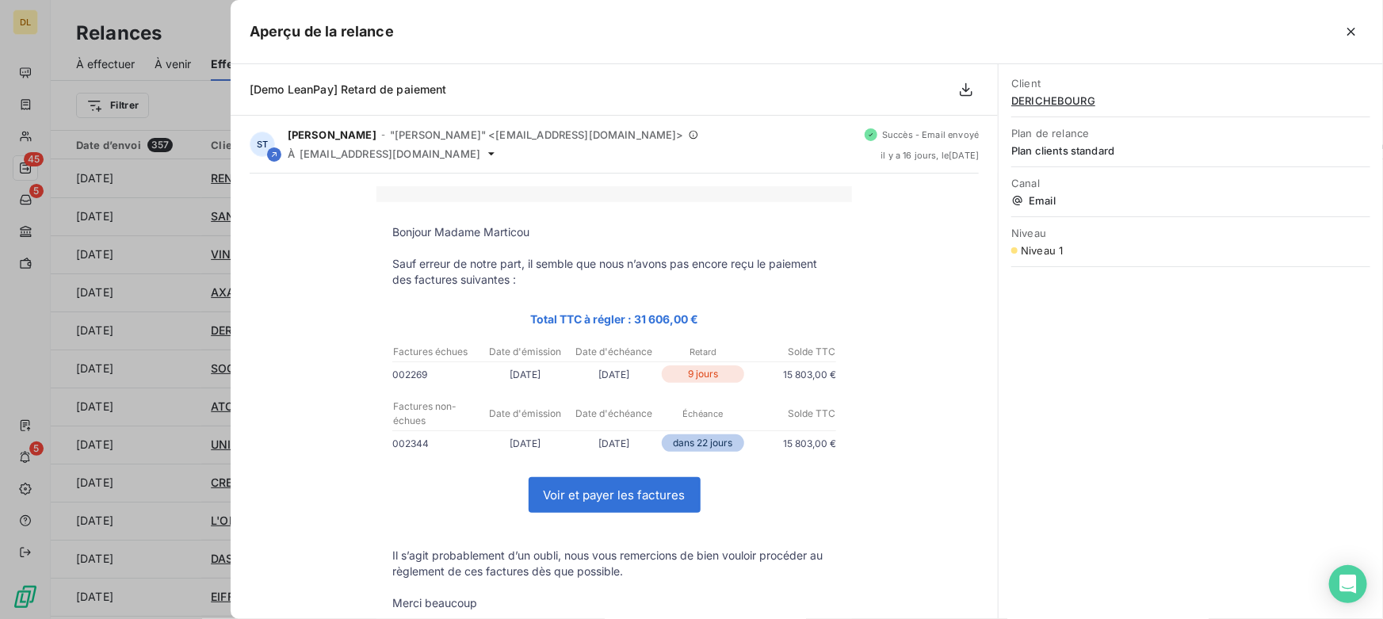
click at [126, 223] on div at bounding box center [691, 309] width 1383 height 619
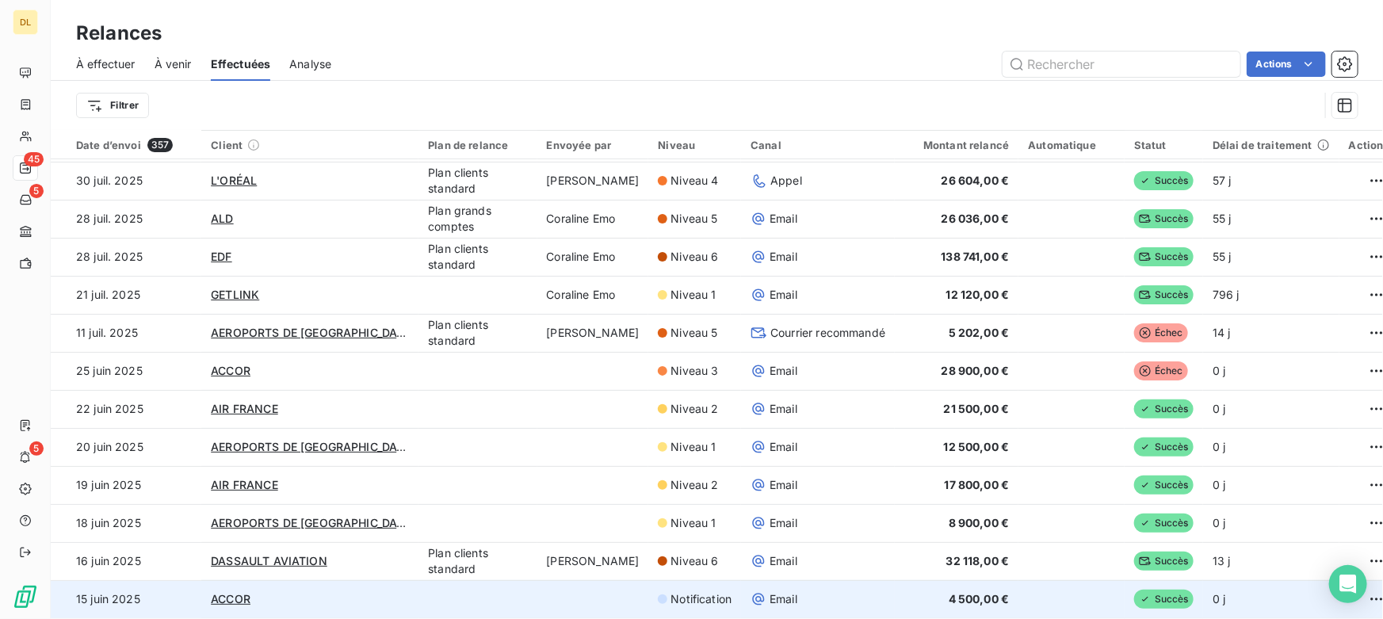
scroll to position [53, 0]
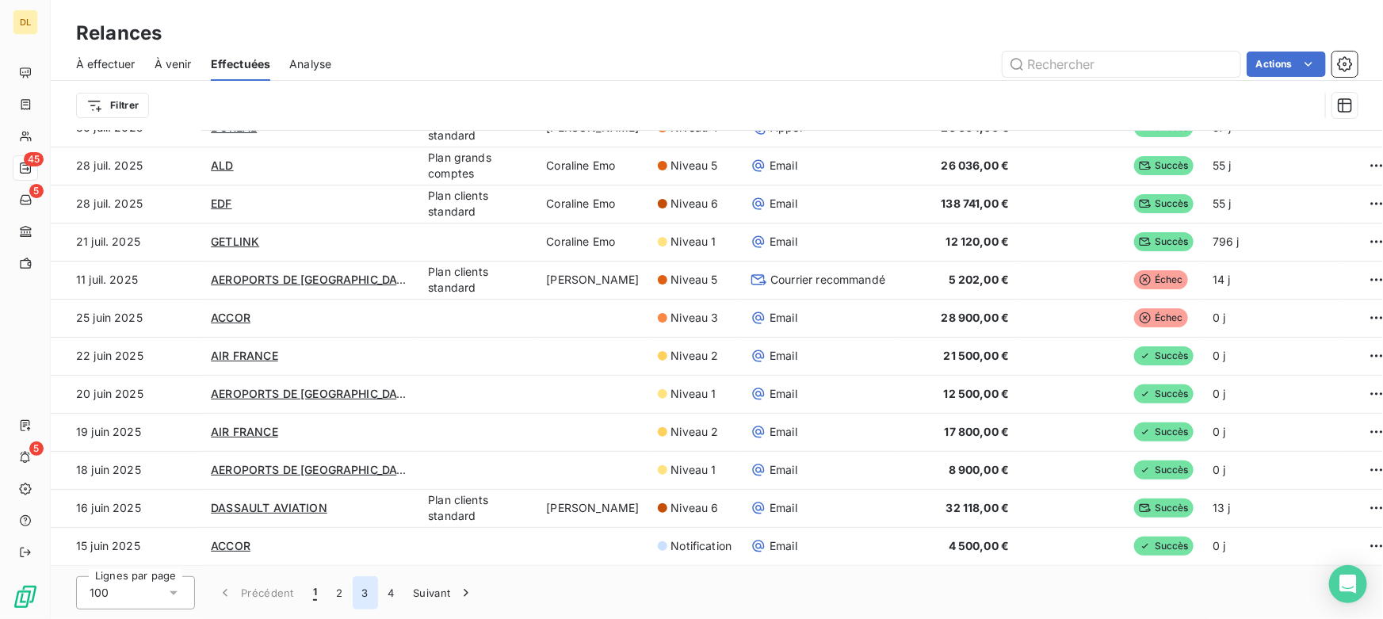
click at [353, 590] on button "3" at bounding box center [365, 592] width 25 height 33
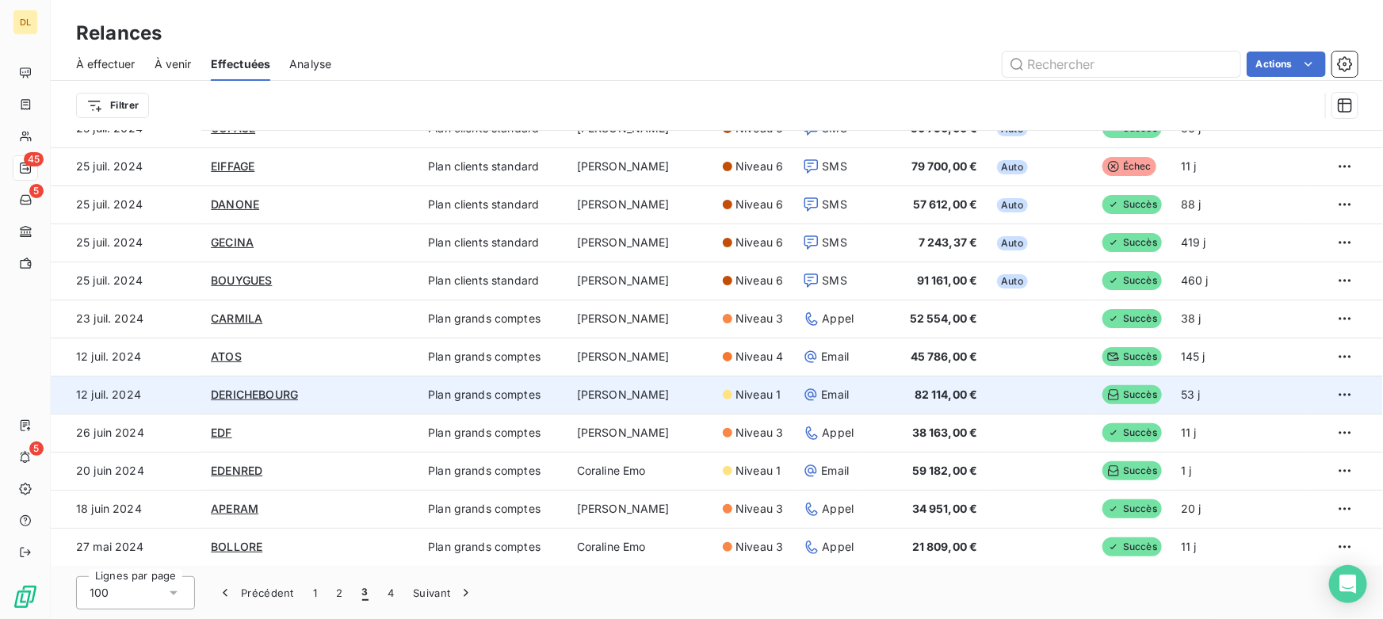
scroll to position [3056, 0]
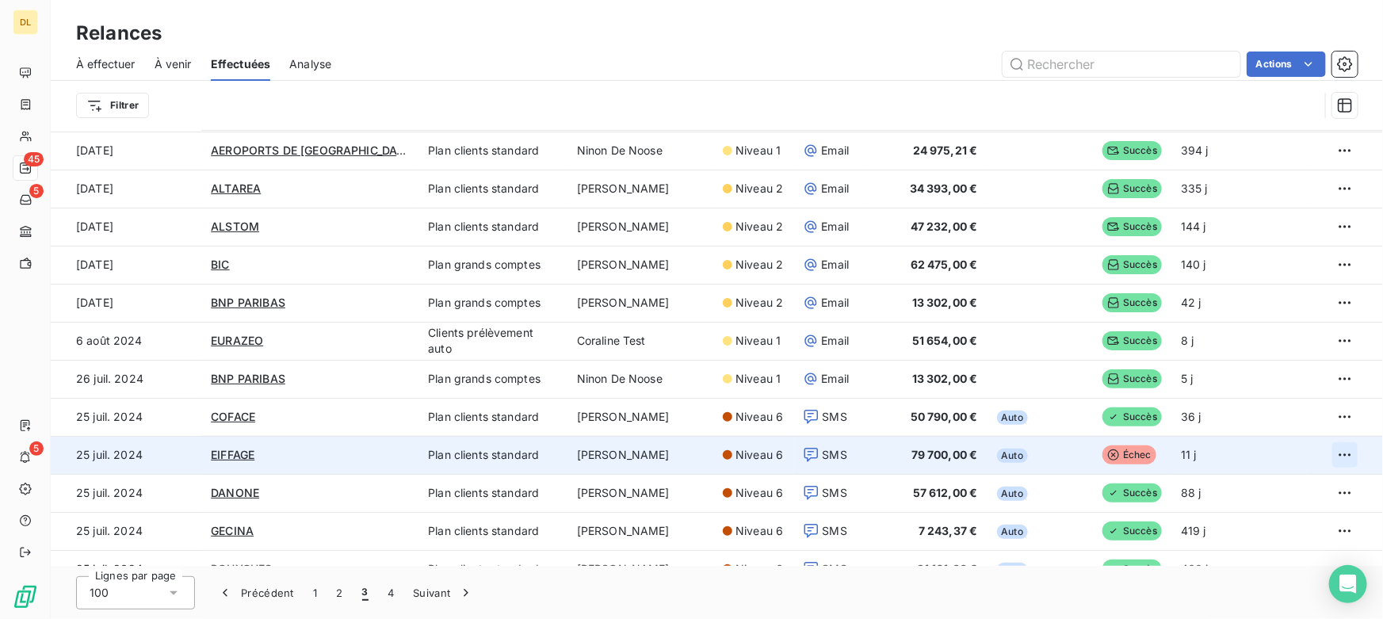
click at [1331, 452] on html "DL 45 5 5 Relances À effectuer À venir Effectuées Analyse Actions Filtrer Date …" at bounding box center [691, 309] width 1383 height 619
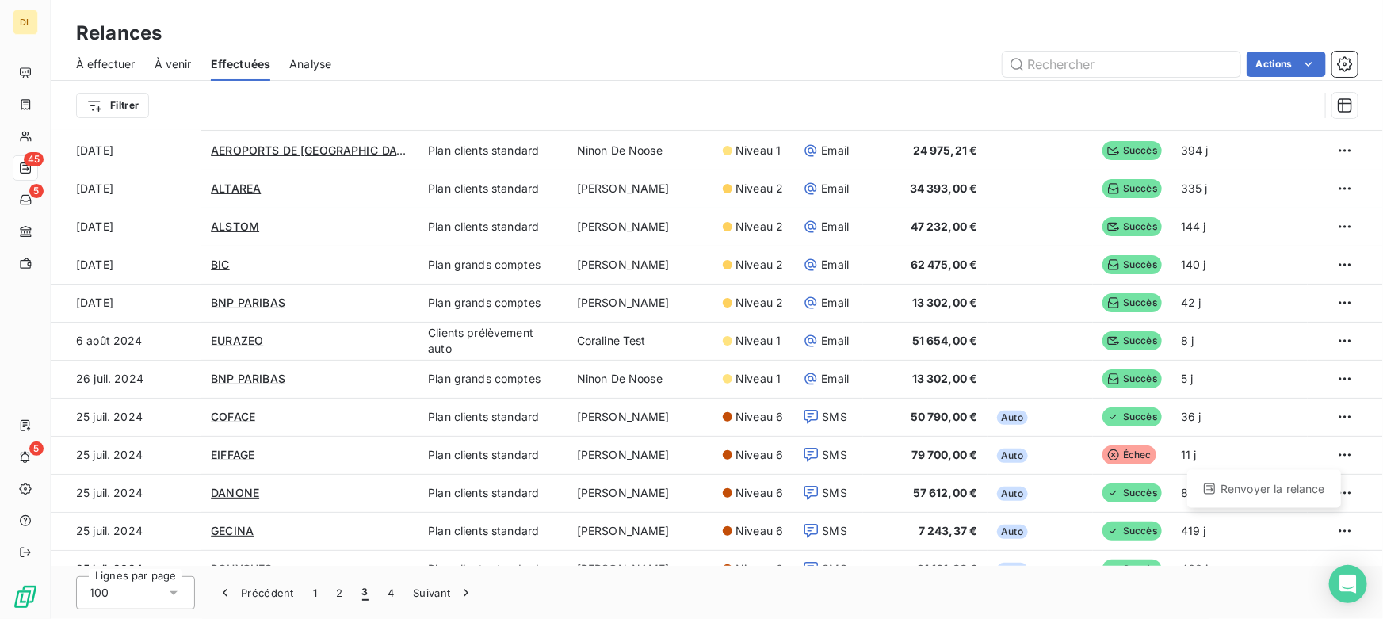
click at [1205, 392] on html "DL 45 5 5 Relances À effectuer À venir Effectuées Analyse Actions Filtrer Date …" at bounding box center [691, 309] width 1383 height 619
click at [316, 64] on span "Analyse" at bounding box center [310, 64] width 42 height 16
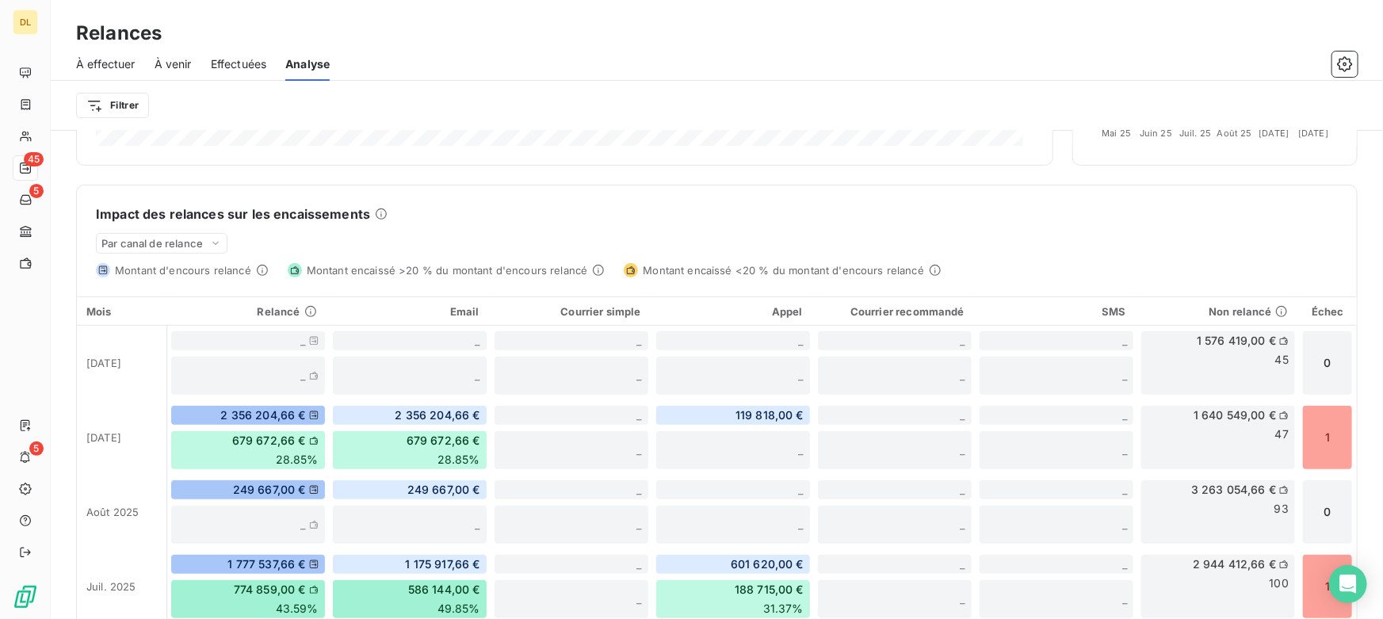
scroll to position [360, 0]
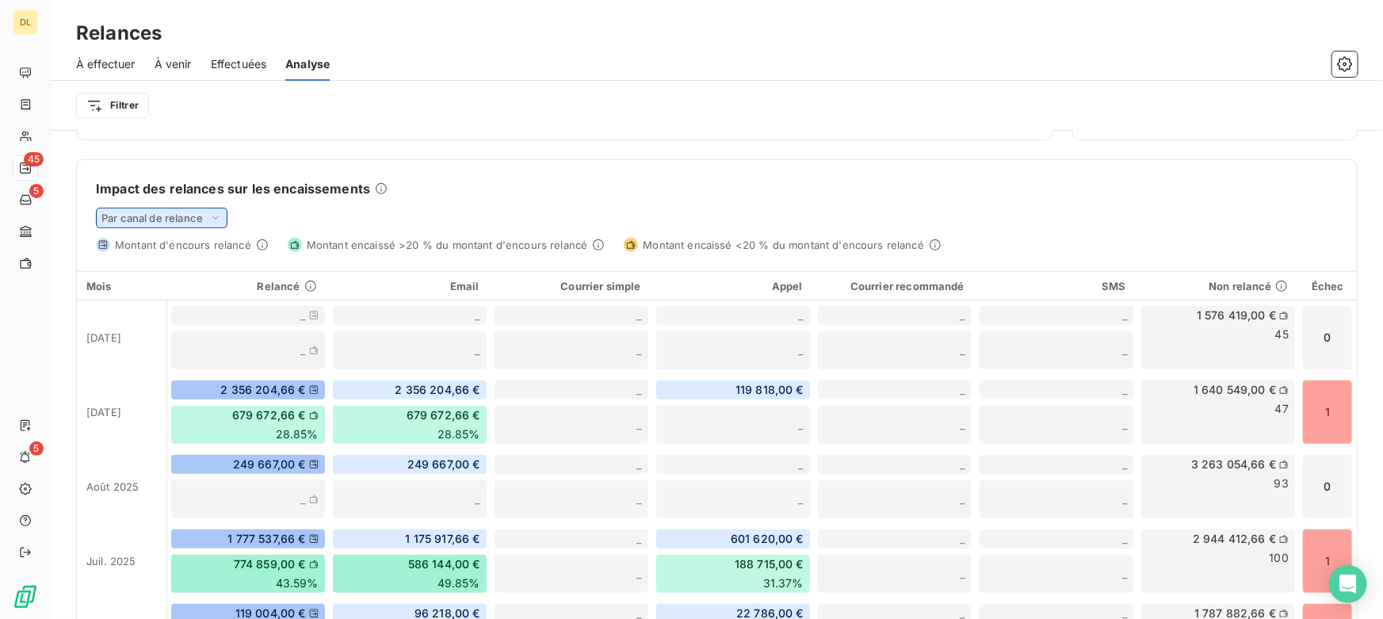
click at [165, 220] on span "Par canal de relance" at bounding box center [151, 218] width 101 height 13
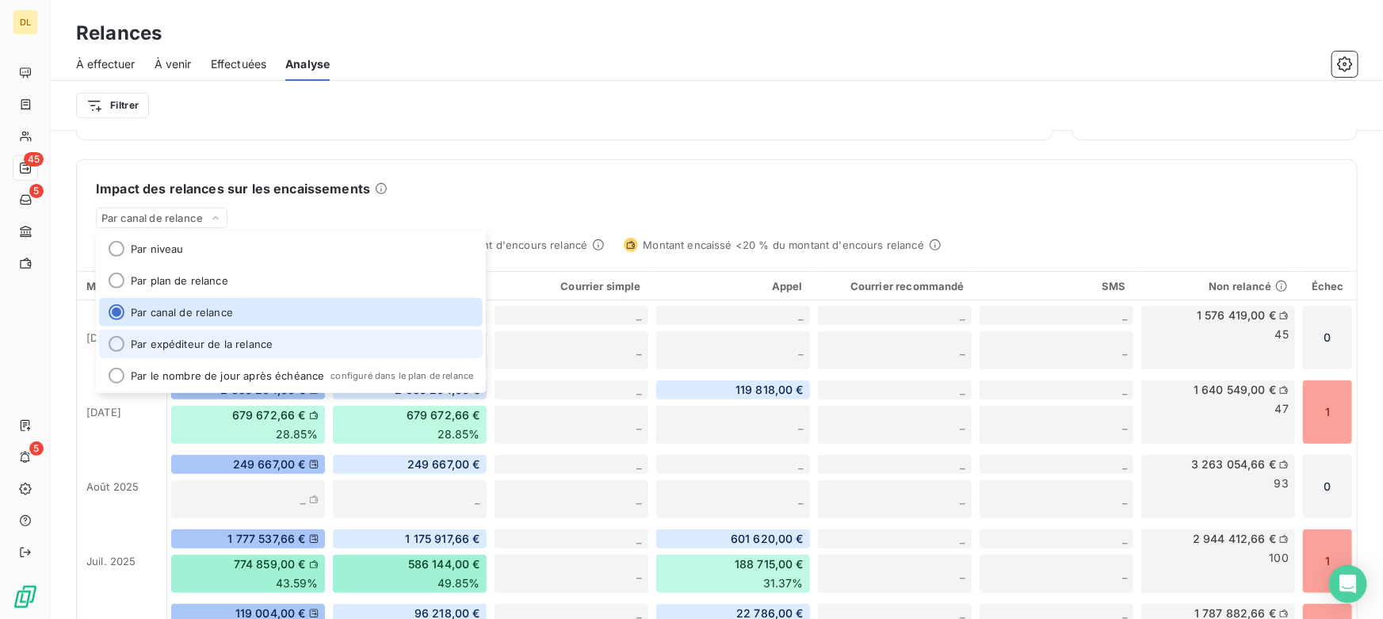
click at [212, 348] on li "Par expéditeur de la relance" at bounding box center [291, 344] width 384 height 29
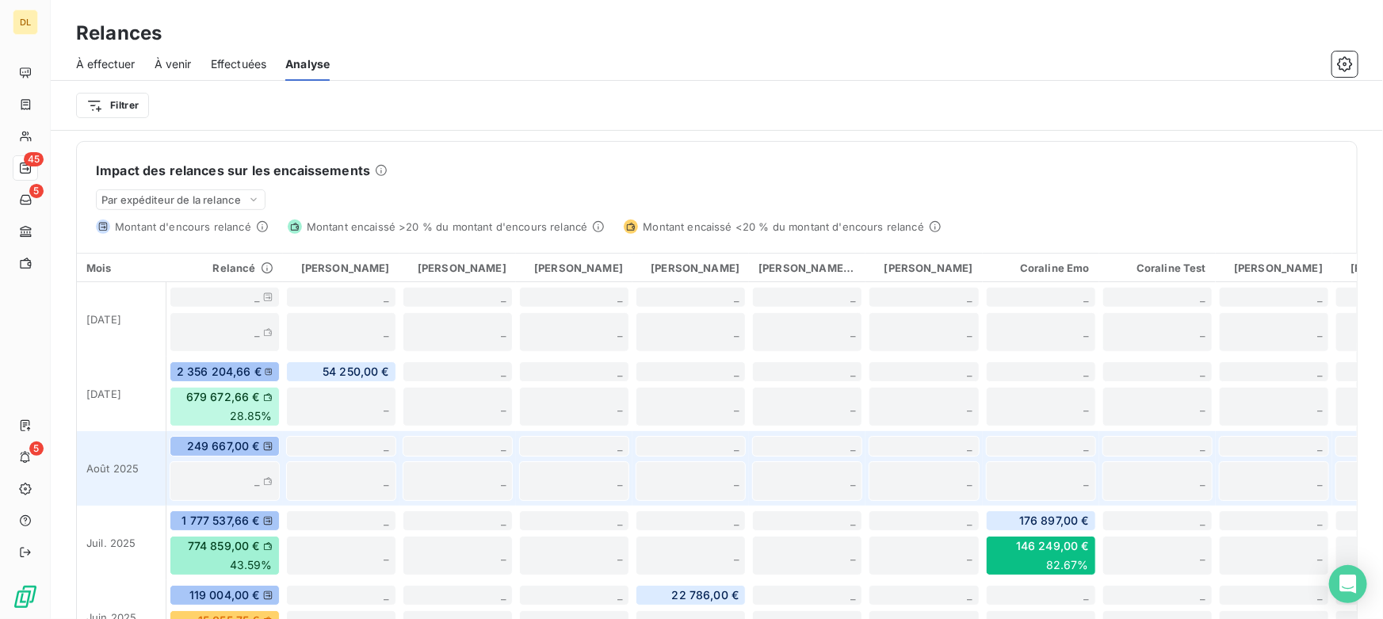
scroll to position [336, 0]
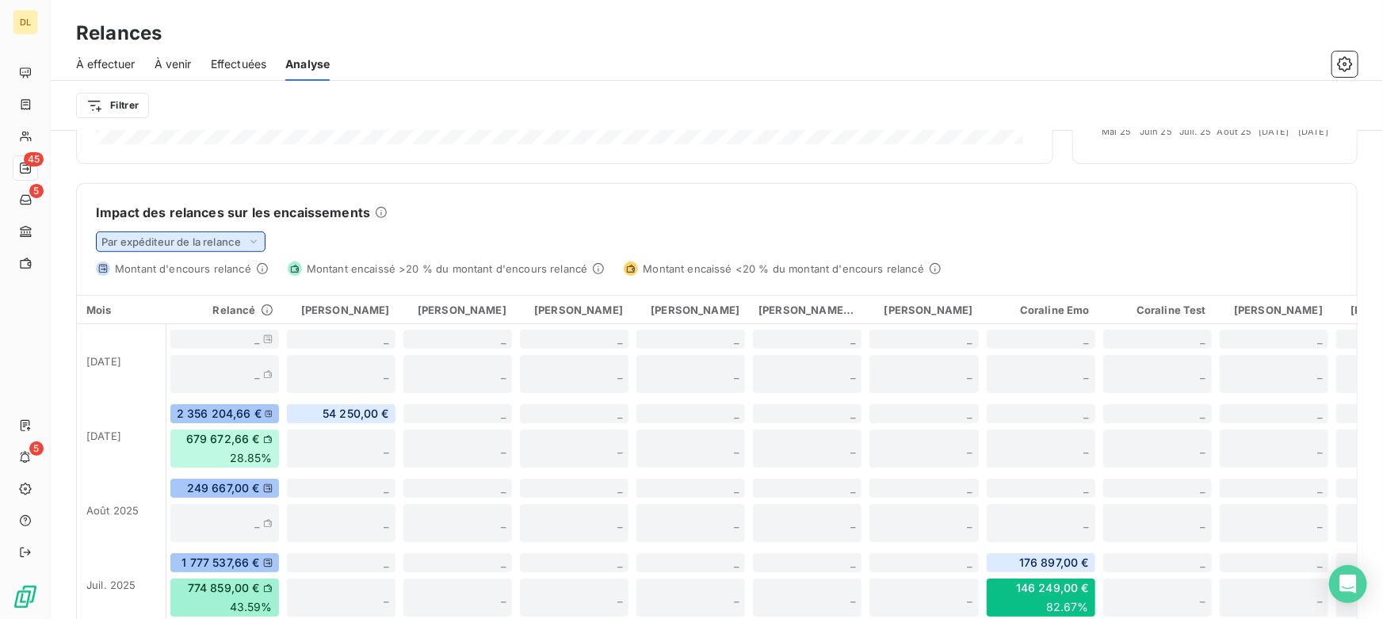
click at [208, 246] on span "Par expéditeur de la relance" at bounding box center [170, 241] width 139 height 13
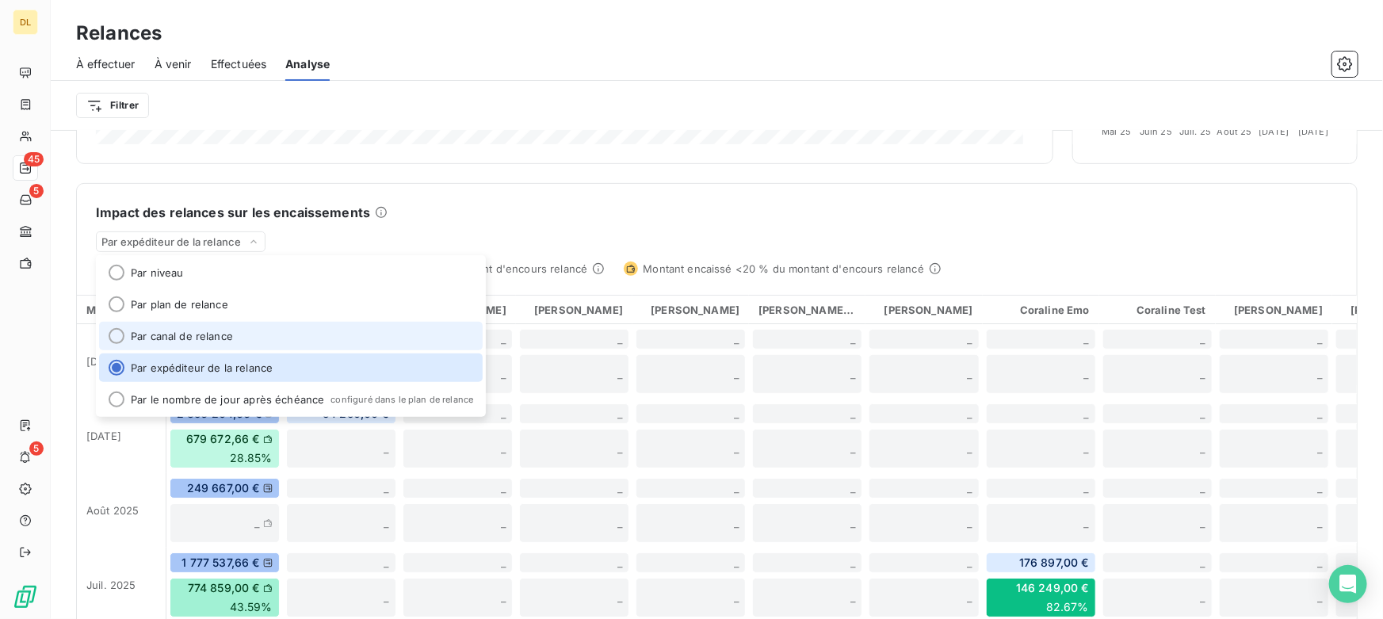
click at [194, 340] on li "Par canal de relance" at bounding box center [291, 336] width 384 height 29
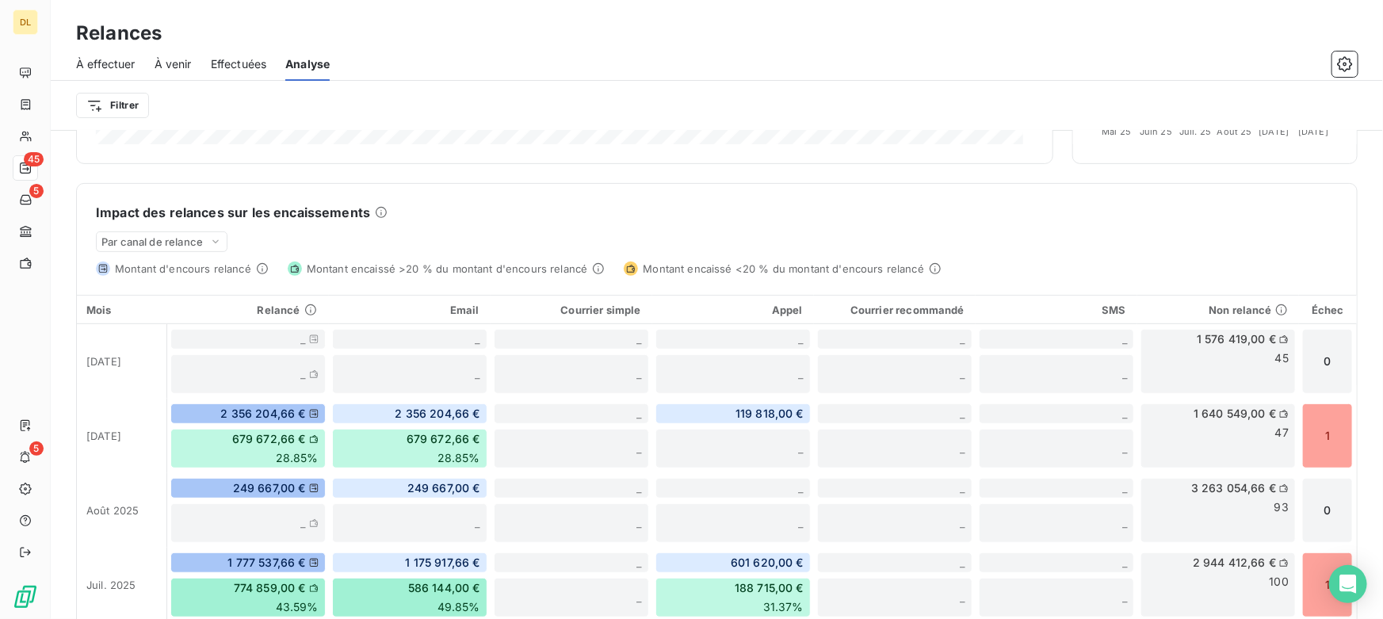
click at [517, 199] on div "Impact des relances sur les encaissements Par canal de relance Montant d'encour…" at bounding box center [717, 230] width 1280 height 92
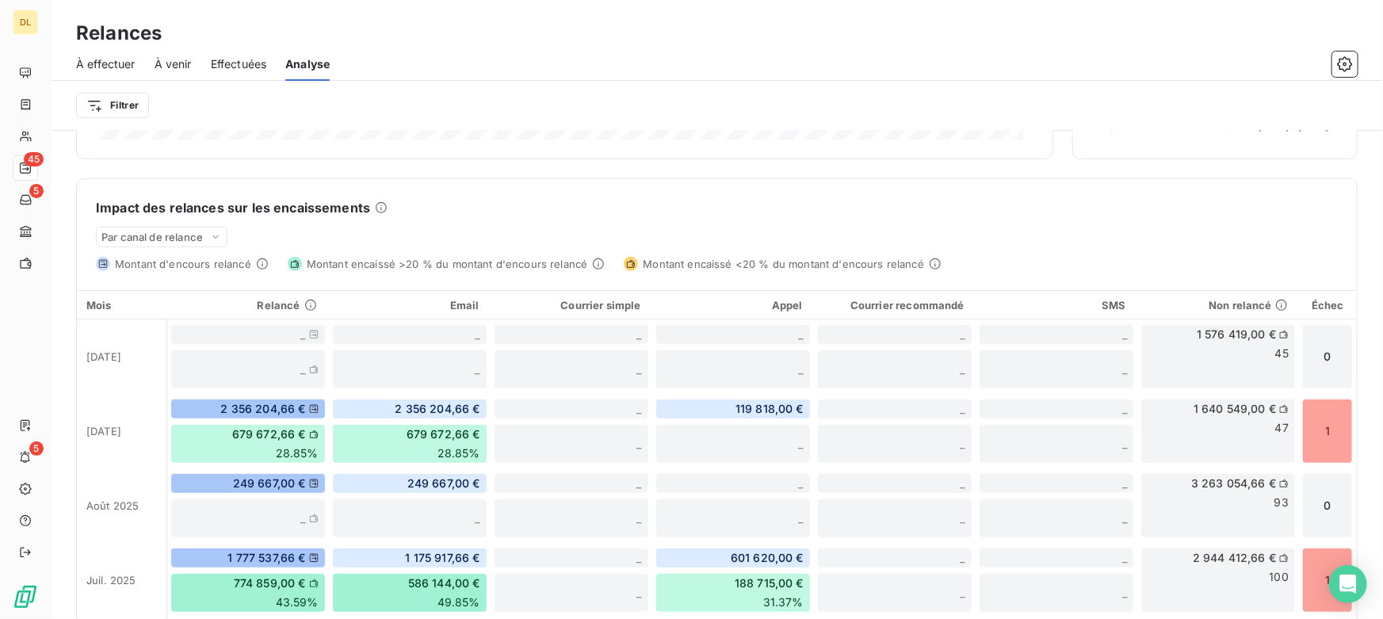
scroll to position [330, 0]
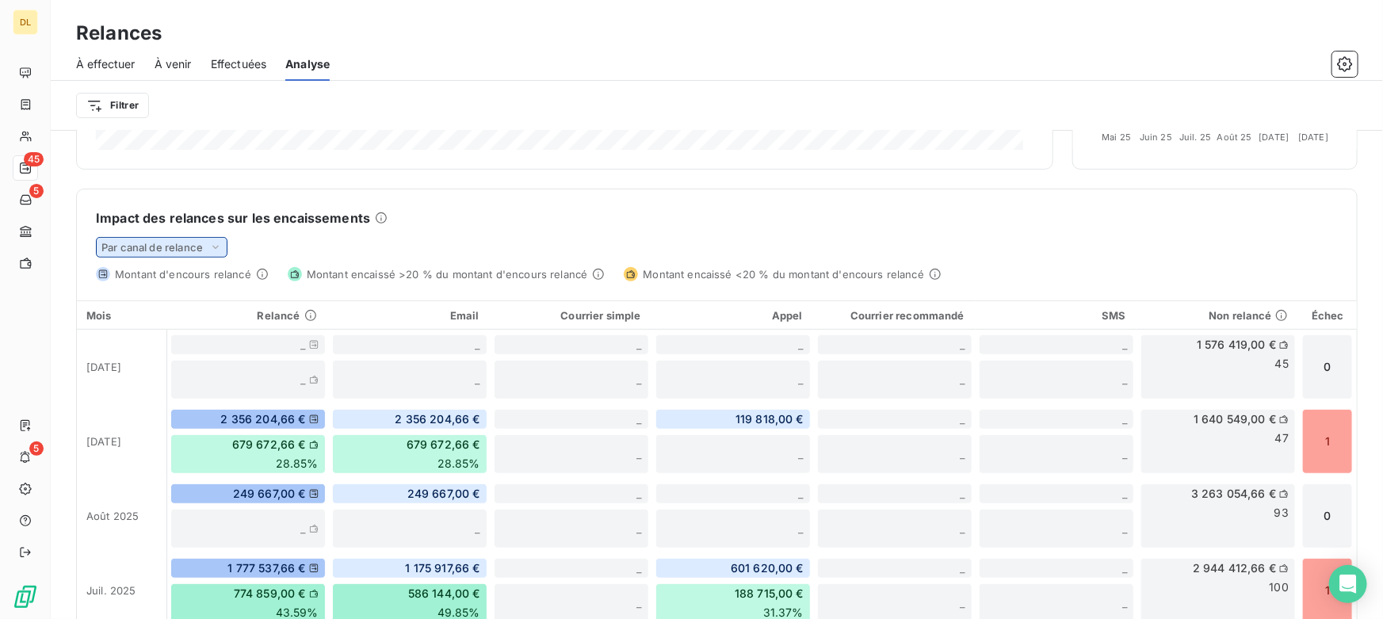
click at [135, 249] on span "Par canal de relance" at bounding box center [151, 247] width 101 height 13
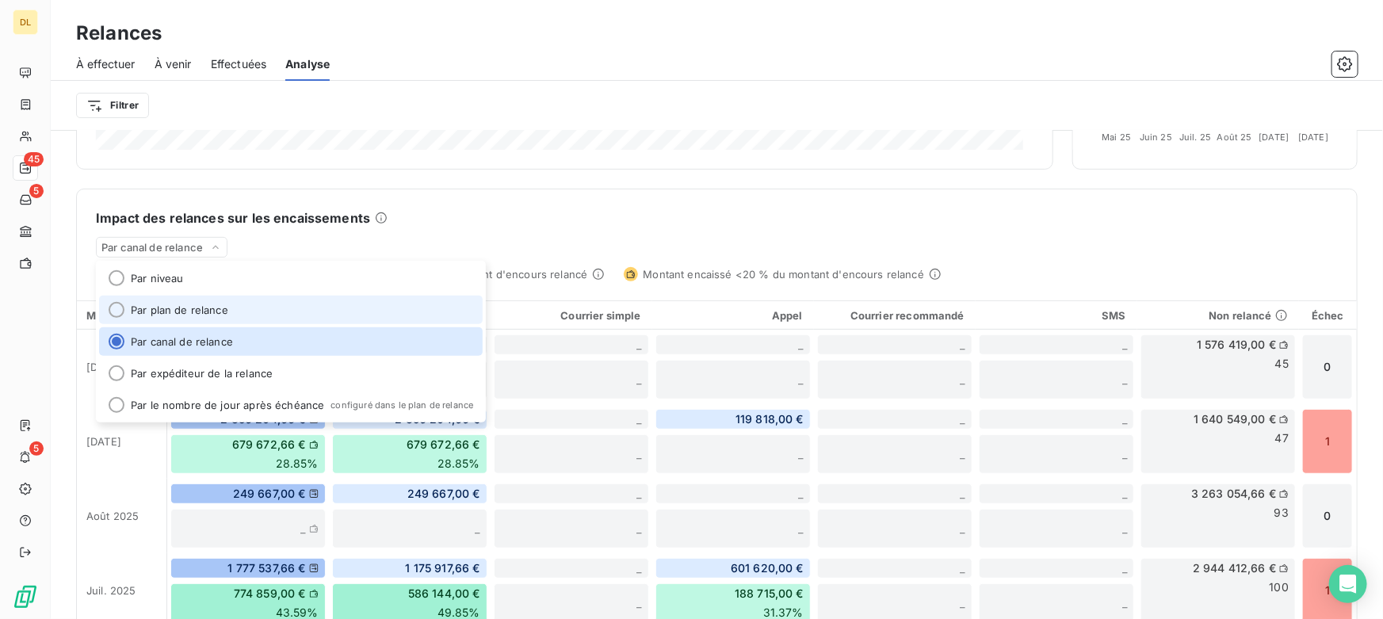
click at [174, 309] on li "Par plan de relance" at bounding box center [291, 310] width 384 height 29
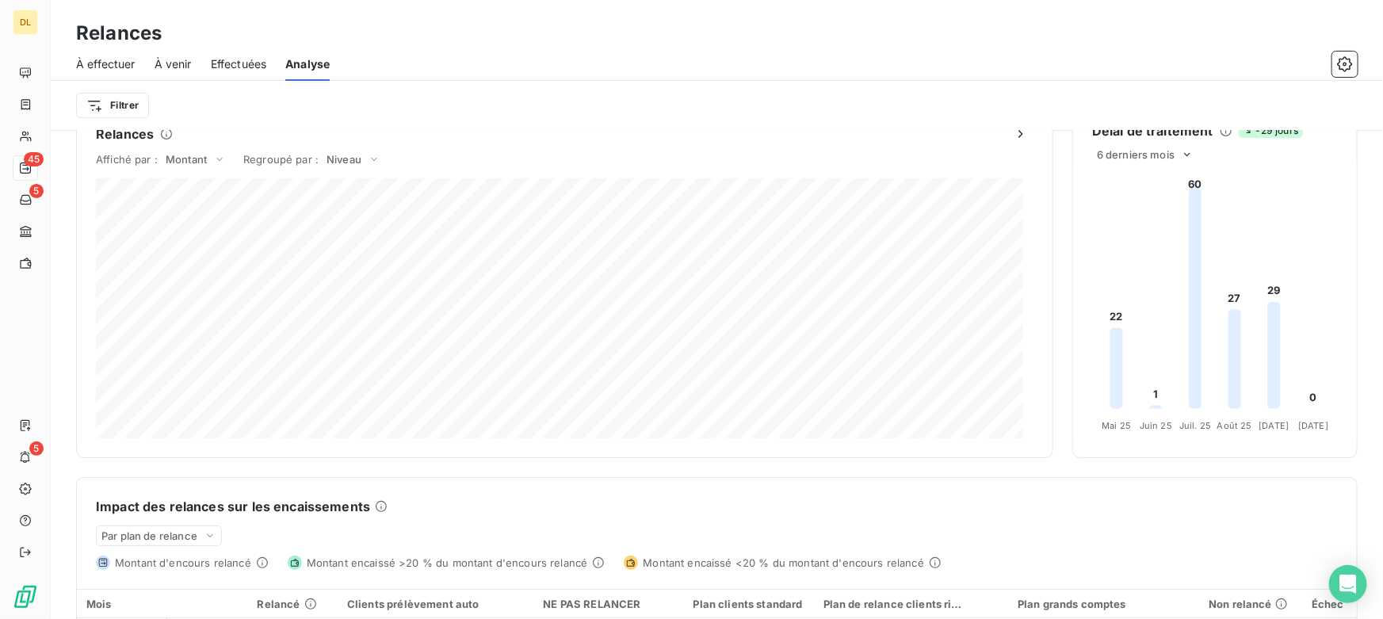
scroll to position [258, 0]
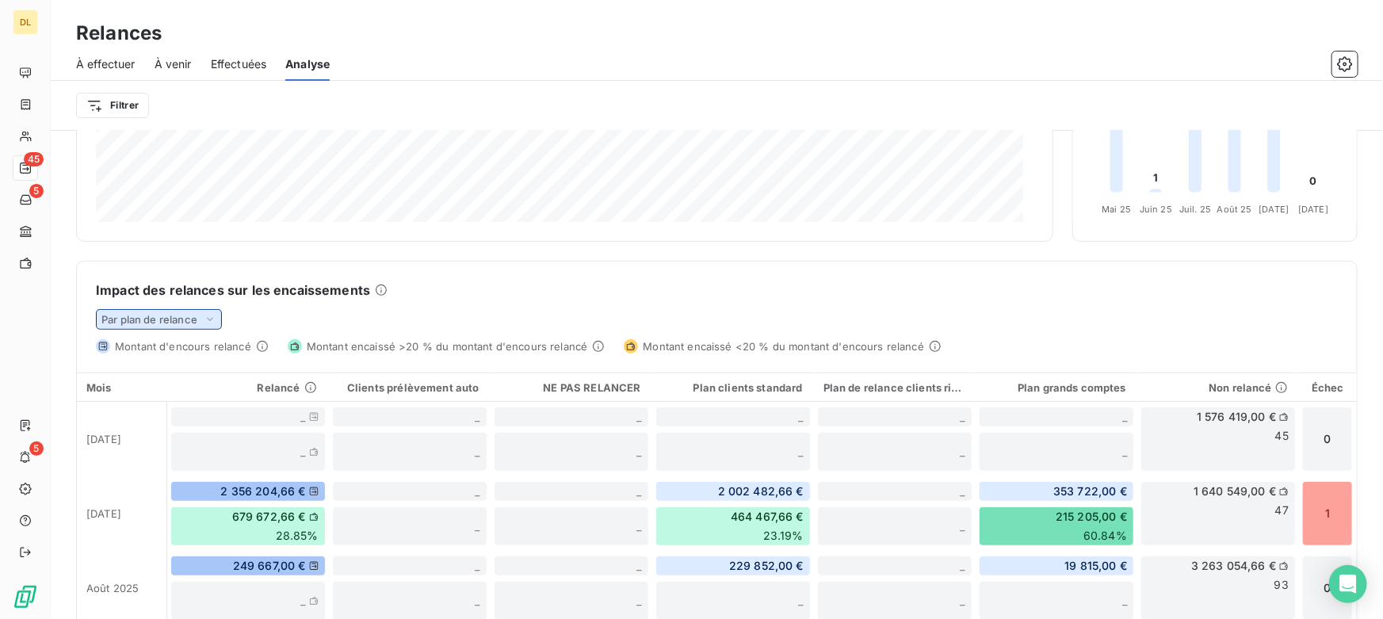
click at [139, 321] on span "Par plan de relance" at bounding box center [149, 319] width 96 height 13
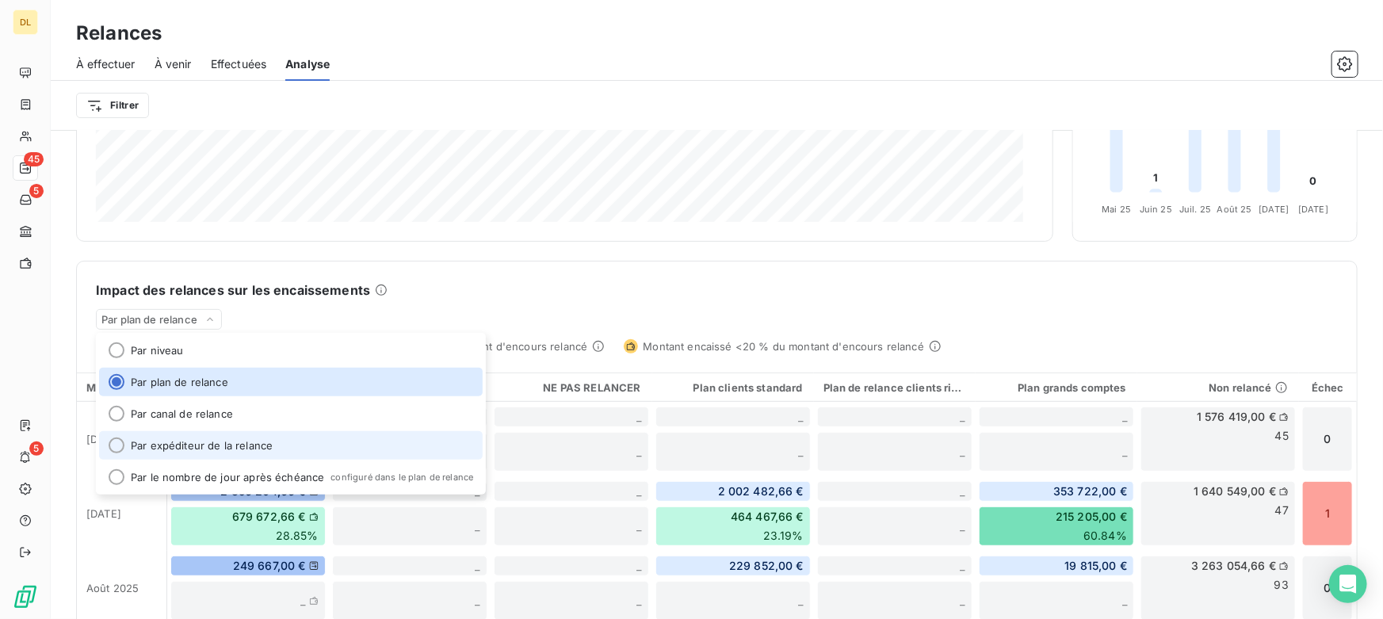
click at [179, 444] on li "Par expéditeur de la relance" at bounding box center [291, 445] width 384 height 29
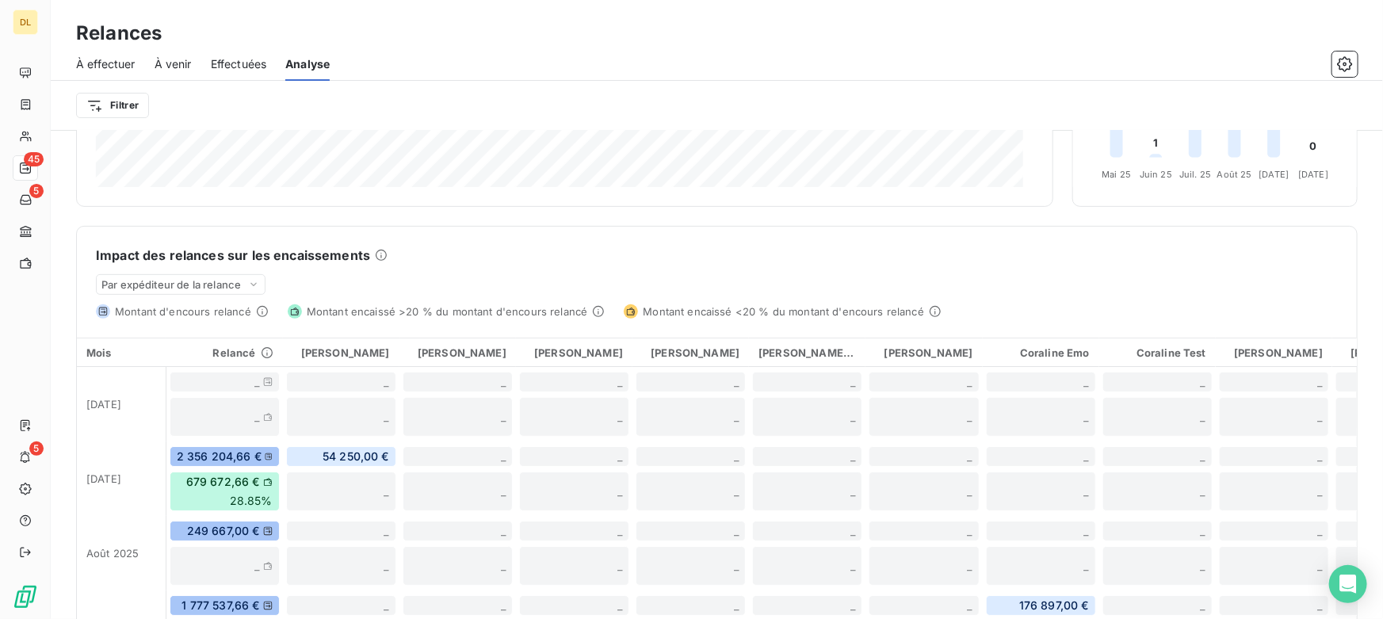
scroll to position [0, 0]
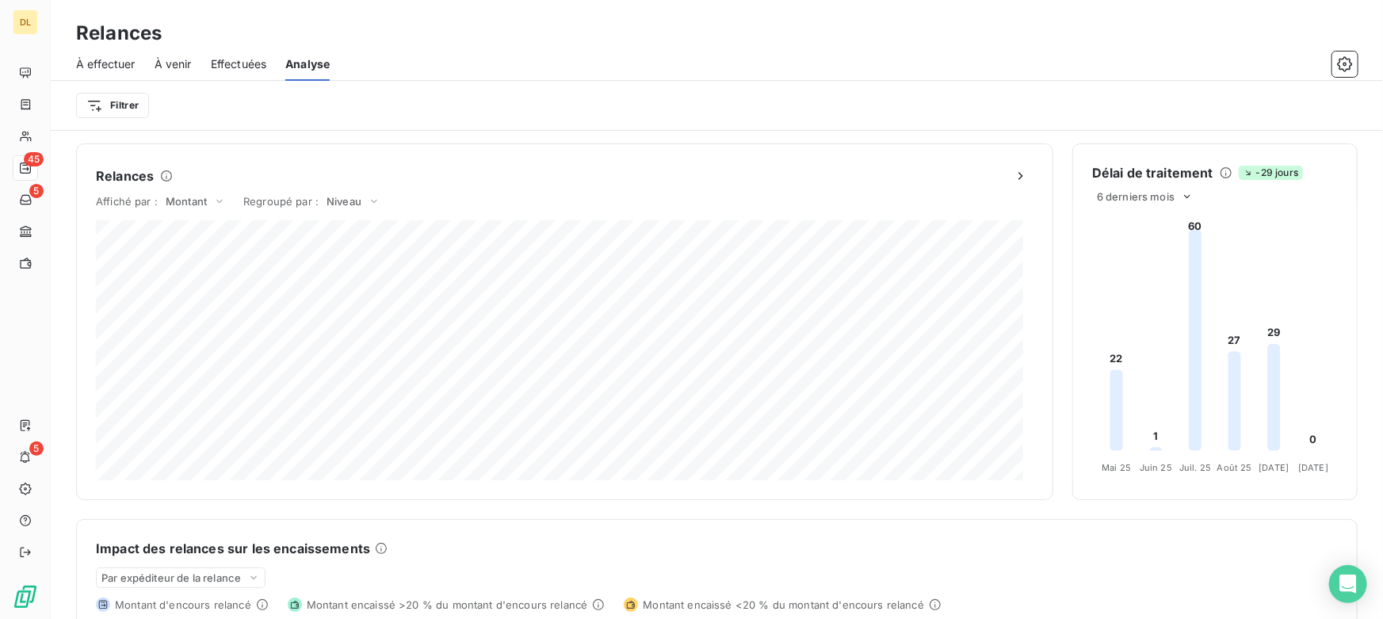
click at [106, 67] on span "À effectuer" at bounding box center [105, 64] width 59 height 16
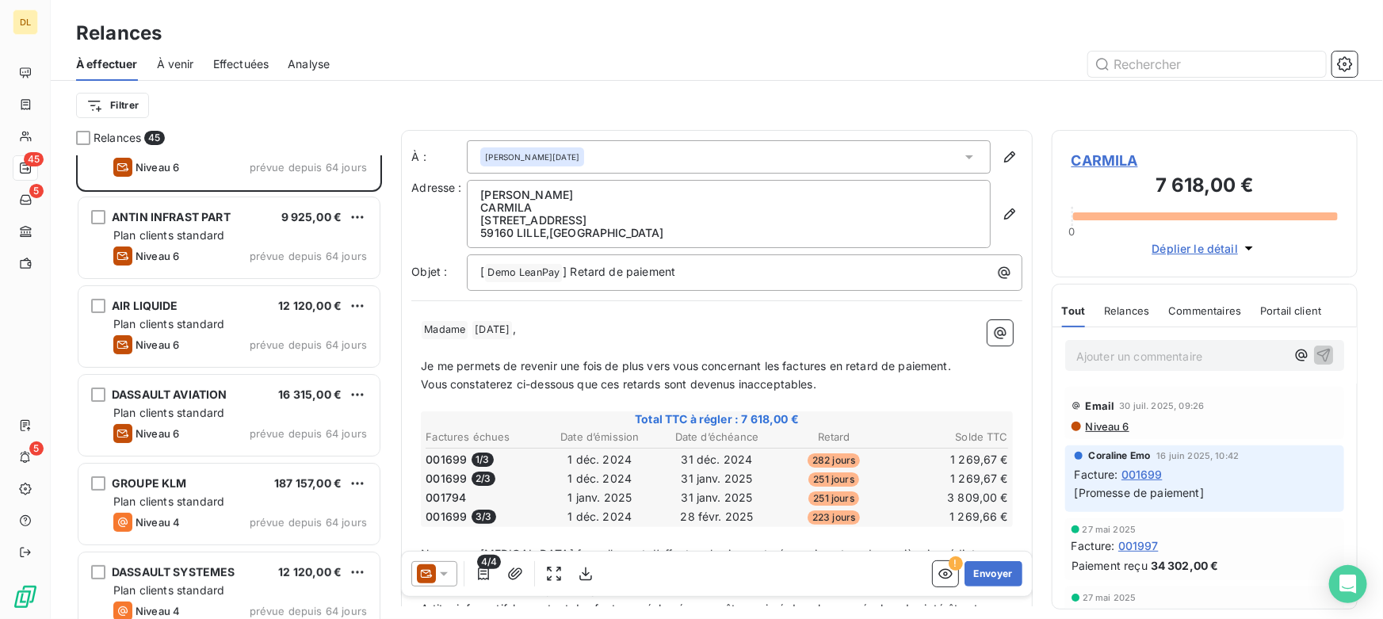
scroll to position [144, 0]
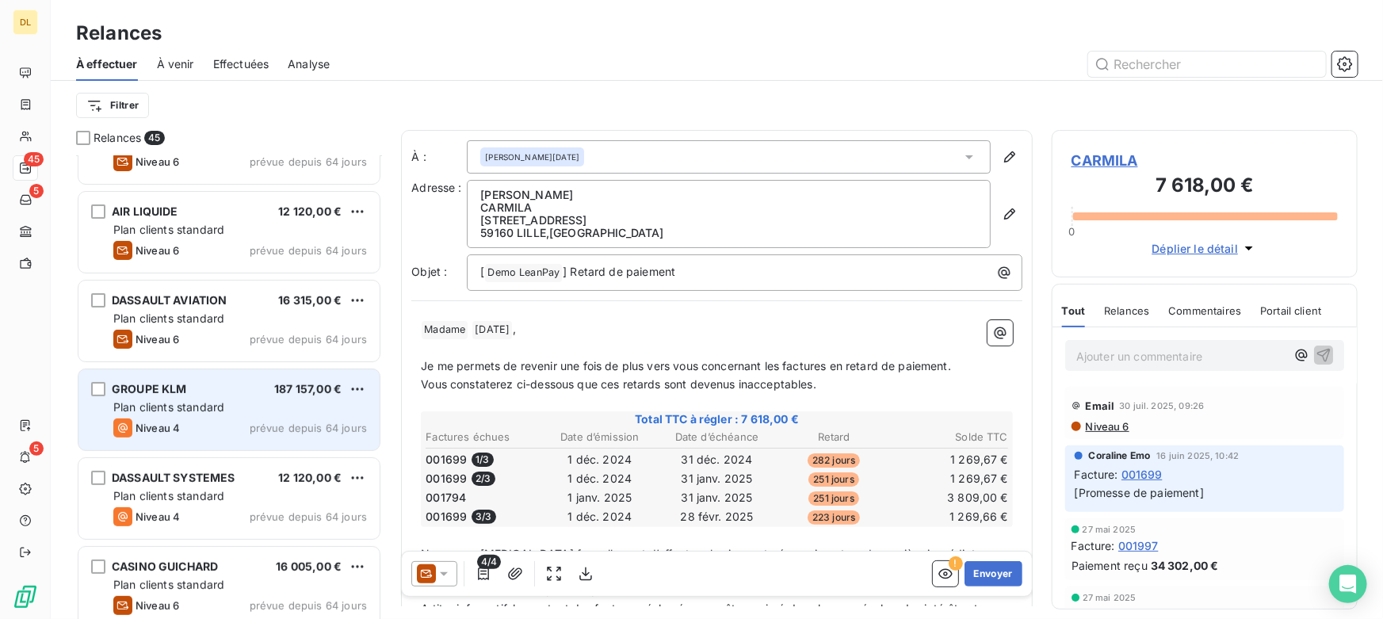
click at [189, 426] on div "Niveau 4 prévue depuis 64 jours" at bounding box center [240, 427] width 254 height 19
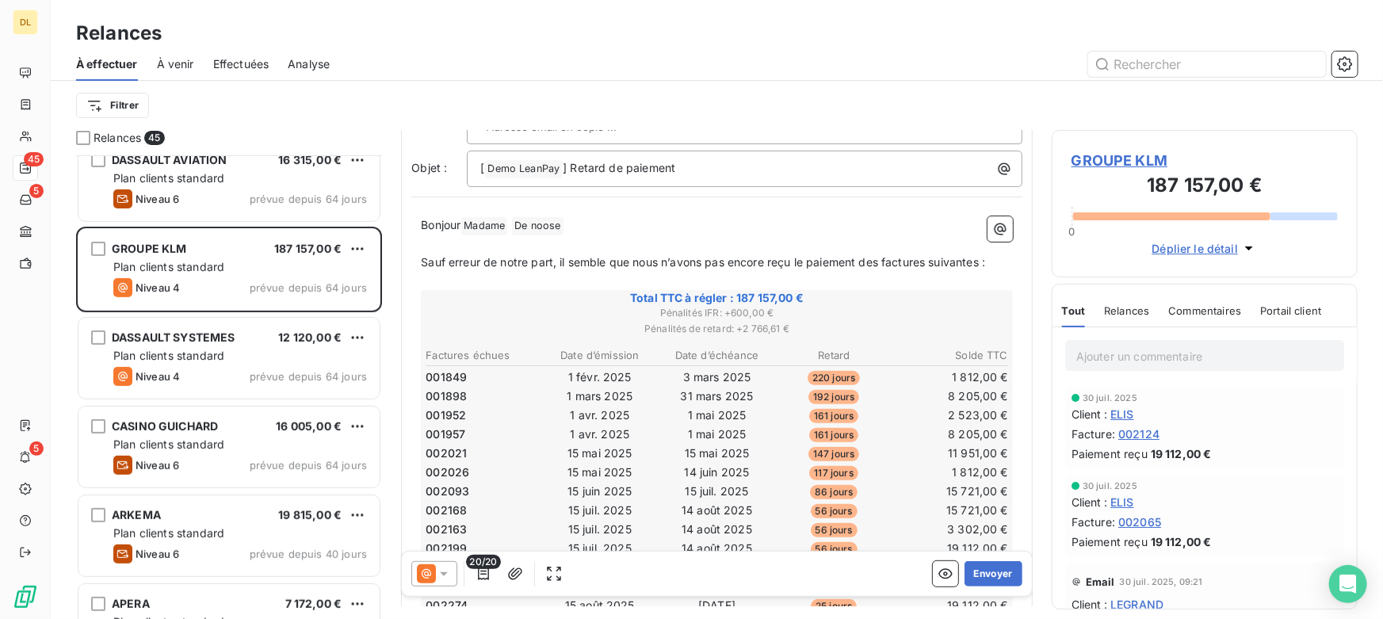
scroll to position [288, 0]
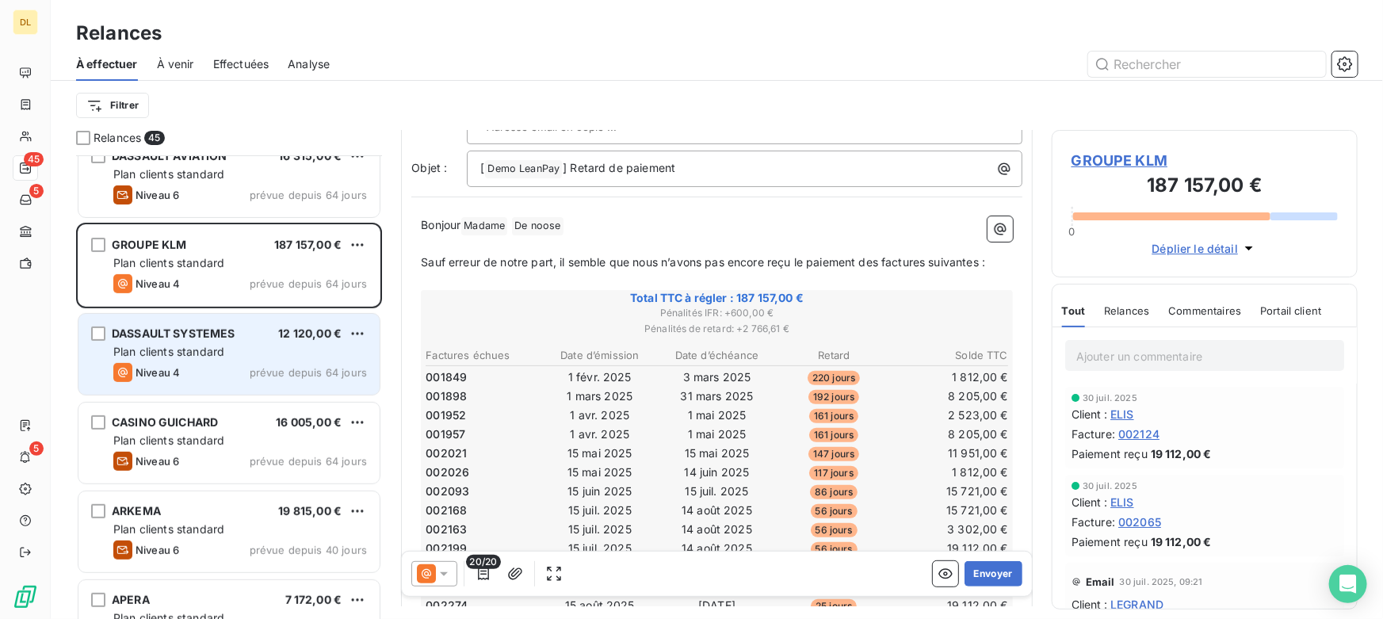
click at [181, 333] on span "DASSAULT SYSTEMES" at bounding box center [174, 332] width 124 height 13
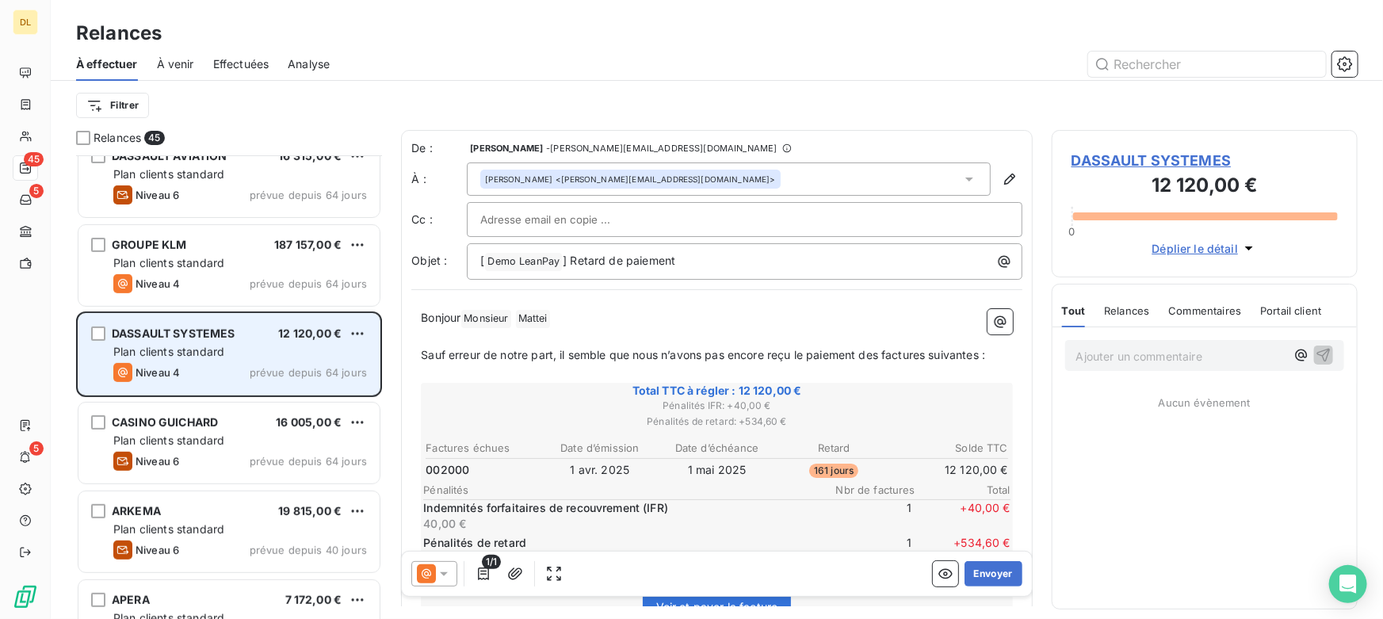
click at [196, 370] on div "Niveau 4 prévue depuis 64 jours" at bounding box center [240, 372] width 254 height 19
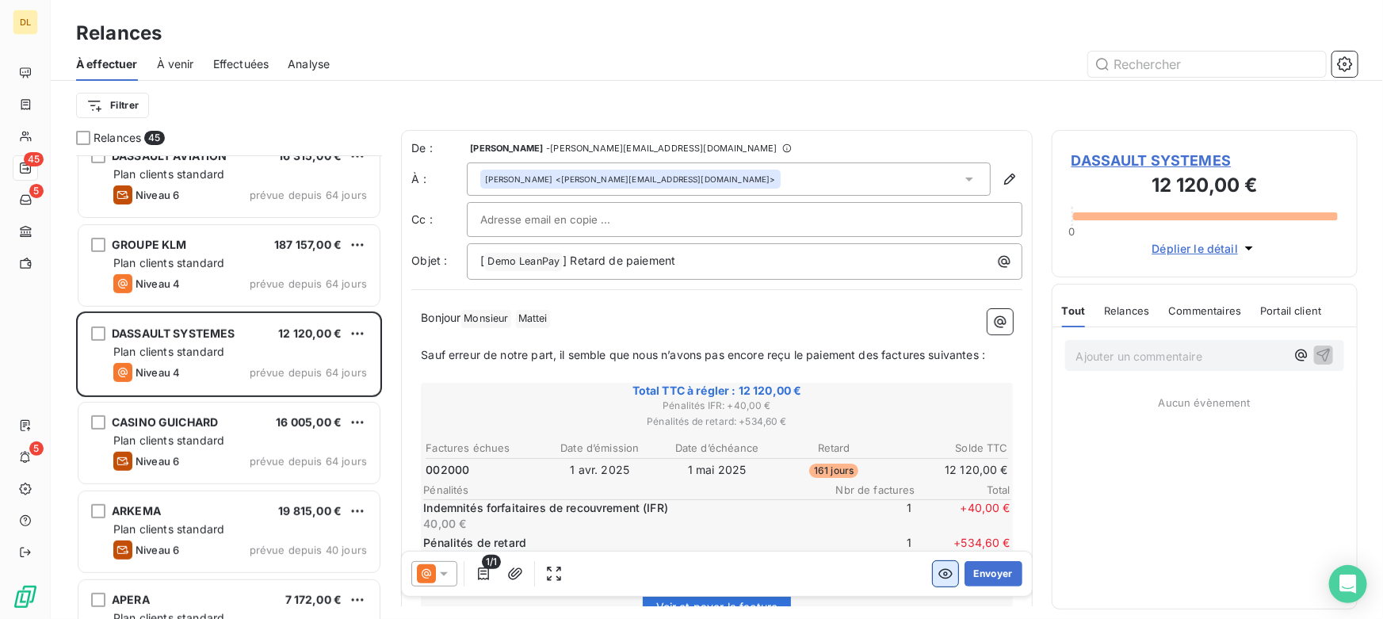
click at [933, 573] on button "button" at bounding box center [945, 573] width 25 height 25
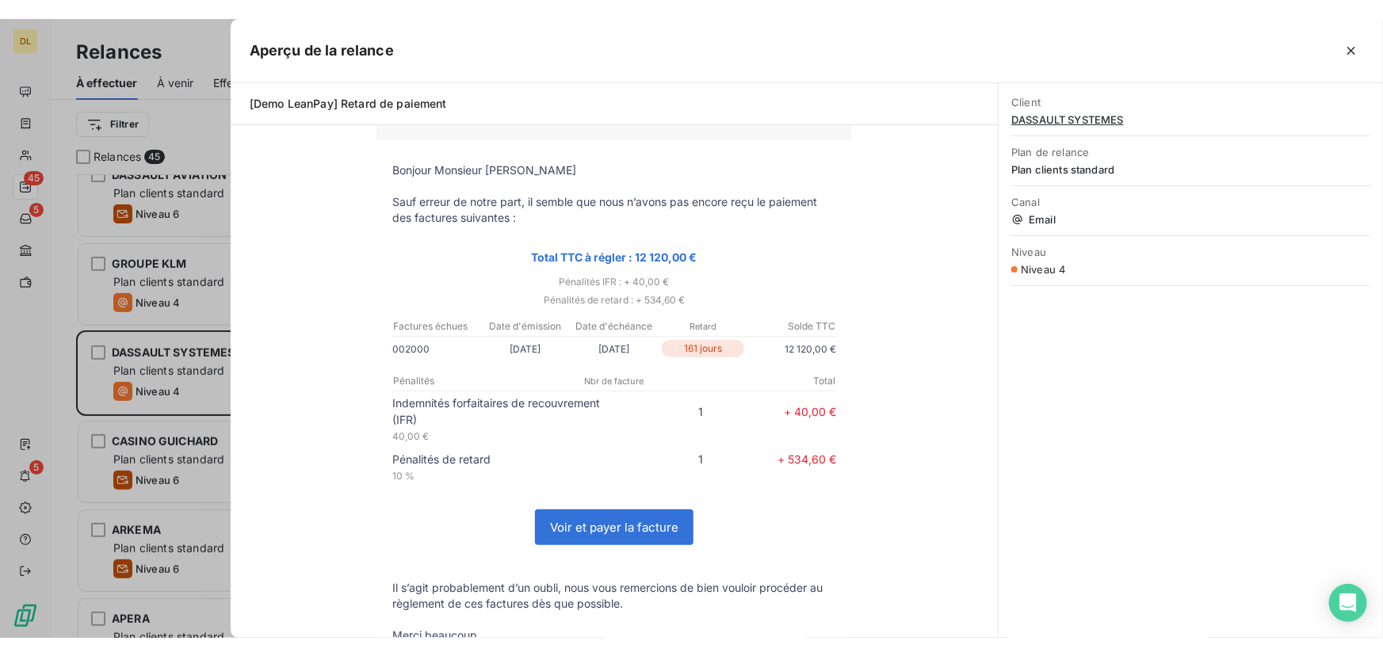
scroll to position [452, 295]
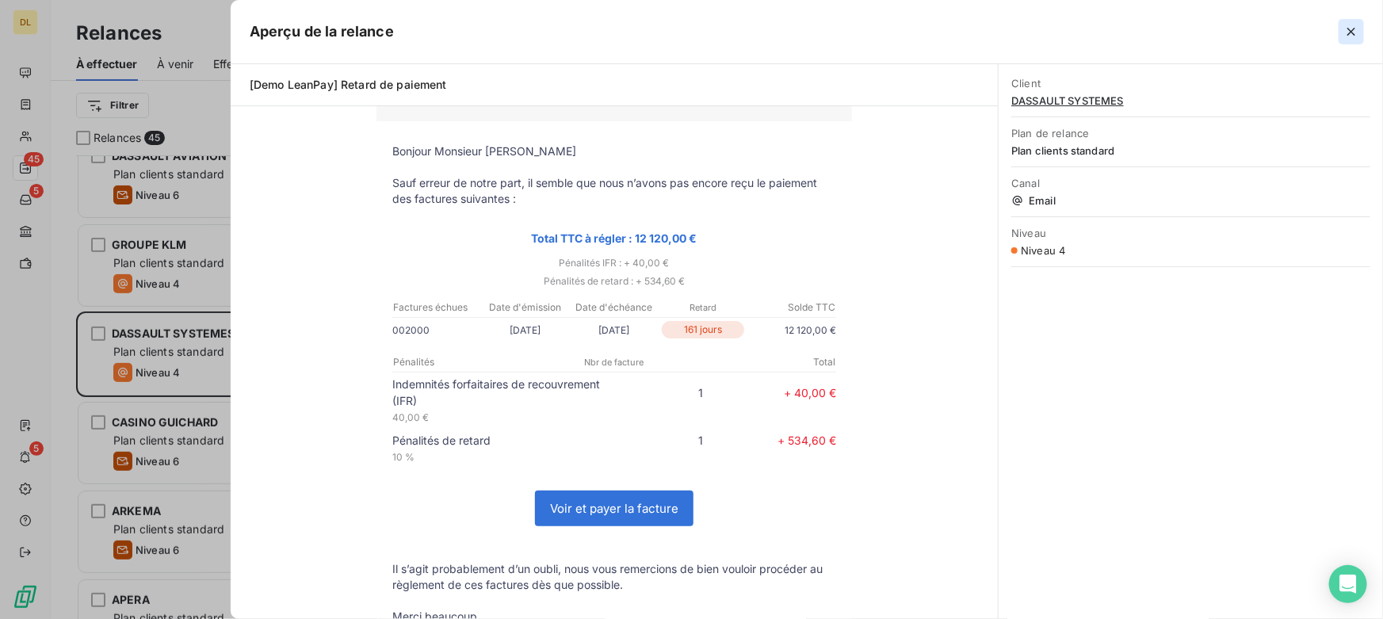
click at [1354, 34] on icon "button" at bounding box center [1351, 32] width 8 height 8
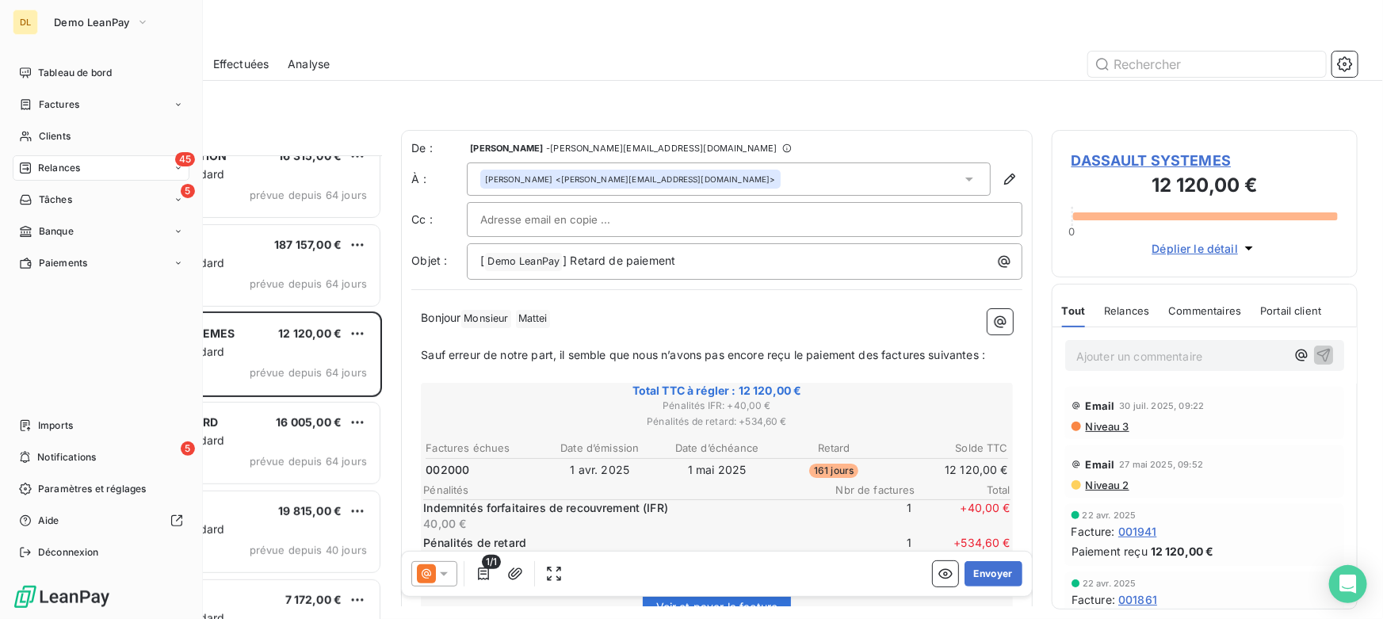
click at [41, 488] on span "Paramètres et réglages" at bounding box center [92, 489] width 108 height 14
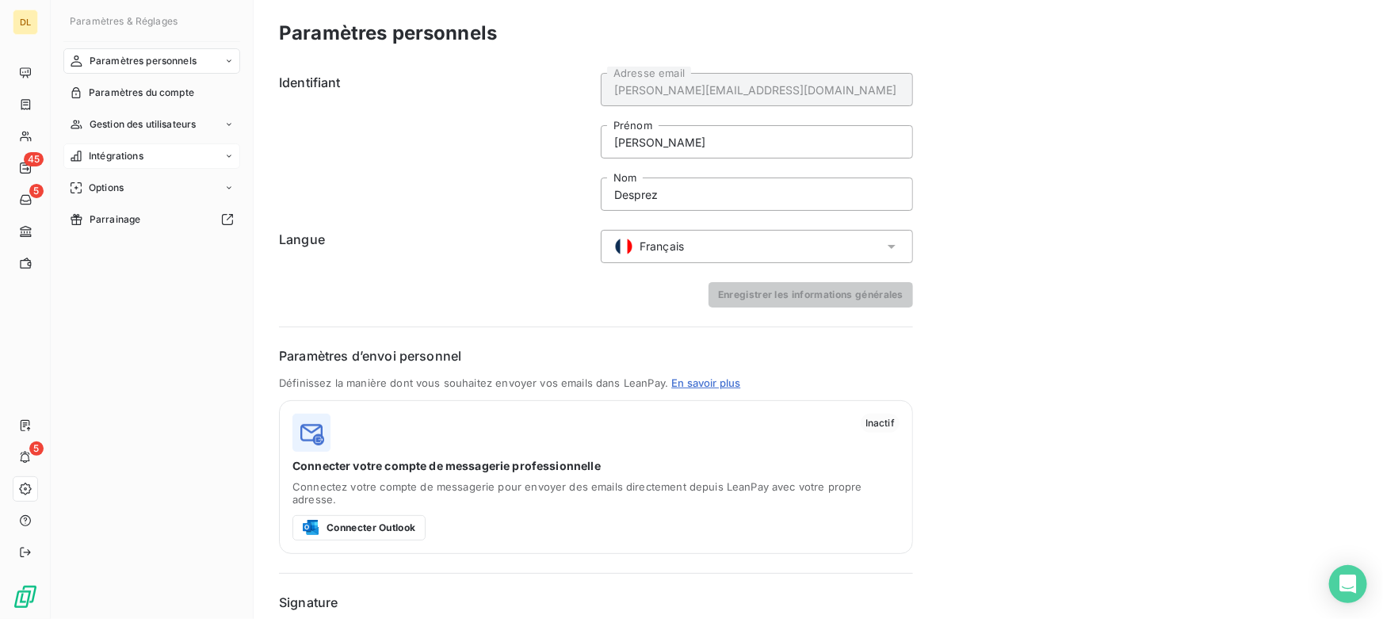
click at [116, 162] on span "Intégrations" at bounding box center [116, 156] width 55 height 14
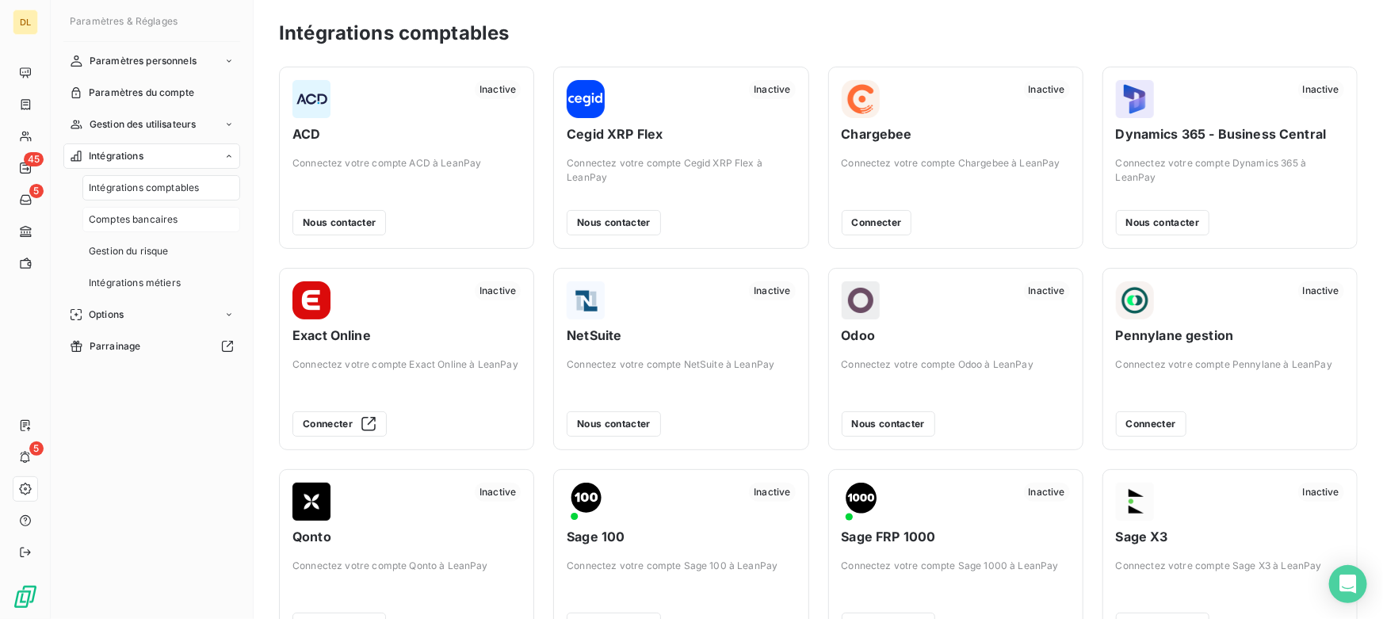
click at [150, 214] on span "Comptes bancaires" at bounding box center [134, 219] width 90 height 14
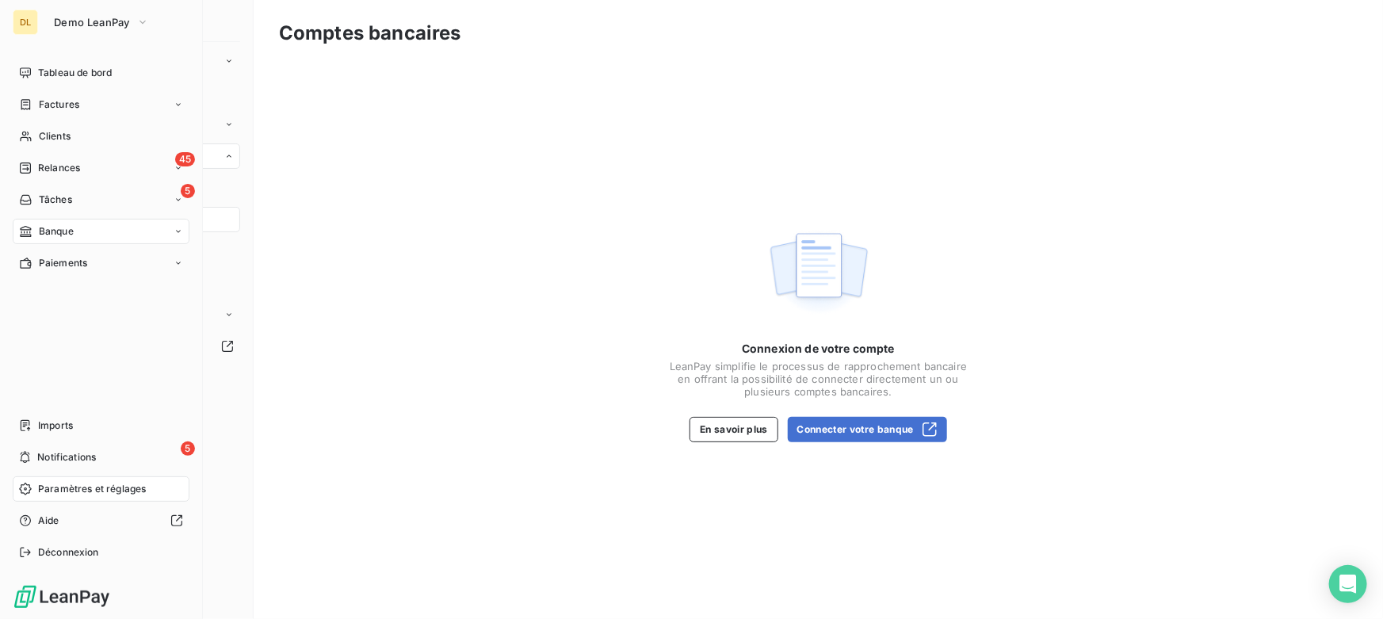
click at [61, 229] on span "Banque" at bounding box center [56, 231] width 35 height 14
click at [54, 229] on span "Banque" at bounding box center [56, 231] width 35 height 14
click at [65, 264] on span "Opérations à associer" at bounding box center [88, 263] width 100 height 14
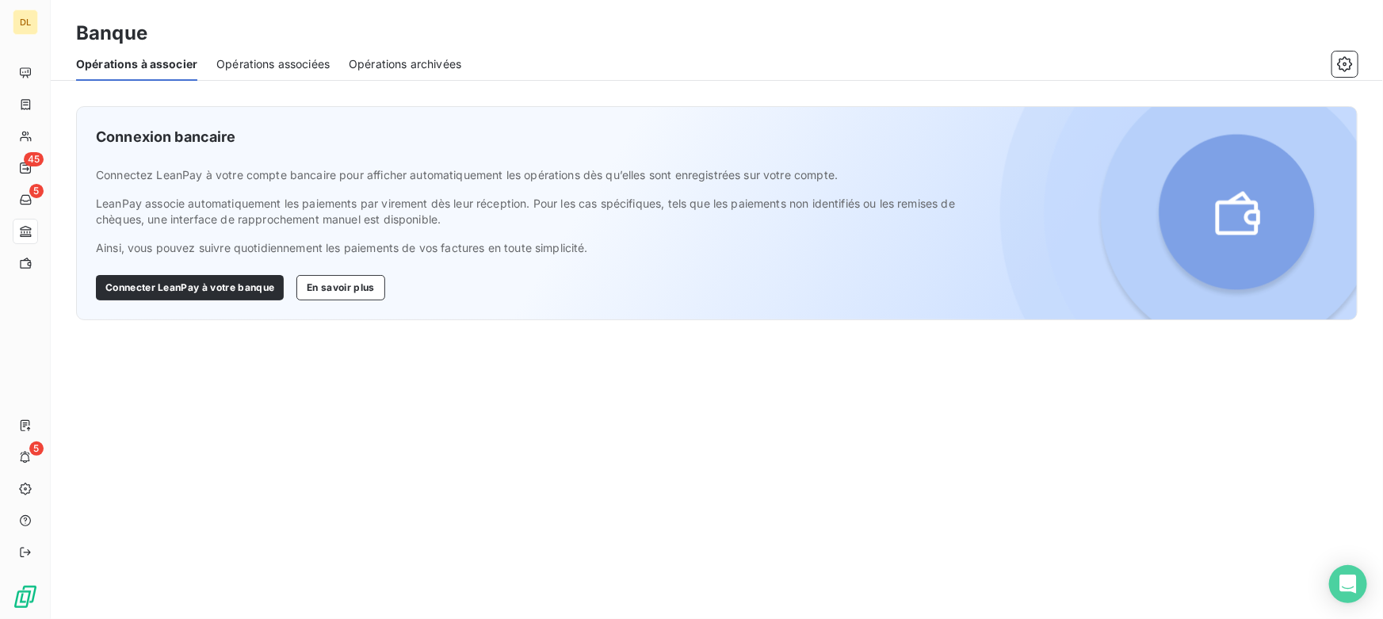
click at [209, 154] on div "Connexion bancaire Connectez LeanPay à votre compte bancaire pour afficher auto…" at bounding box center [537, 213] width 920 height 212
click at [206, 154] on div "Connexion bancaire Connectez LeanPay à votre compte bancaire pour afficher auto…" at bounding box center [537, 213] width 920 height 212
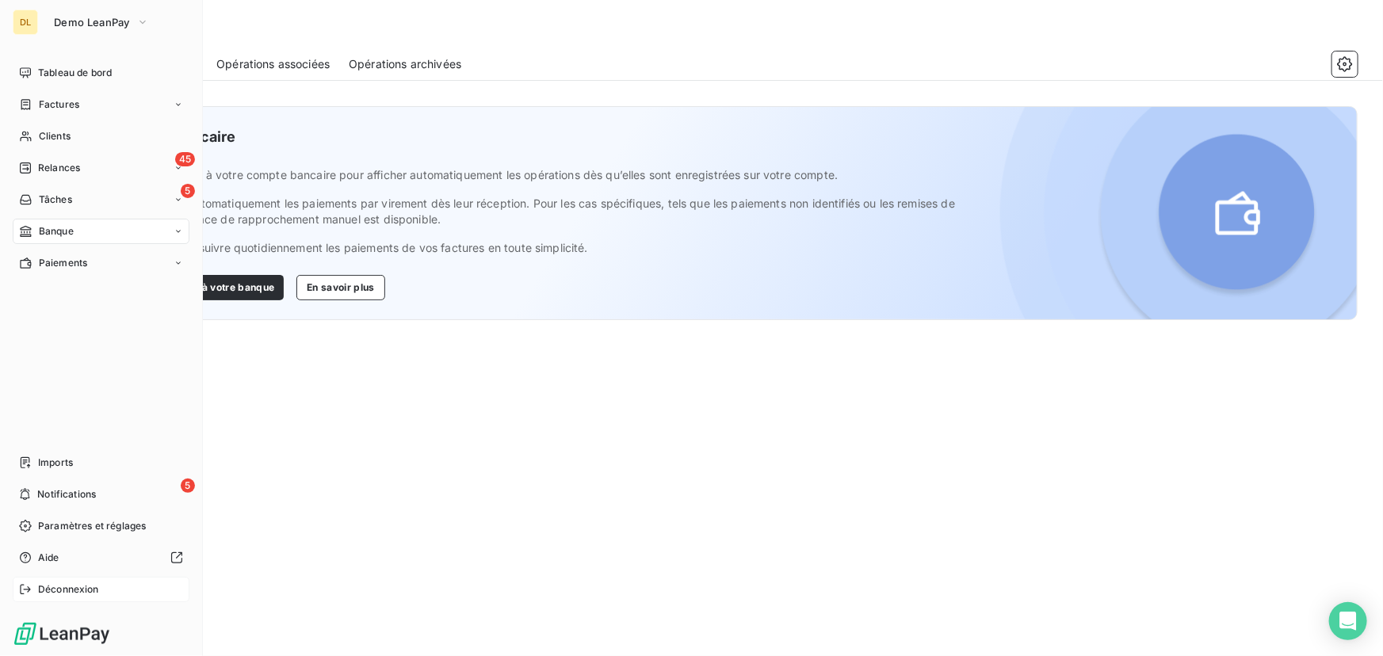
click at [46, 582] on span "Déconnexion" at bounding box center [68, 589] width 61 height 14
